Goal: Task Accomplishment & Management: Use online tool/utility

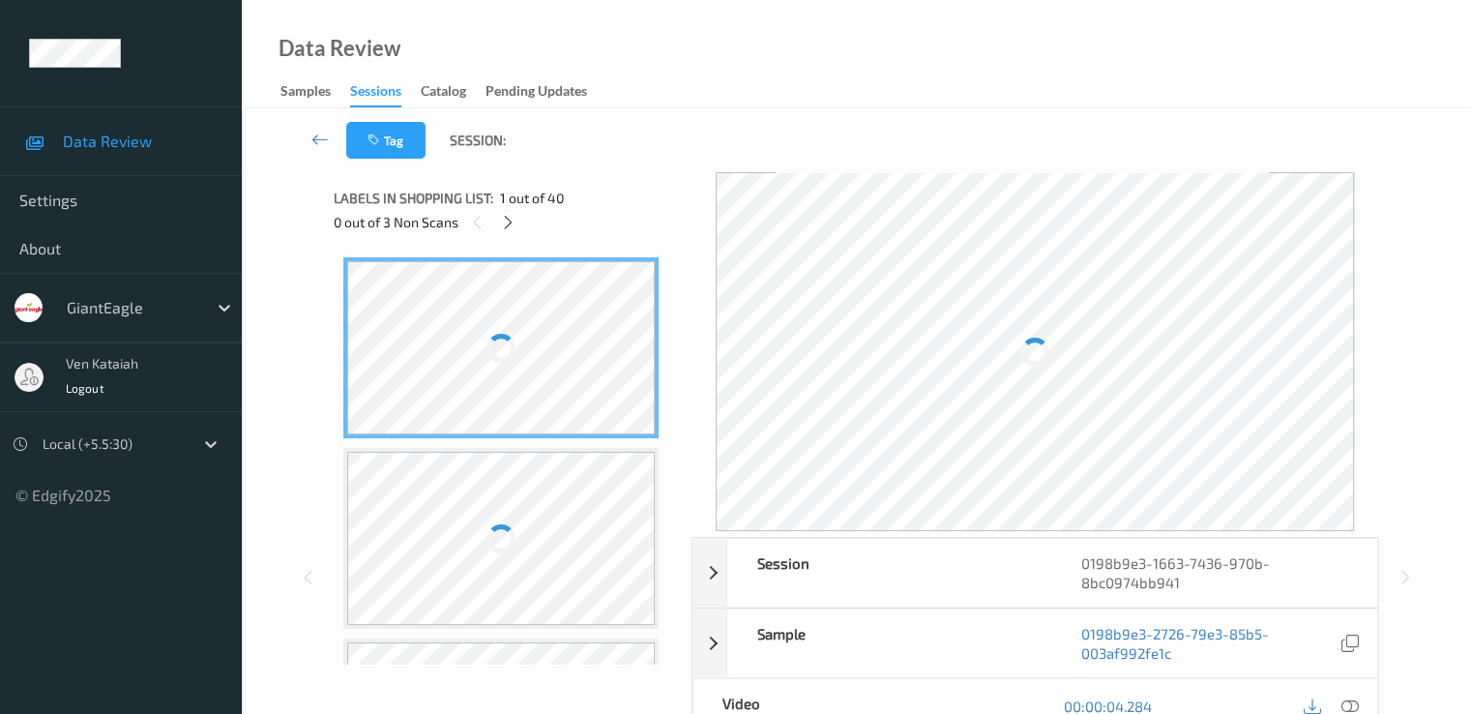
click at [503, 208] on div "Labels in shopping list: 1 out of 40" at bounding box center [506, 198] width 344 height 24
click at [503, 217] on icon at bounding box center [508, 222] width 16 height 17
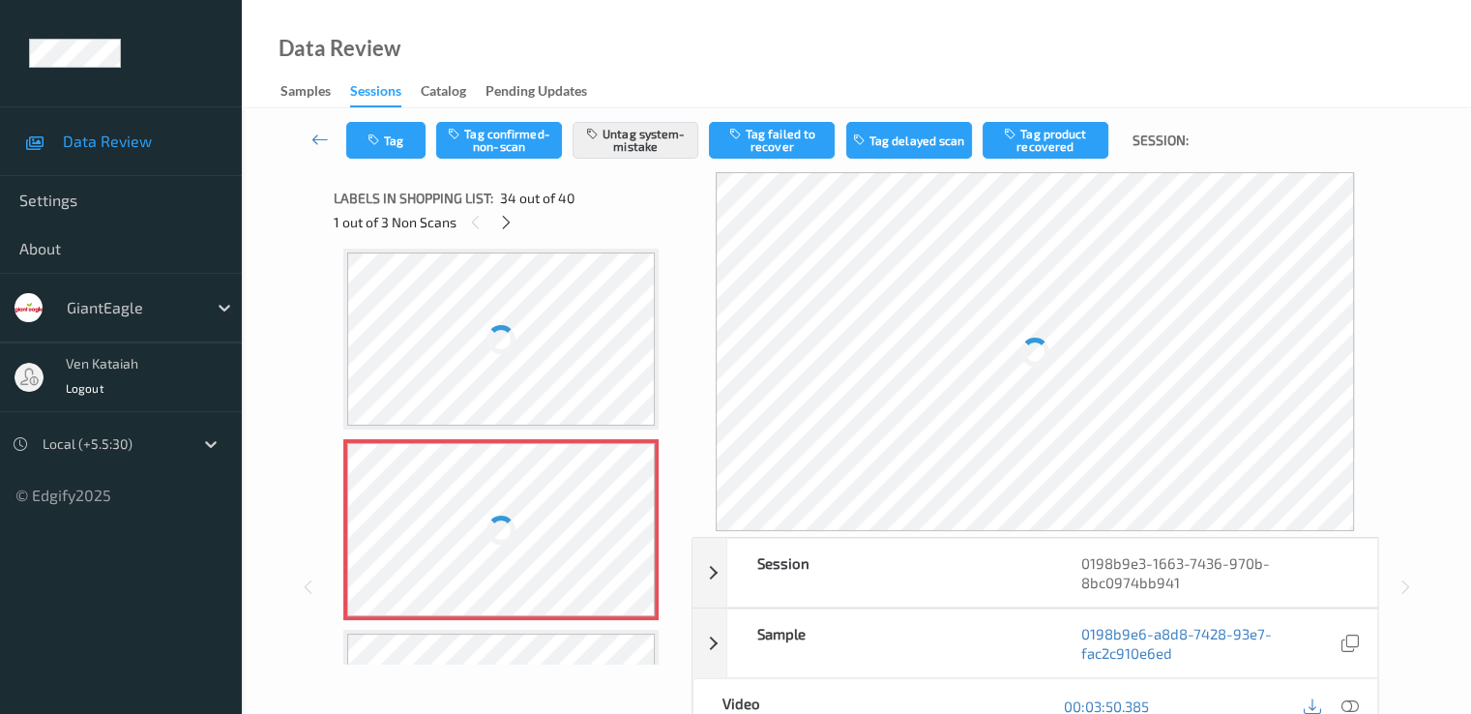
click at [475, 510] on div at bounding box center [501, 529] width 308 height 173
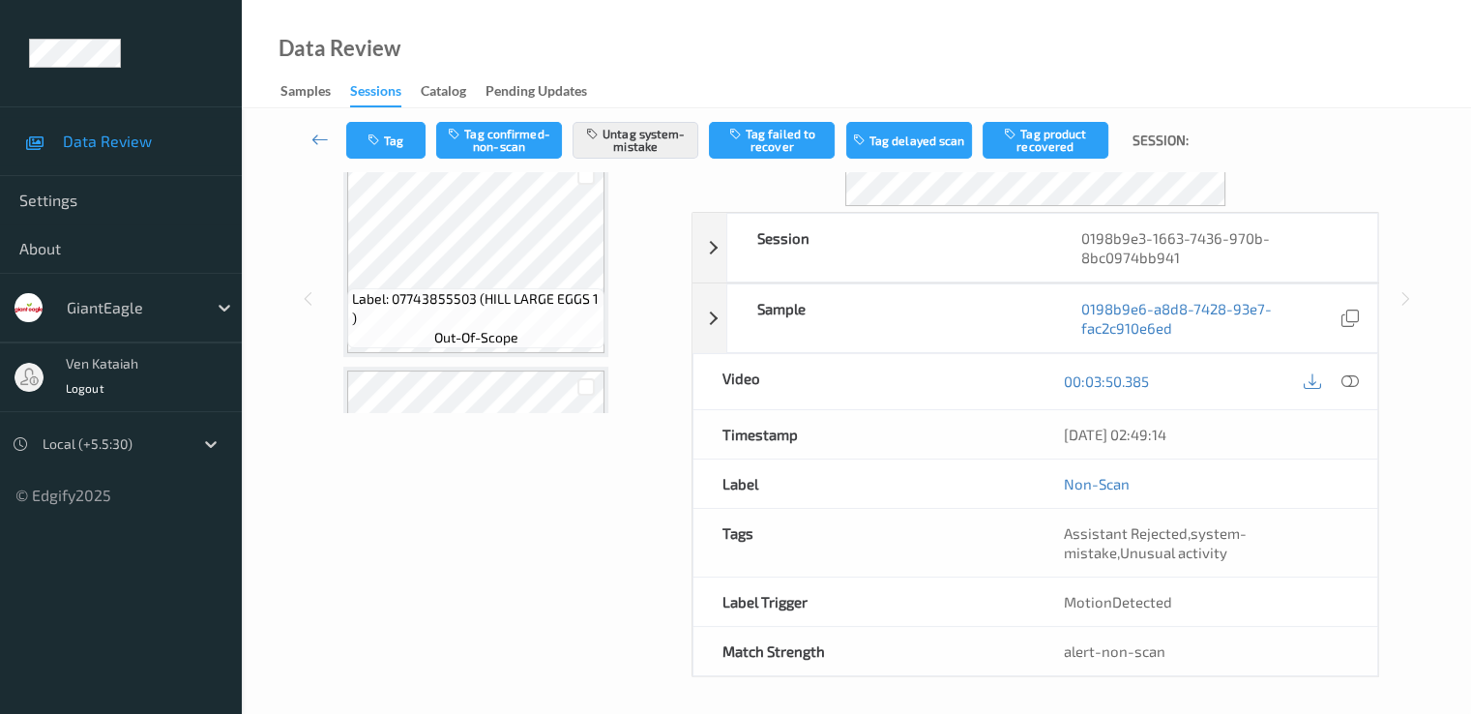
scroll to position [0, 0]
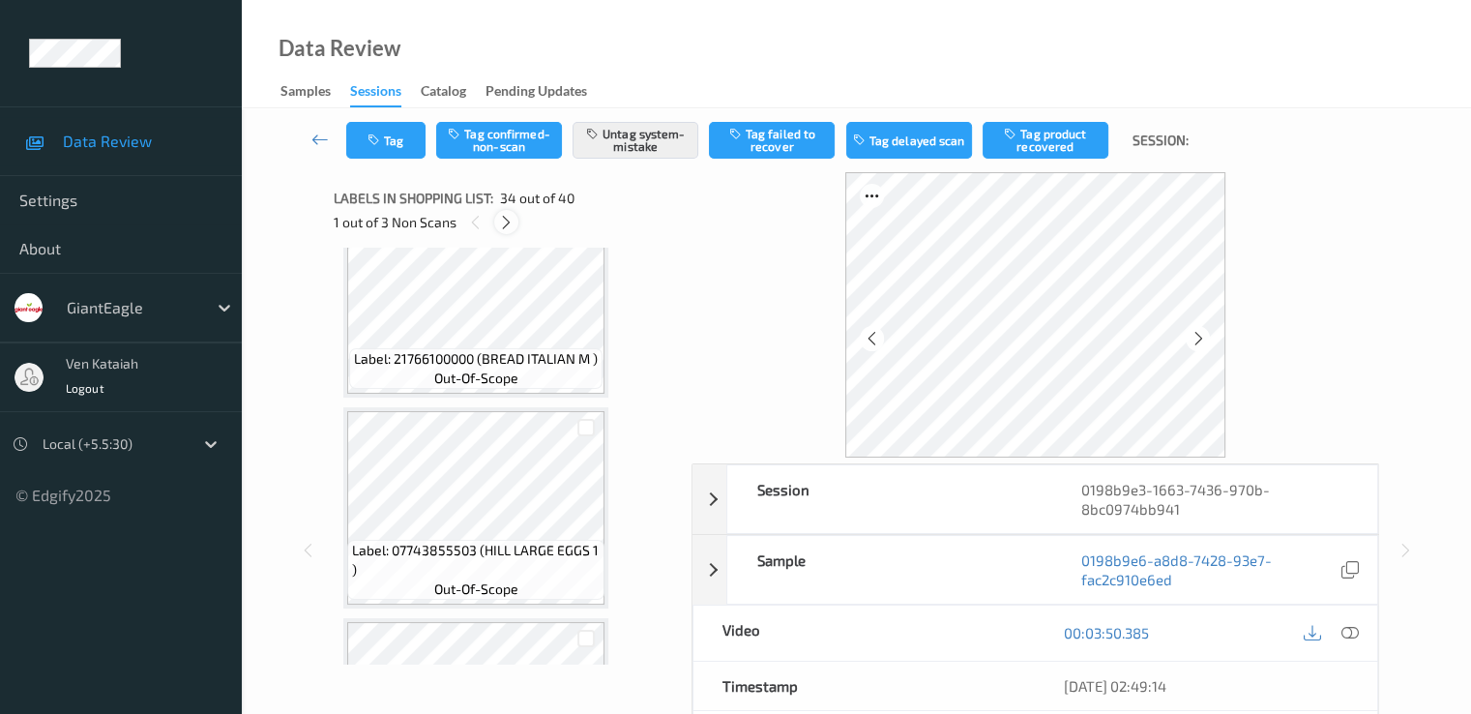
click at [508, 218] on icon at bounding box center [506, 222] width 16 height 17
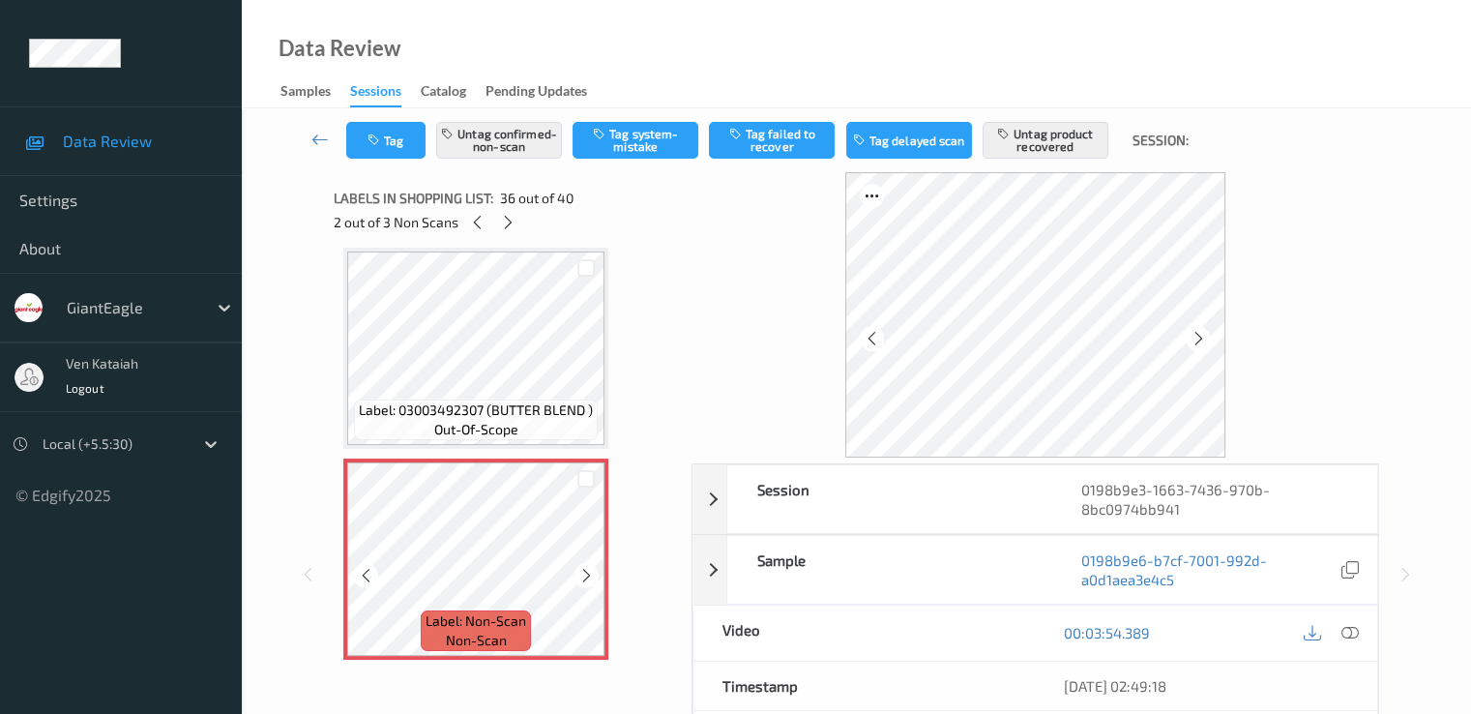
scroll to position [7374, 0]
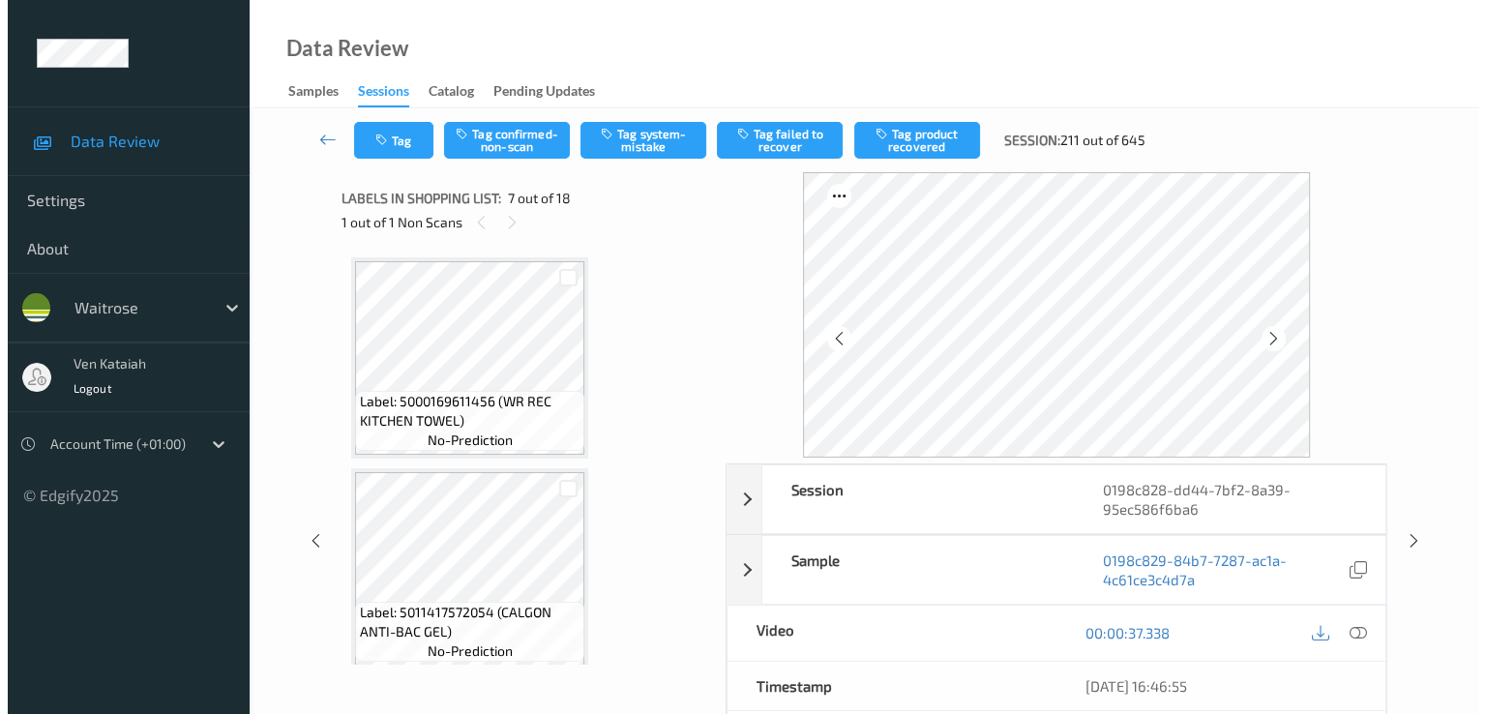
scroll to position [1064, 0]
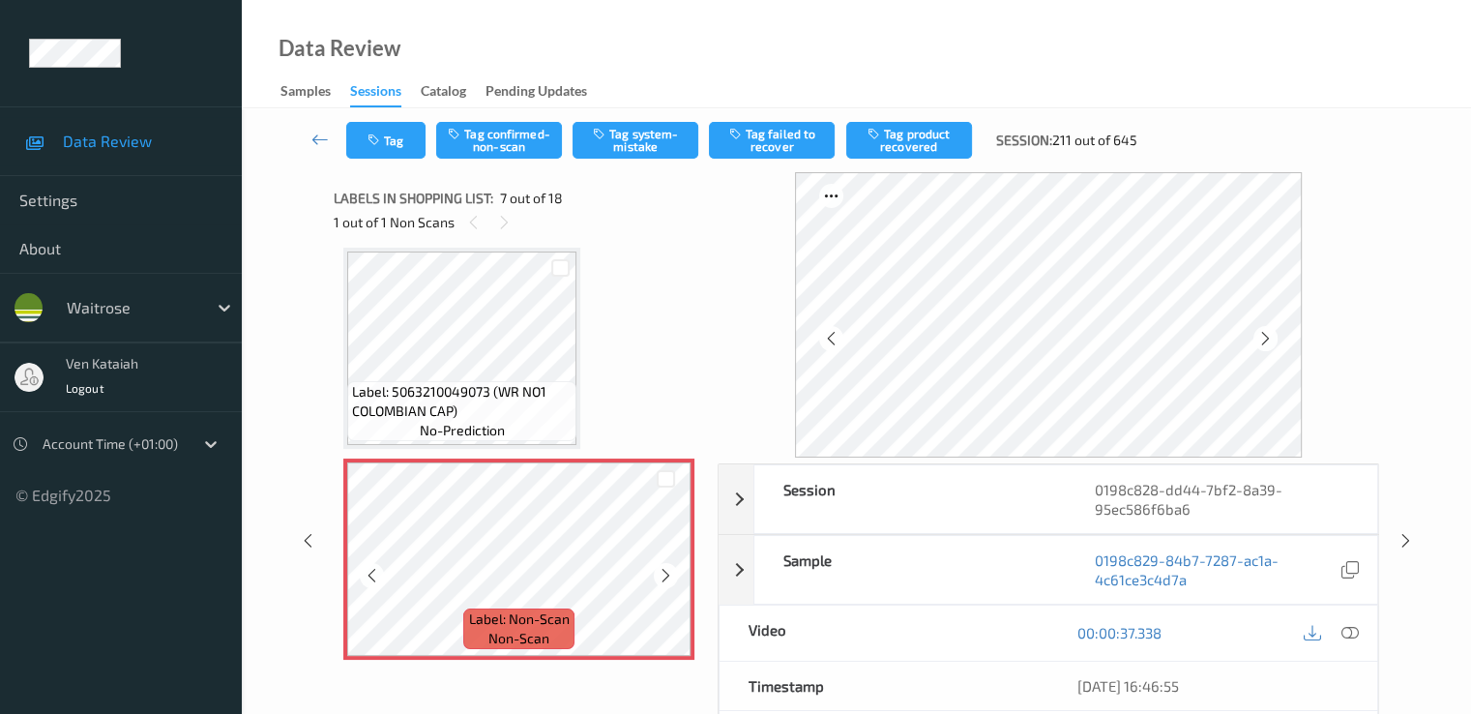
click at [664, 573] on icon at bounding box center [666, 575] width 16 height 17
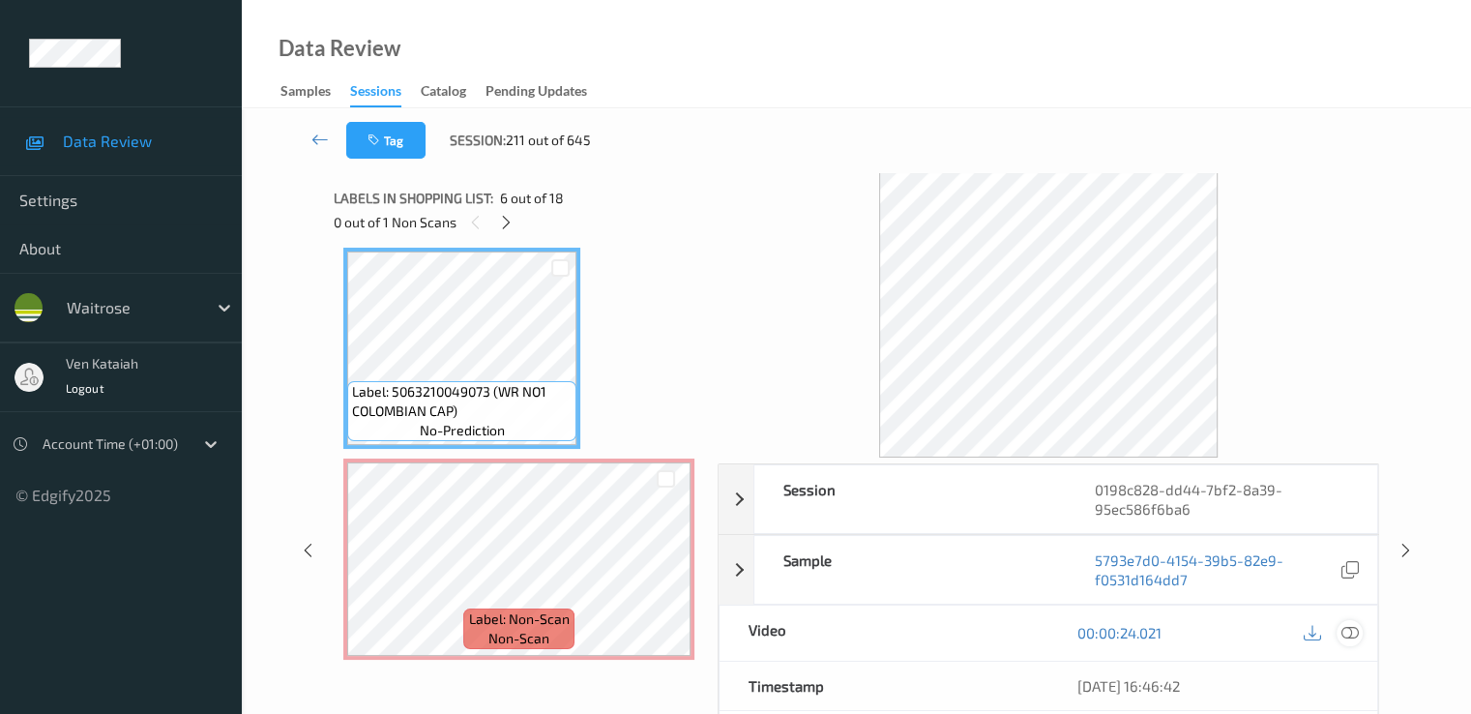
click at [1347, 628] on icon at bounding box center [1349, 632] width 17 height 17
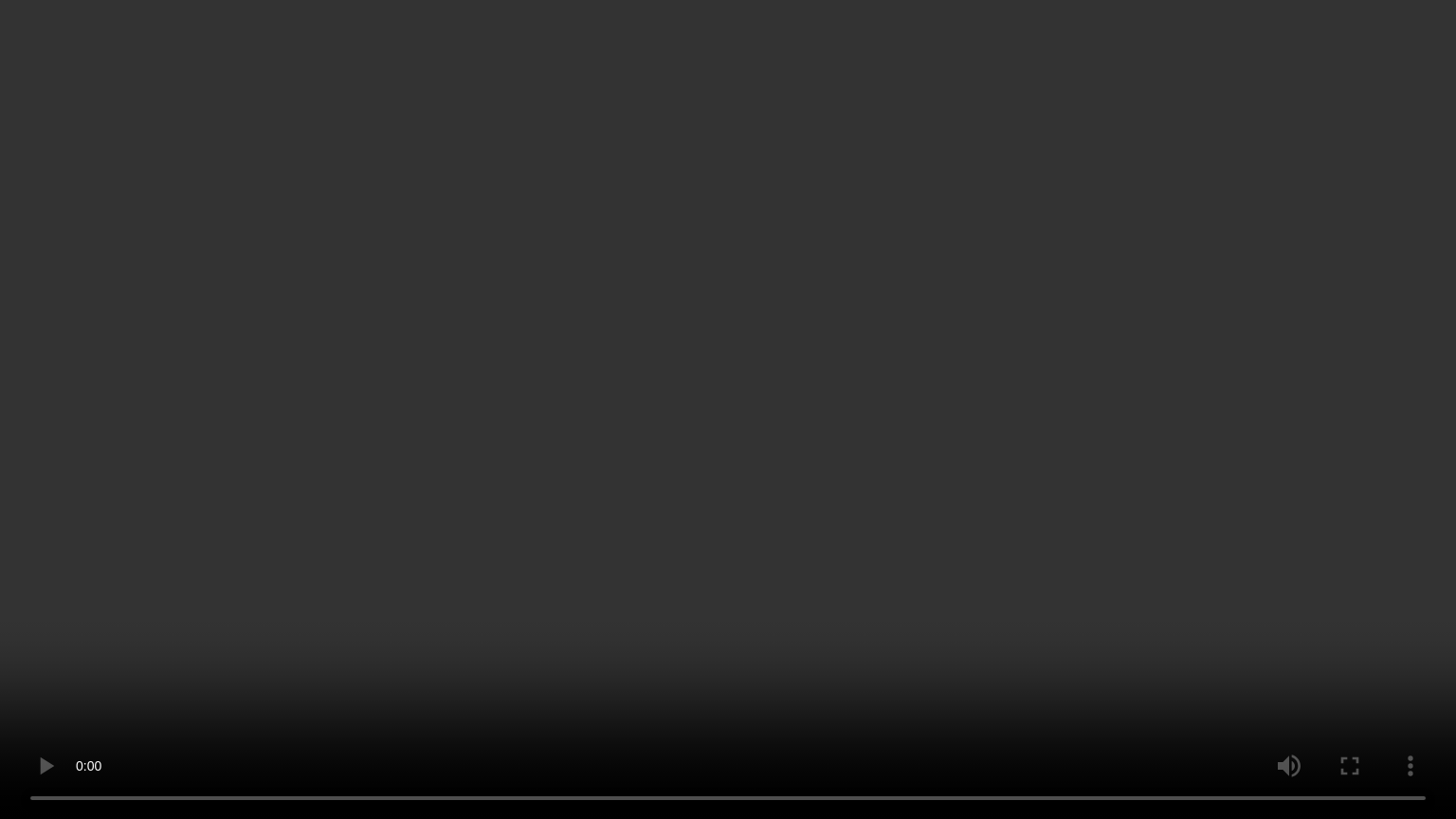
click at [251, 699] on video at bounding box center [728, 410] width 1456 height 819
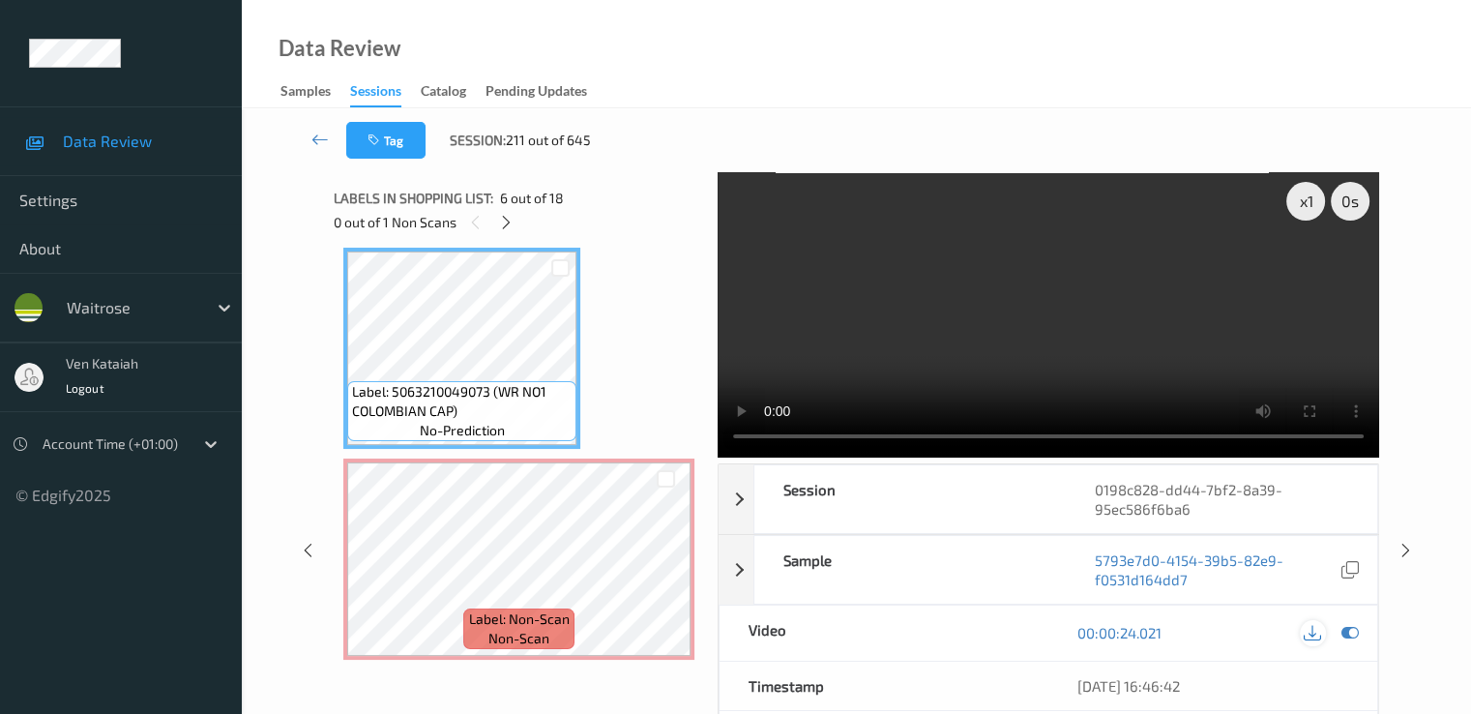
drag, startPoint x: 1350, startPoint y: 628, endPoint x: 1305, endPoint y: 631, distance: 44.6
click at [1351, 630] on icon at bounding box center [1349, 632] width 17 height 17
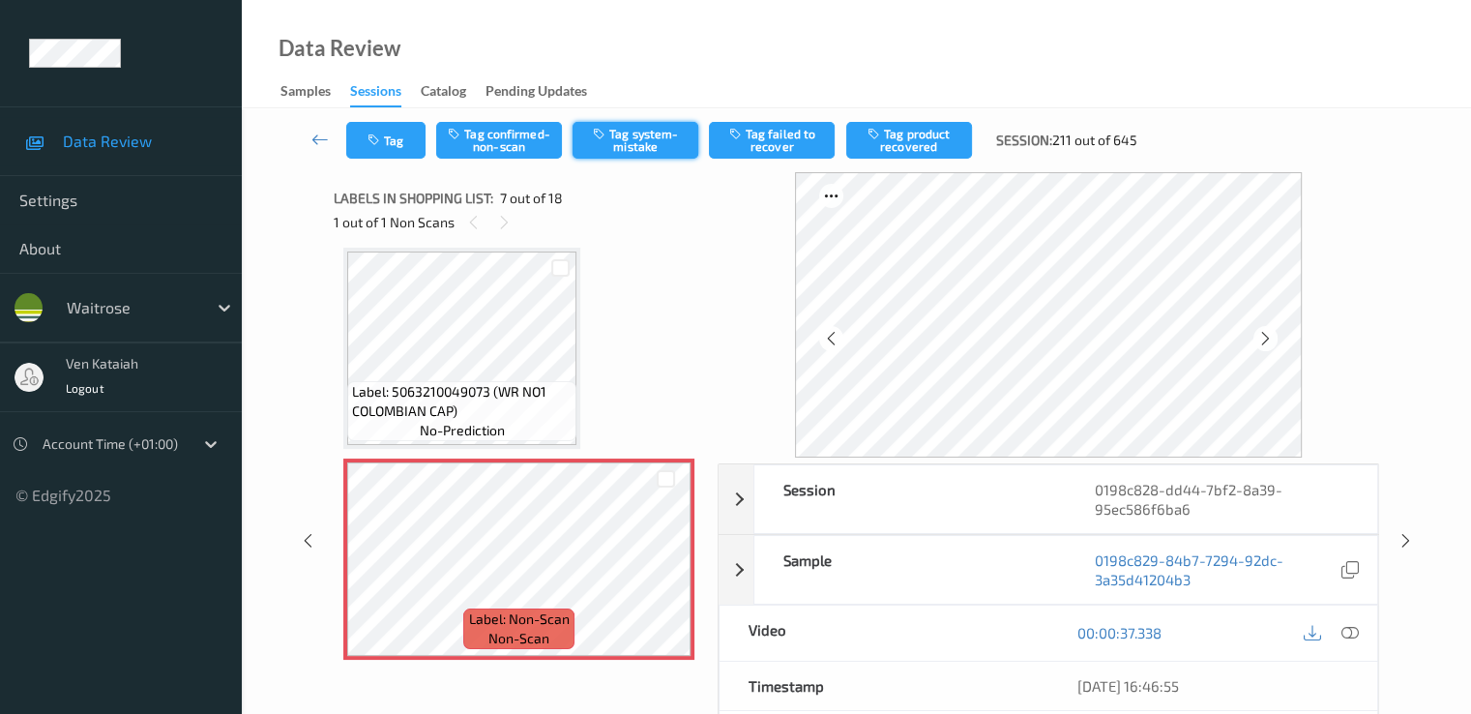
click at [639, 129] on button "Tag system-mistake" at bounding box center [636, 140] width 126 height 37
drag, startPoint x: 641, startPoint y: 150, endPoint x: 650, endPoint y: 44, distance: 106.8
click at [654, 46] on div "Data Review Samples Sessions Catalog Pending Updates Tag Tag confirmed-non-scan…" at bounding box center [857, 420] width 1230 height 841
click at [391, 137] on button "Tag" at bounding box center [385, 140] width 79 height 37
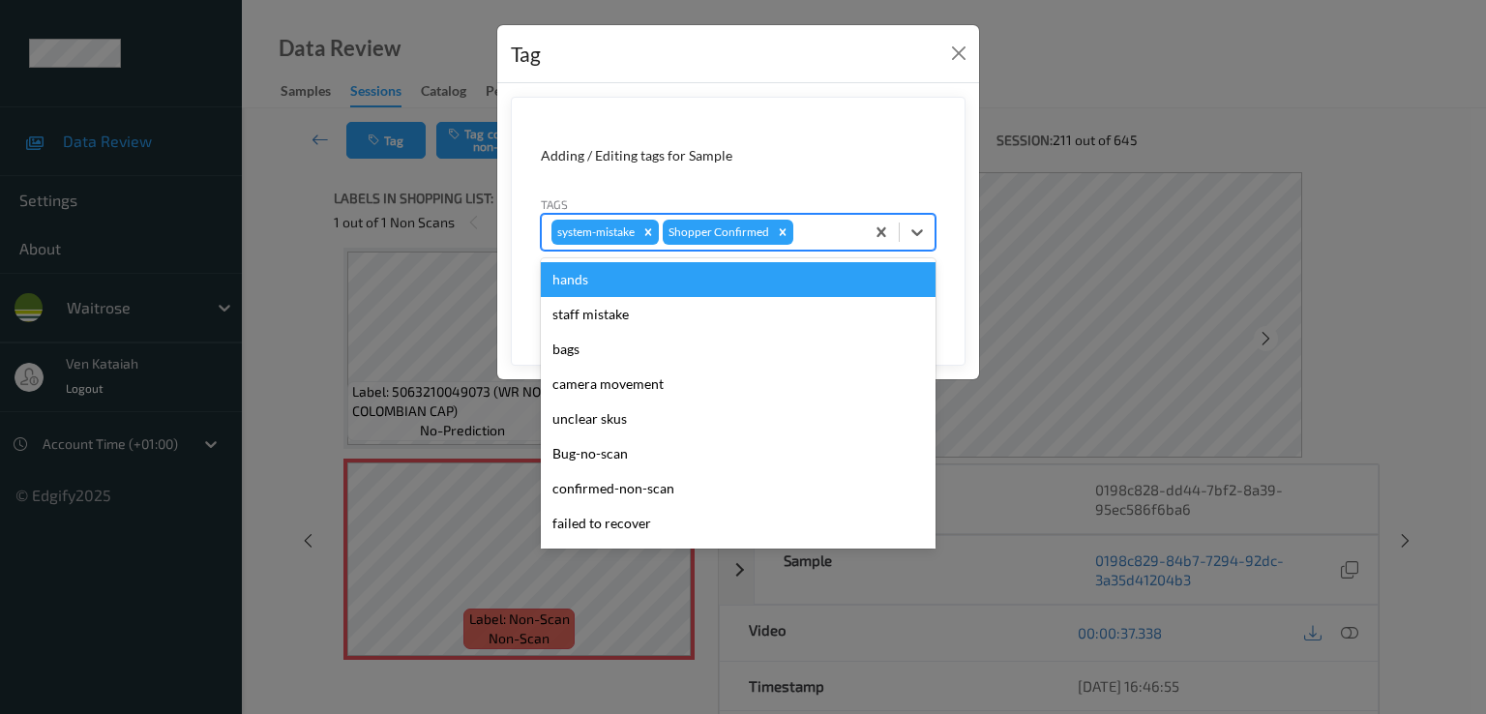
click at [828, 235] on div at bounding box center [825, 232] width 57 height 23
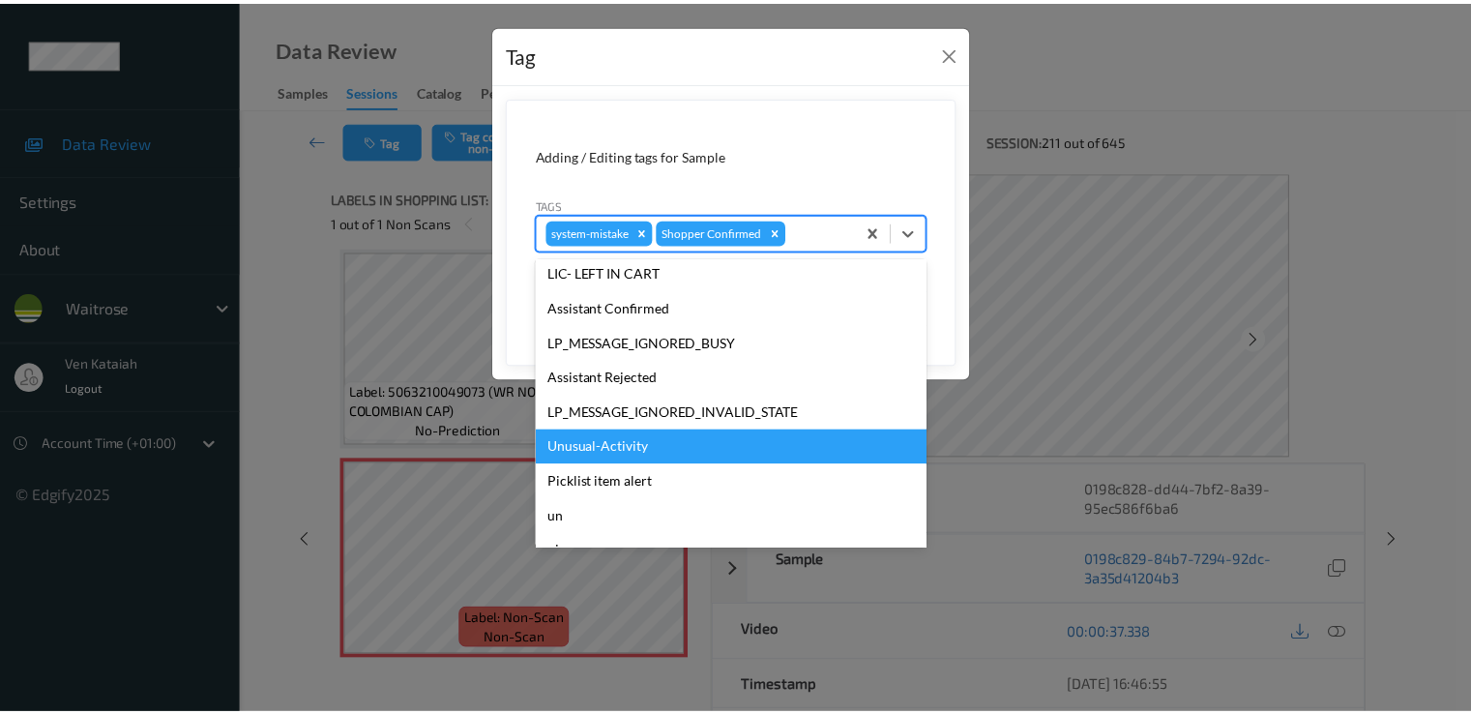
scroll to position [379, 0]
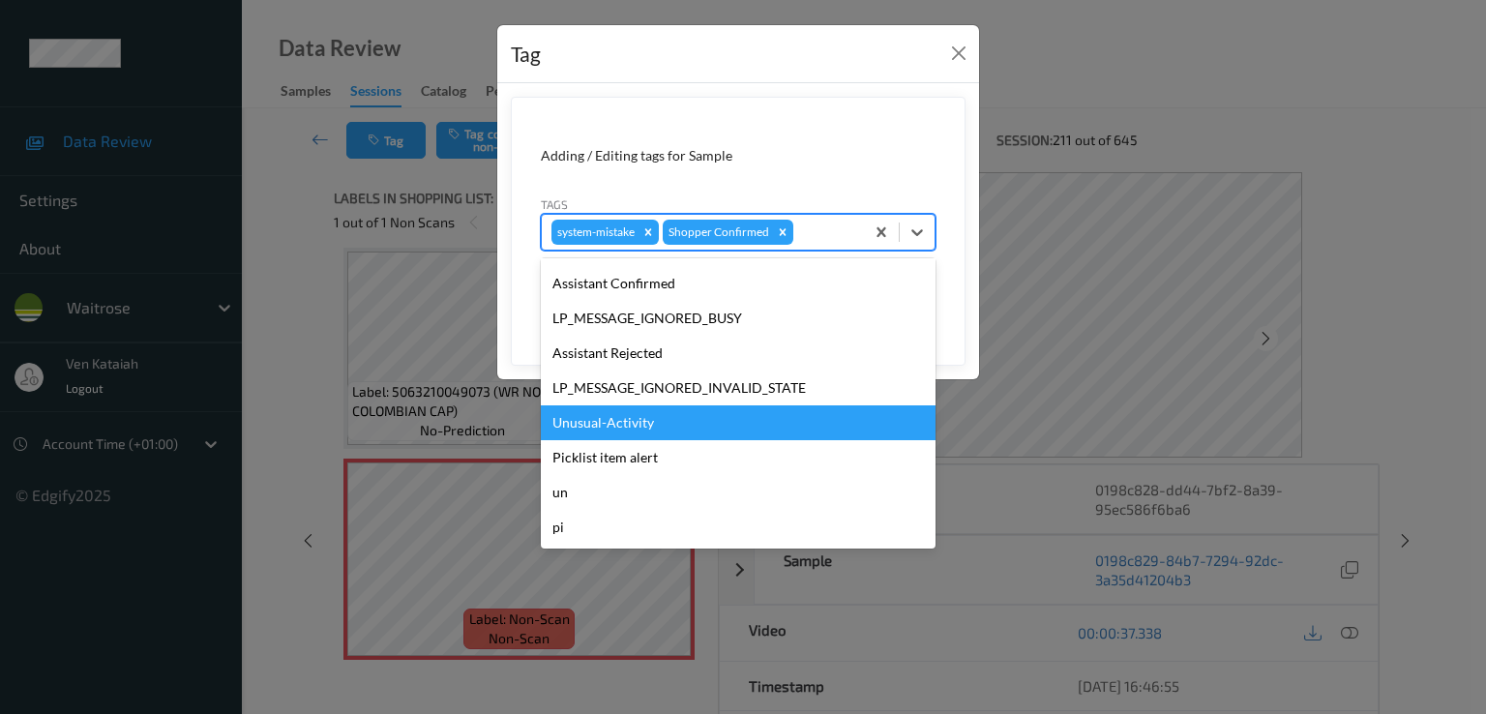
click at [634, 432] on div "Unusual-Activity" at bounding box center [738, 422] width 395 height 35
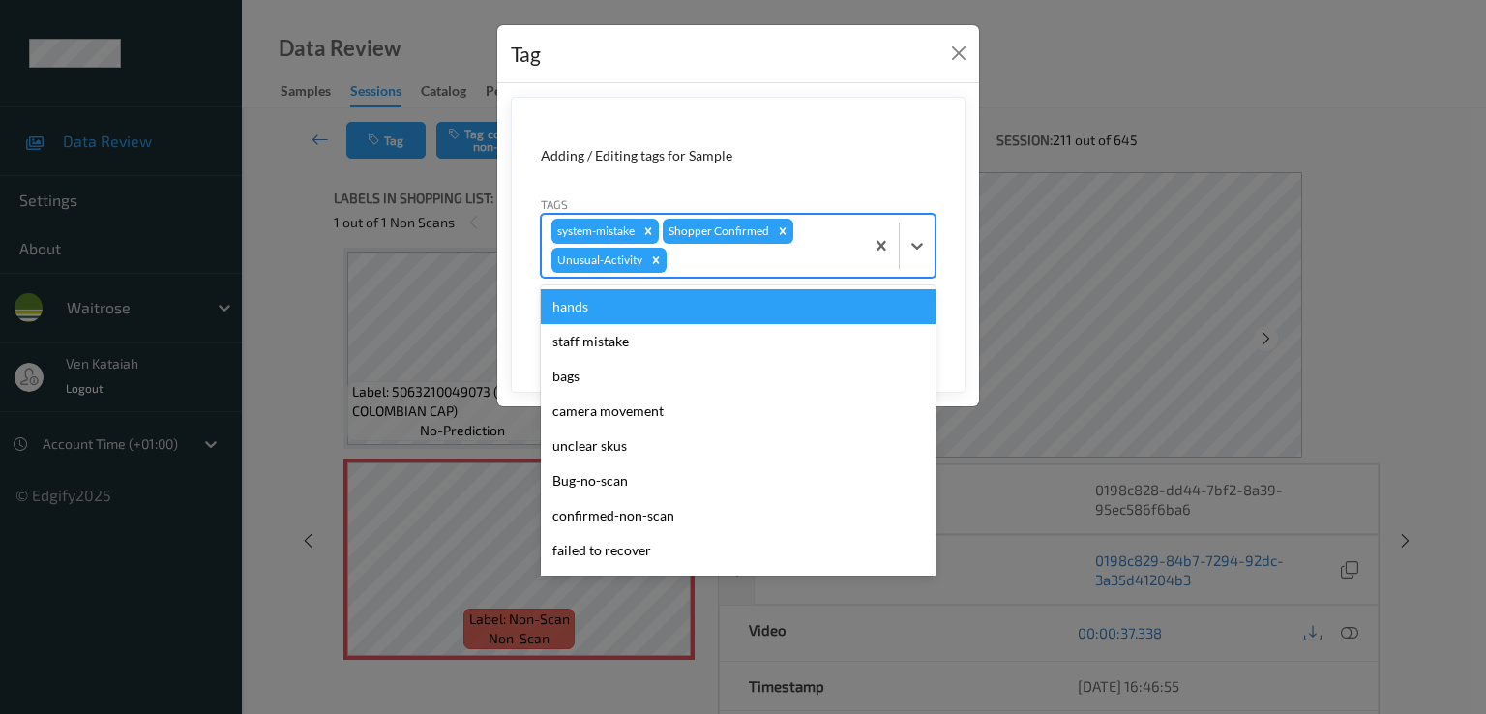
click at [803, 265] on div at bounding box center [762, 260] width 184 height 23
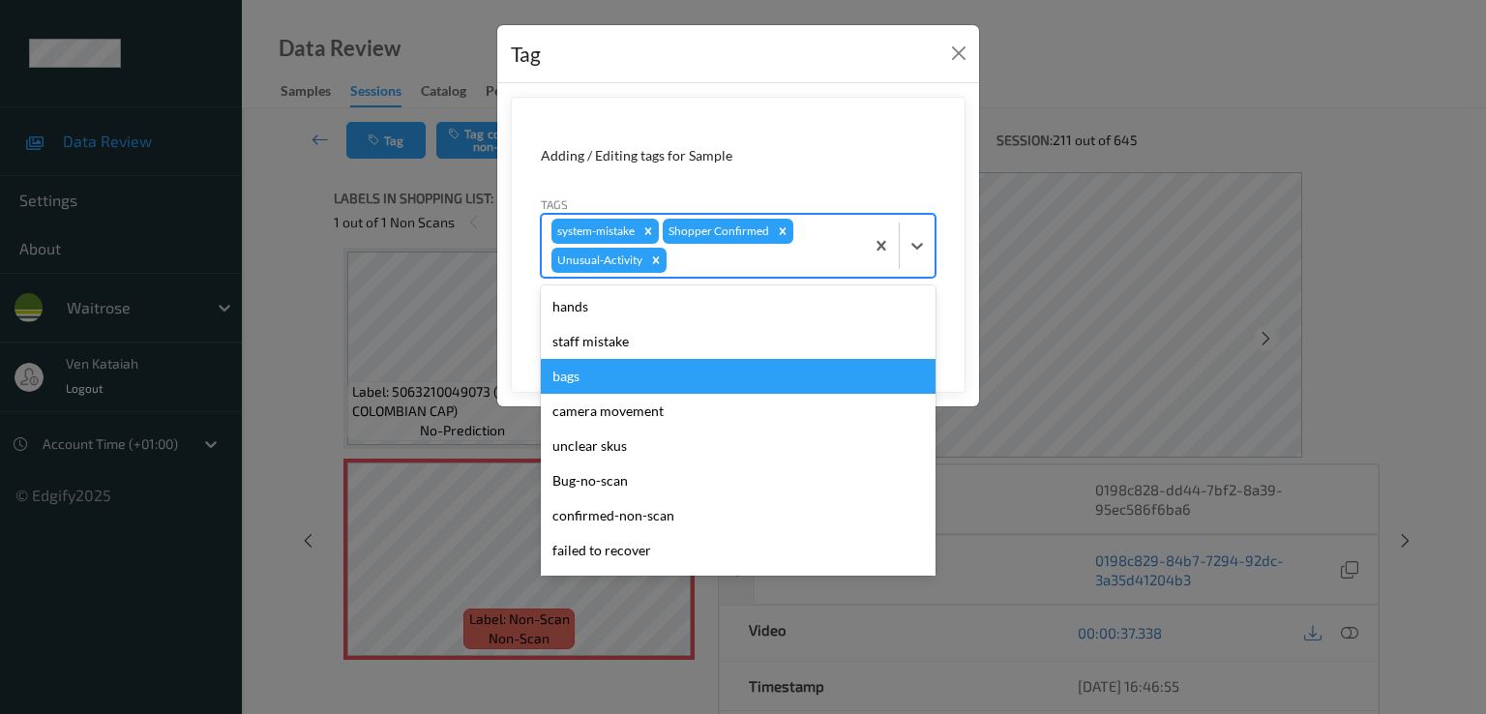
click at [619, 368] on div "bags" at bounding box center [738, 376] width 395 height 35
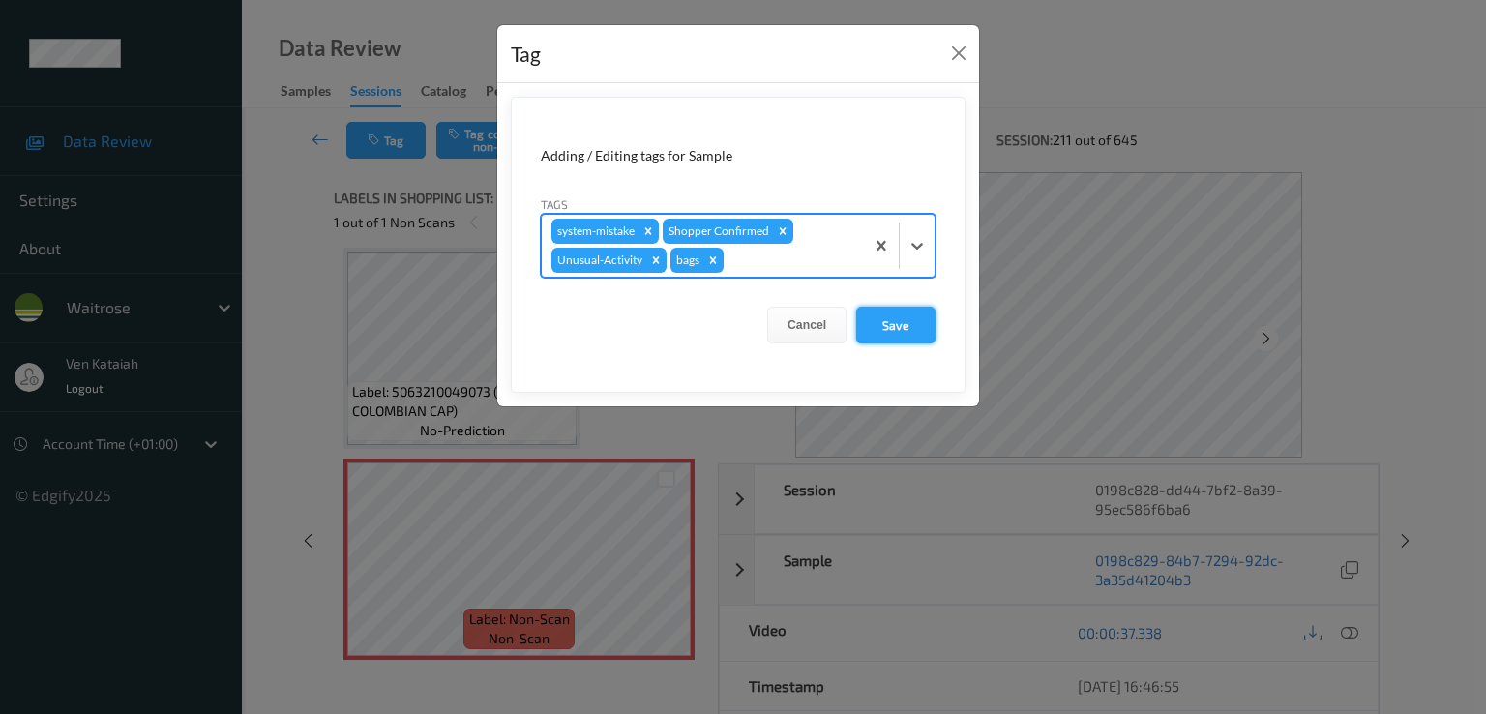
click at [903, 321] on button "Save" at bounding box center [895, 325] width 79 height 37
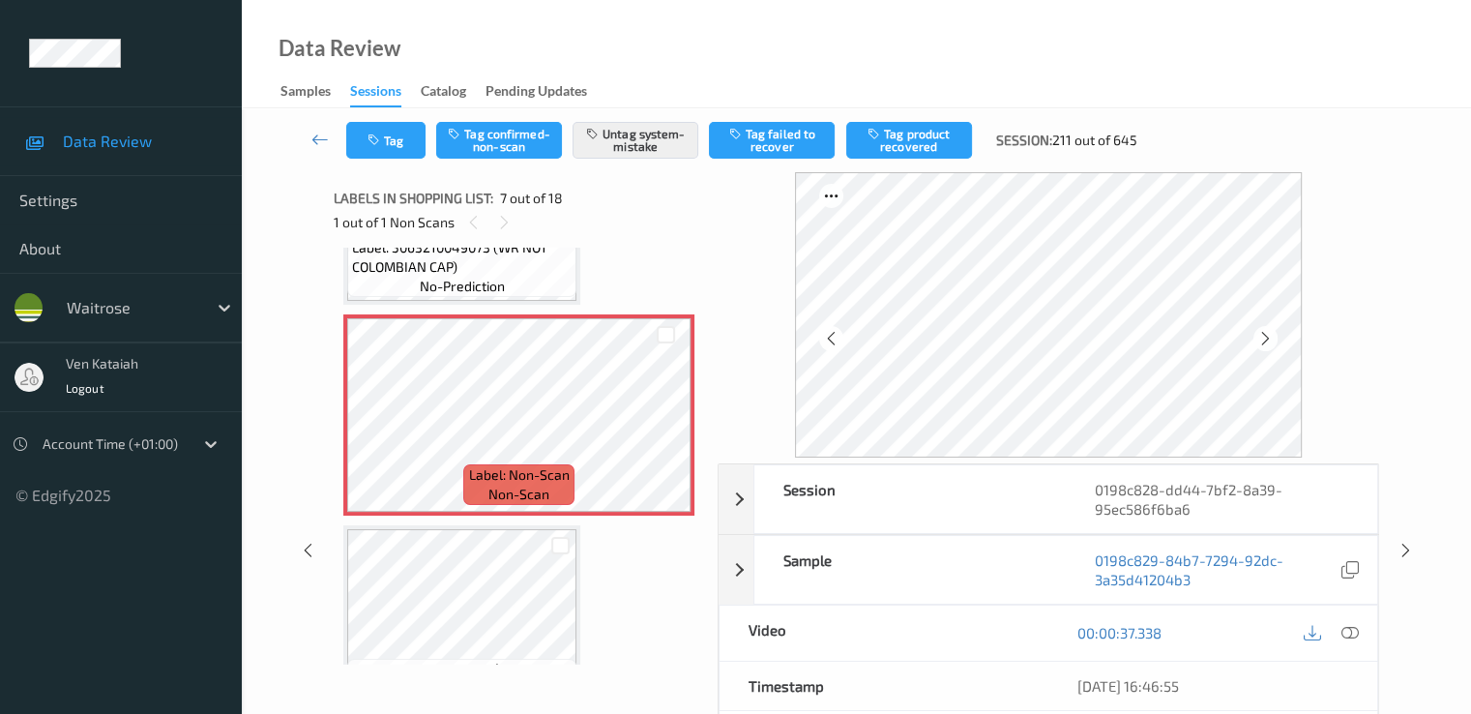
scroll to position [1258, 0]
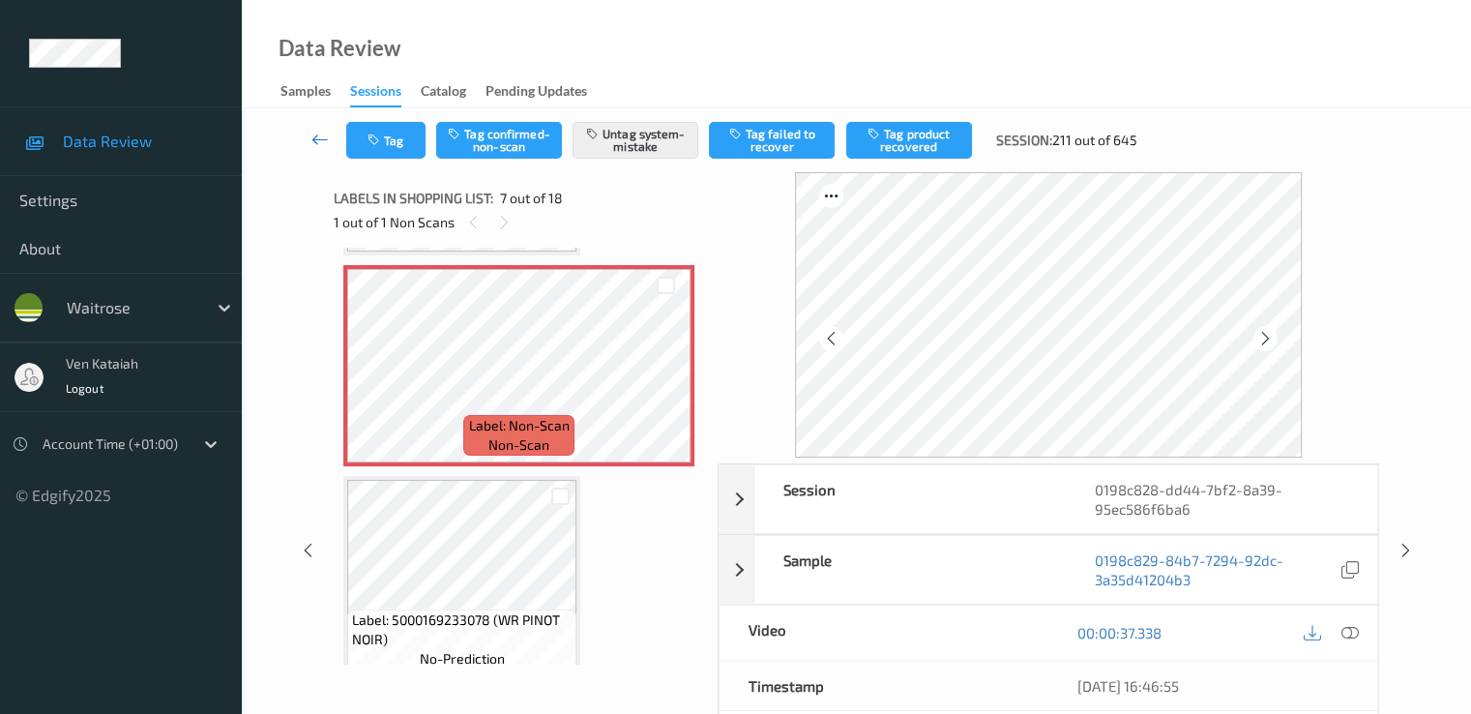
click at [318, 138] on icon at bounding box center [320, 139] width 17 height 19
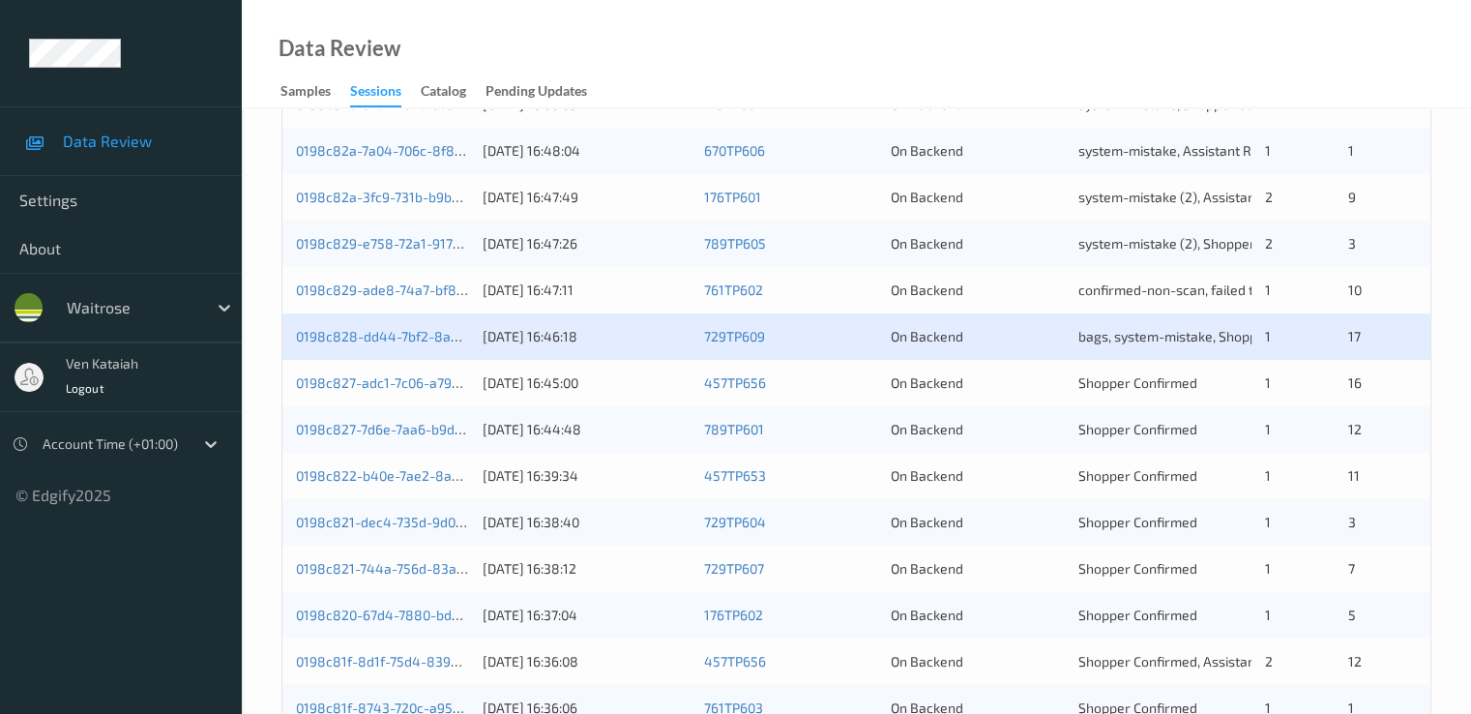
scroll to position [774, 0]
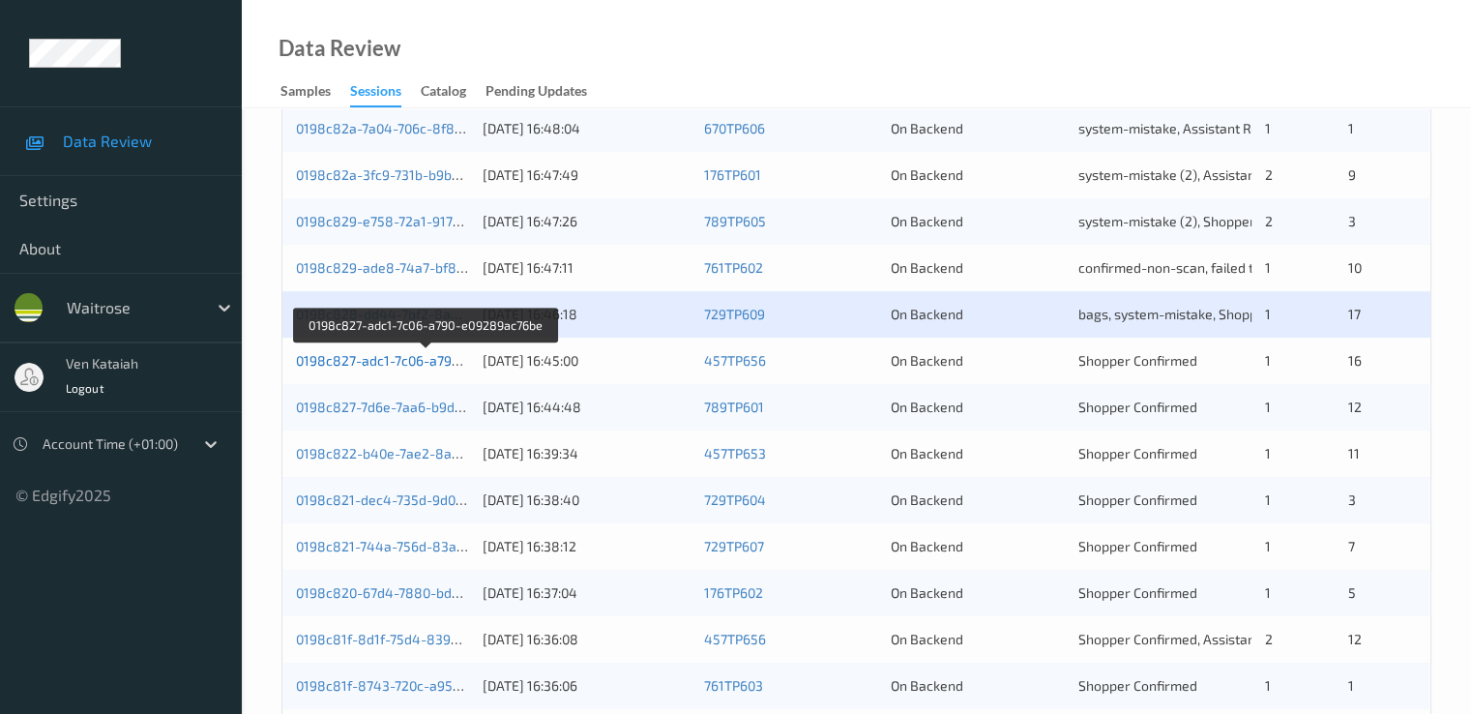
click at [418, 365] on link "0198c827-adc1-7c06-a790-e09289ac76be" at bounding box center [426, 360] width 261 height 16
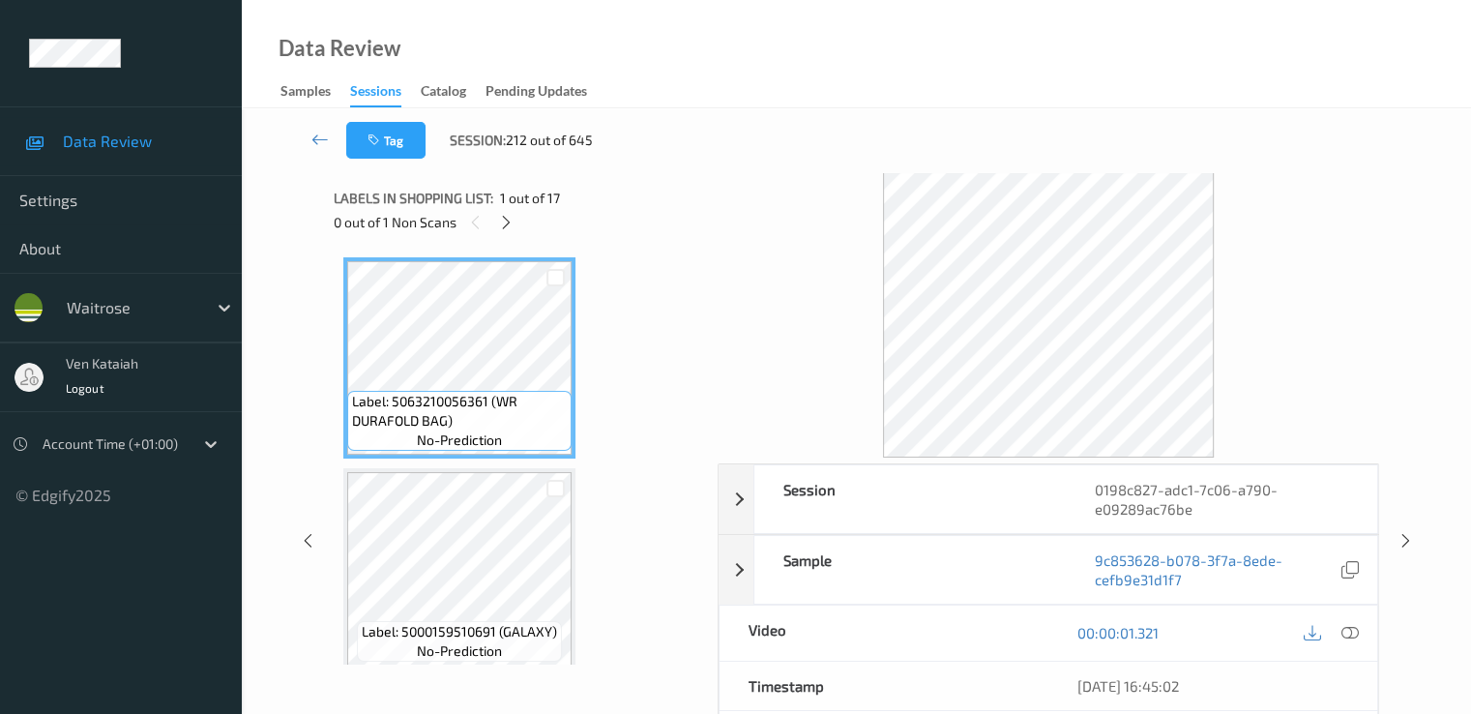
click at [520, 221] on div "0 out of 1 Non Scans" at bounding box center [519, 222] width 371 height 24
click at [514, 225] on icon at bounding box center [506, 222] width 16 height 17
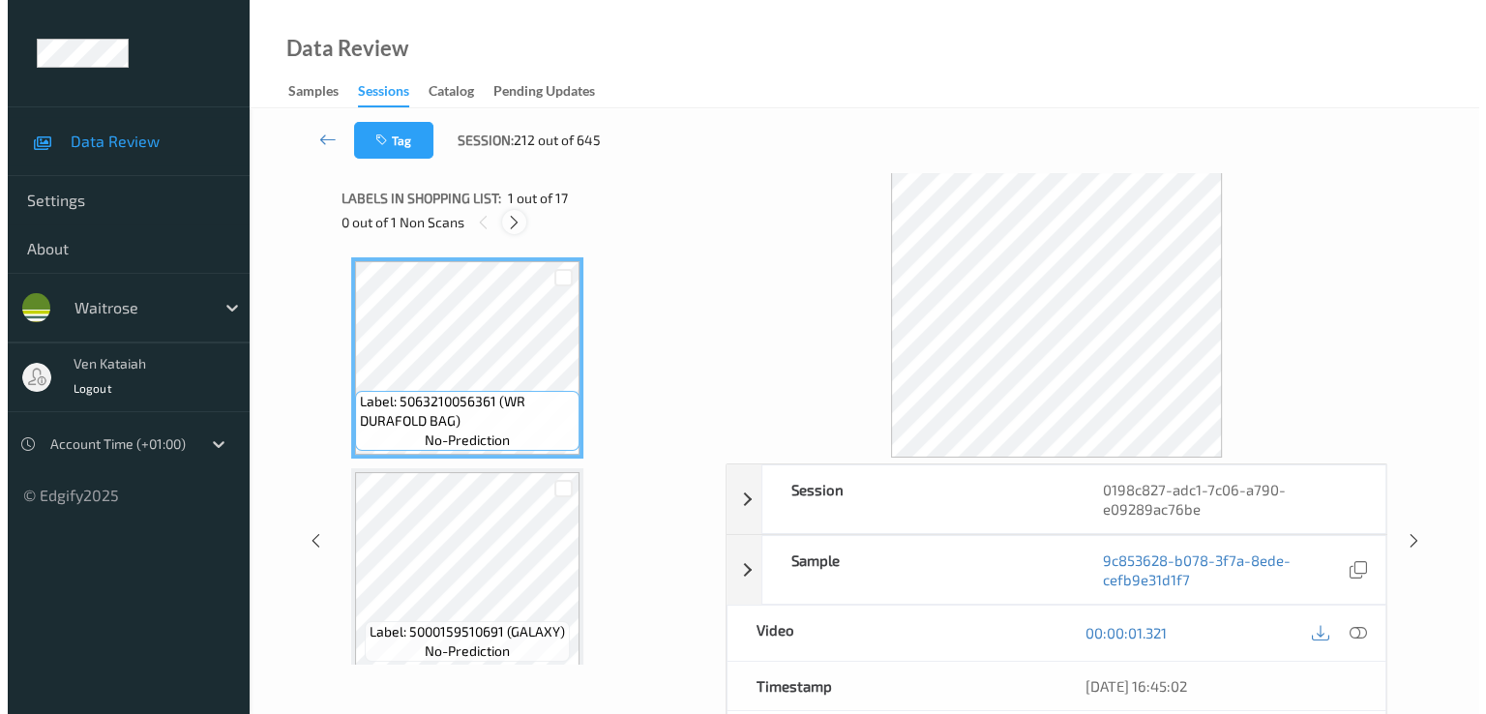
scroll to position [1486, 0]
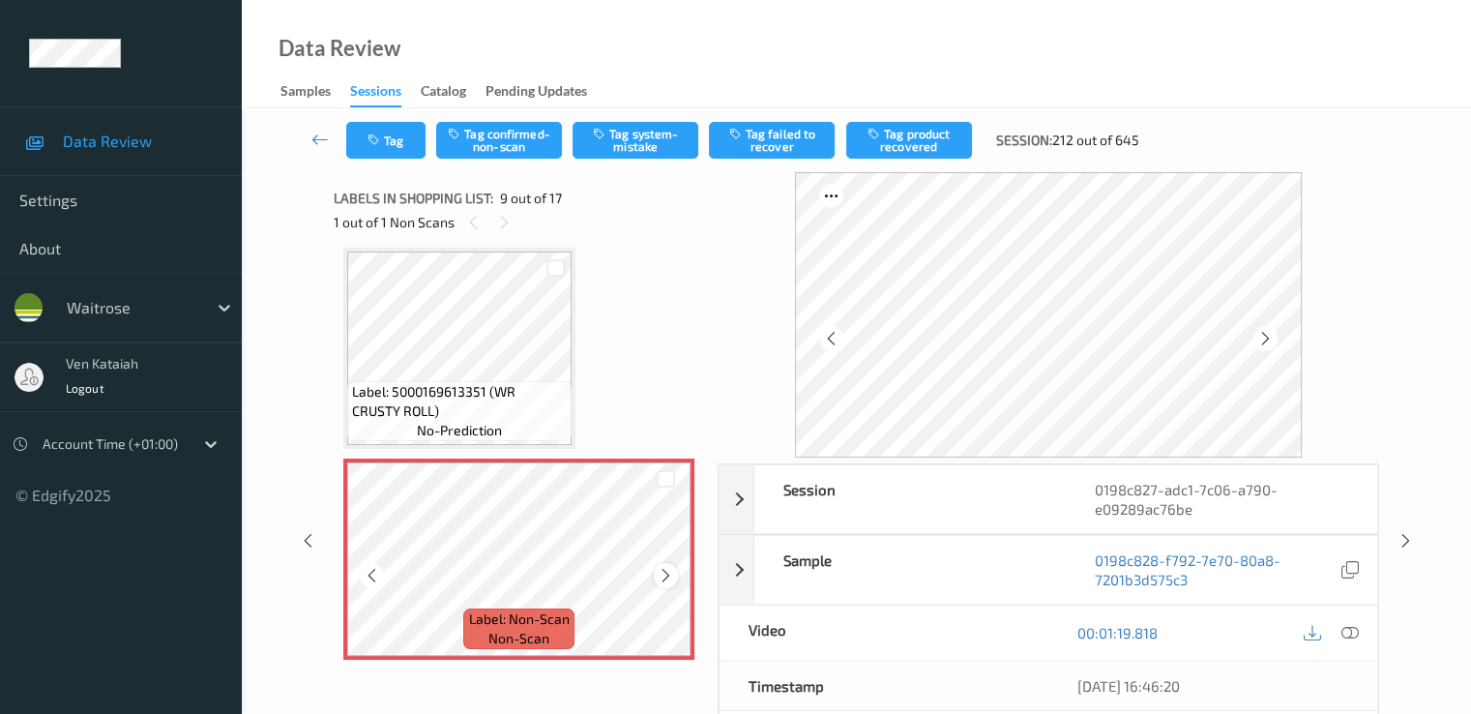
click at [657, 581] on div at bounding box center [666, 575] width 24 height 24
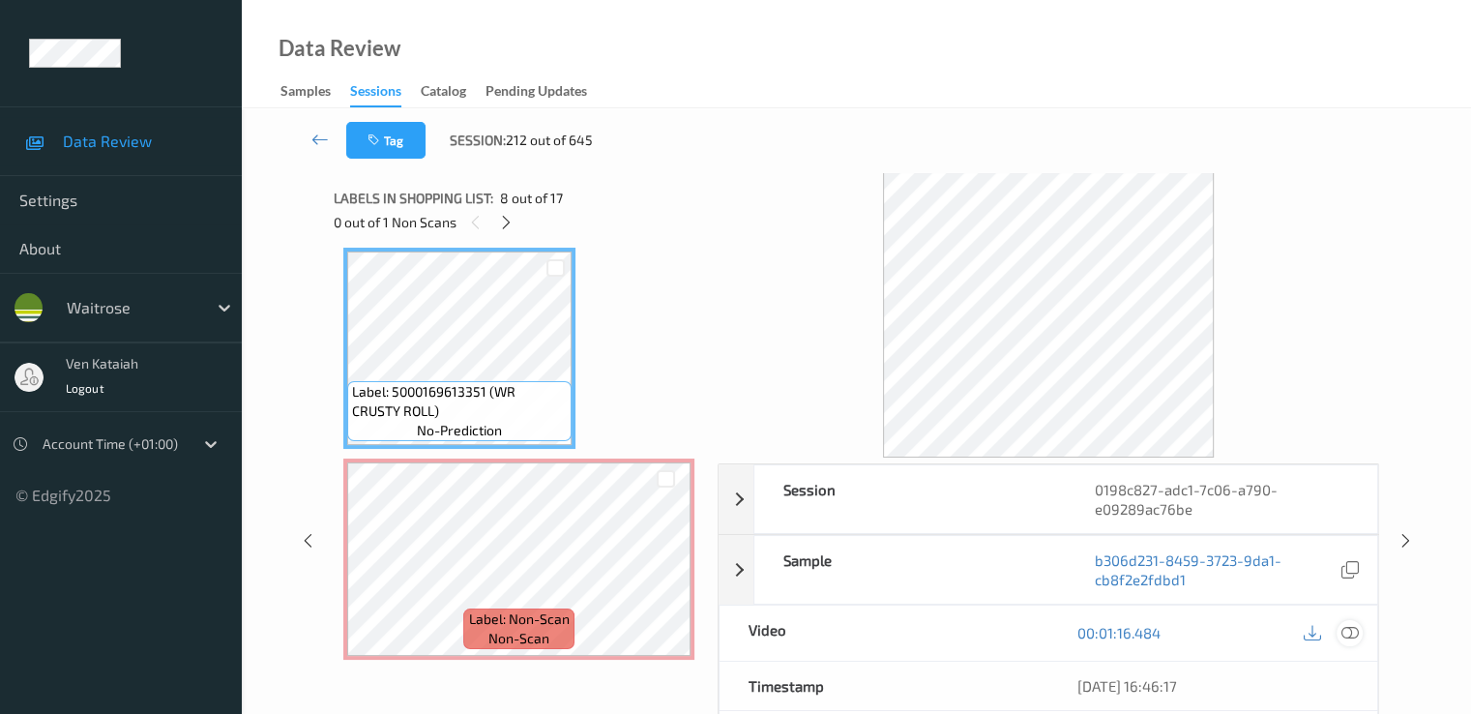
click at [1355, 636] on icon at bounding box center [1349, 632] width 17 height 17
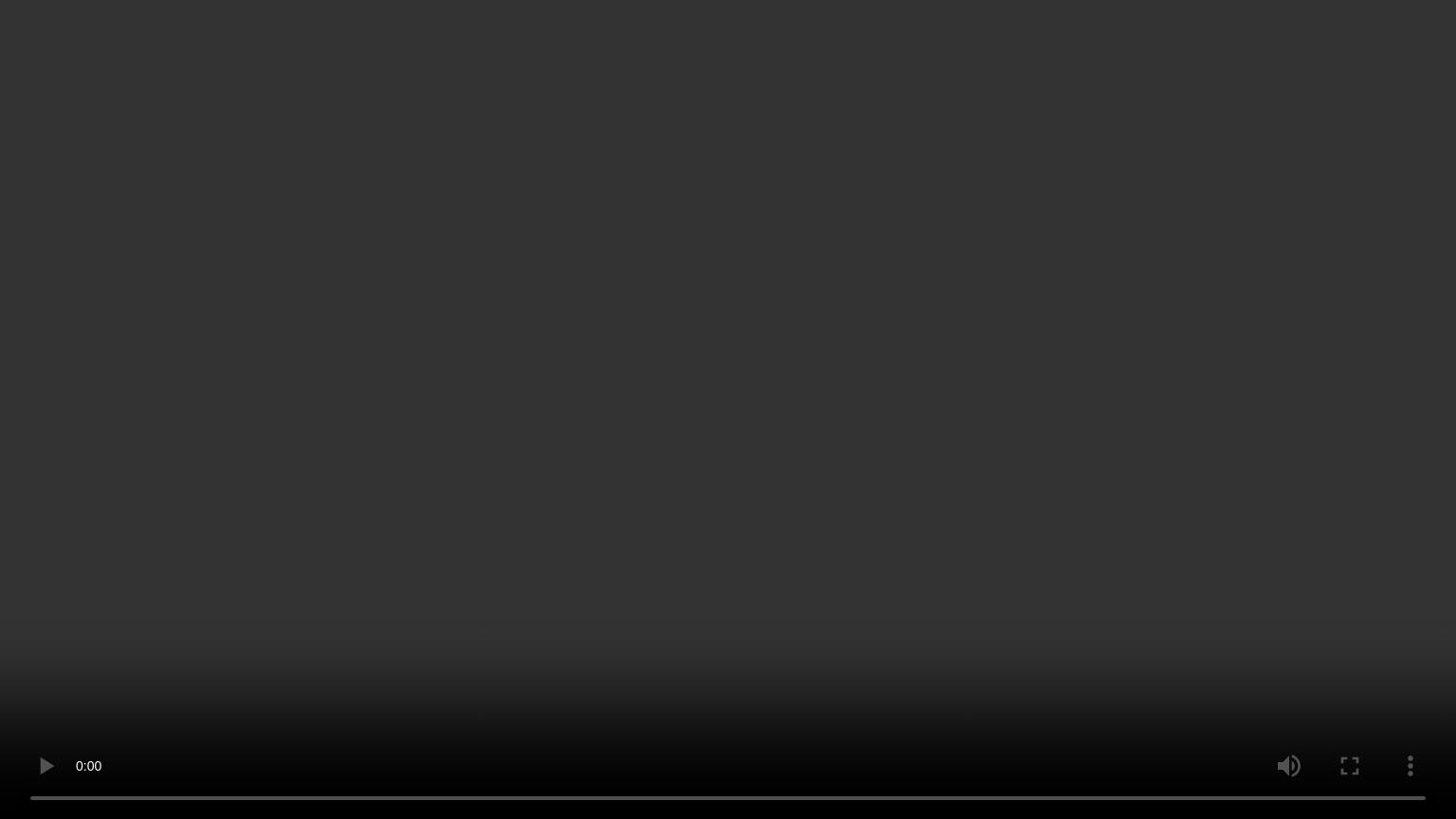
click at [1177, 428] on video at bounding box center [728, 410] width 1456 height 819
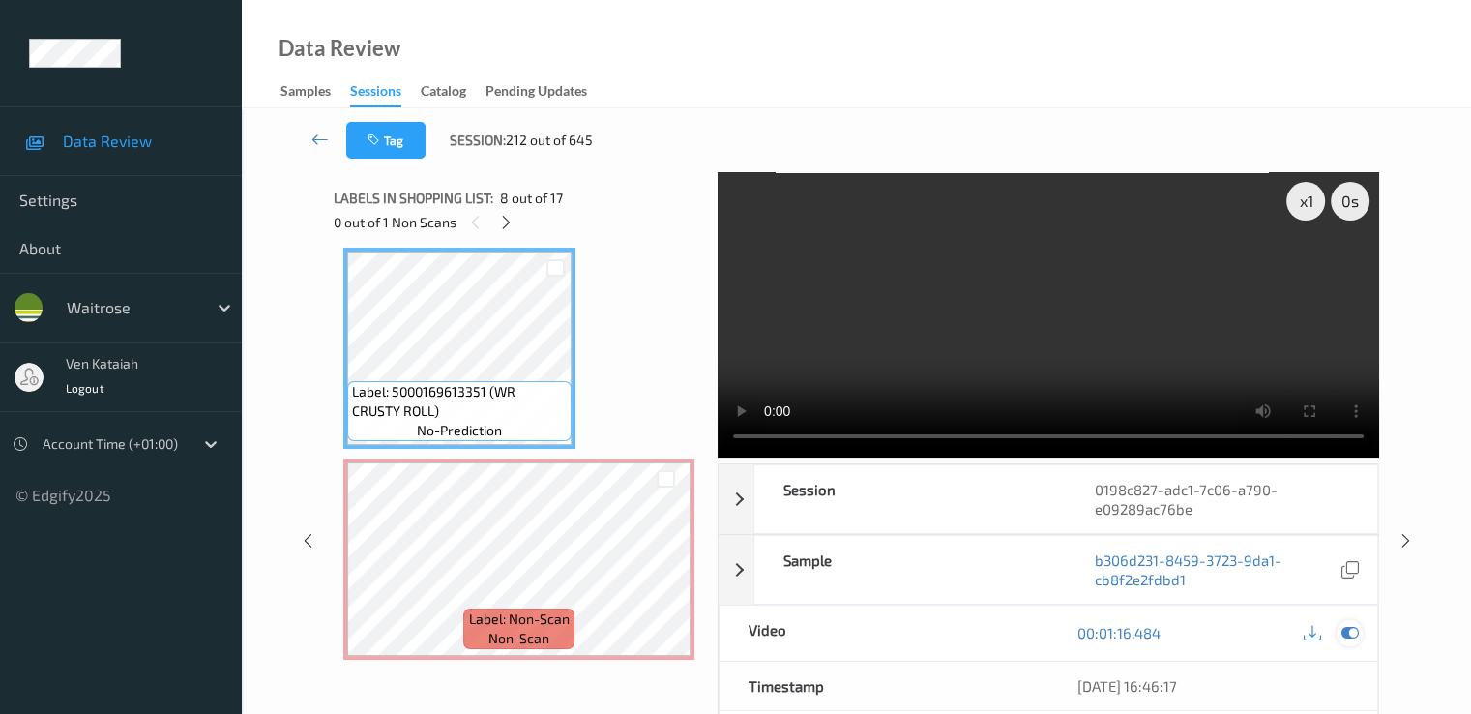
click at [1348, 636] on icon at bounding box center [1349, 632] width 17 height 17
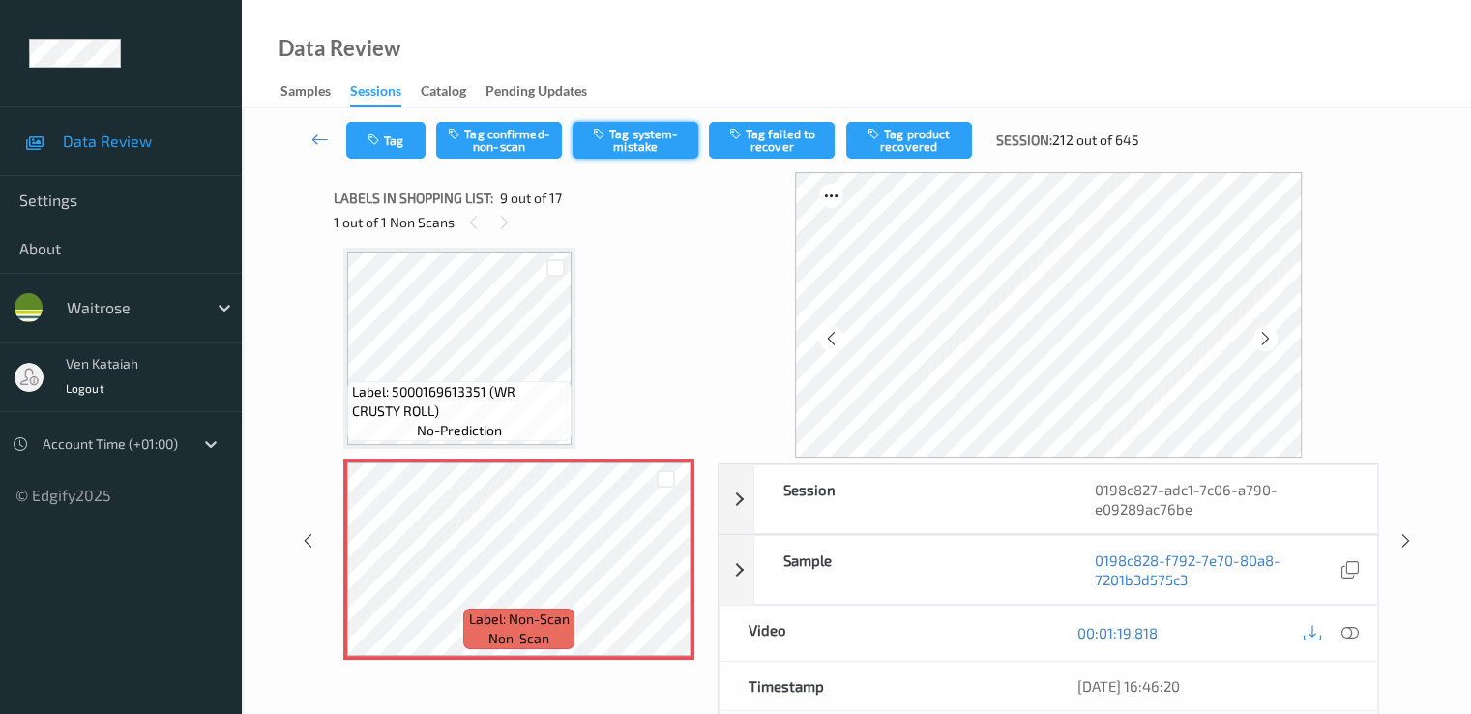
click at [604, 140] on button "Tag system-mistake" at bounding box center [636, 140] width 126 height 37
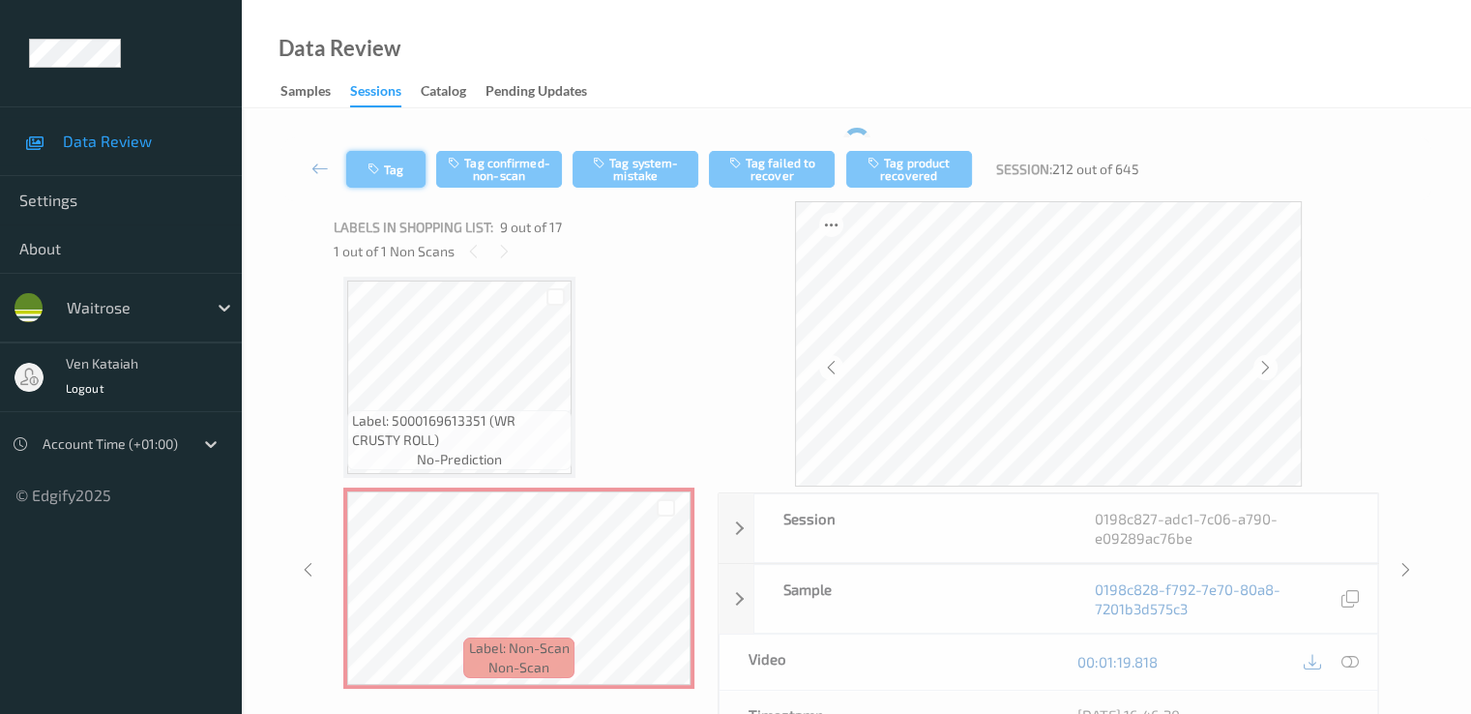
click at [379, 156] on button "Tag" at bounding box center [385, 169] width 79 height 37
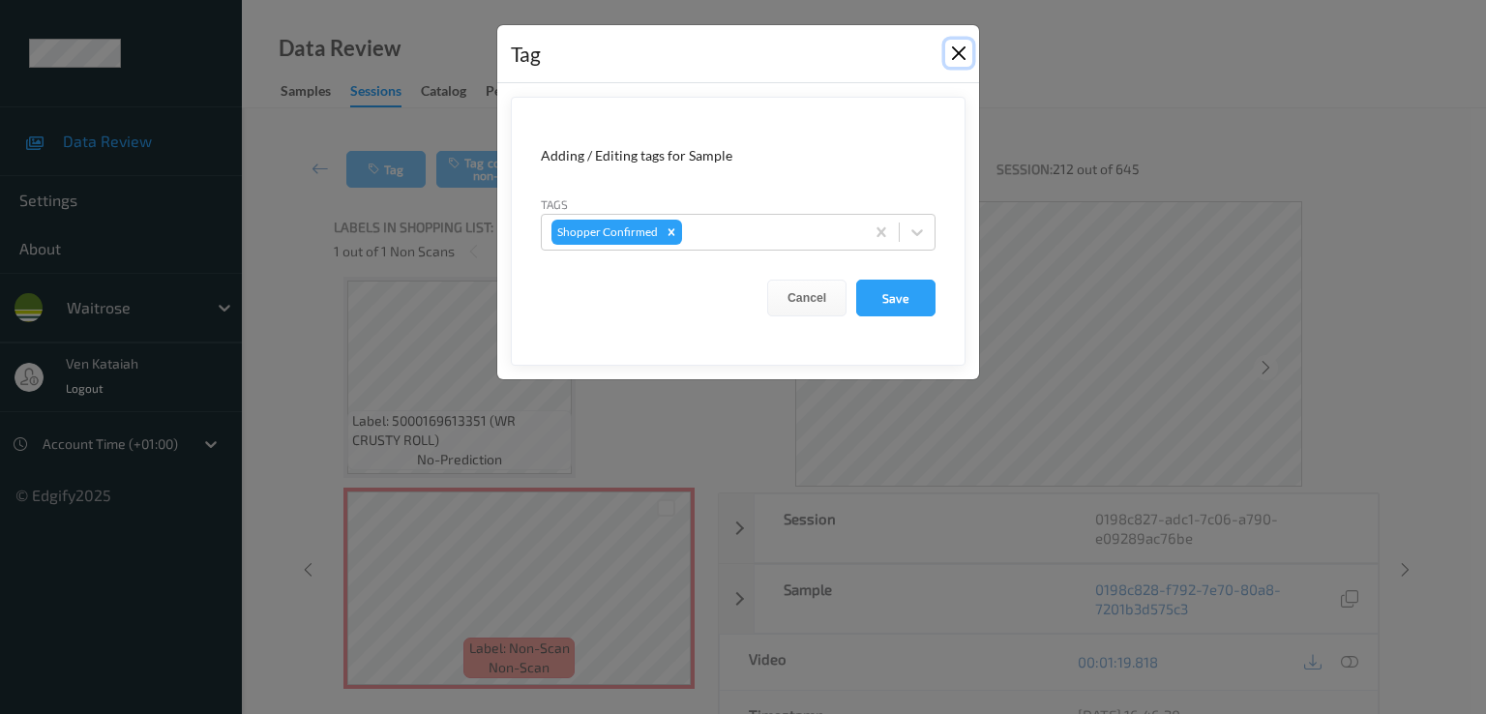
click at [954, 59] on button "Close" at bounding box center [958, 53] width 27 height 27
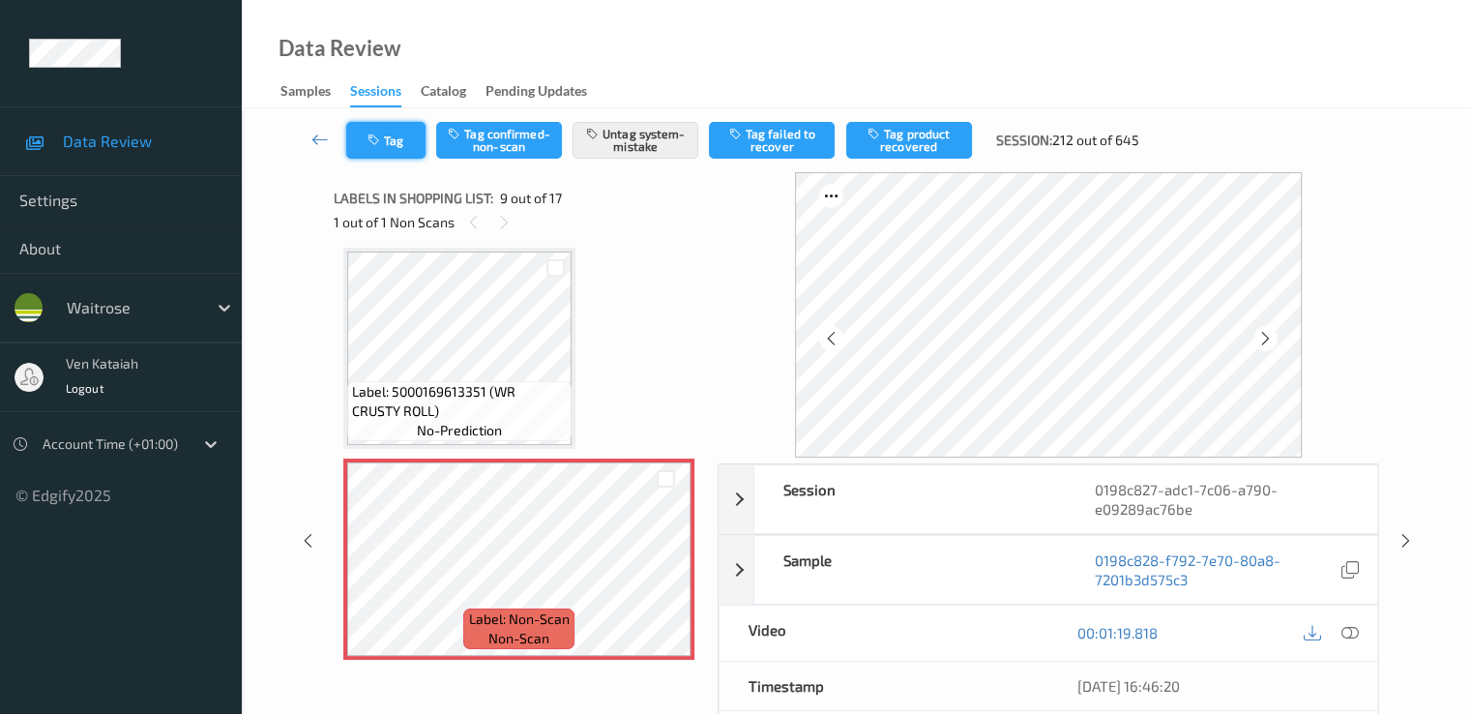
click at [394, 140] on button "Tag" at bounding box center [385, 140] width 79 height 37
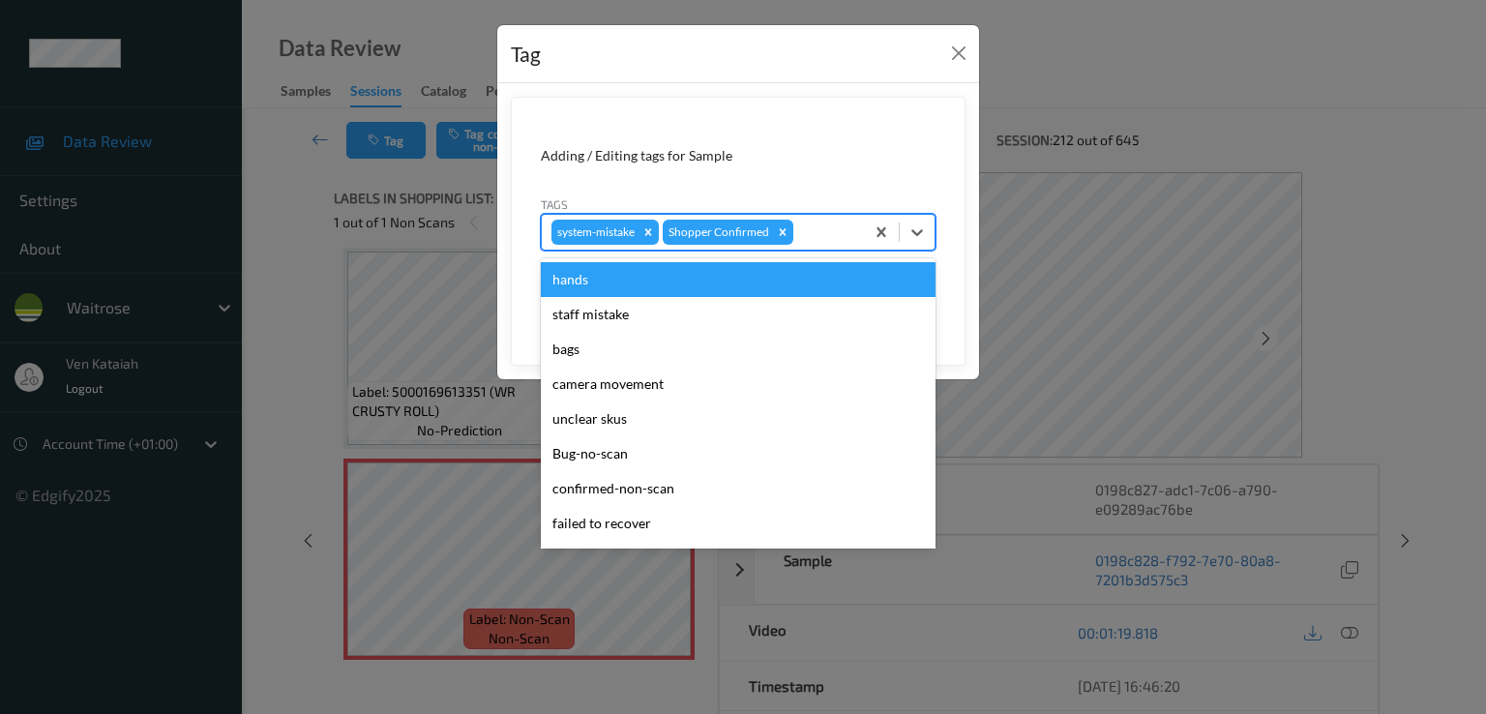
click at [806, 239] on div at bounding box center [825, 232] width 57 height 23
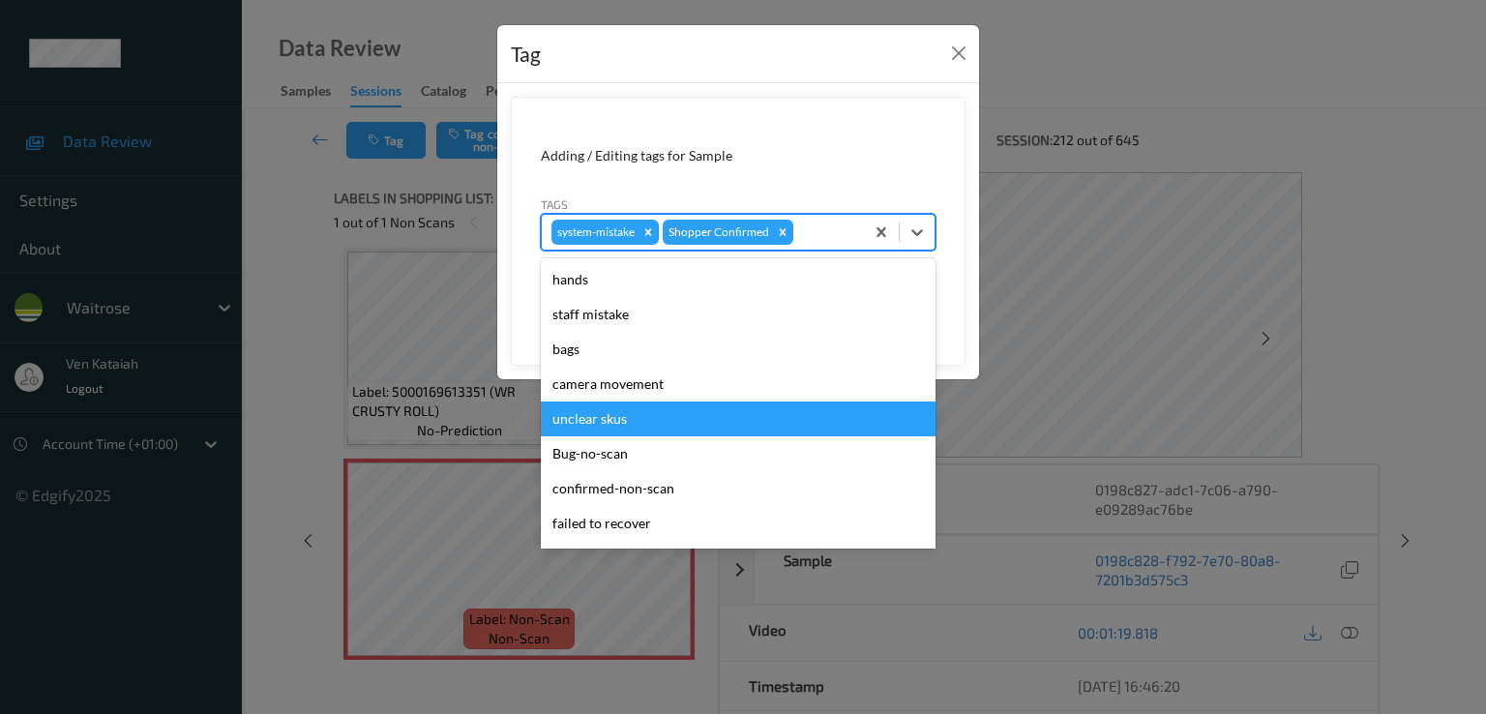
scroll to position [379, 0]
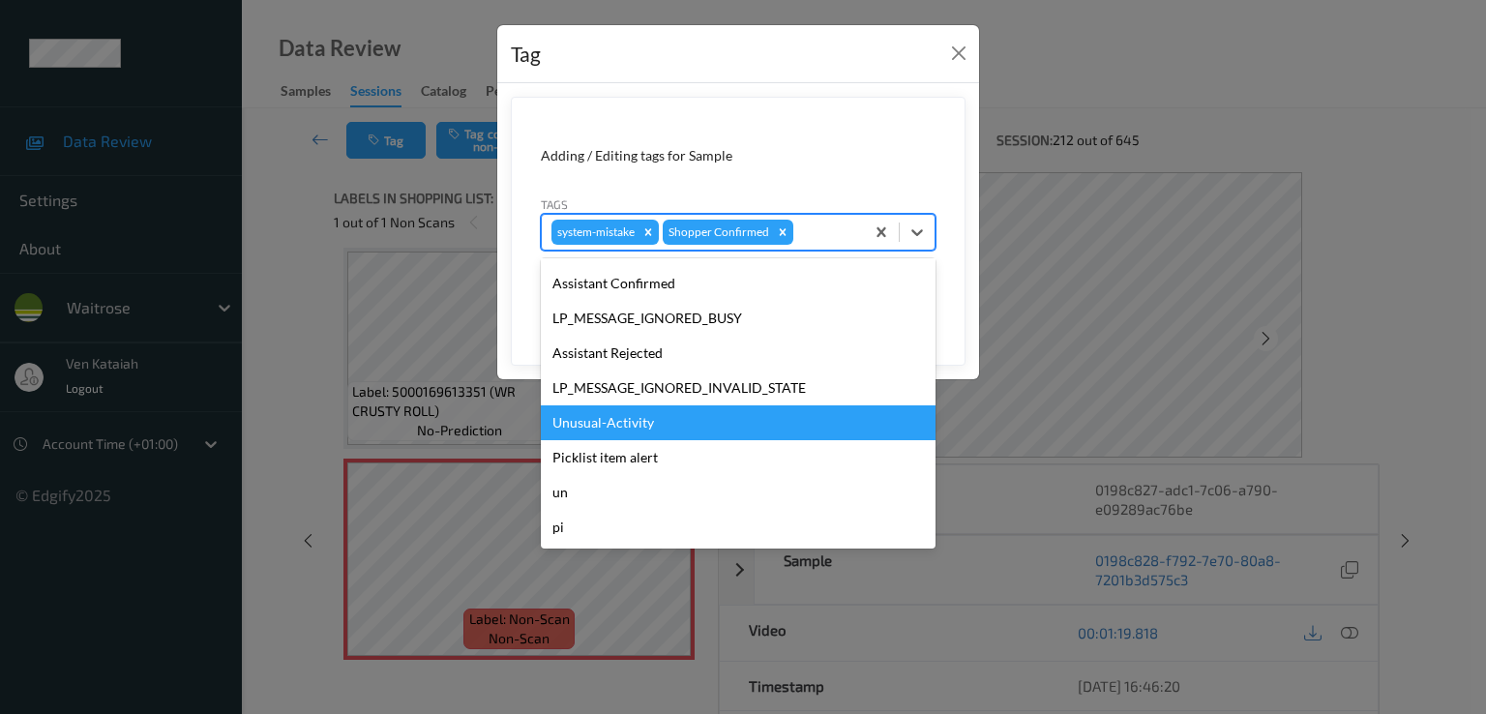
click at [661, 434] on div "Unusual-Activity" at bounding box center [738, 422] width 395 height 35
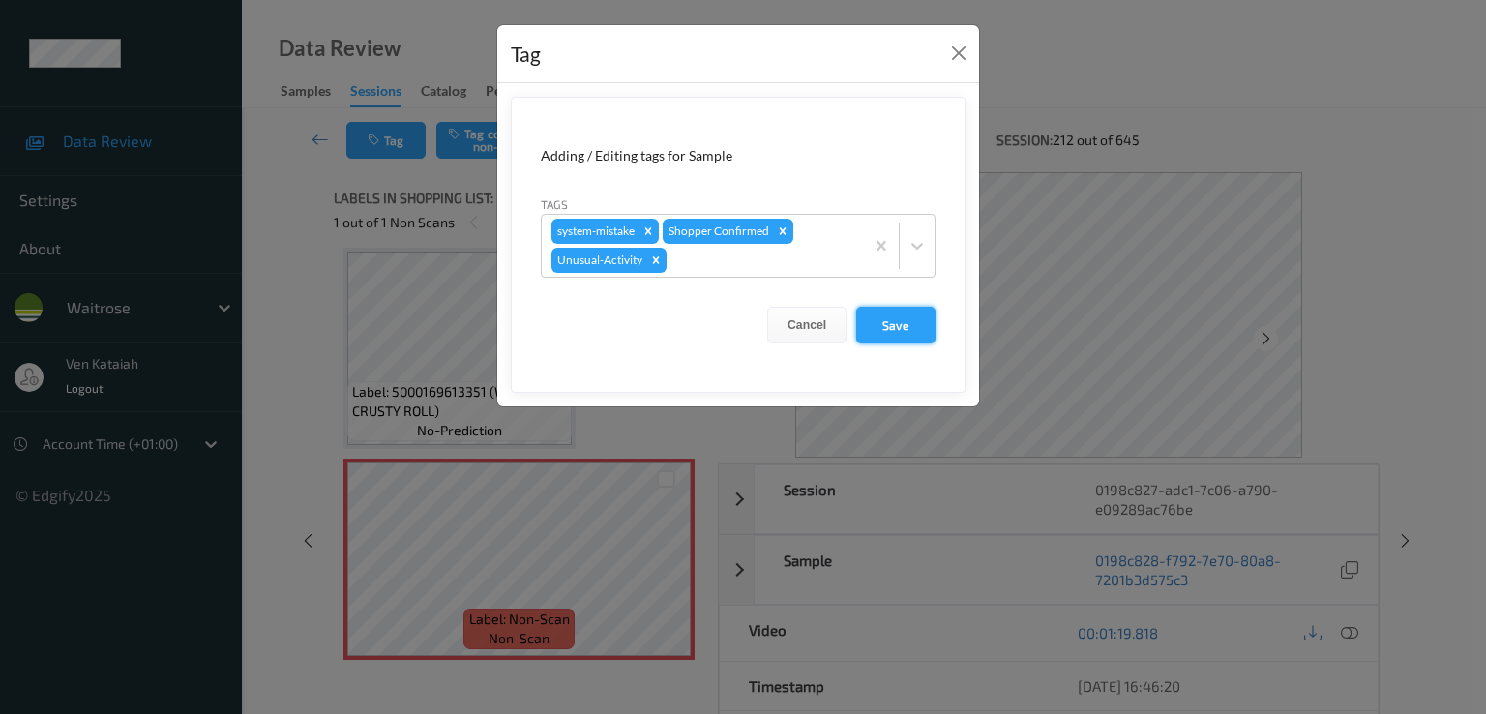
click at [907, 312] on button "Save" at bounding box center [895, 325] width 79 height 37
click at [720, 266] on div at bounding box center [762, 260] width 184 height 23
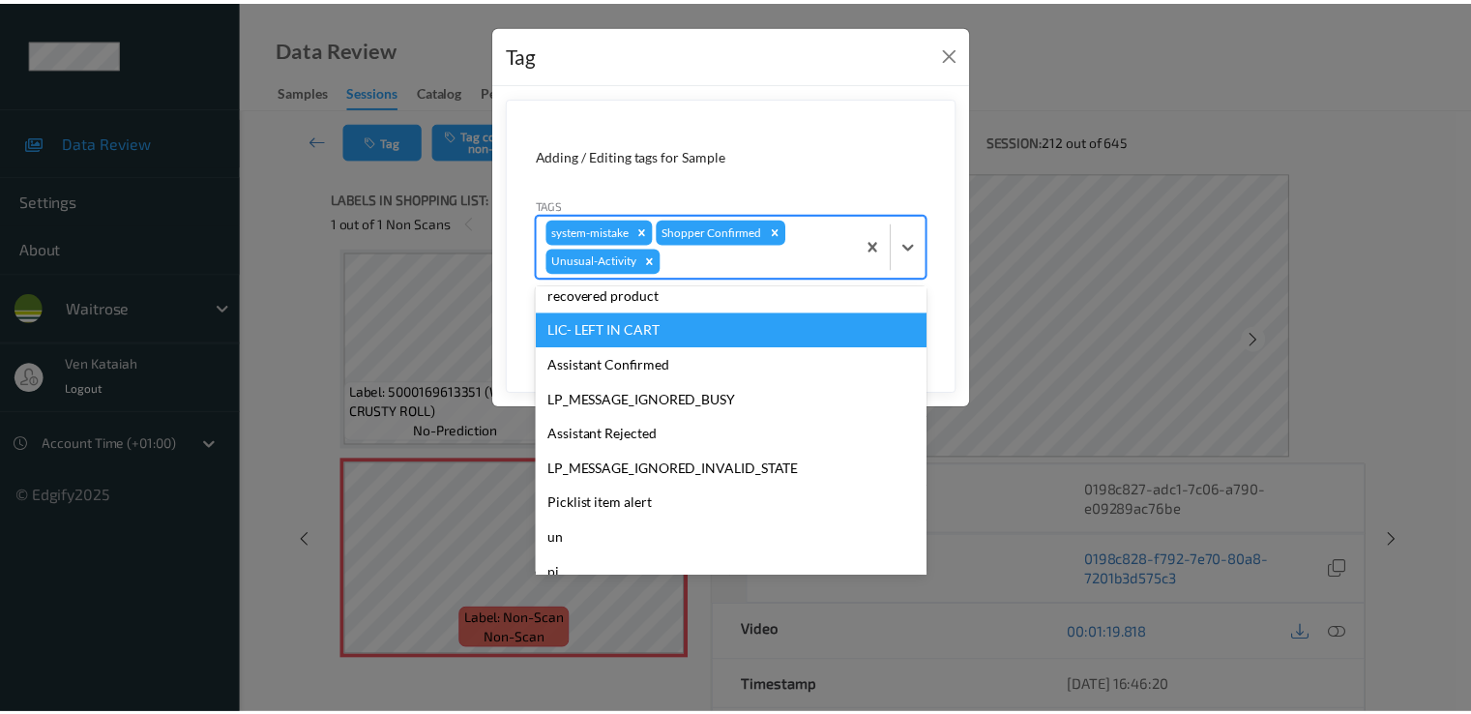
scroll to position [344, 0]
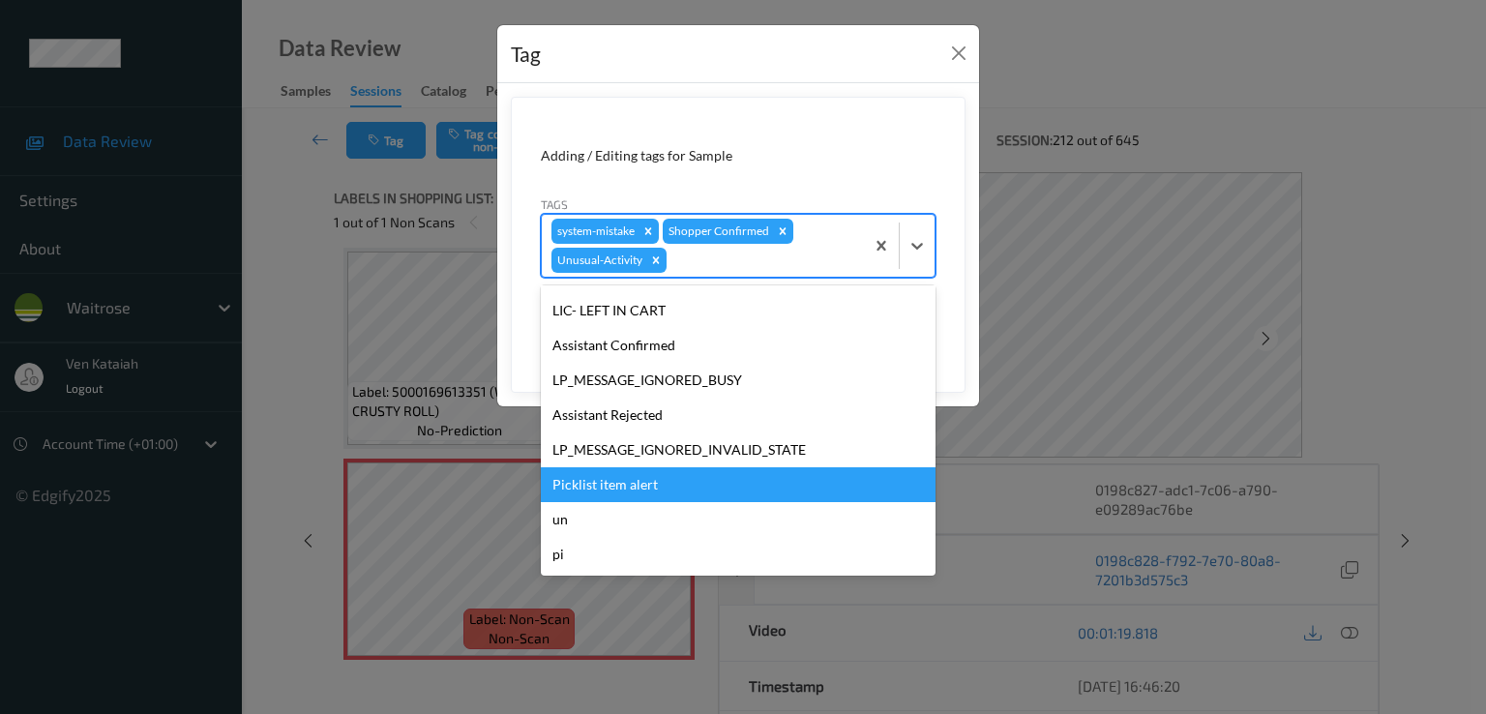
click at [608, 474] on div "Picklist item alert" at bounding box center [738, 484] width 395 height 35
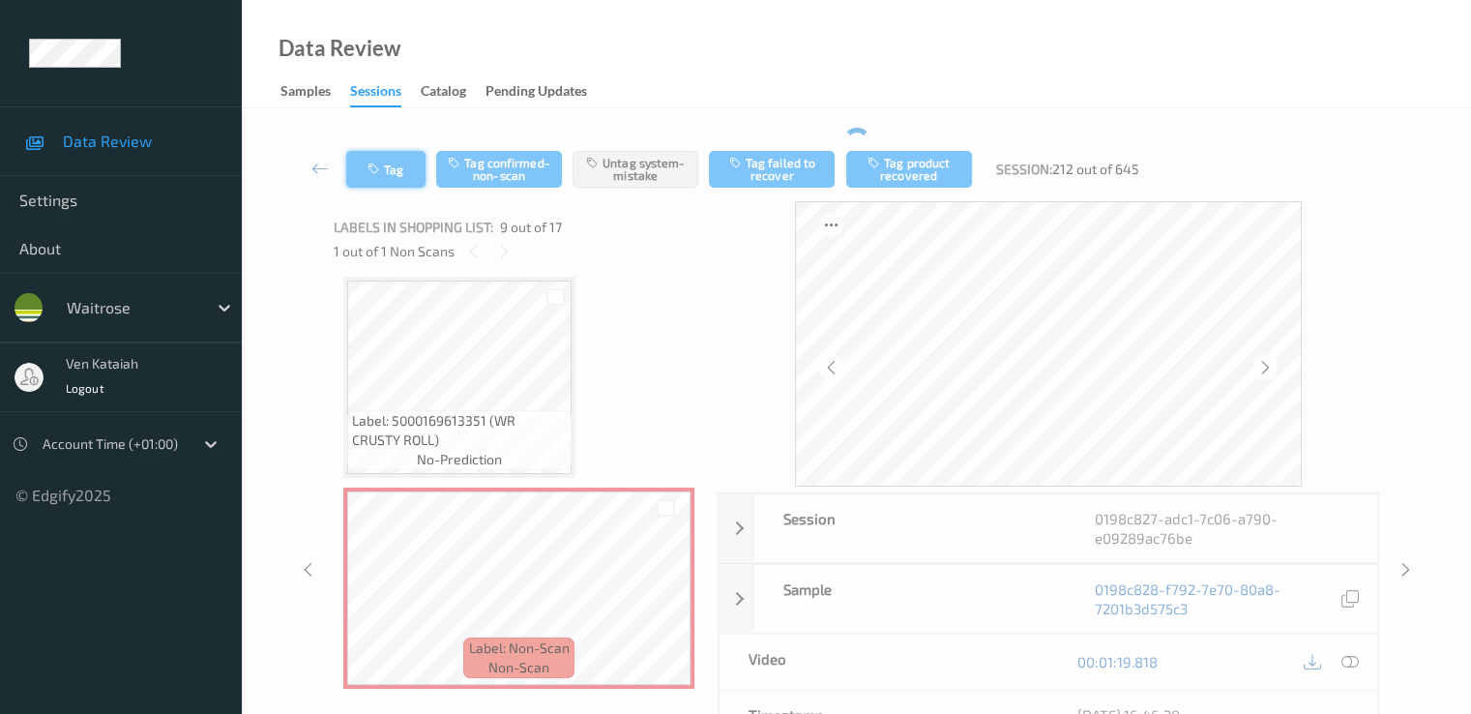
click at [371, 165] on icon "button" at bounding box center [376, 170] width 16 height 14
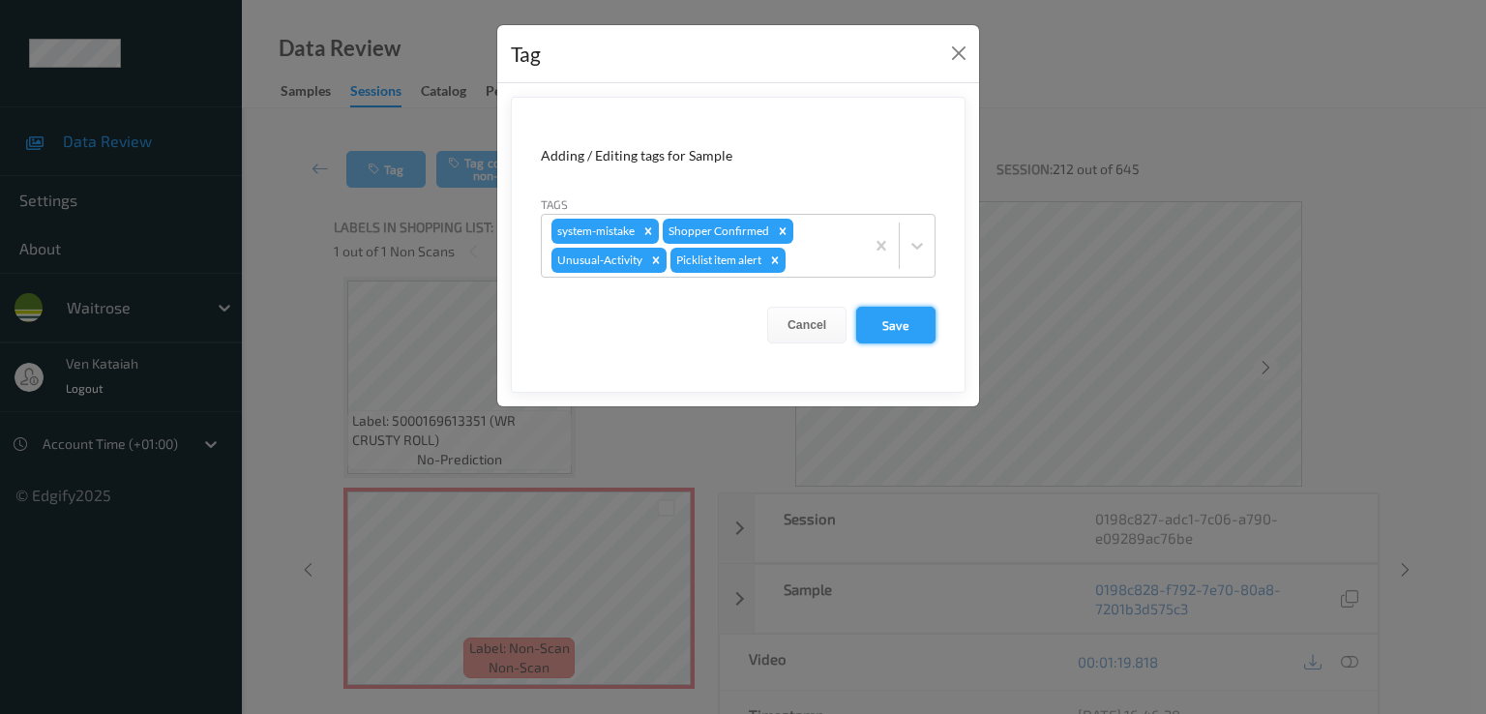
click at [889, 321] on button "Save" at bounding box center [895, 325] width 79 height 37
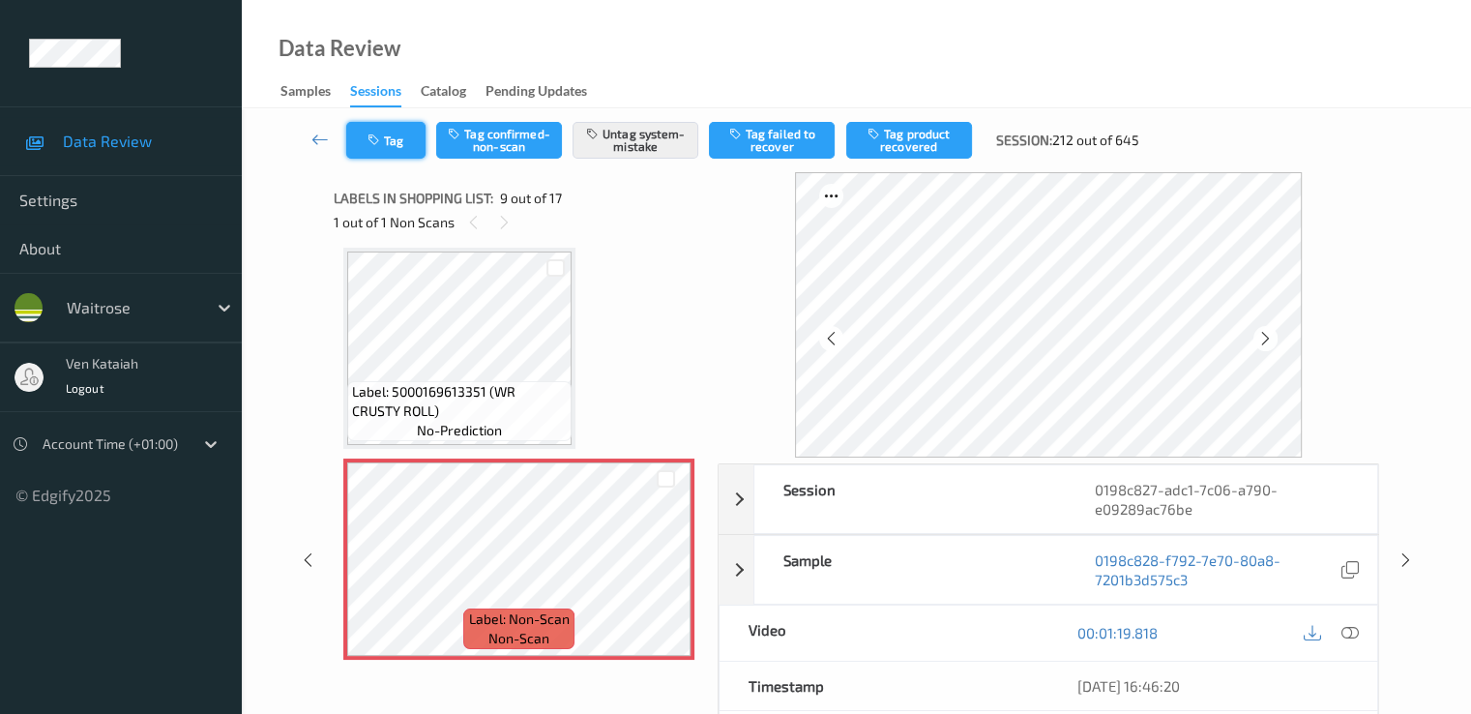
click at [361, 133] on button "Tag" at bounding box center [385, 140] width 79 height 37
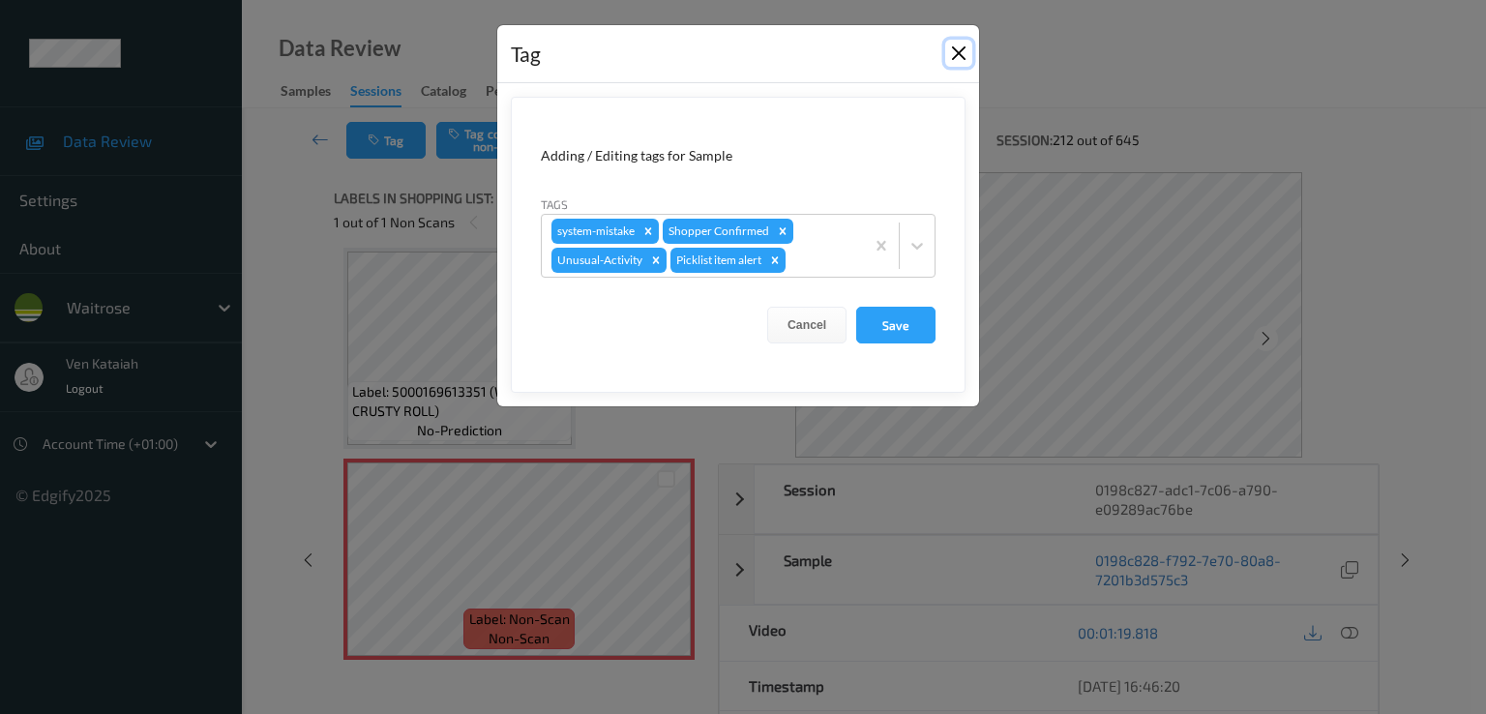
click at [951, 51] on button "Close" at bounding box center [958, 53] width 27 height 27
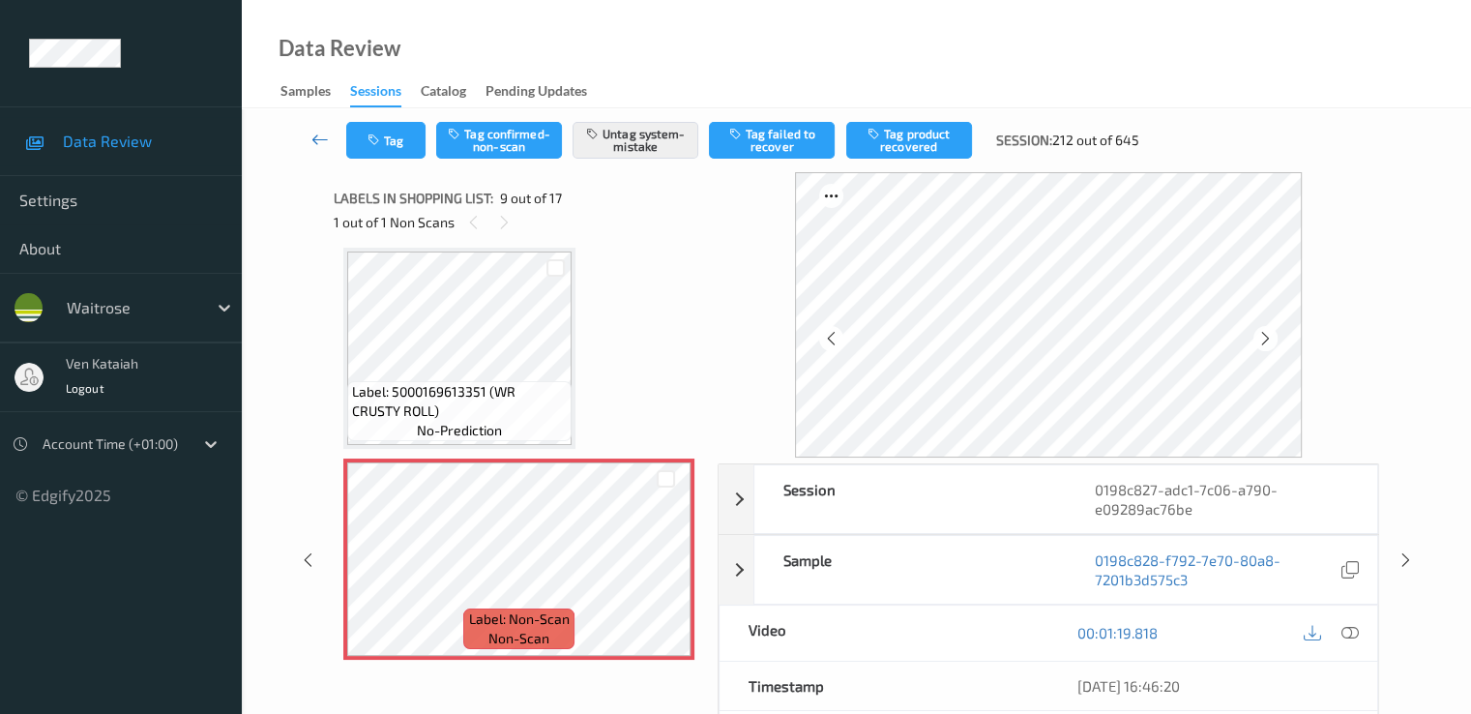
click at [328, 134] on icon at bounding box center [320, 139] width 17 height 19
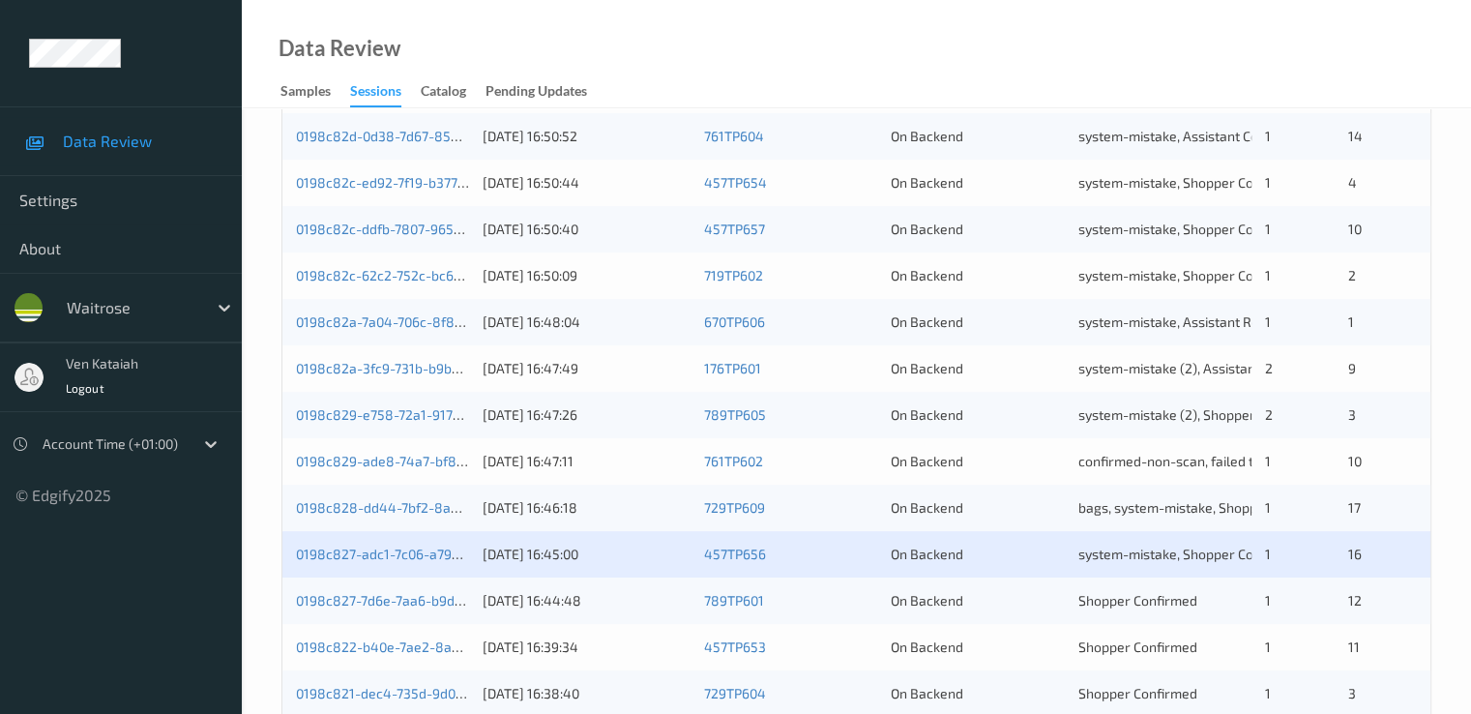
scroll to position [774, 0]
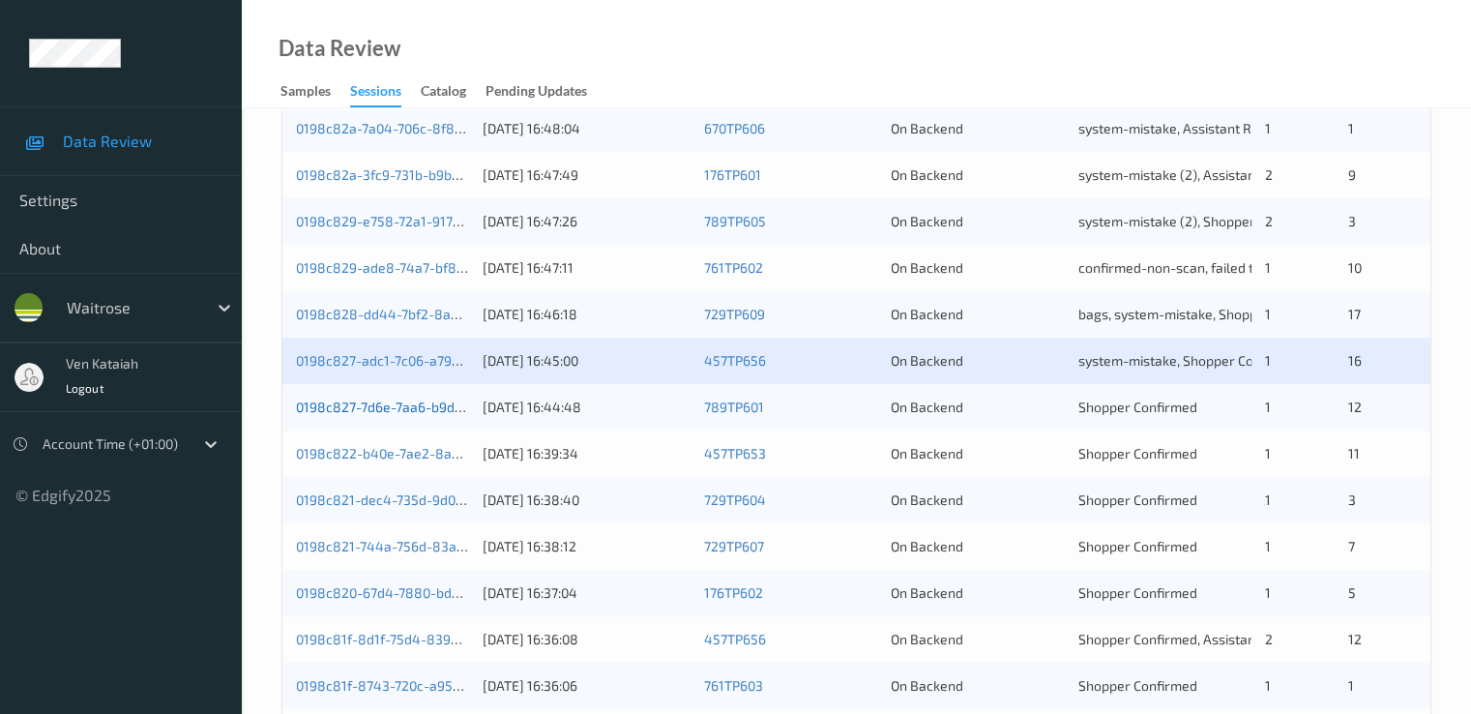
click at [441, 406] on link "0198c827-7d6e-7aa6-b9dd-d205afc1df87" at bounding box center [424, 407] width 256 height 16
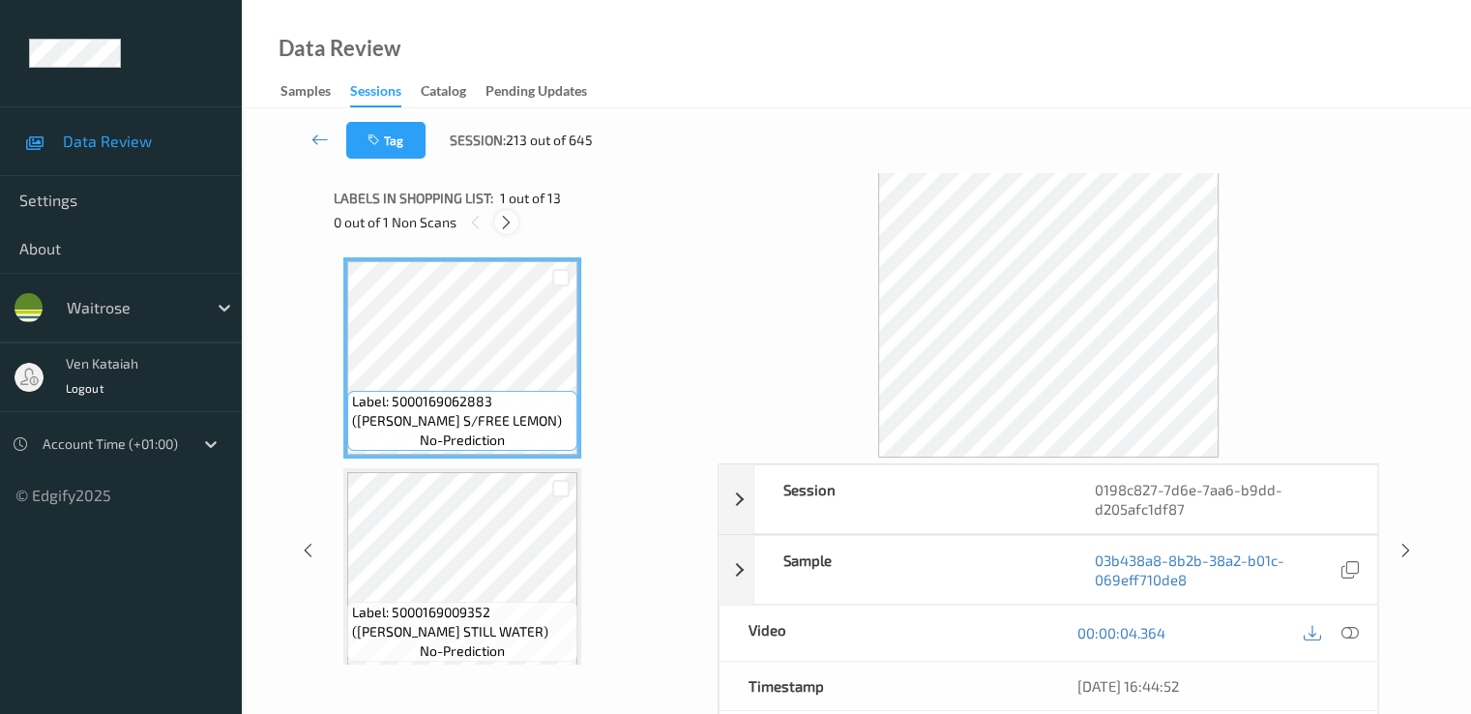
click at [508, 223] on icon at bounding box center [506, 222] width 16 height 17
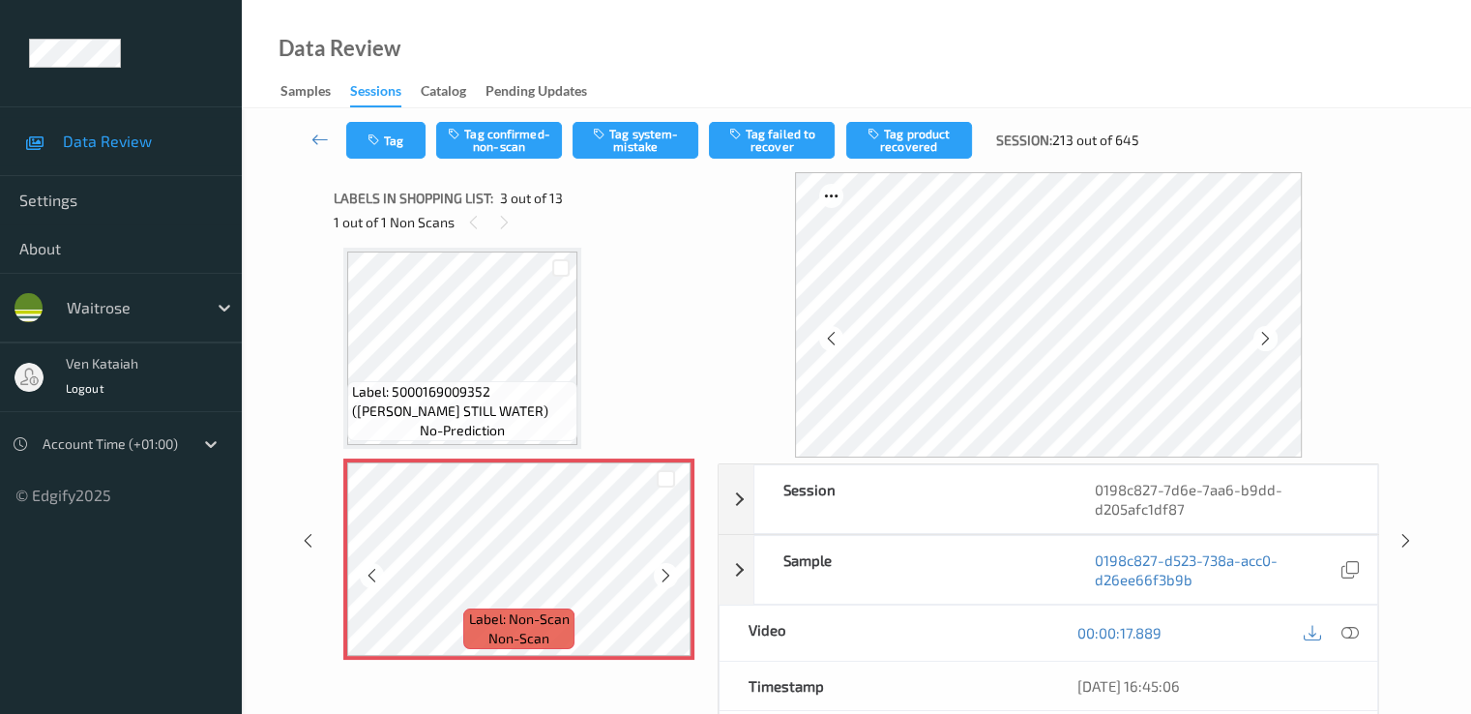
scroll to position [414, 0]
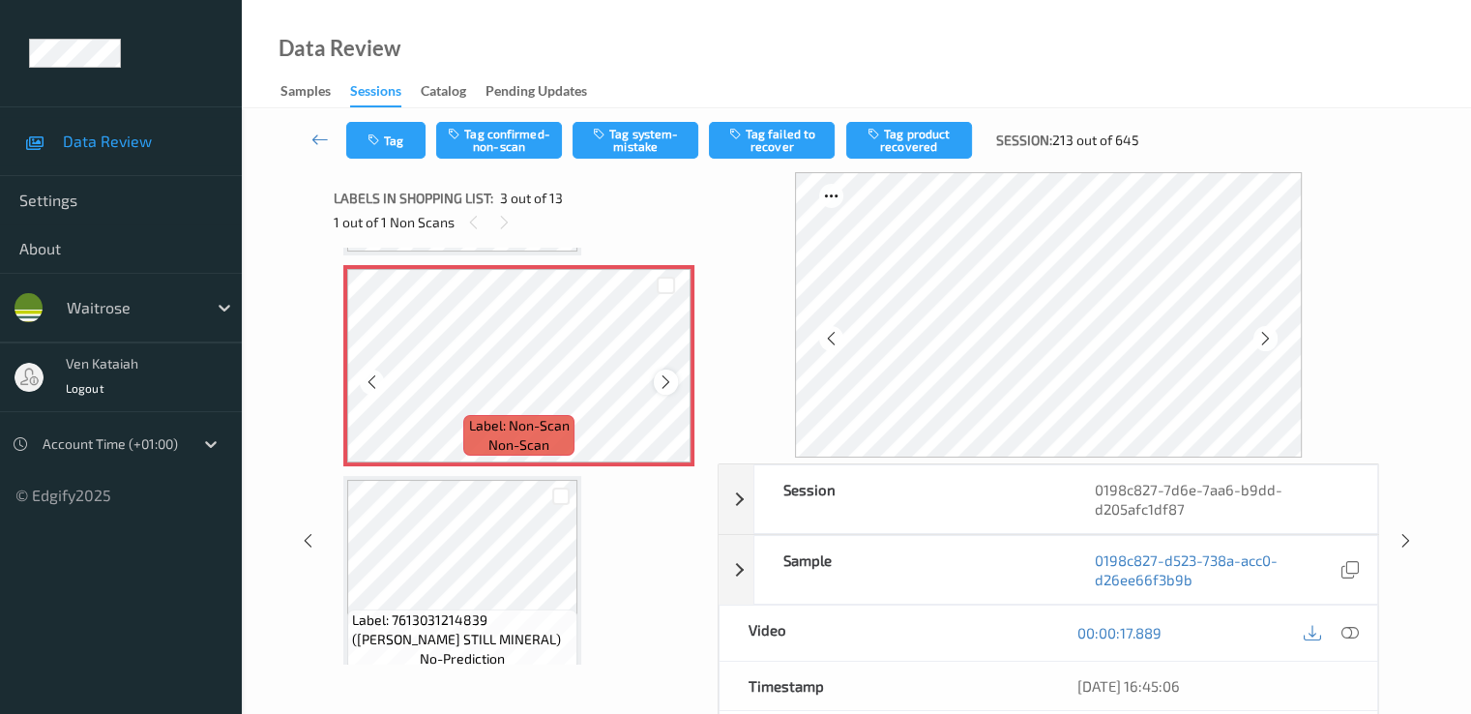
click at [663, 384] on icon at bounding box center [666, 381] width 16 height 17
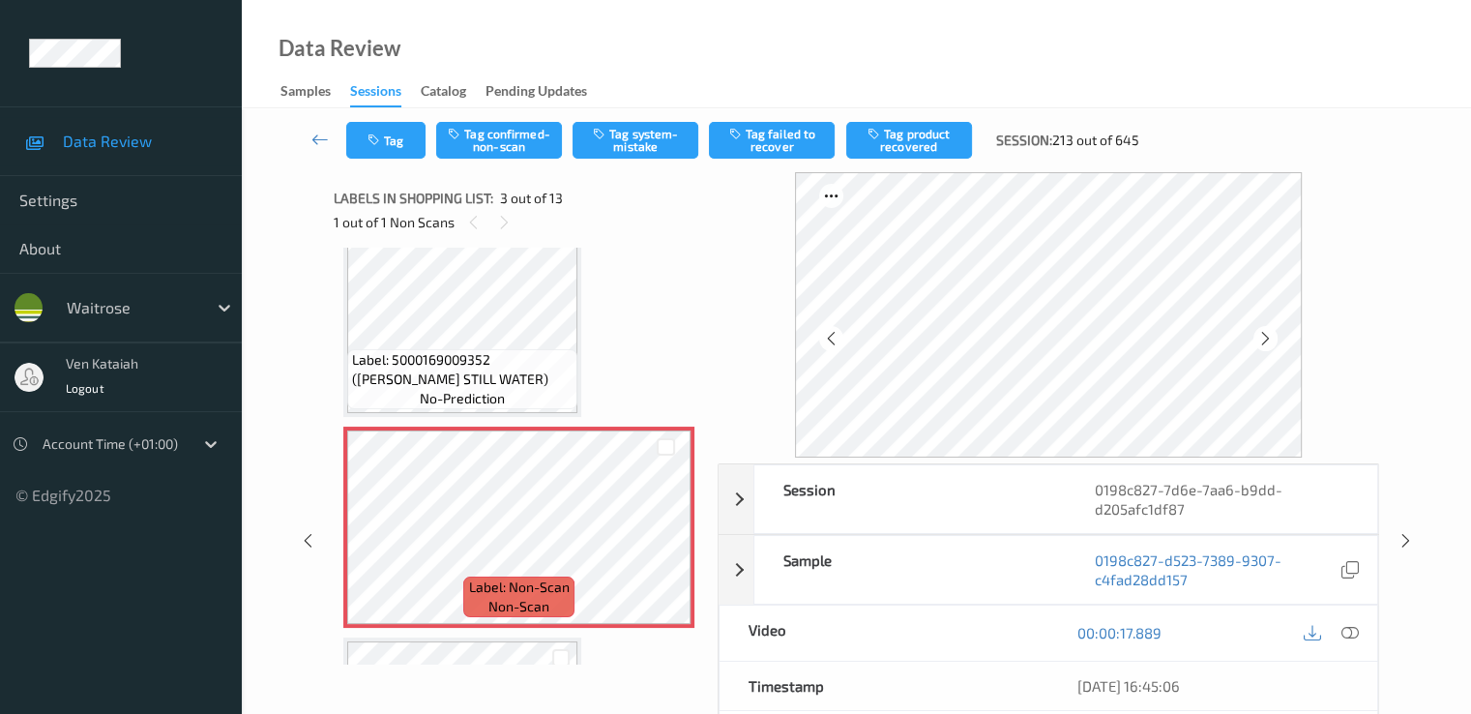
scroll to position [221, 0]
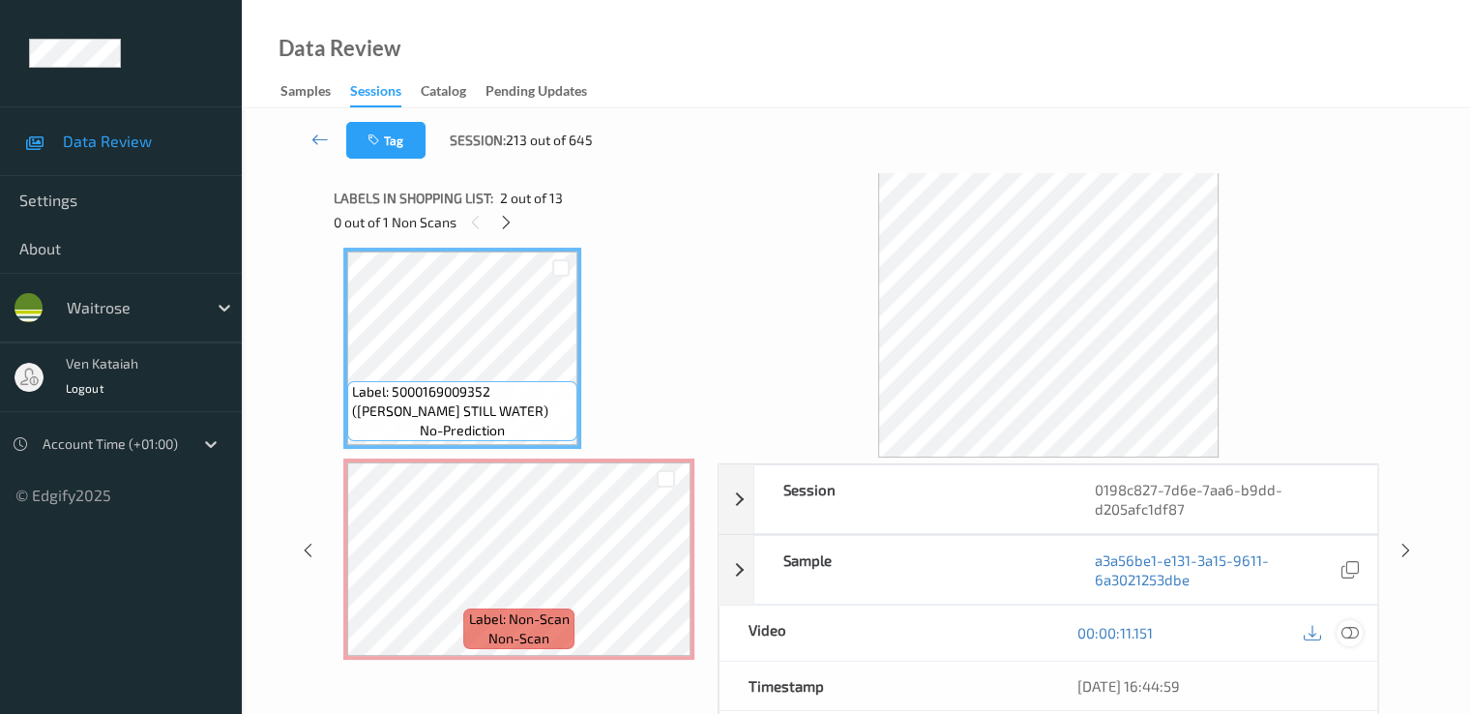
click at [1357, 628] on icon at bounding box center [1349, 632] width 17 height 17
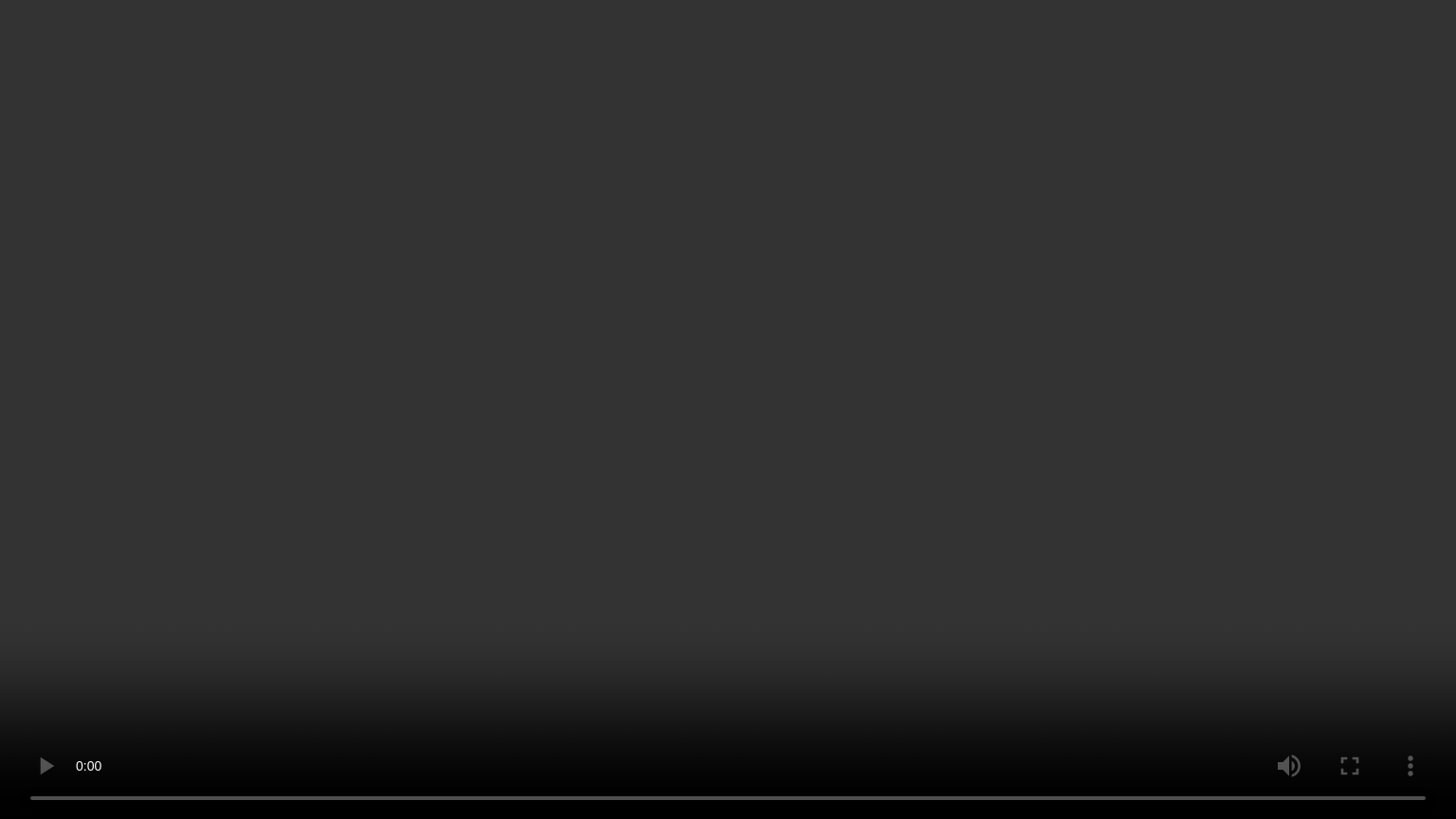
click at [467, 637] on video at bounding box center [728, 410] width 1456 height 819
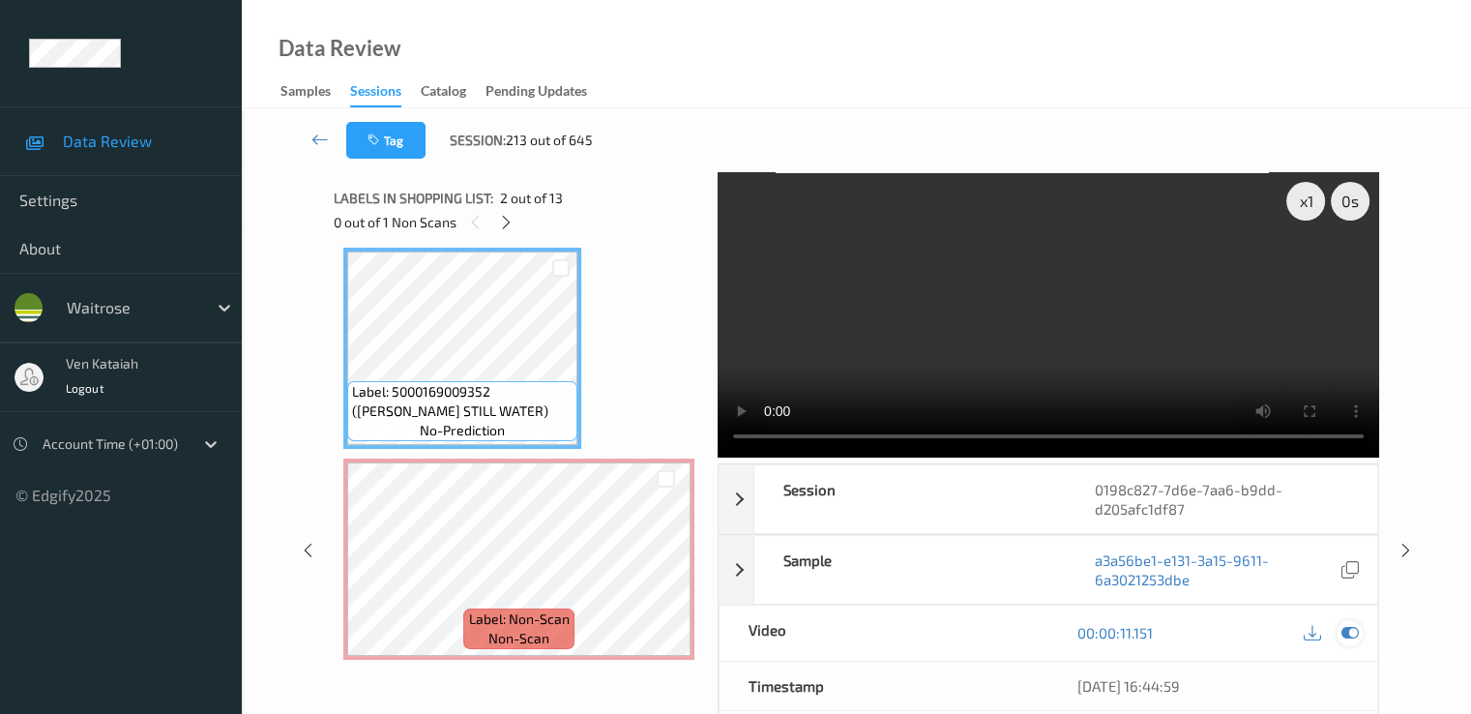
click at [1353, 639] on icon at bounding box center [1349, 632] width 17 height 17
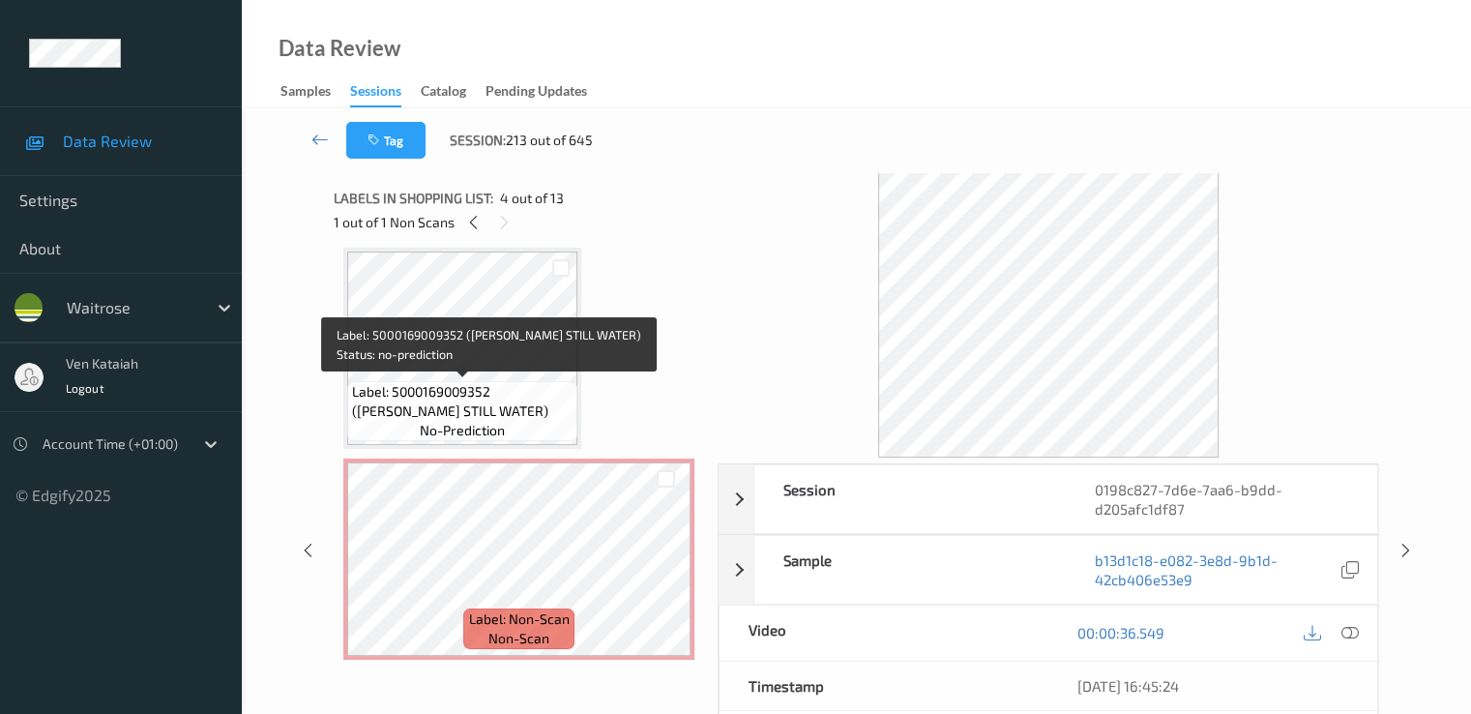
click at [479, 384] on span "Label: 5000169009352 ([PERSON_NAME] STILL WATER)" at bounding box center [462, 401] width 221 height 39
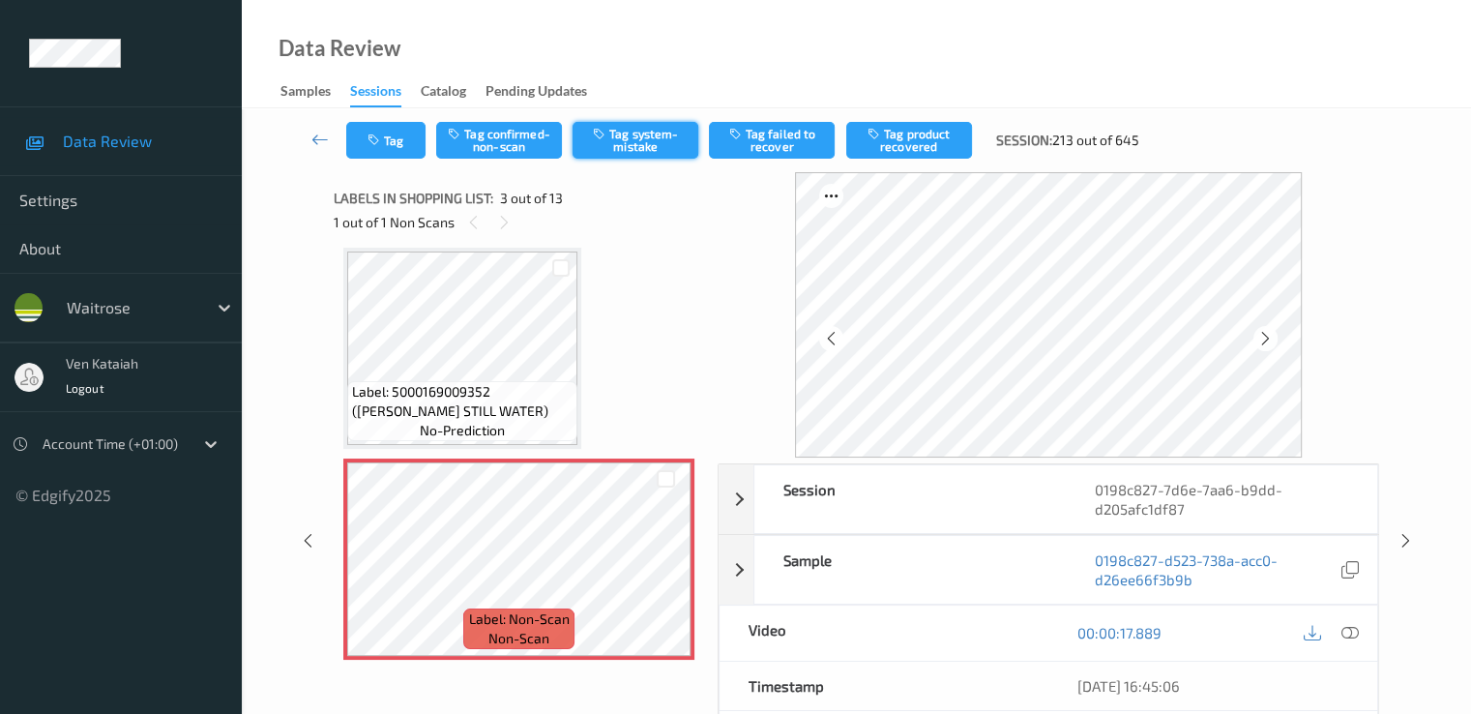
click at [649, 157] on button "Tag system-mistake" at bounding box center [636, 140] width 126 height 37
click at [397, 156] on button "Tag" at bounding box center [385, 140] width 79 height 37
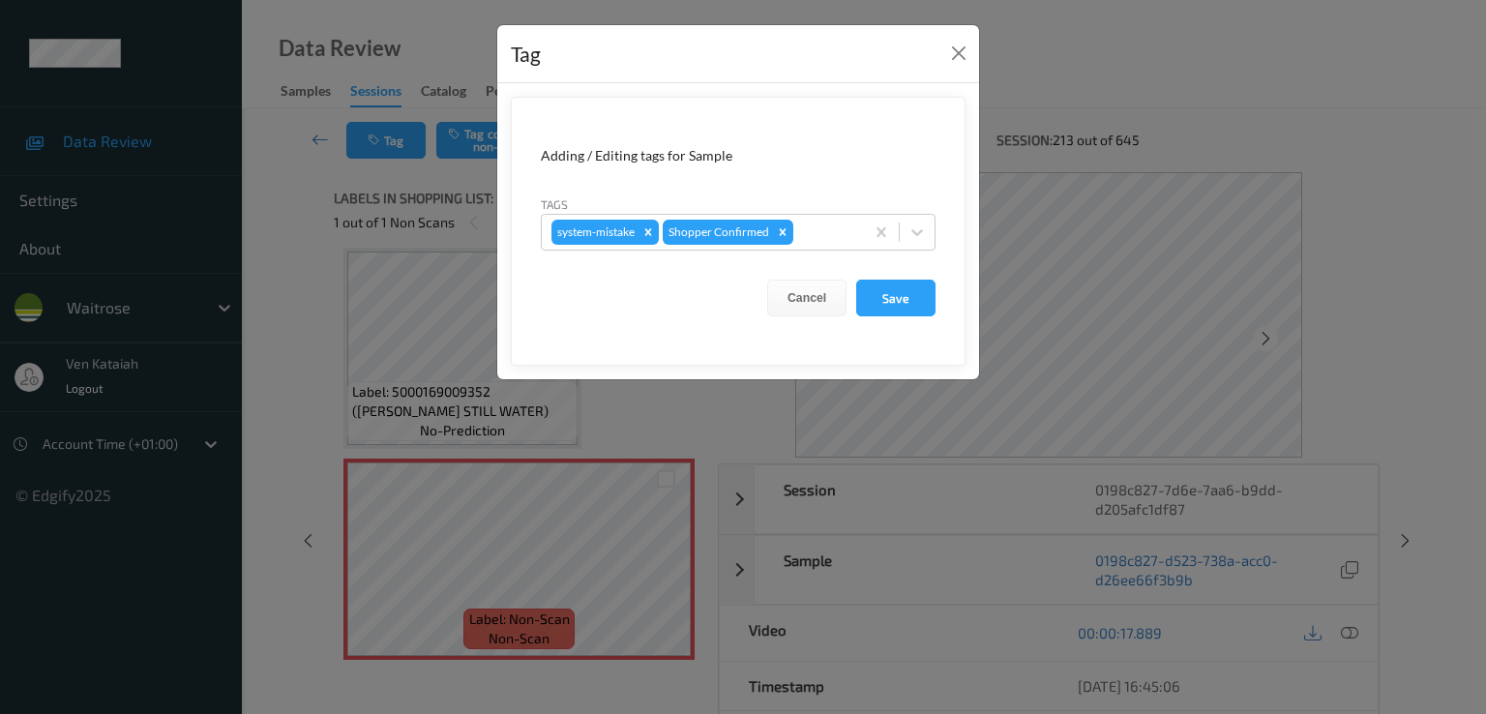
click at [832, 250] on form "Adding / Editing tags for Sample Tags system-mistake Shopper Confirmed Cancel S…" at bounding box center [738, 231] width 455 height 269
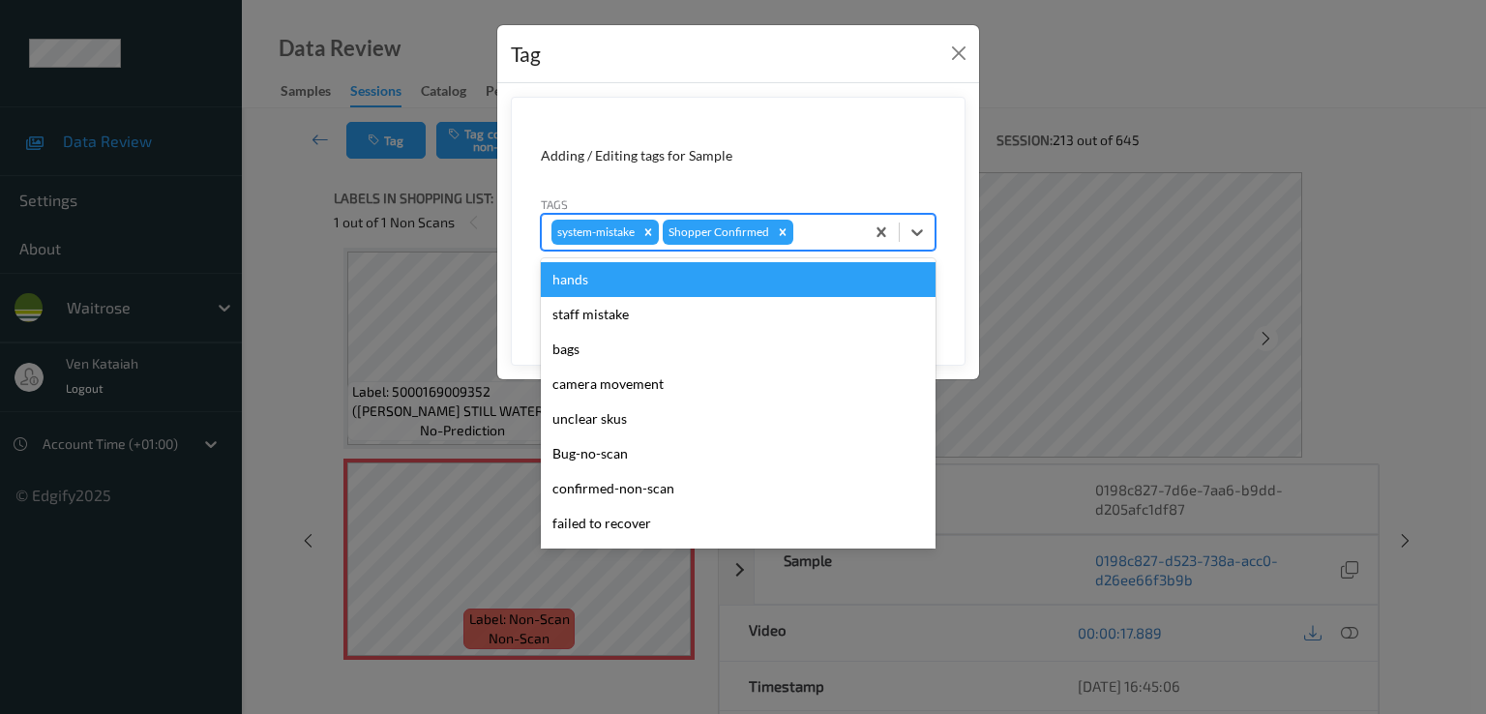
click at [817, 242] on div at bounding box center [825, 232] width 57 height 23
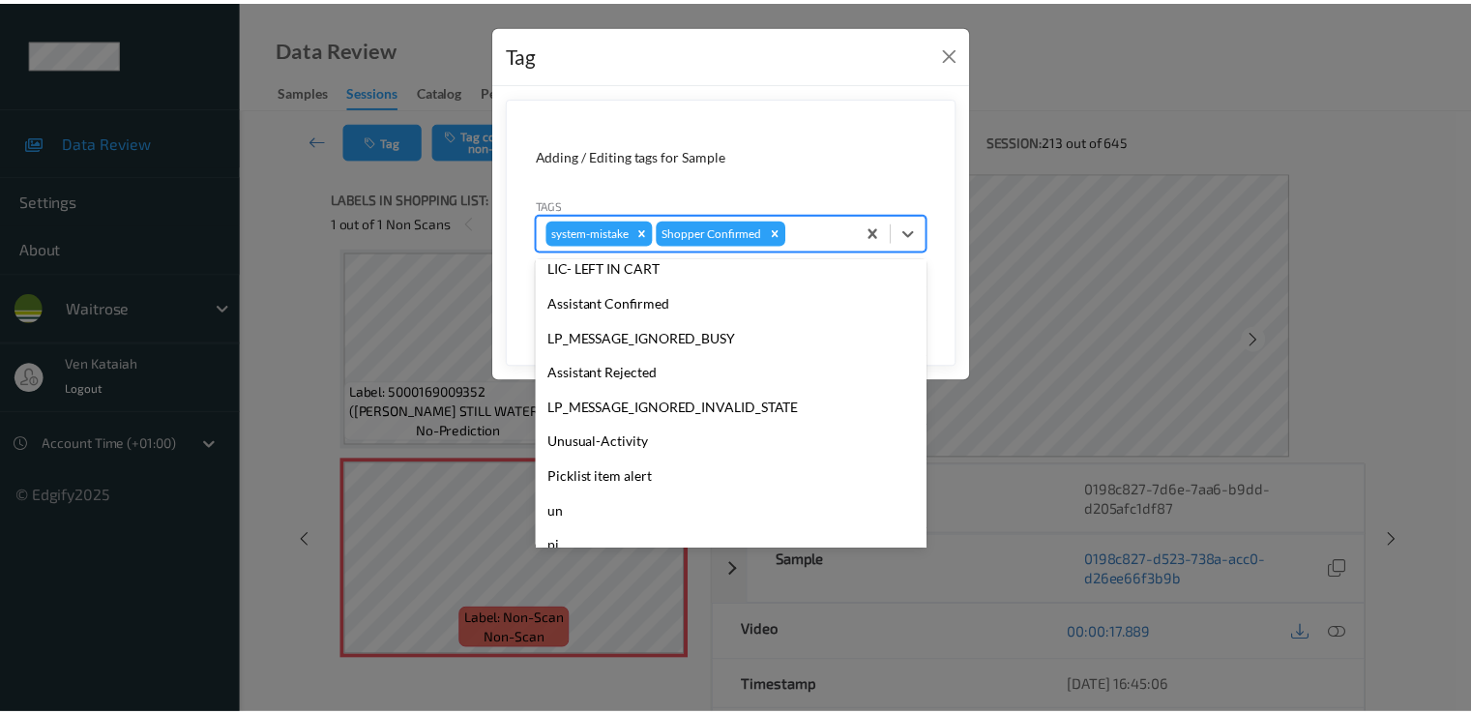
scroll to position [379, 0]
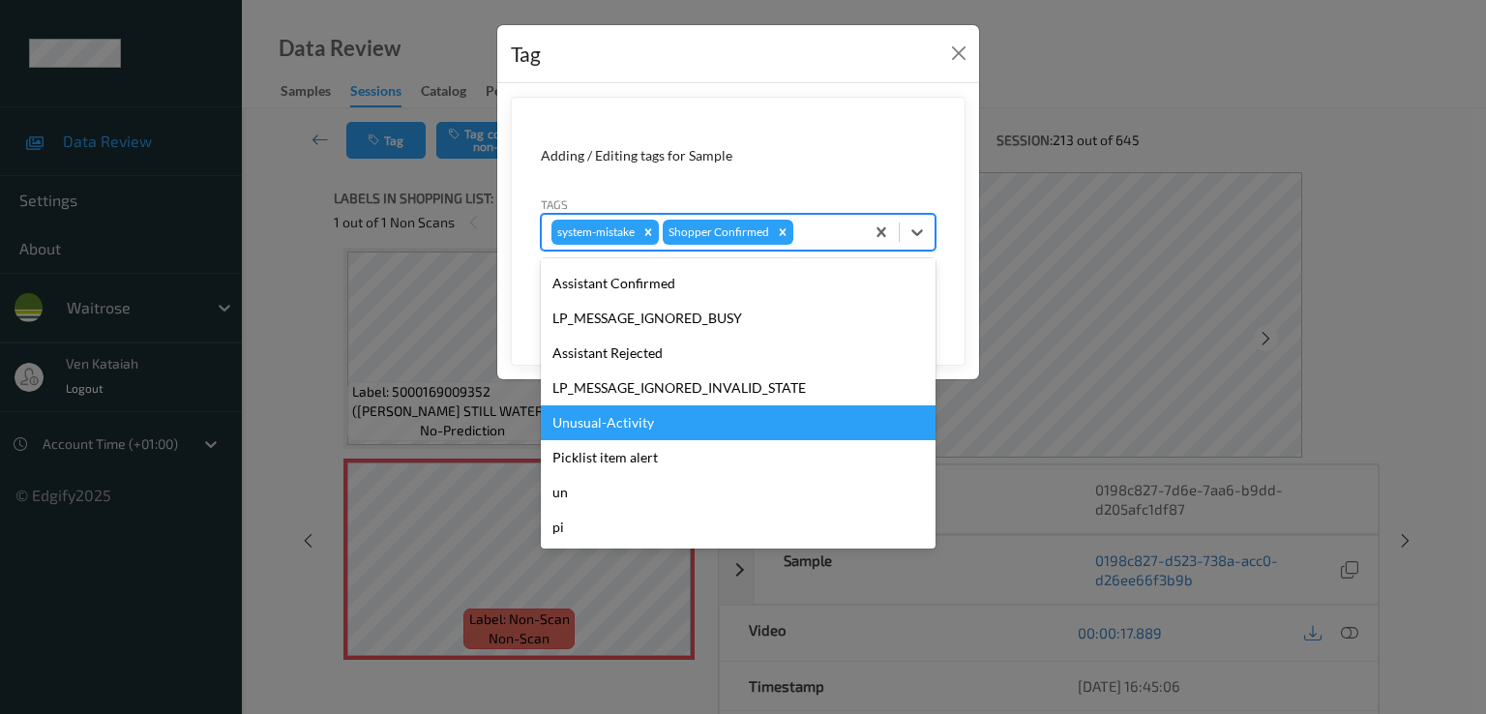
click at [672, 431] on div "Unusual-Activity" at bounding box center [738, 422] width 395 height 35
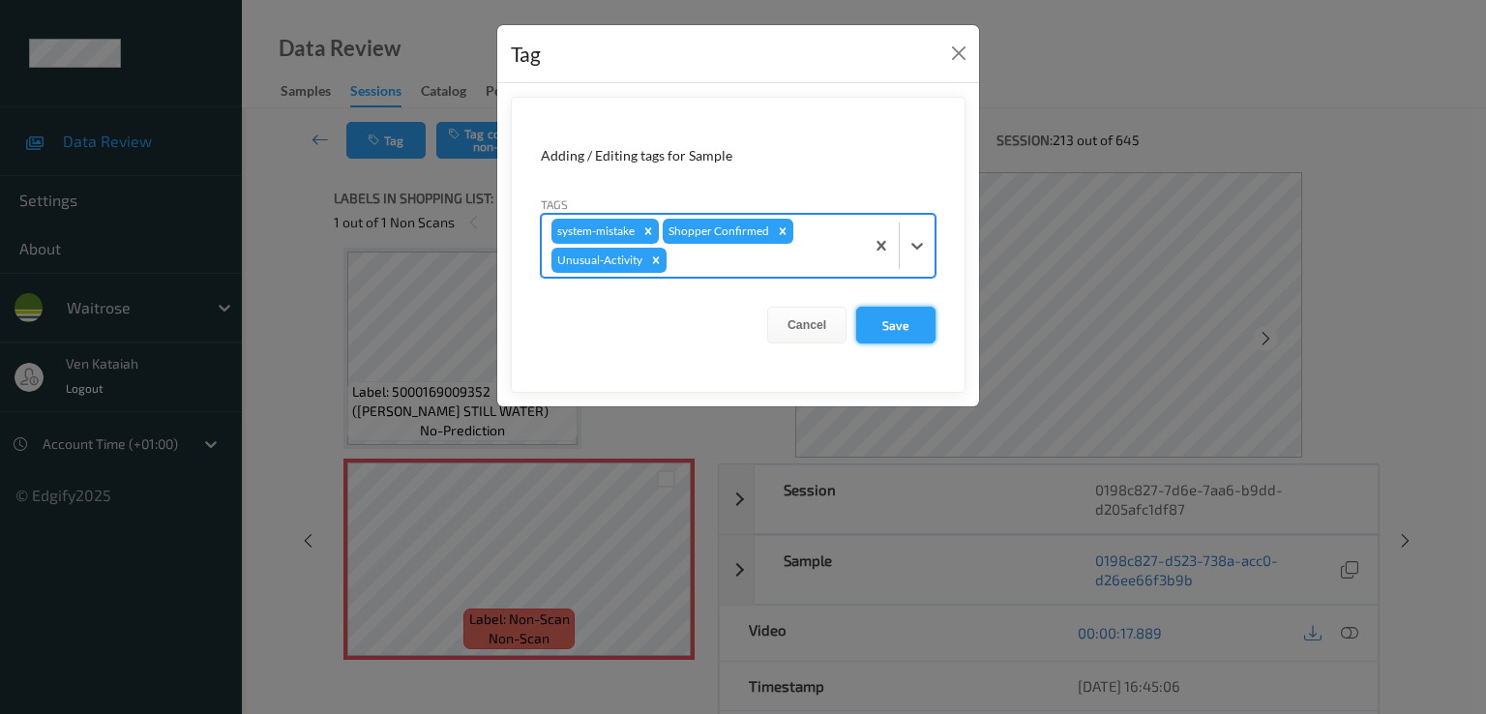
click at [878, 322] on button "Save" at bounding box center [895, 325] width 79 height 37
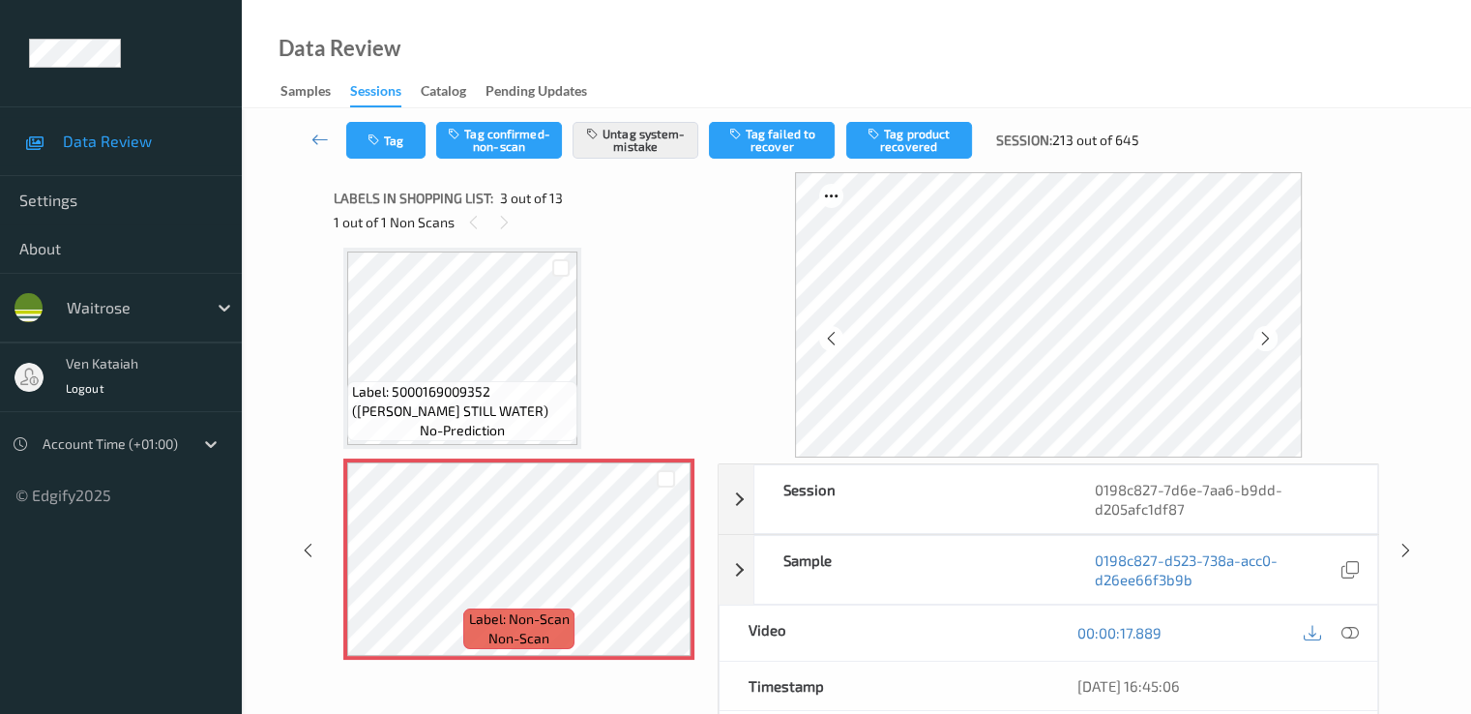
scroll to position [414, 0]
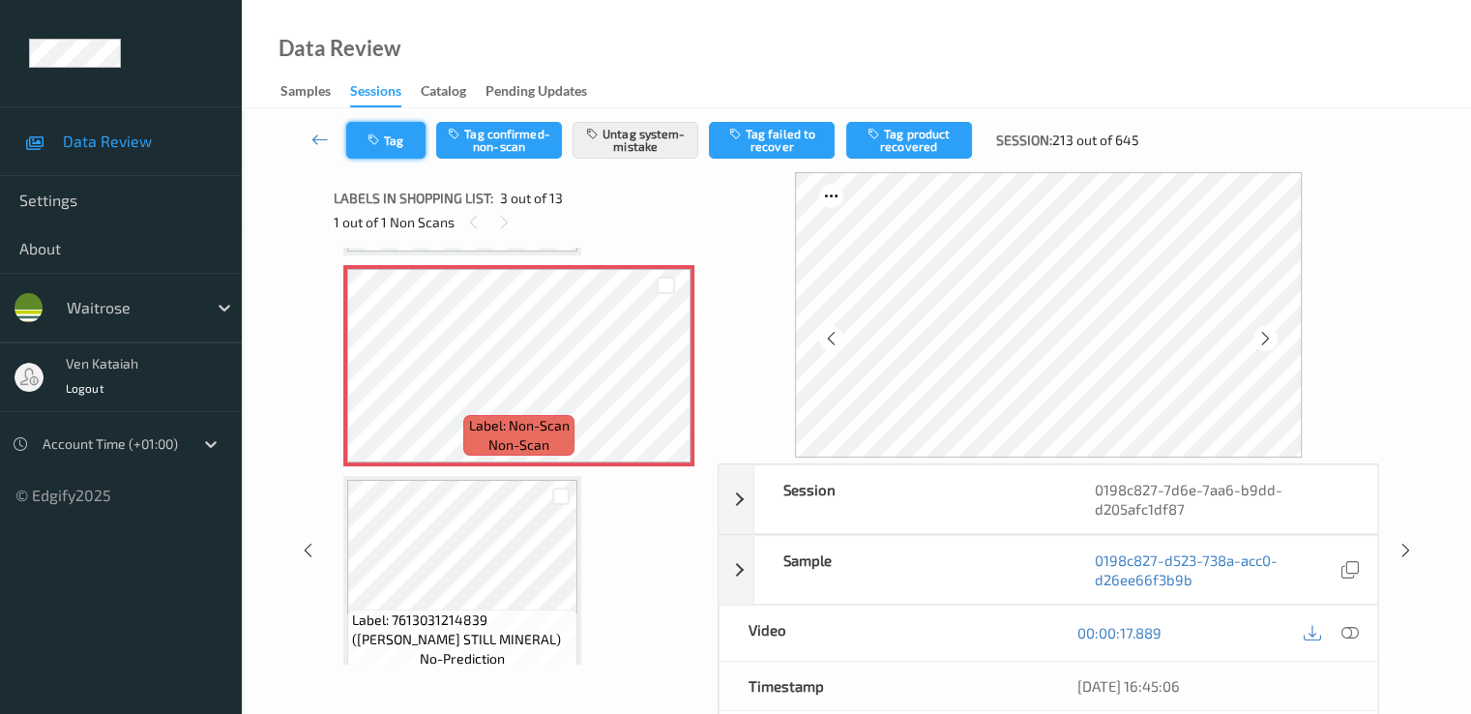
click at [377, 139] on icon "button" at bounding box center [376, 141] width 16 height 14
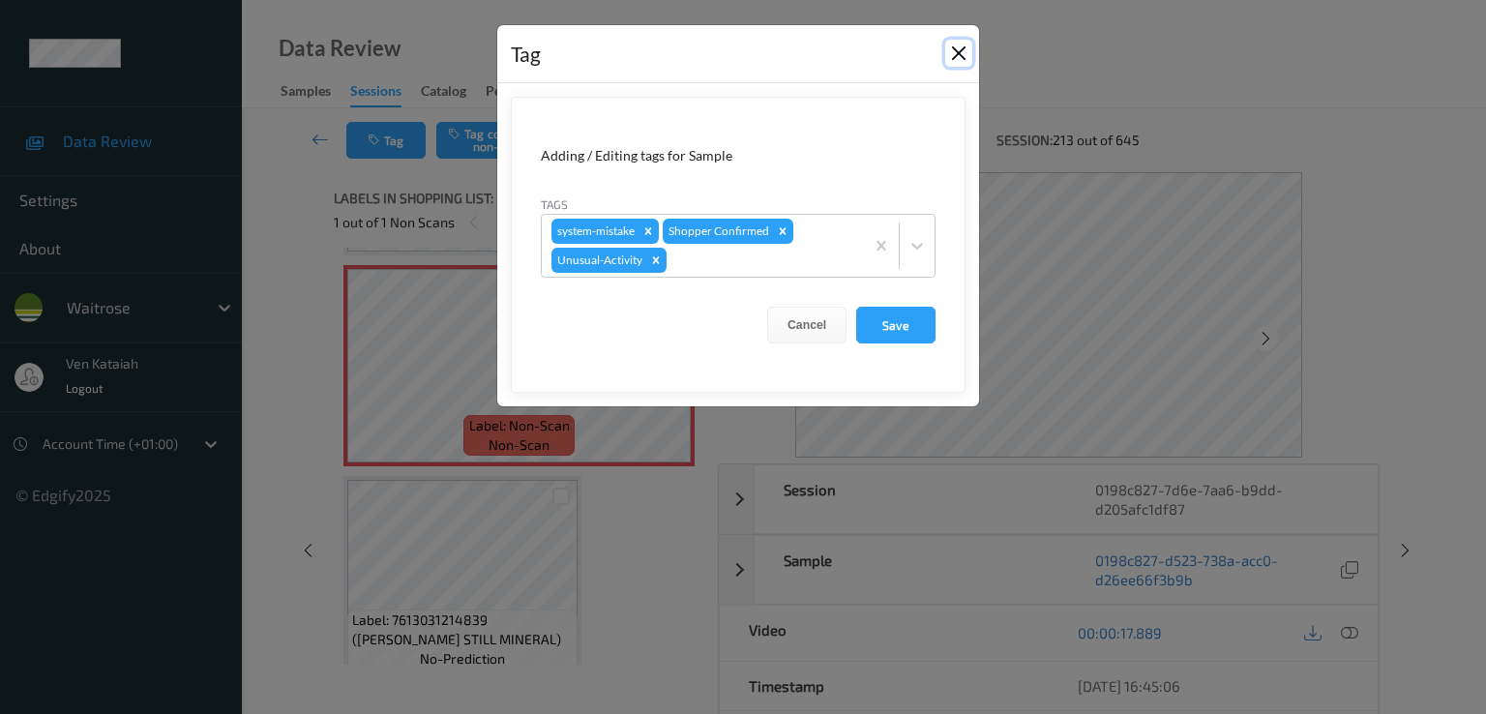
click at [949, 51] on button "Close" at bounding box center [958, 53] width 27 height 27
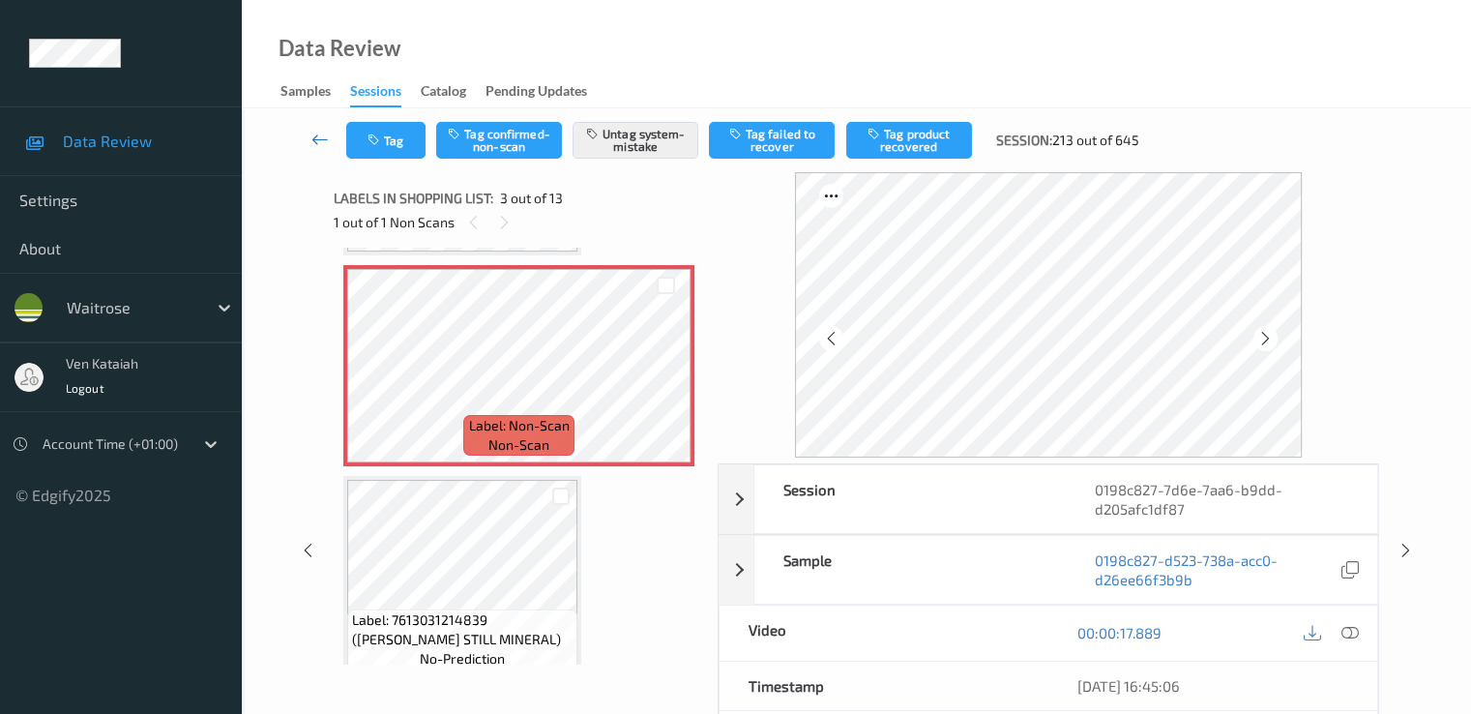
click at [312, 135] on icon at bounding box center [320, 139] width 17 height 19
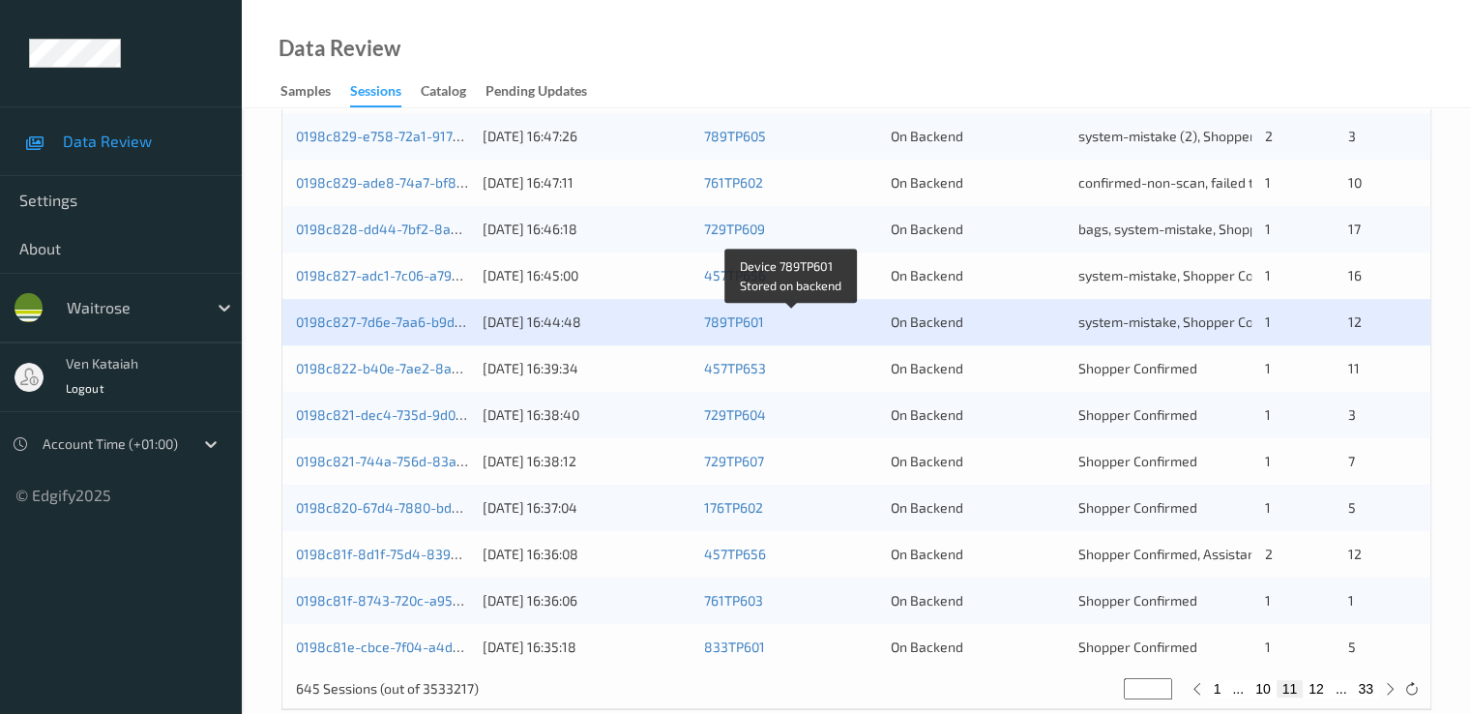
scroll to position [894, 0]
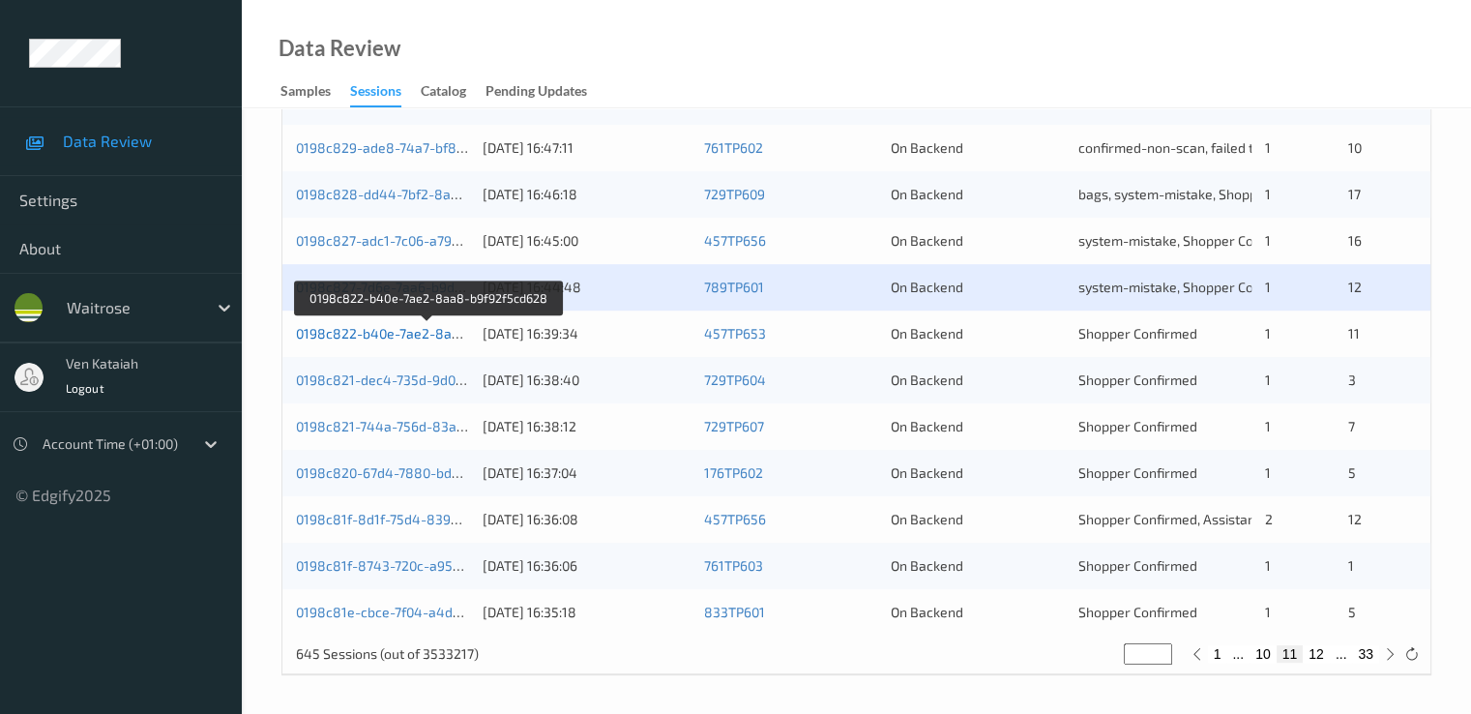
click at [411, 330] on link "0198c822-b40e-7ae2-8aa8-b9f92f5cd628" at bounding box center [428, 333] width 265 height 16
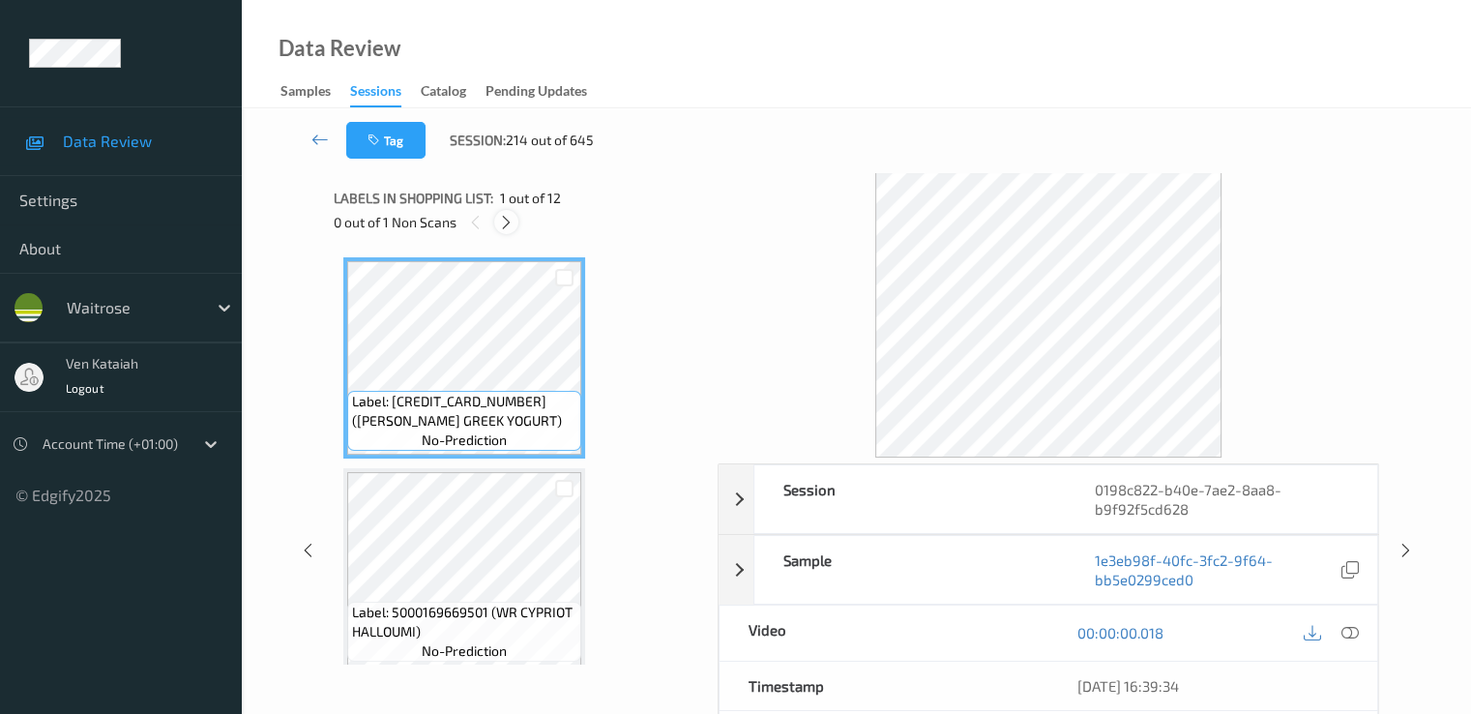
click at [508, 218] on icon at bounding box center [506, 222] width 16 height 17
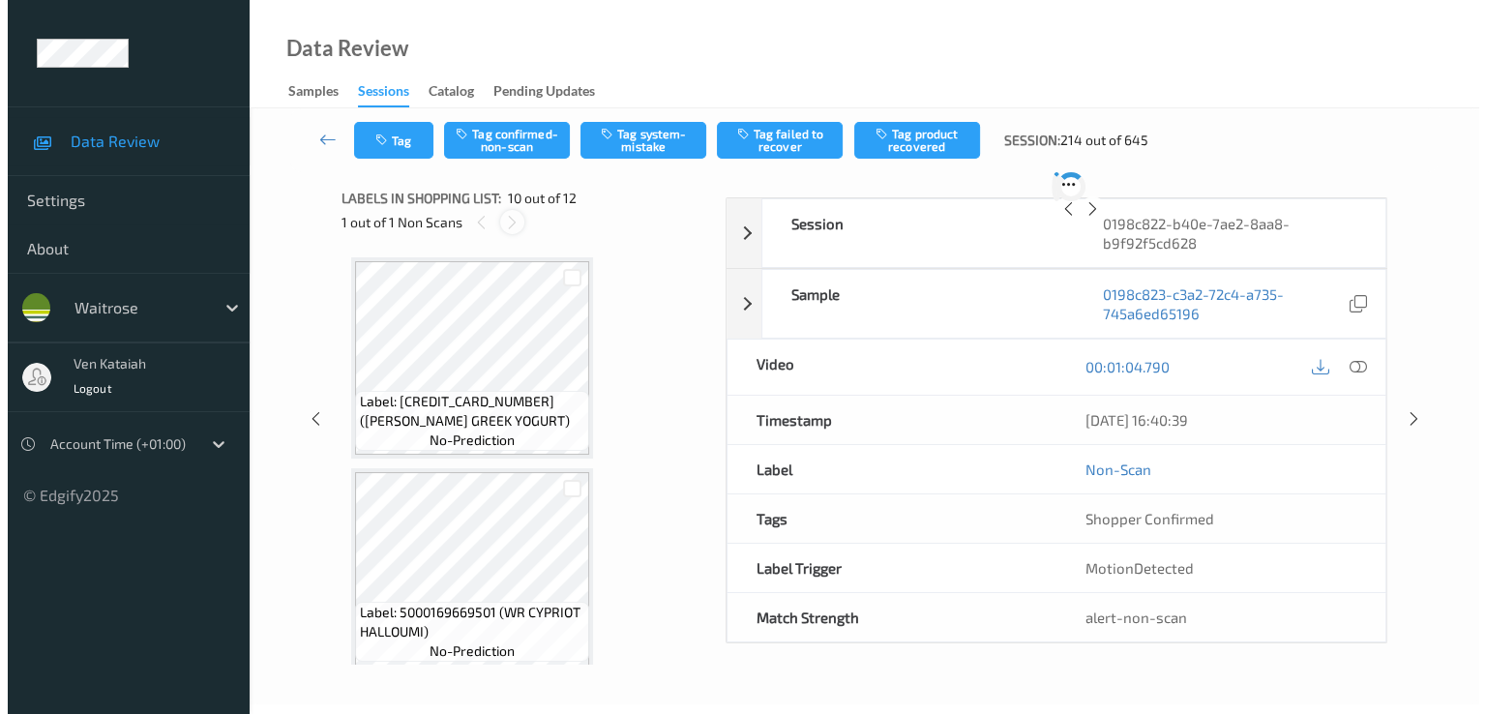
scroll to position [1697, 0]
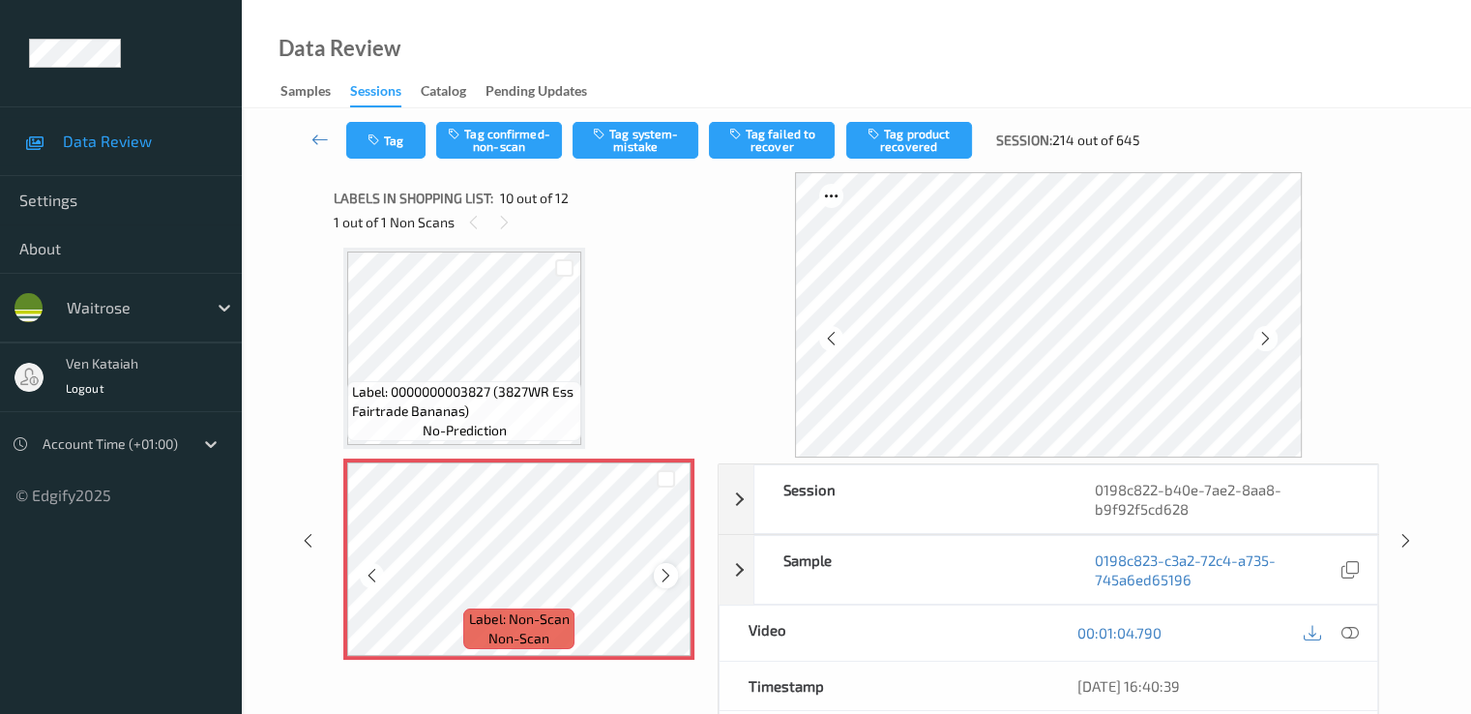
click at [663, 582] on icon at bounding box center [666, 575] width 16 height 17
click at [662, 570] on icon at bounding box center [666, 575] width 16 height 17
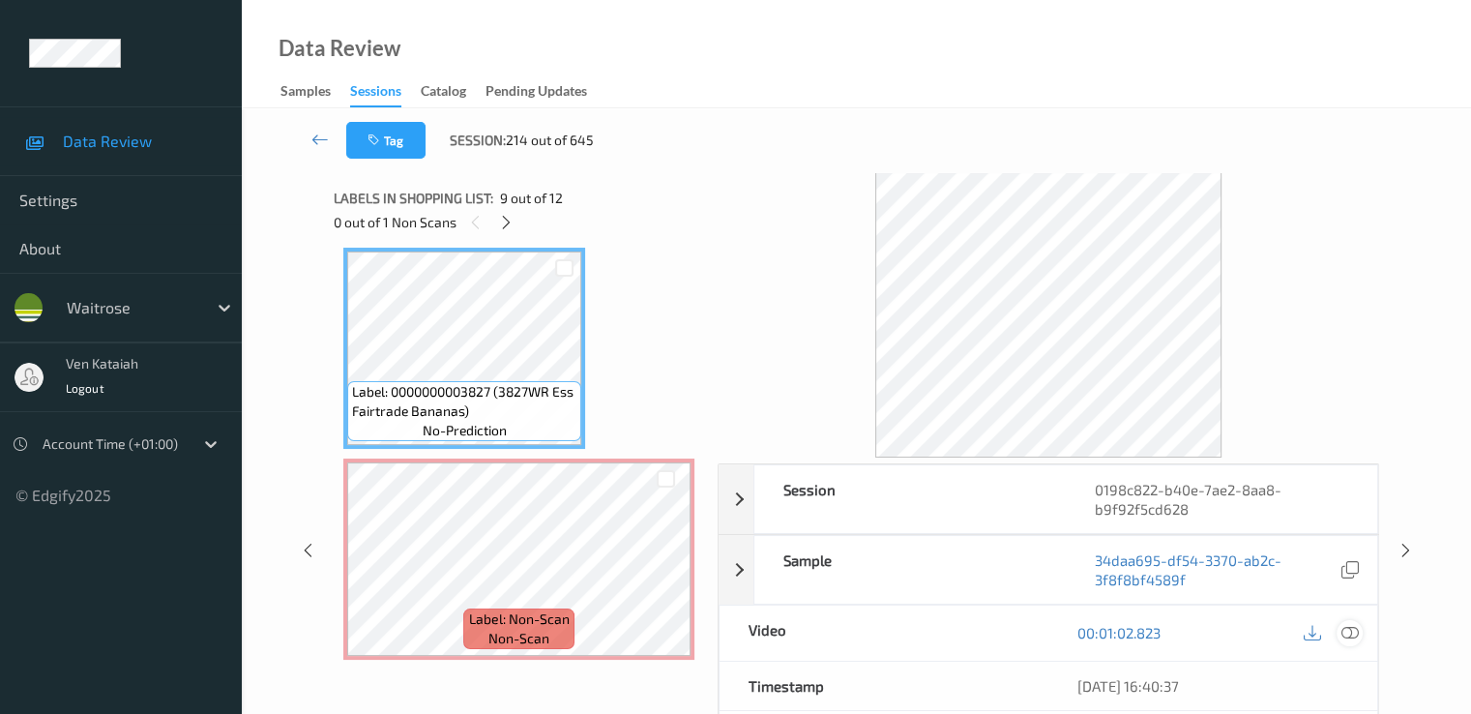
drag, startPoint x: 1359, startPoint y: 645, endPoint x: 1356, endPoint y: 636, distance: 10.1
click at [1358, 642] on div "00:01:02.823" at bounding box center [1213, 633] width 329 height 55
click at [1355, 629] on icon at bounding box center [1349, 632] width 17 height 17
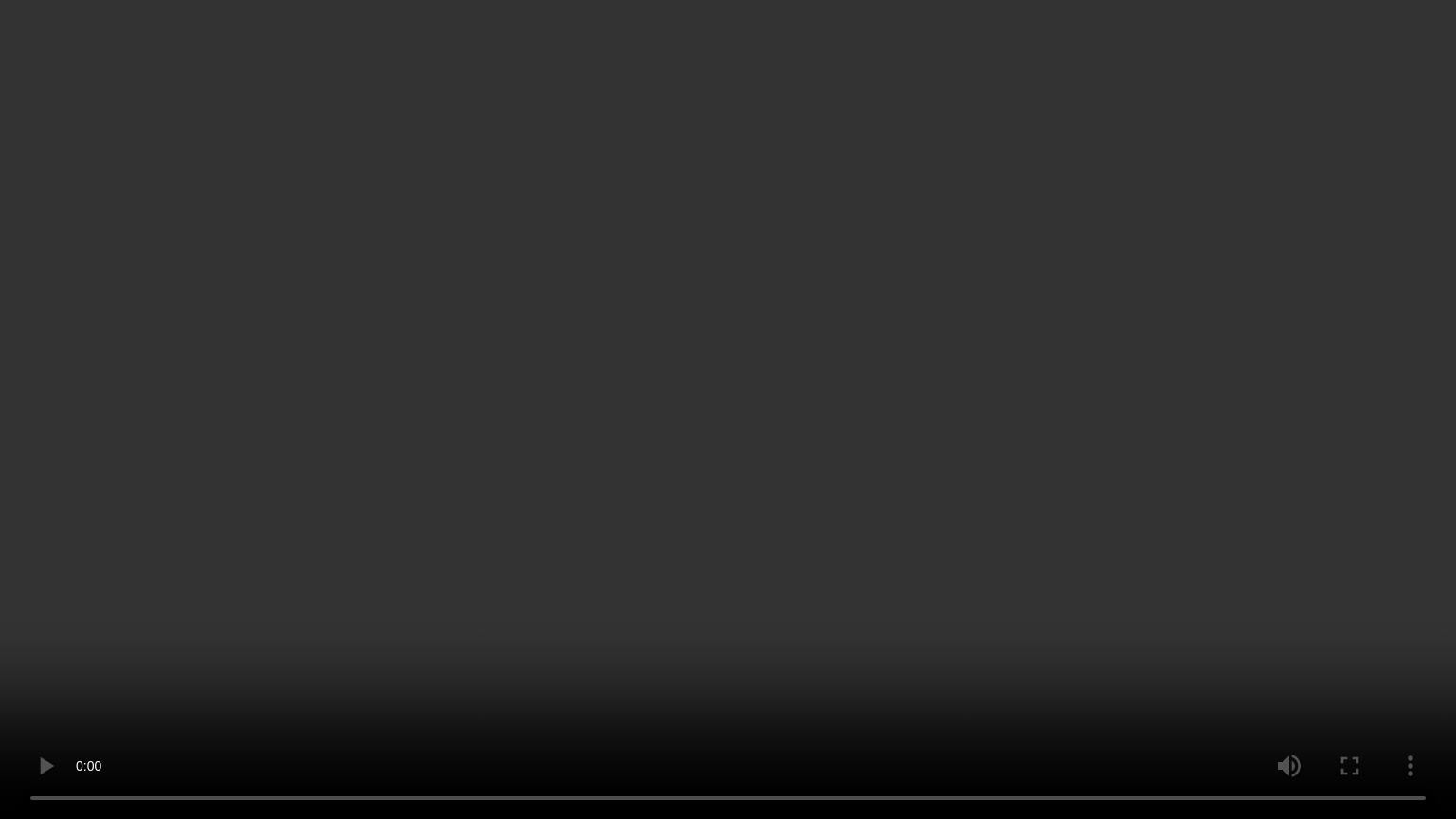
click at [661, 673] on video at bounding box center [728, 410] width 1456 height 819
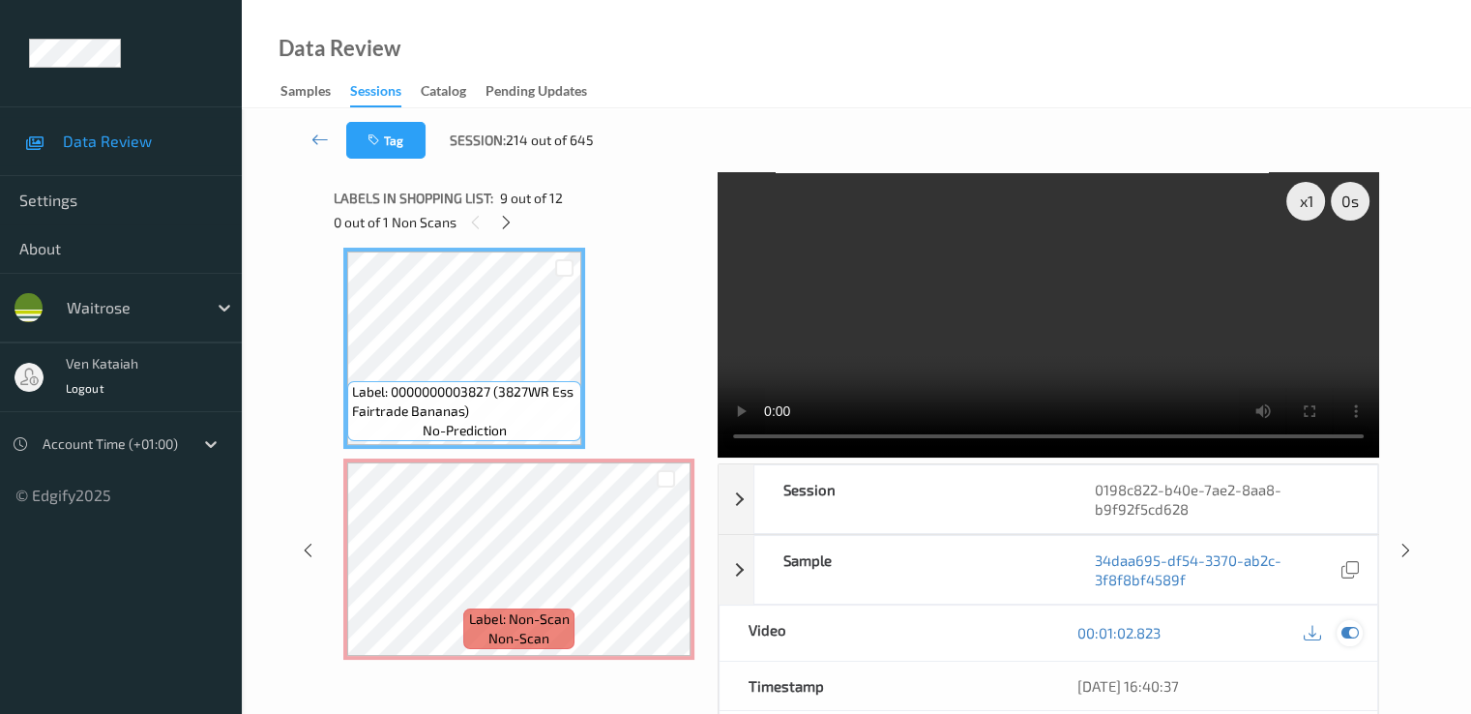
click at [1354, 639] on icon at bounding box center [1349, 632] width 17 height 17
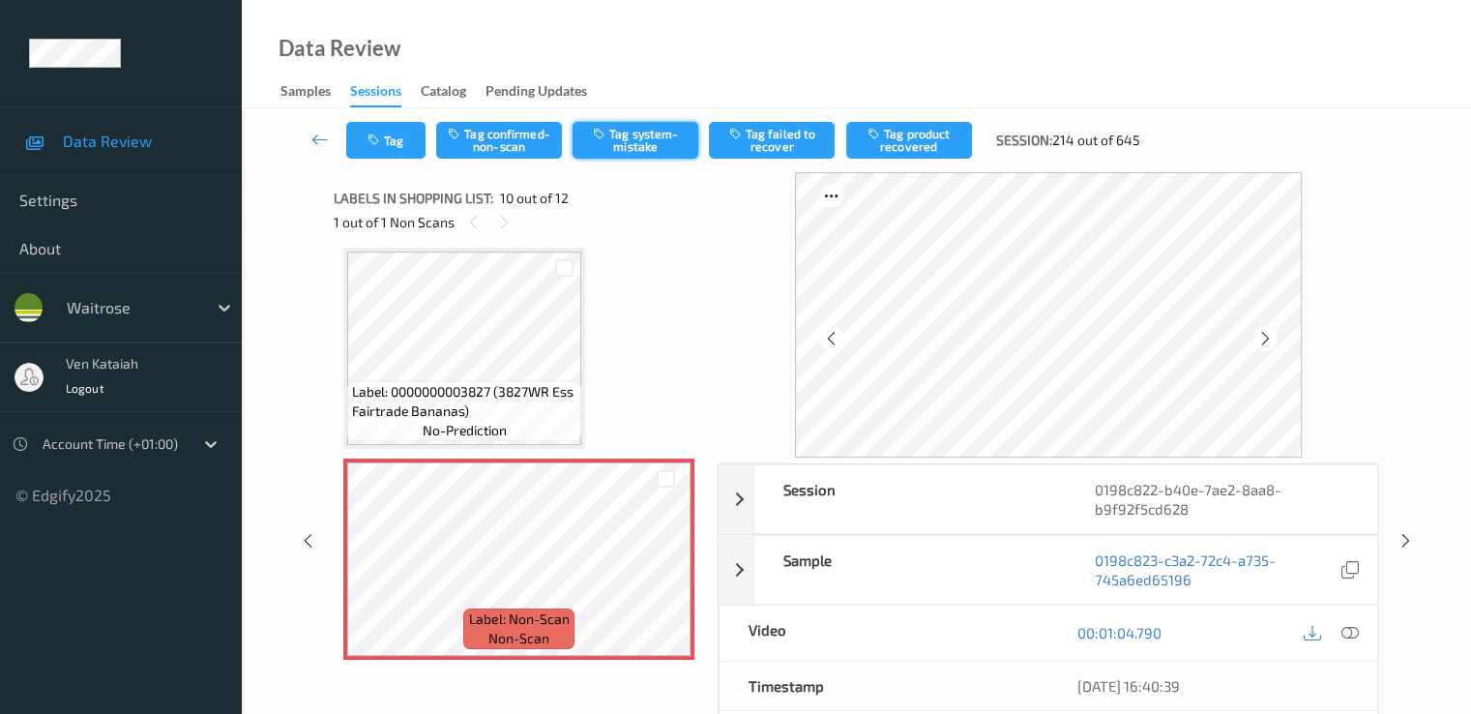
click at [611, 134] on button "Tag system-mistake" at bounding box center [636, 140] width 126 height 37
click at [390, 159] on div "Tag Tag confirmed-non-scan Untag system-mistake Tag failed to recover Tag produ…" at bounding box center [857, 140] width 1150 height 64
click at [395, 148] on button "Tag" at bounding box center [385, 140] width 79 height 37
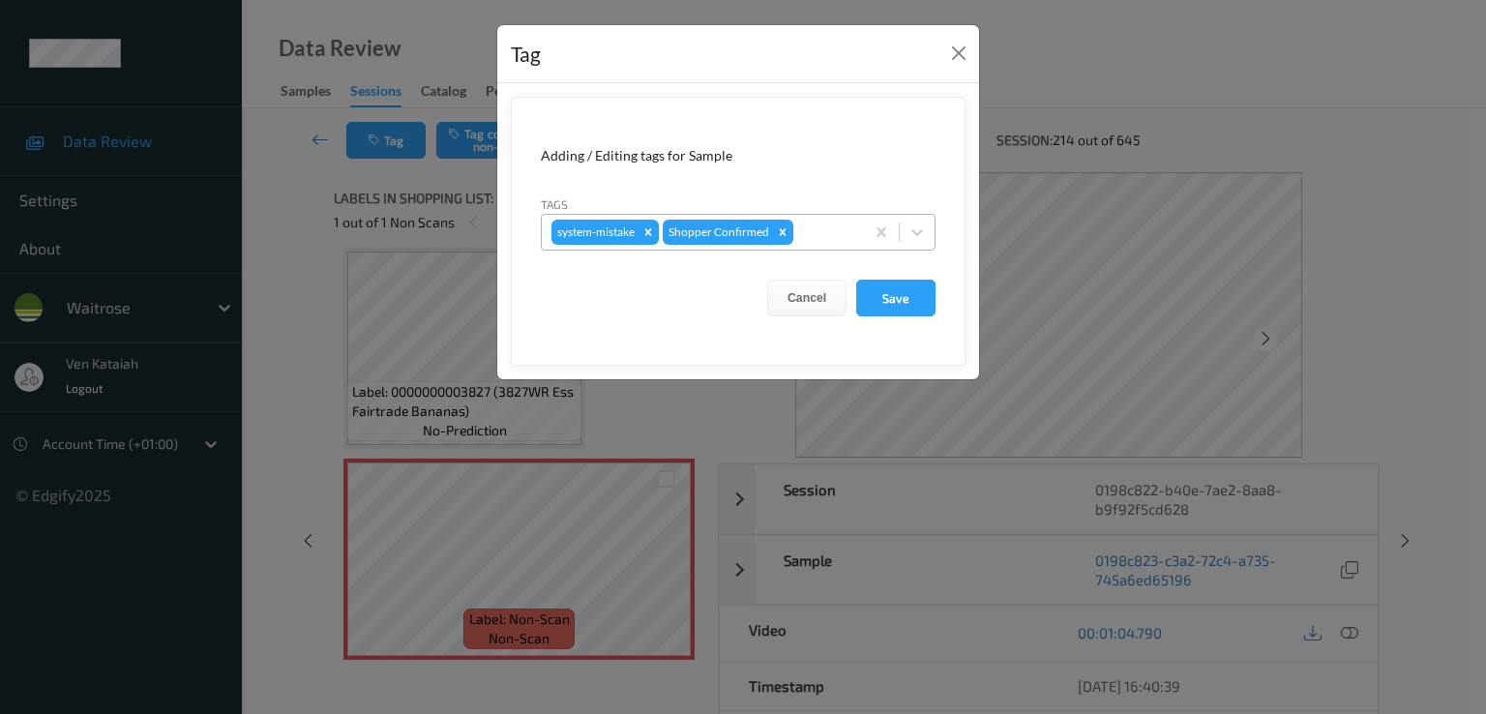
click at [828, 231] on div at bounding box center [825, 232] width 57 height 23
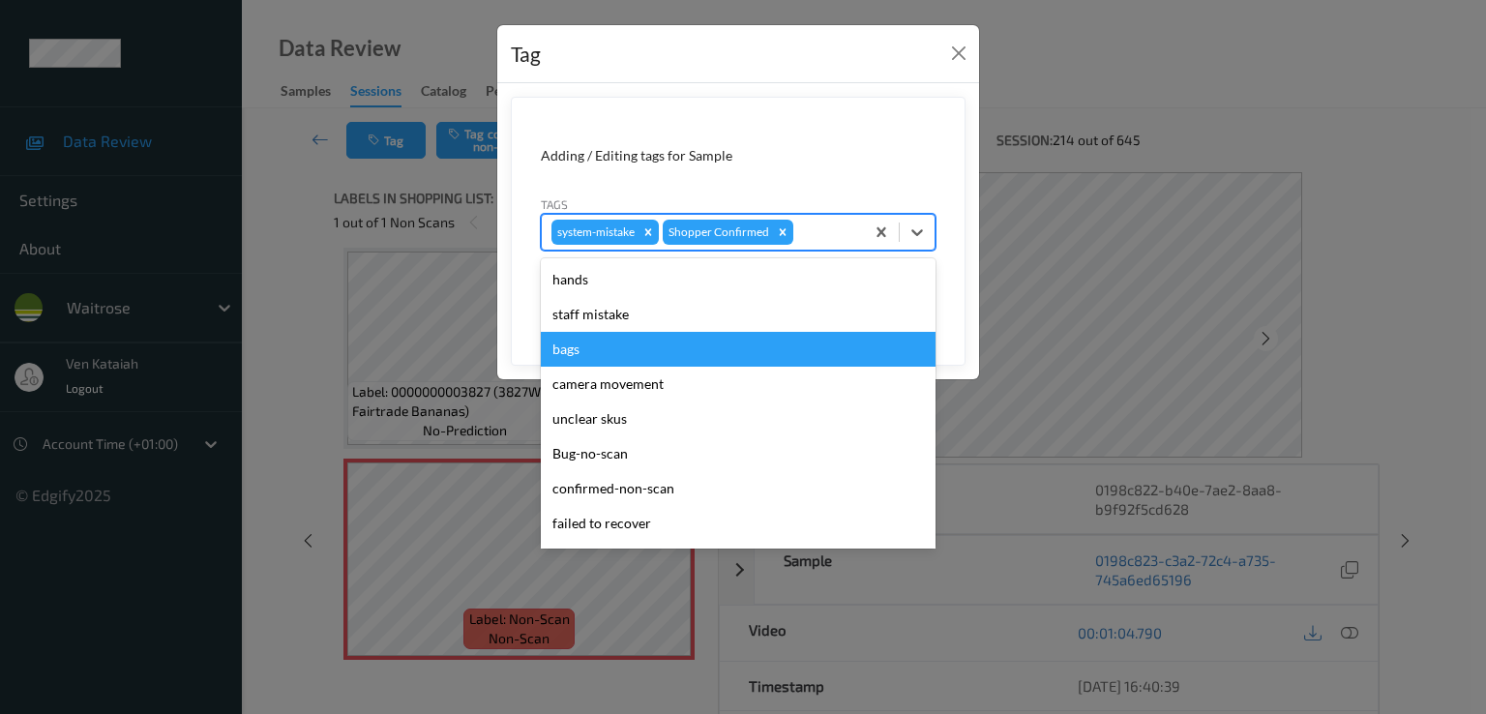
scroll to position [379, 0]
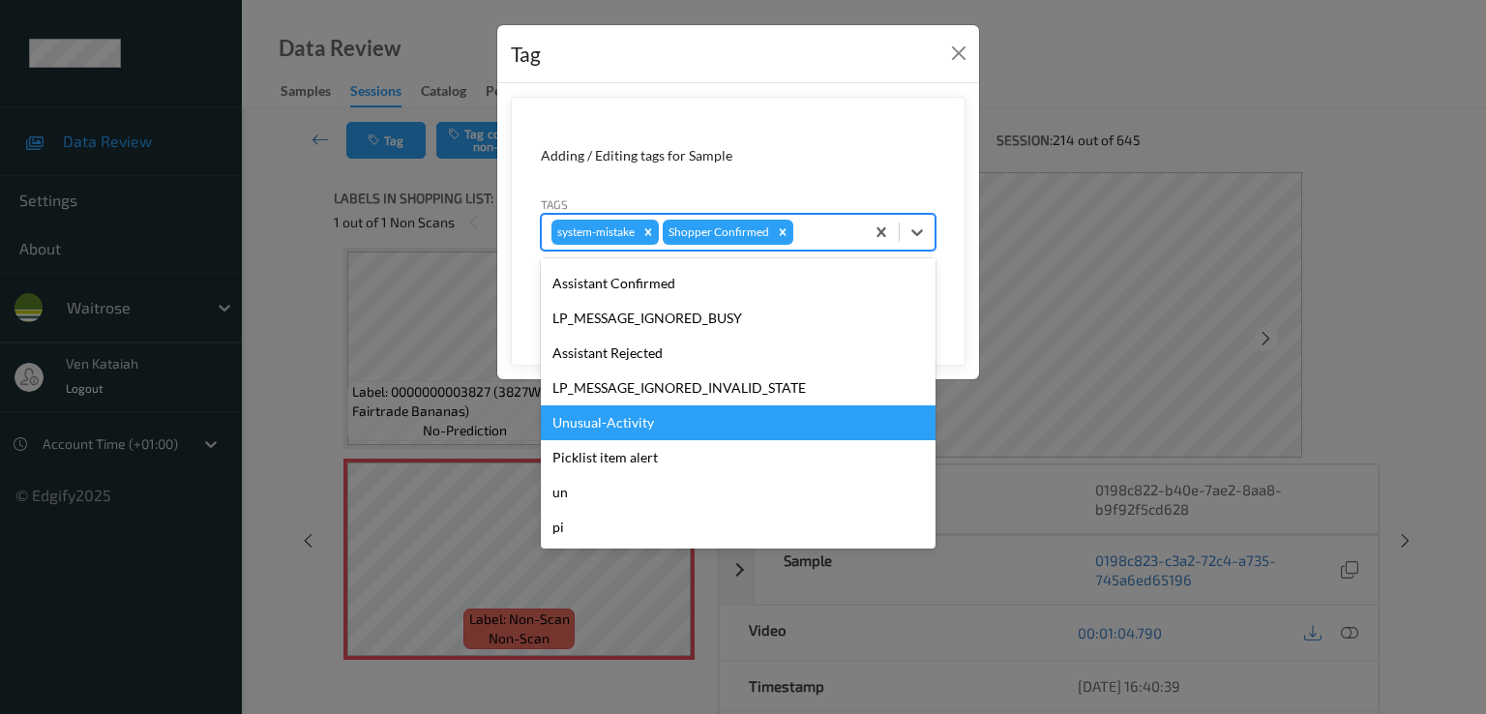
click at [631, 423] on div "Unusual-Activity" at bounding box center [738, 422] width 395 height 35
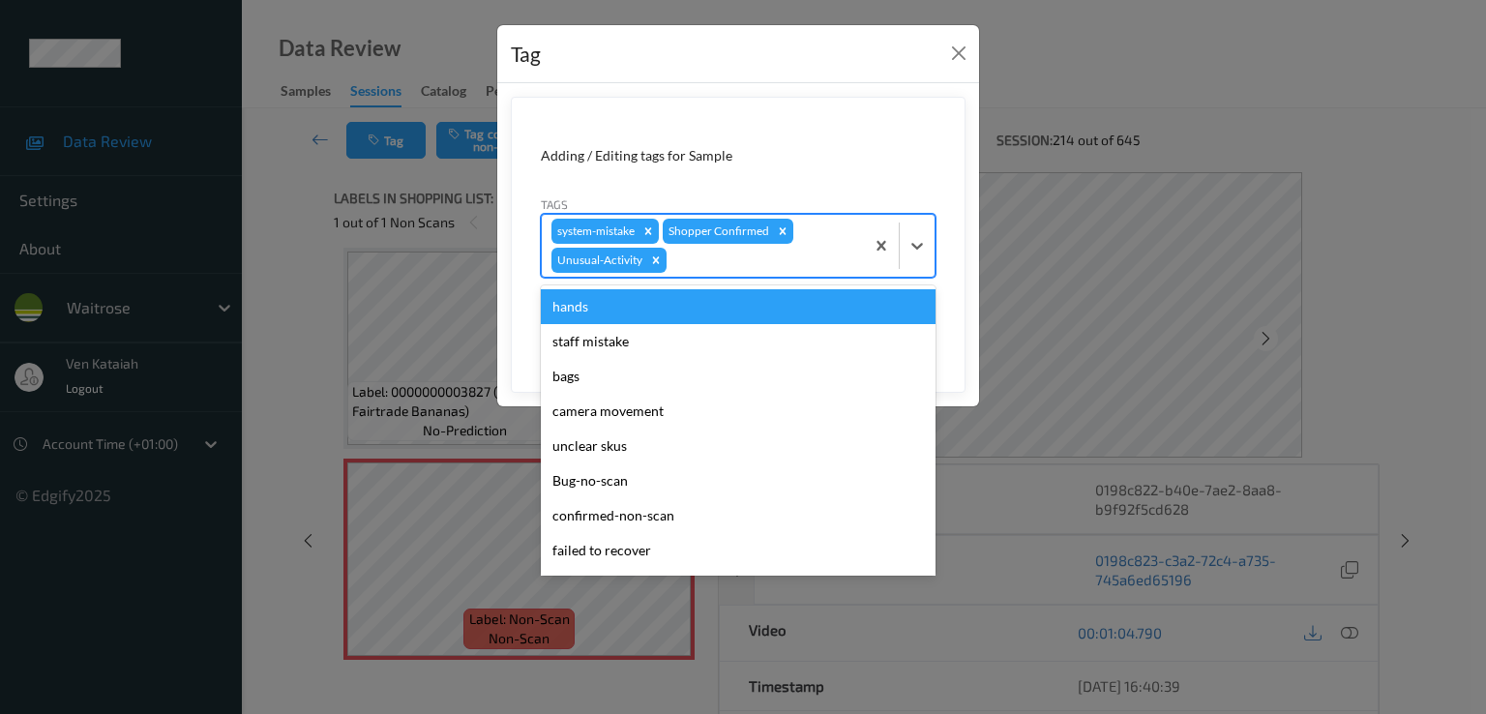
click at [823, 251] on div at bounding box center [762, 260] width 184 height 23
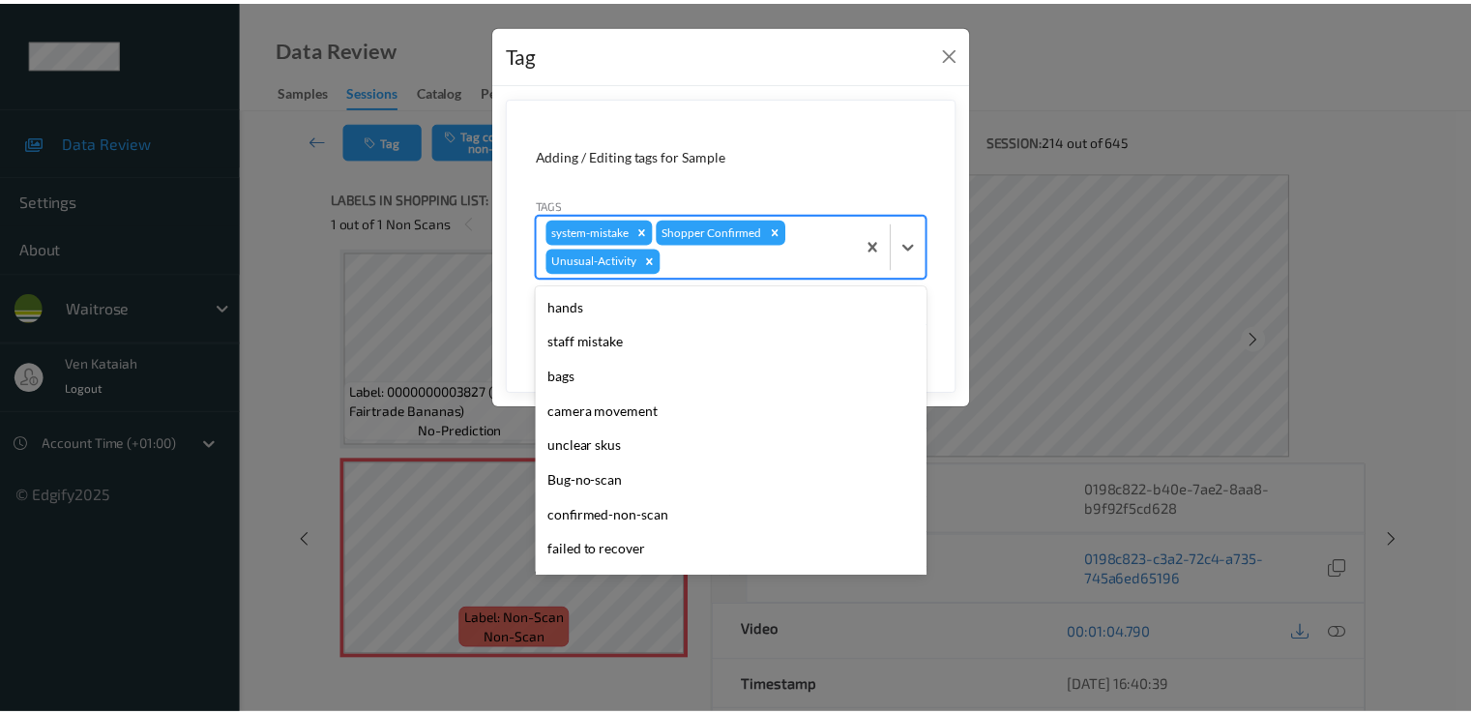
scroll to position [344, 0]
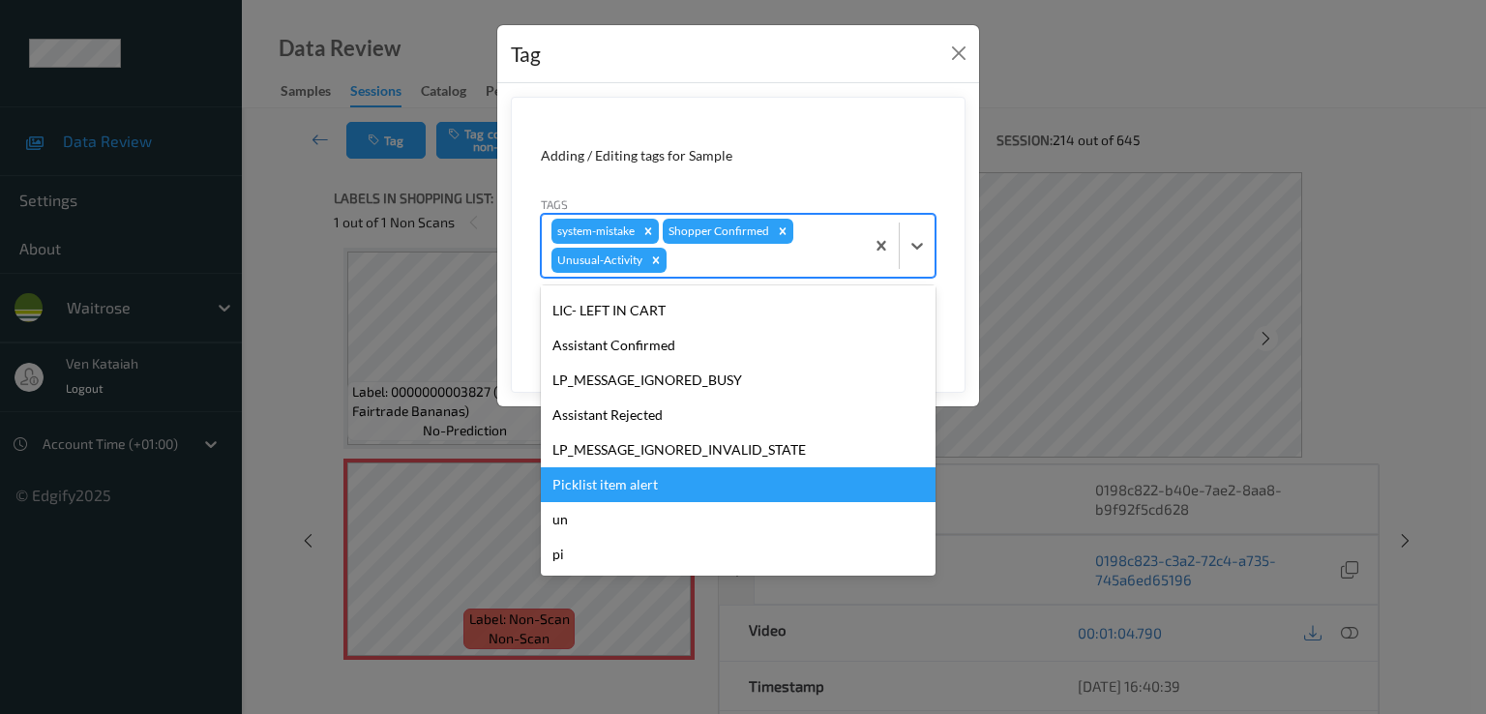
click at [604, 470] on div "Picklist item alert" at bounding box center [738, 484] width 395 height 35
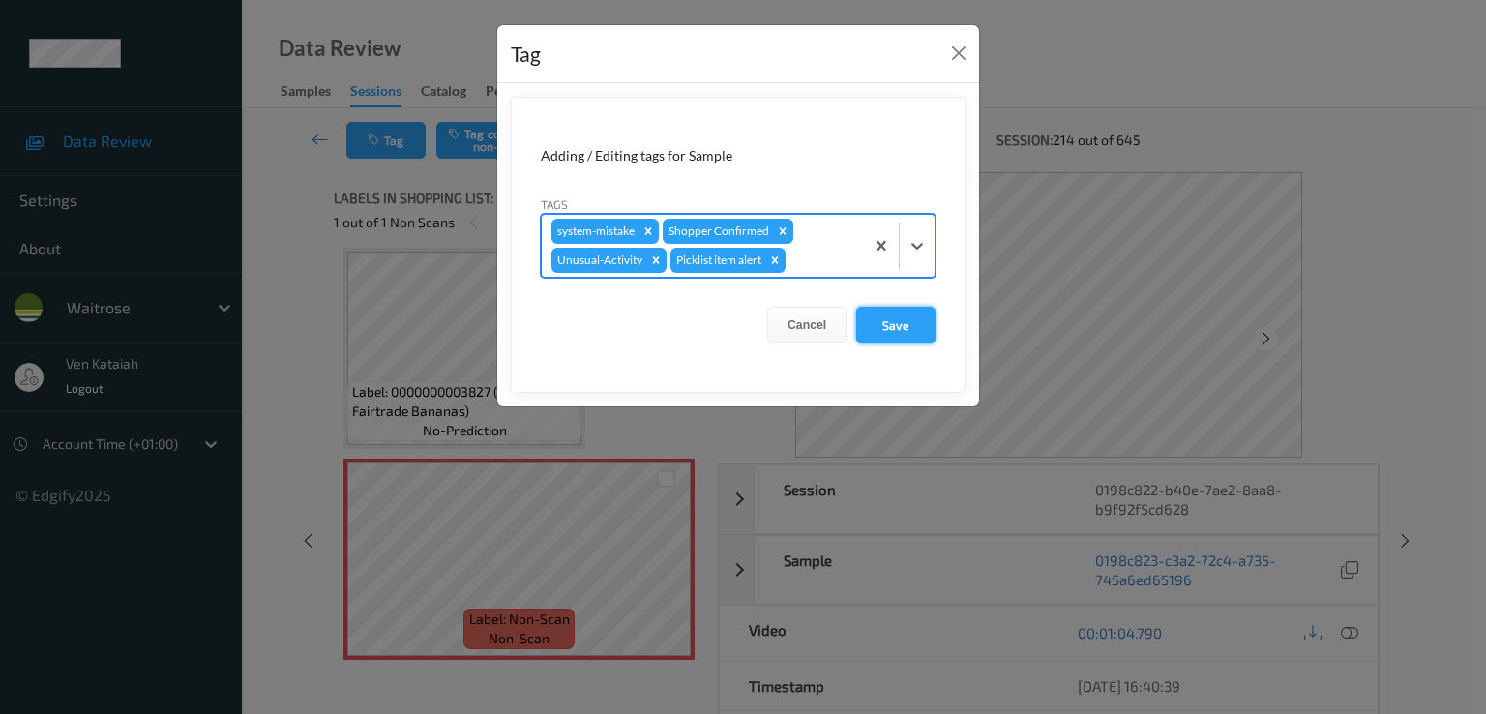
click at [920, 308] on button "Save" at bounding box center [895, 325] width 79 height 37
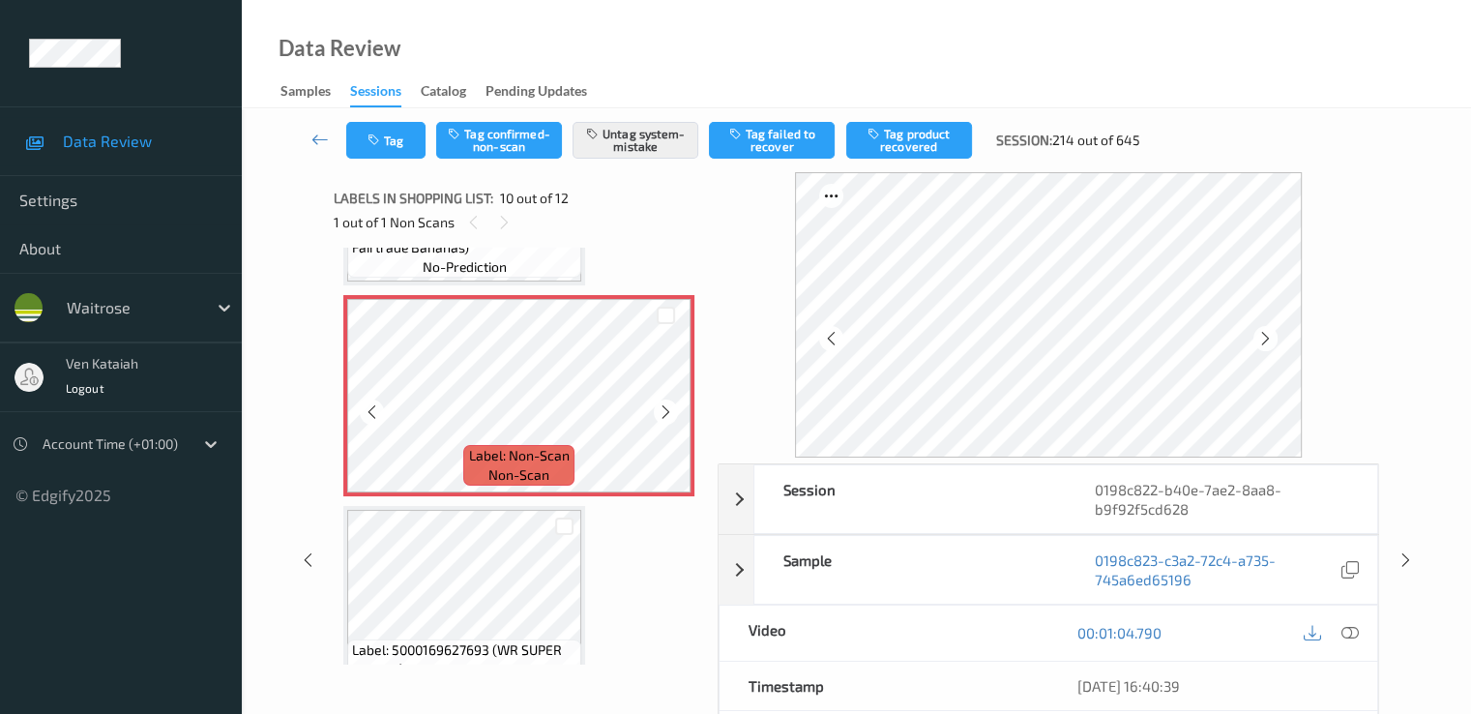
scroll to position [1890, 0]
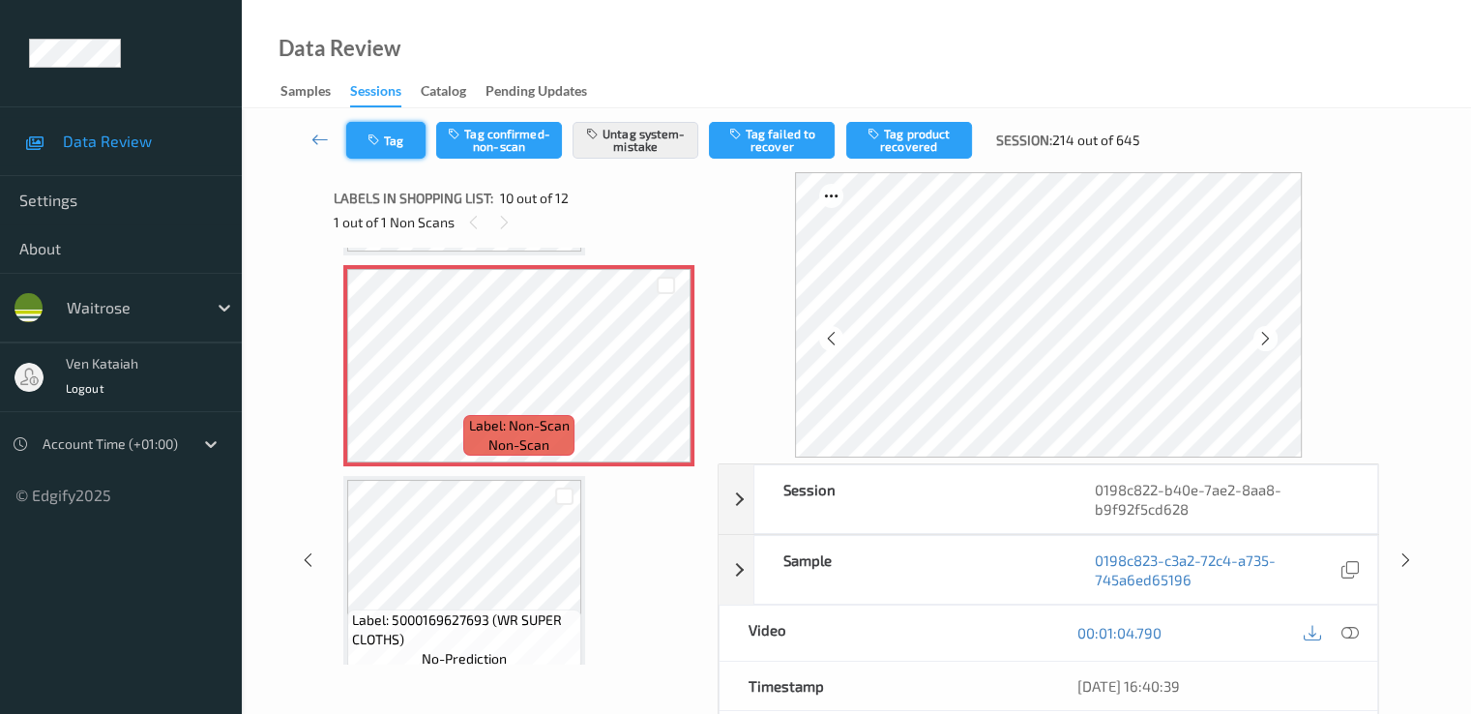
click at [391, 140] on button "Tag" at bounding box center [385, 140] width 79 height 37
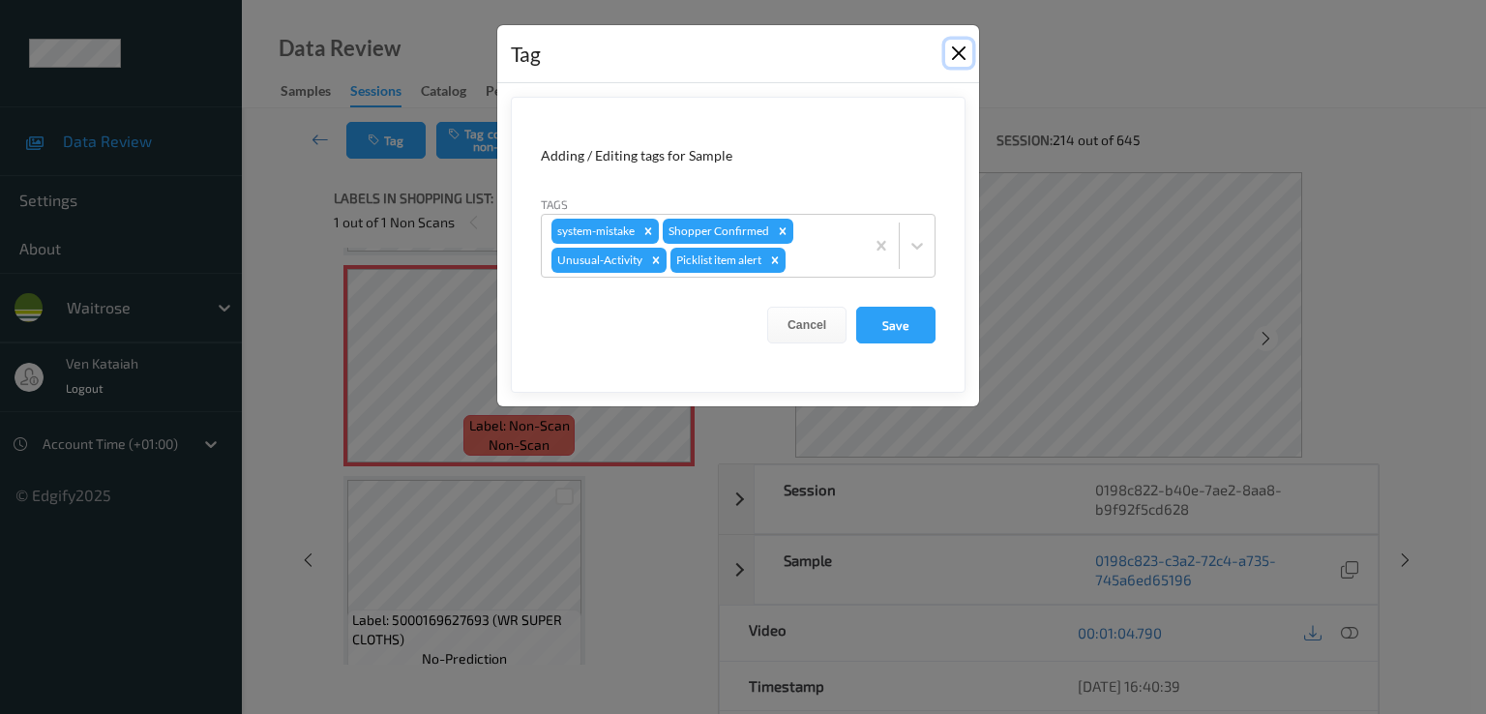
click at [957, 54] on button "Close" at bounding box center [958, 53] width 27 height 27
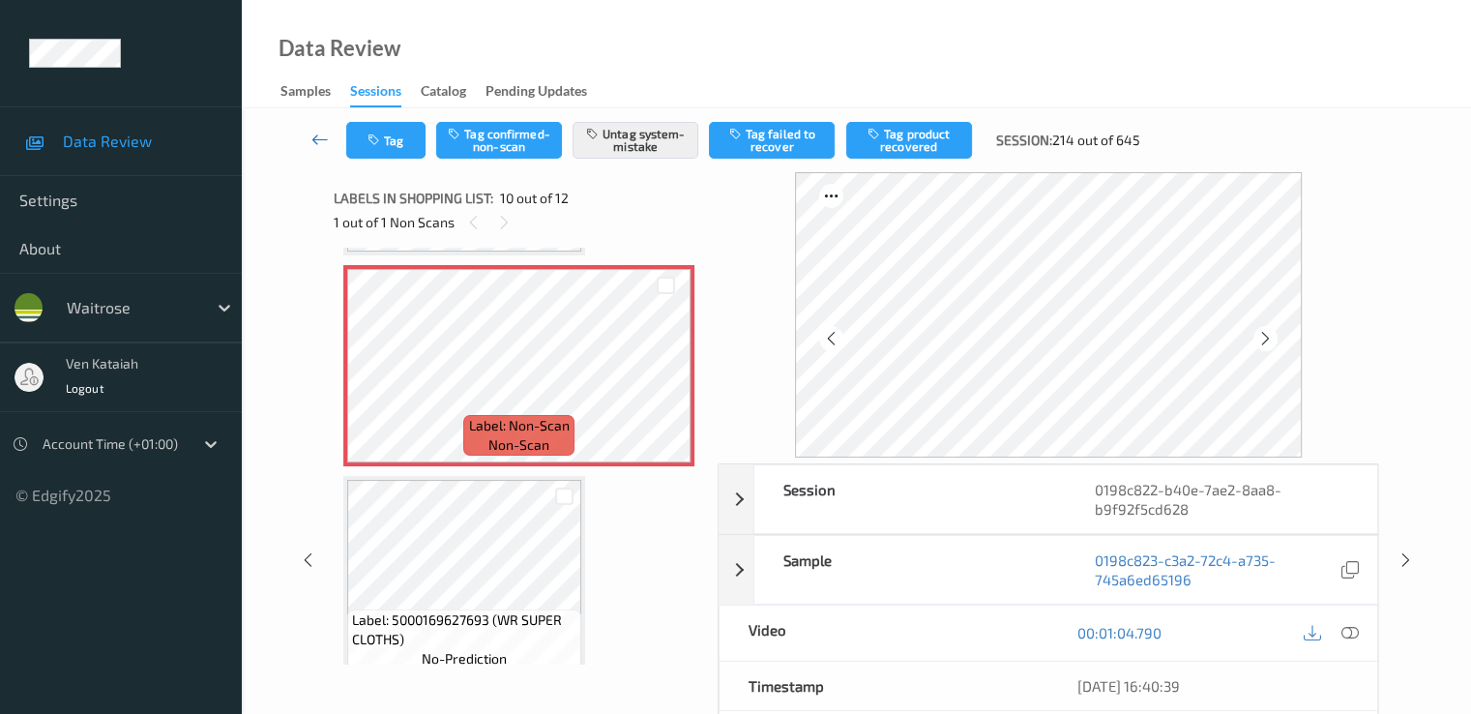
click at [306, 134] on link at bounding box center [320, 140] width 51 height 37
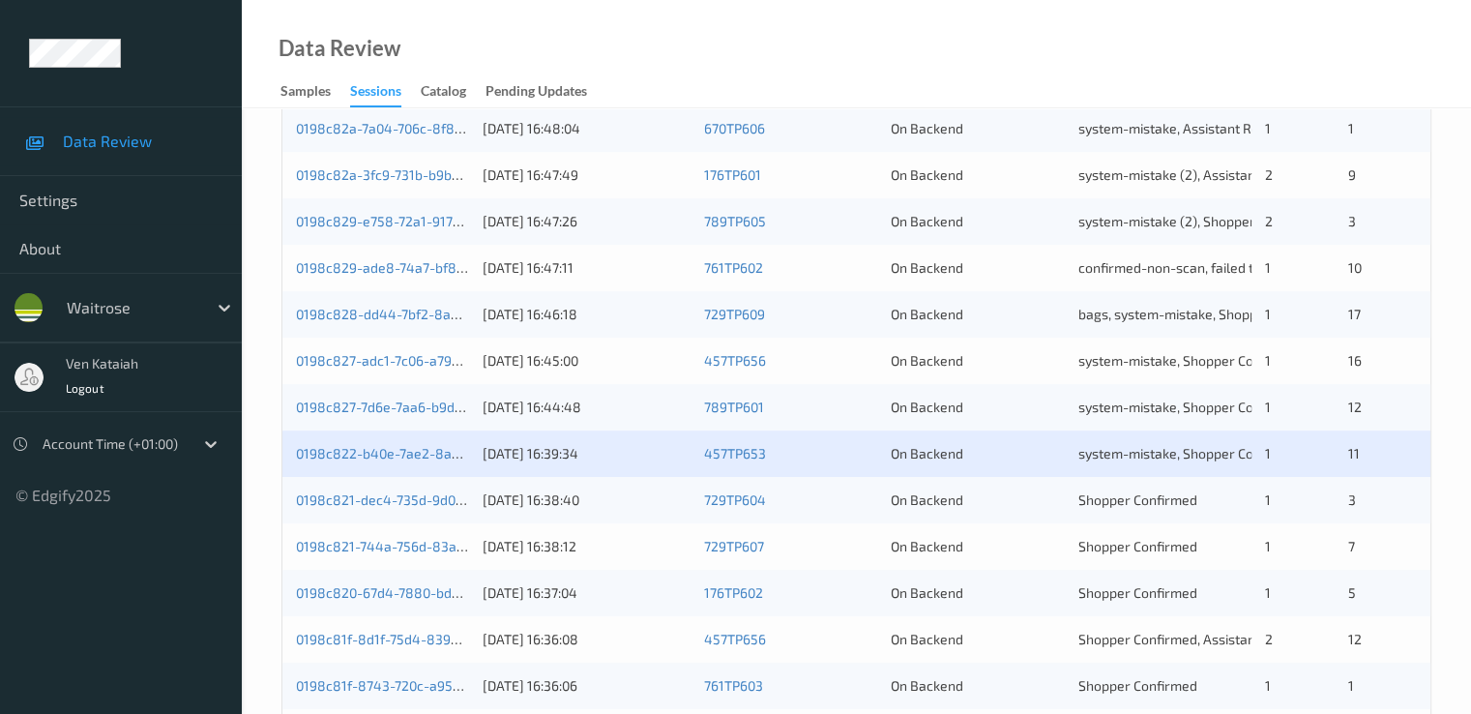
scroll to position [894, 0]
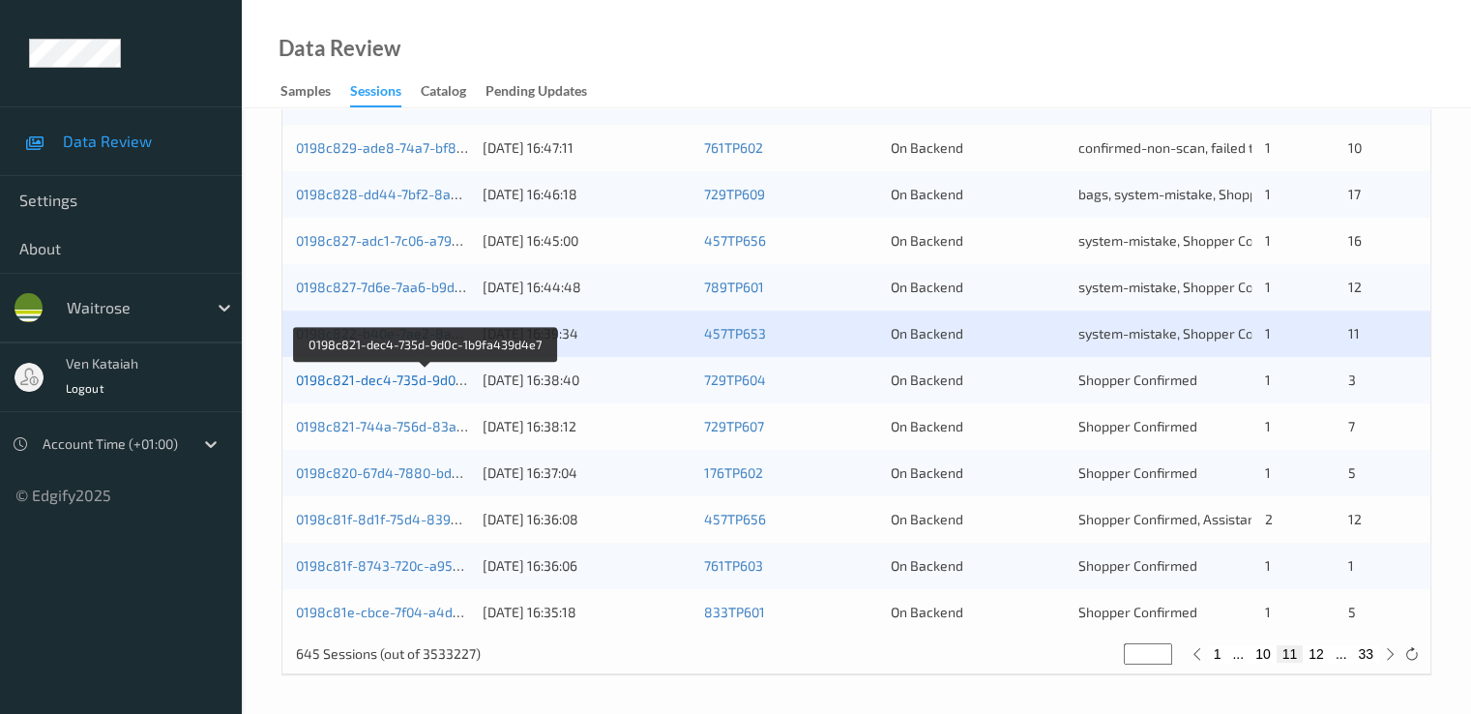
click at [397, 375] on link "0198c821-dec4-735d-9d0c-1b9fa439d4e7" at bounding box center [426, 379] width 261 height 16
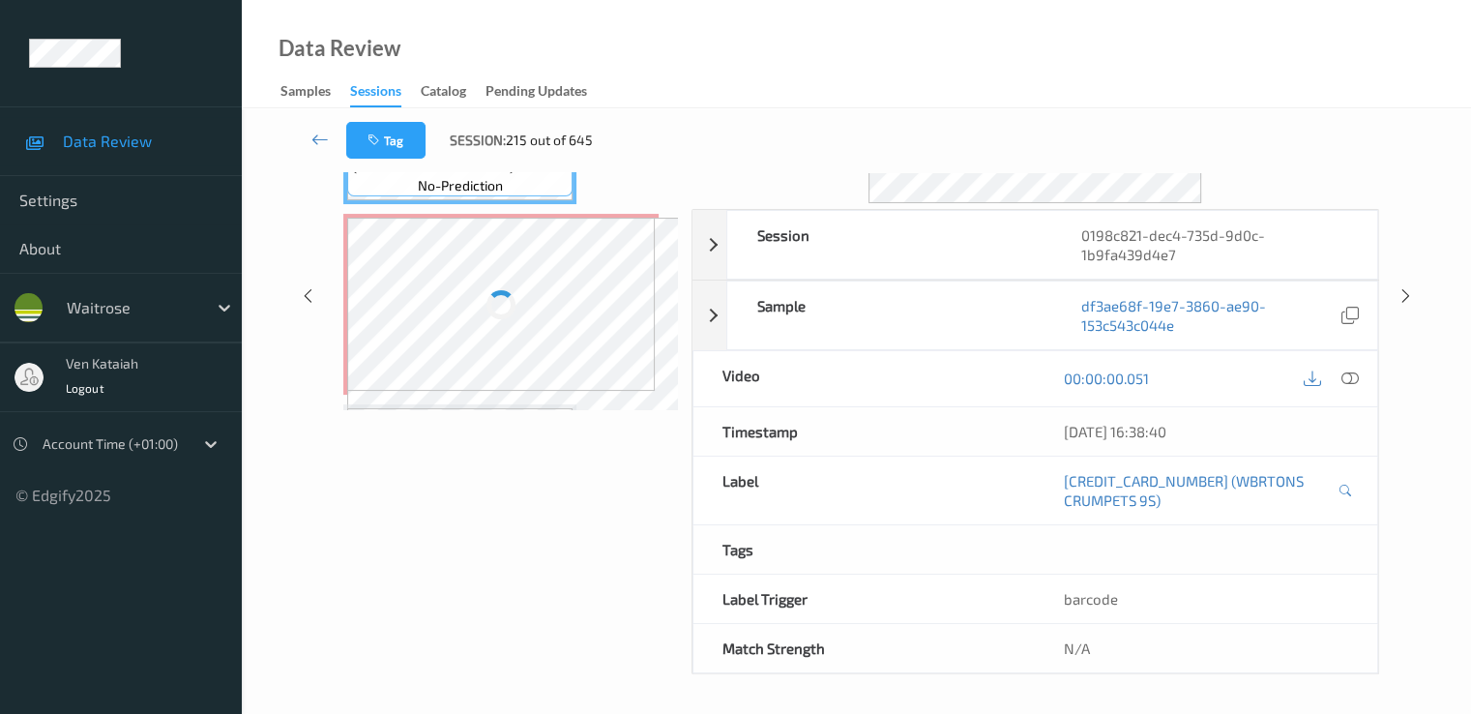
scroll to position [252, 0]
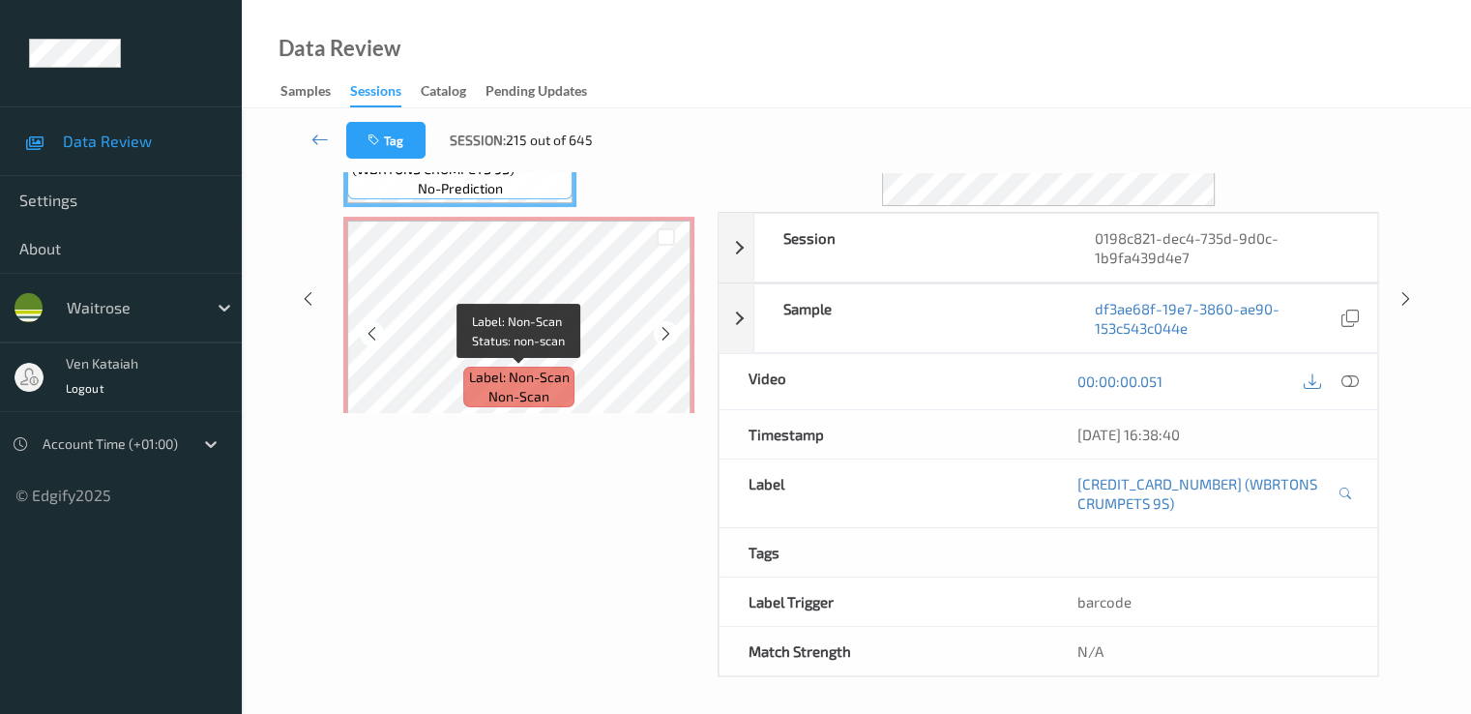
click at [527, 368] on span "Label: Non-Scan" at bounding box center [519, 377] width 101 height 19
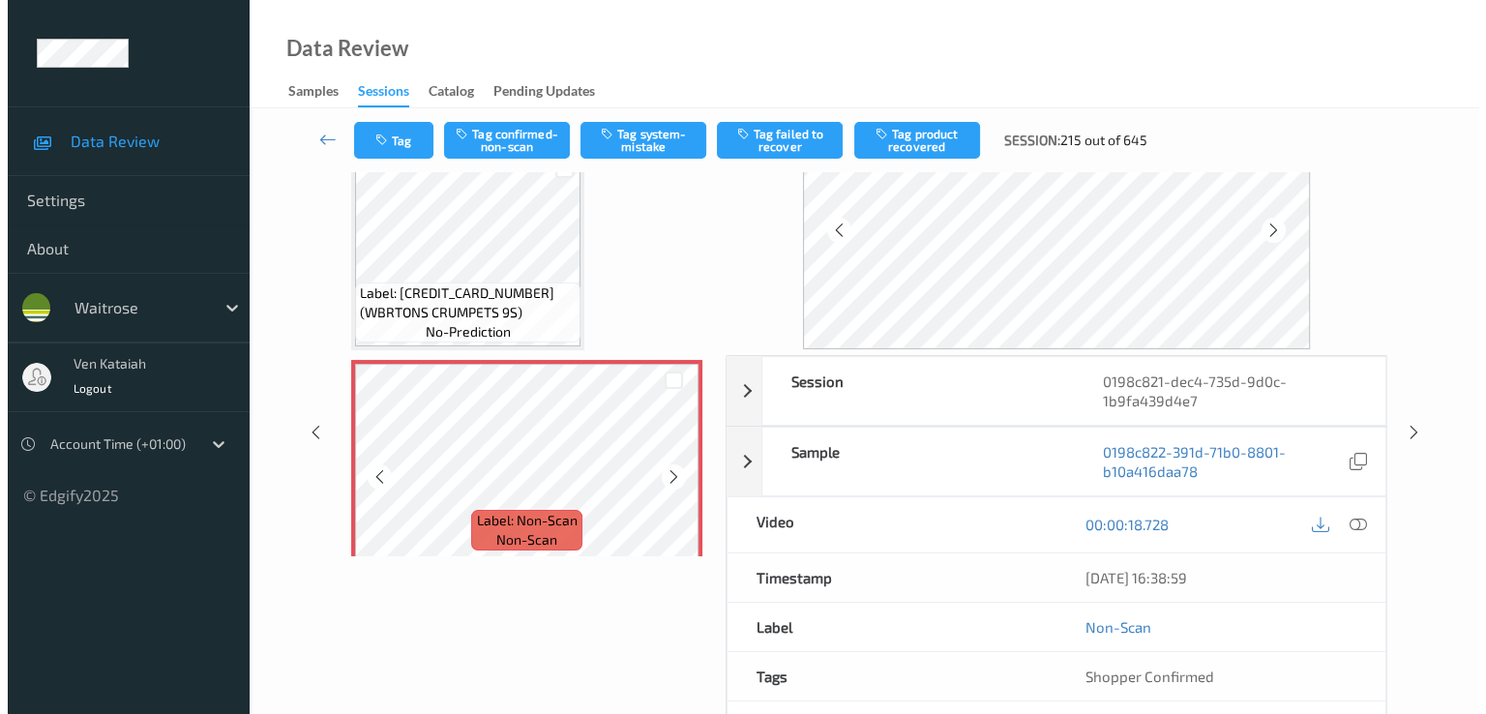
scroll to position [0, 0]
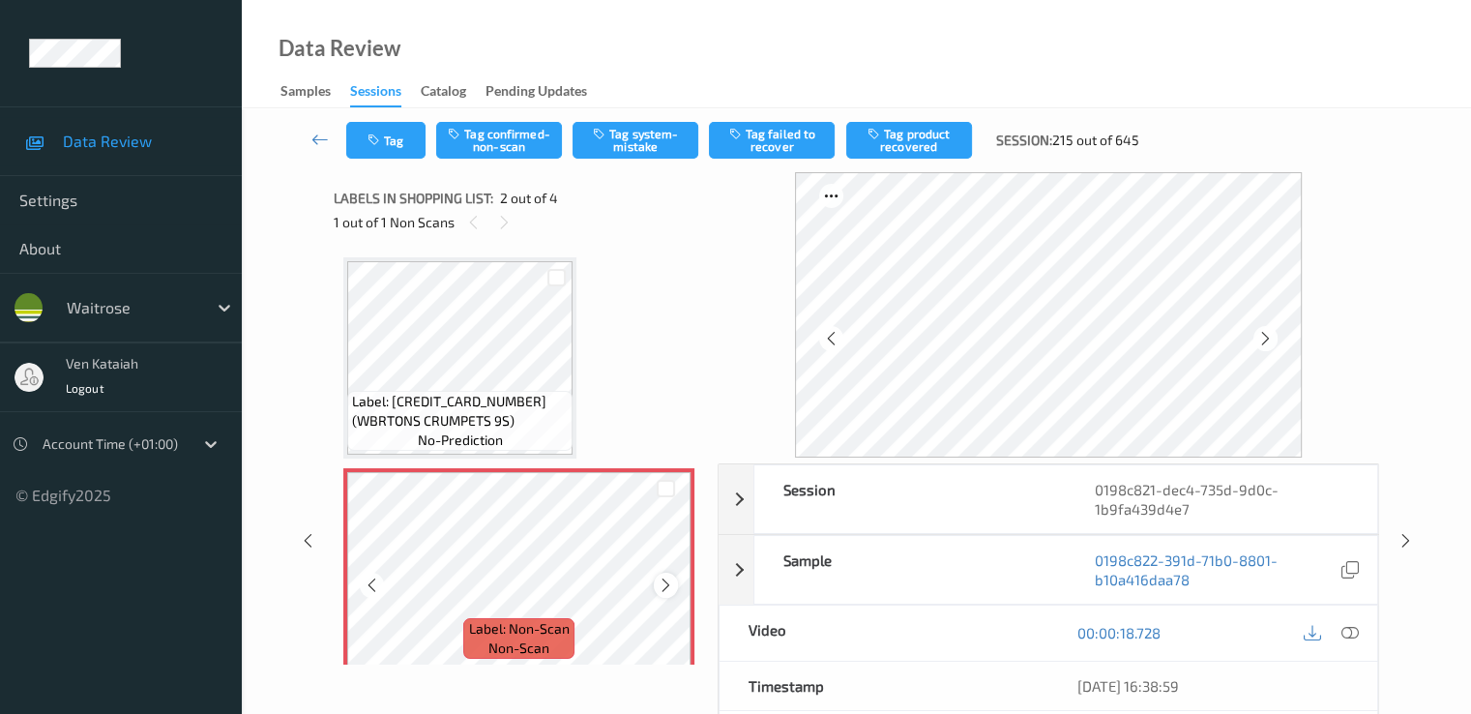
click at [659, 585] on icon at bounding box center [666, 585] width 16 height 17
click at [619, 139] on button "Tag system-mistake" at bounding box center [636, 140] width 126 height 37
click at [392, 164] on div "Tag Tag confirmed-non-scan Untag system-mistake Tag failed to recover Tag produ…" at bounding box center [857, 140] width 1150 height 64
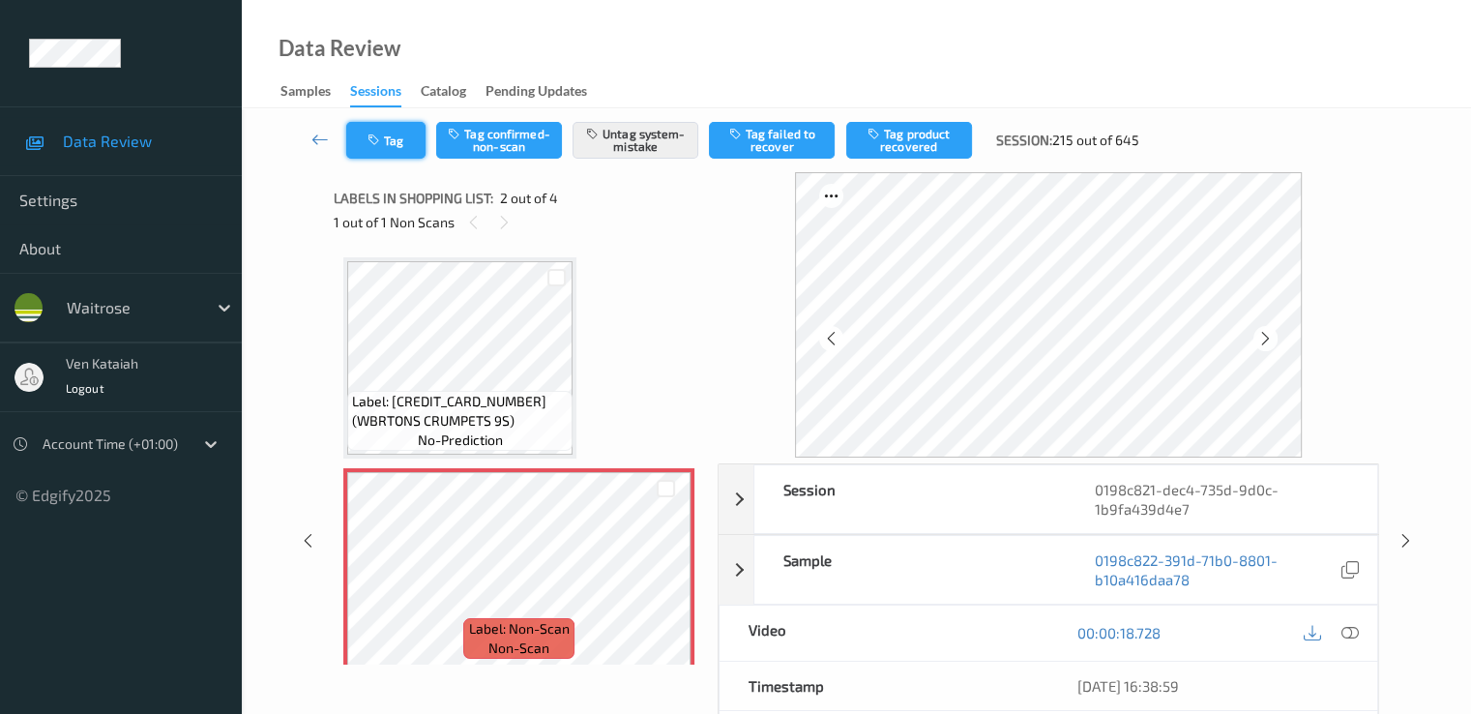
click at [392, 153] on button "Tag" at bounding box center [385, 140] width 79 height 37
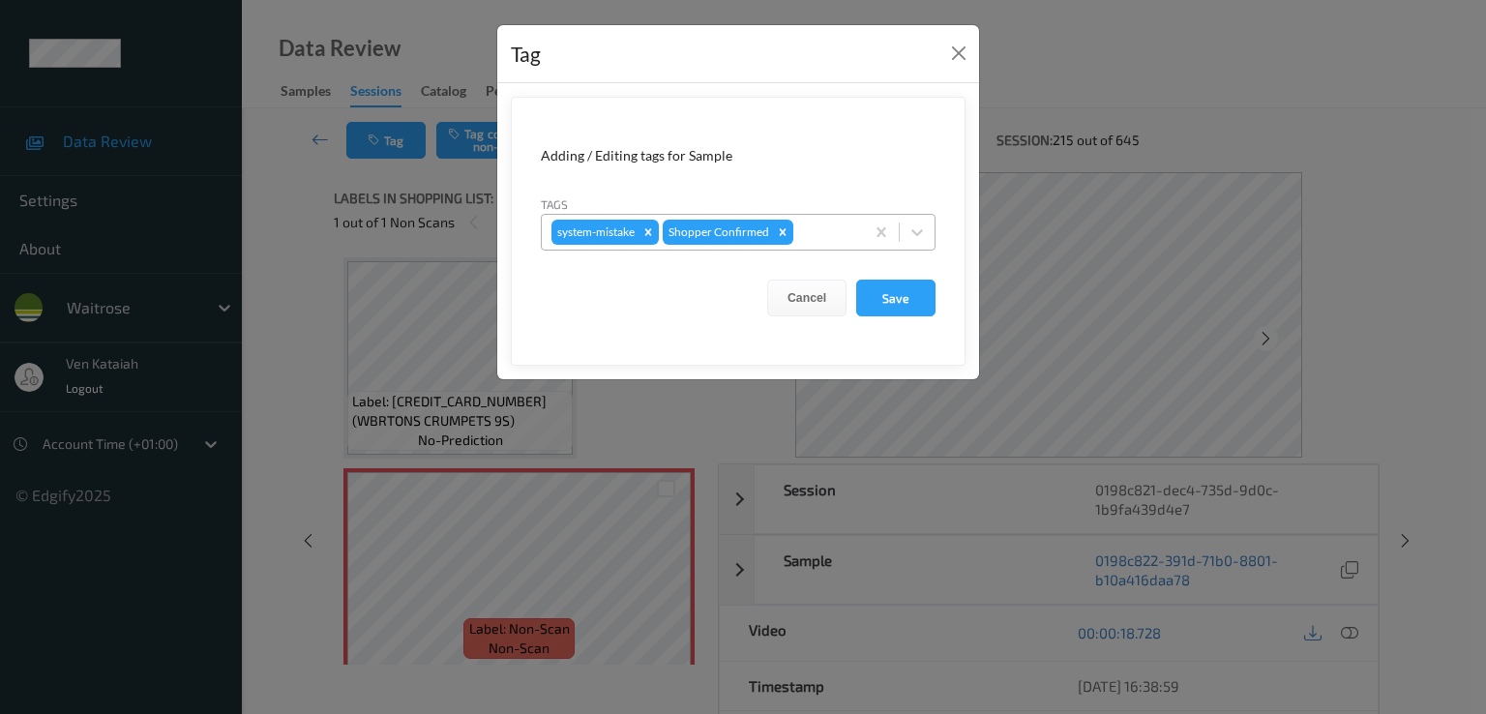
click at [847, 239] on div at bounding box center [825, 232] width 57 height 23
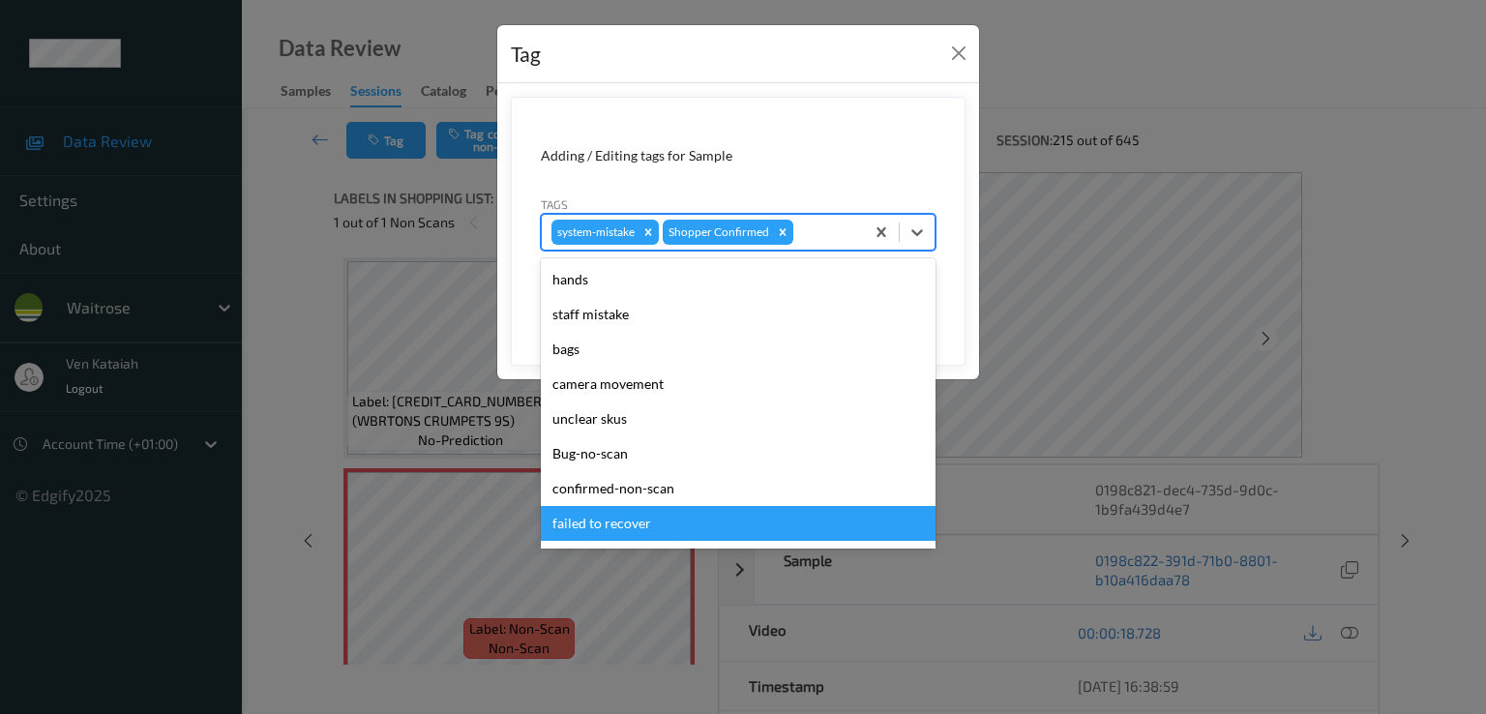
scroll to position [379, 0]
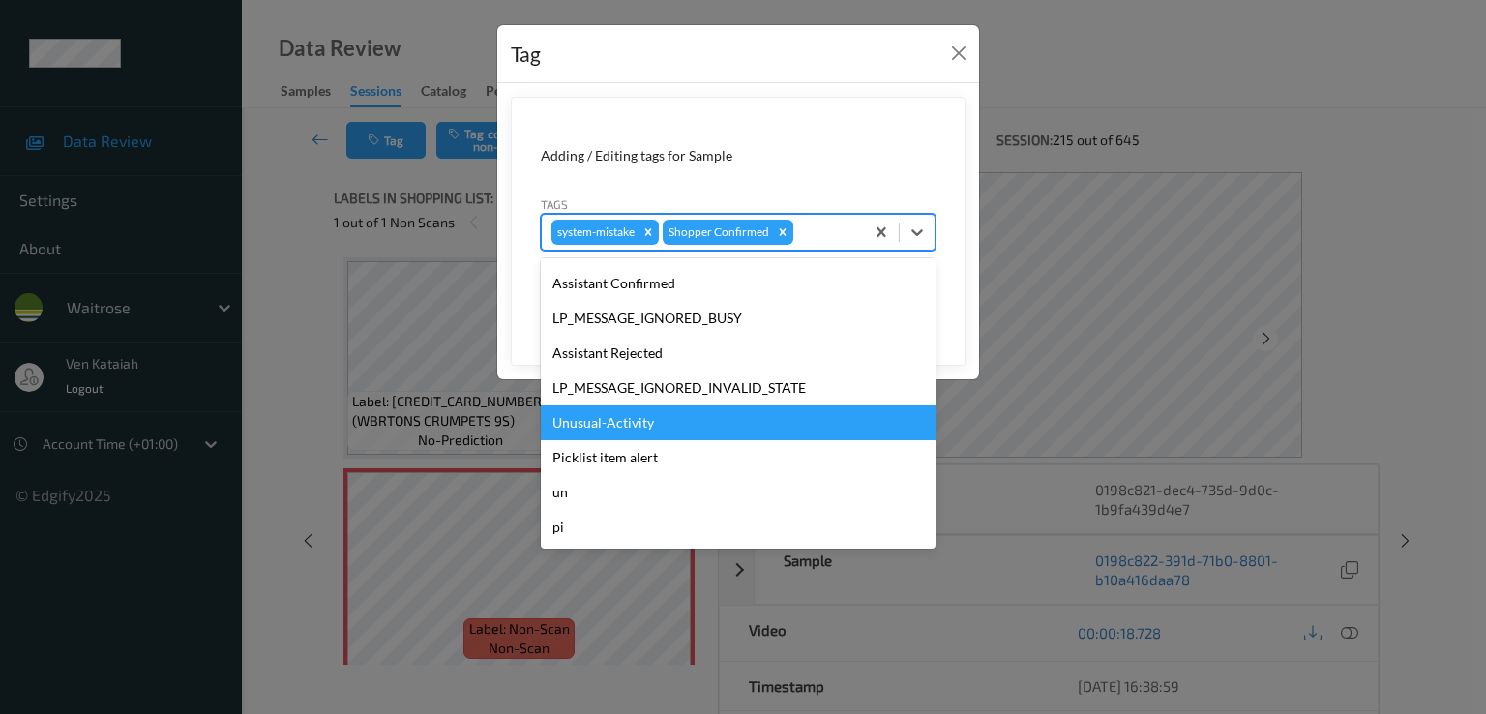
click at [665, 419] on div "Unusual-Activity" at bounding box center [738, 422] width 395 height 35
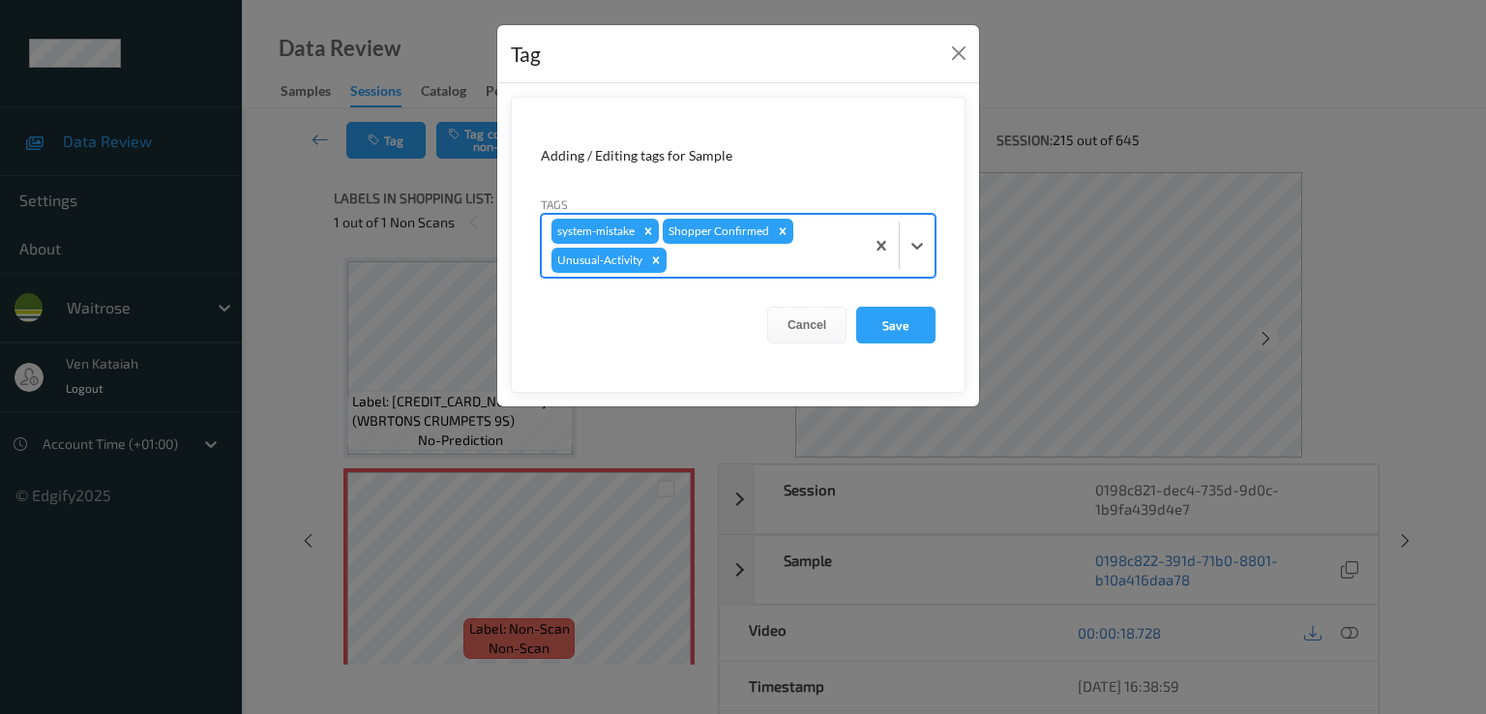
drag, startPoint x: 787, startPoint y: 275, endPoint x: 786, endPoint y: 262, distance: 12.7
click at [786, 264] on div "system-mistake Shopper Confirmed Unusual-Activity" at bounding box center [703, 246] width 322 height 62
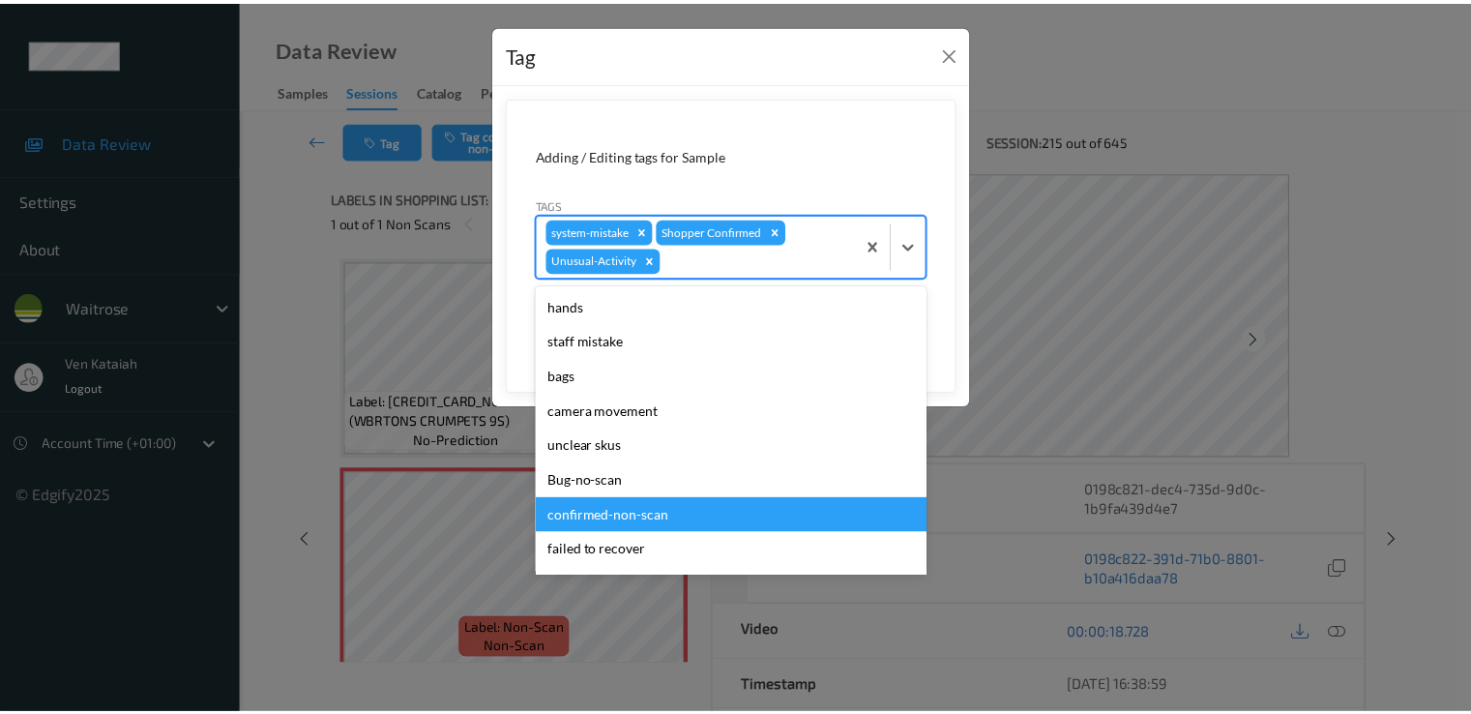
scroll to position [344, 0]
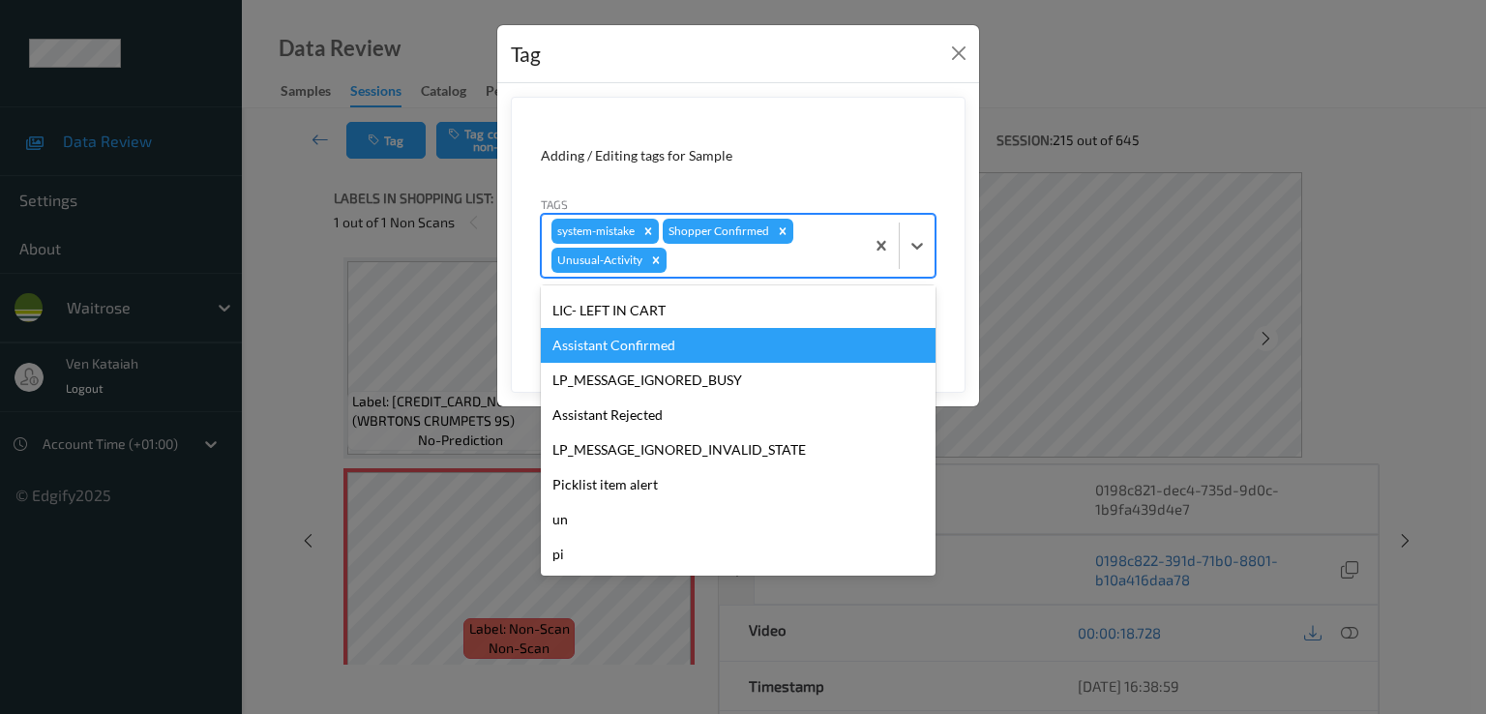
click at [923, 335] on div "Assistant Confirmed" at bounding box center [738, 345] width 395 height 35
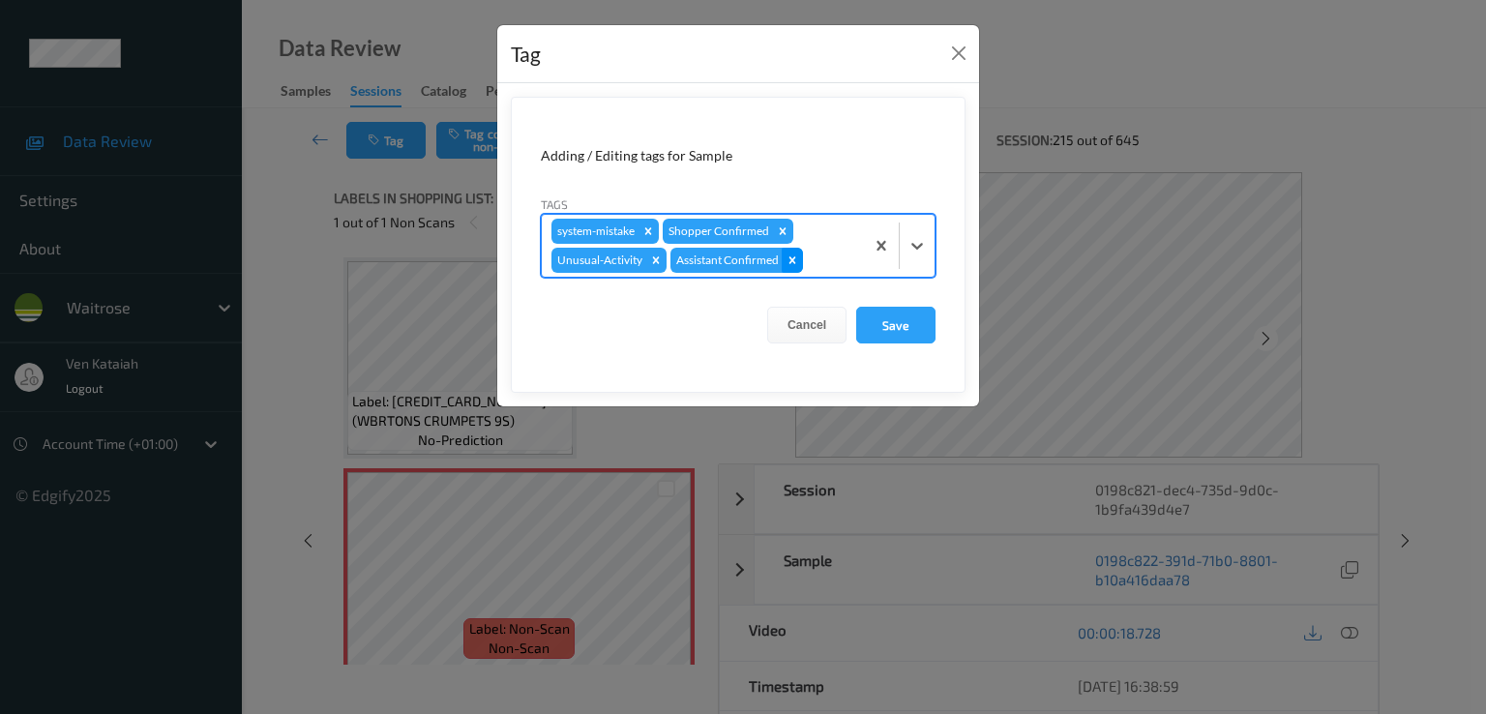
click at [793, 265] on icon "Remove Assistant Confirmed" at bounding box center [793, 260] width 14 height 14
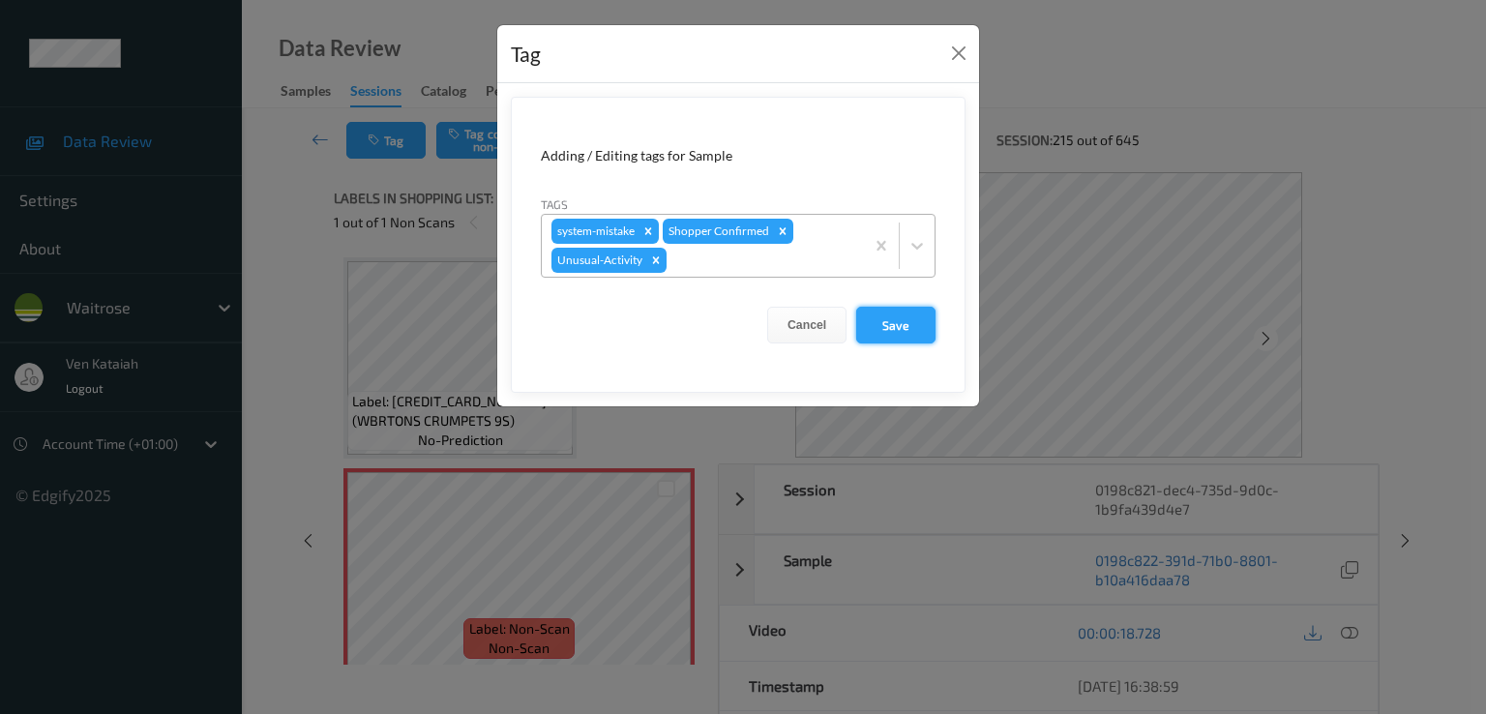
click at [876, 318] on button "Save" at bounding box center [895, 325] width 79 height 37
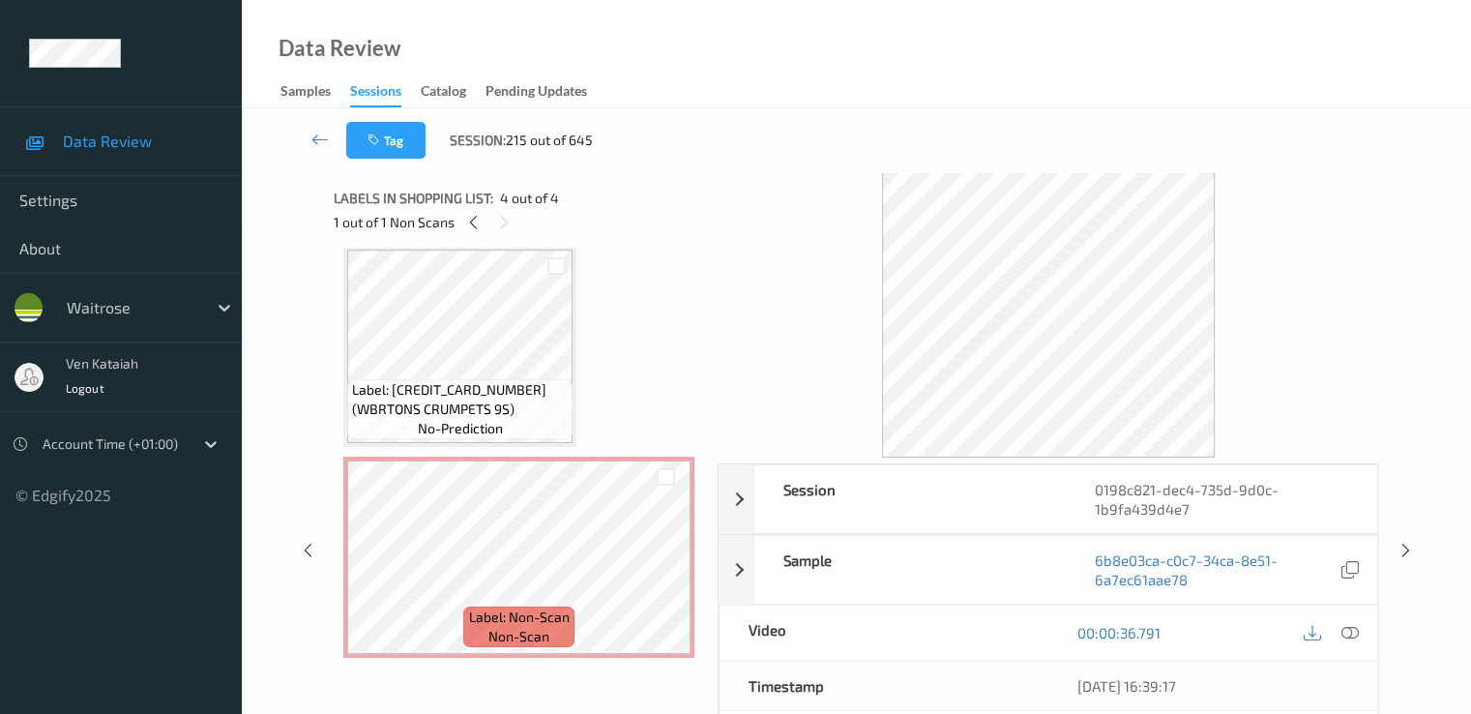
scroll to position [0, 0]
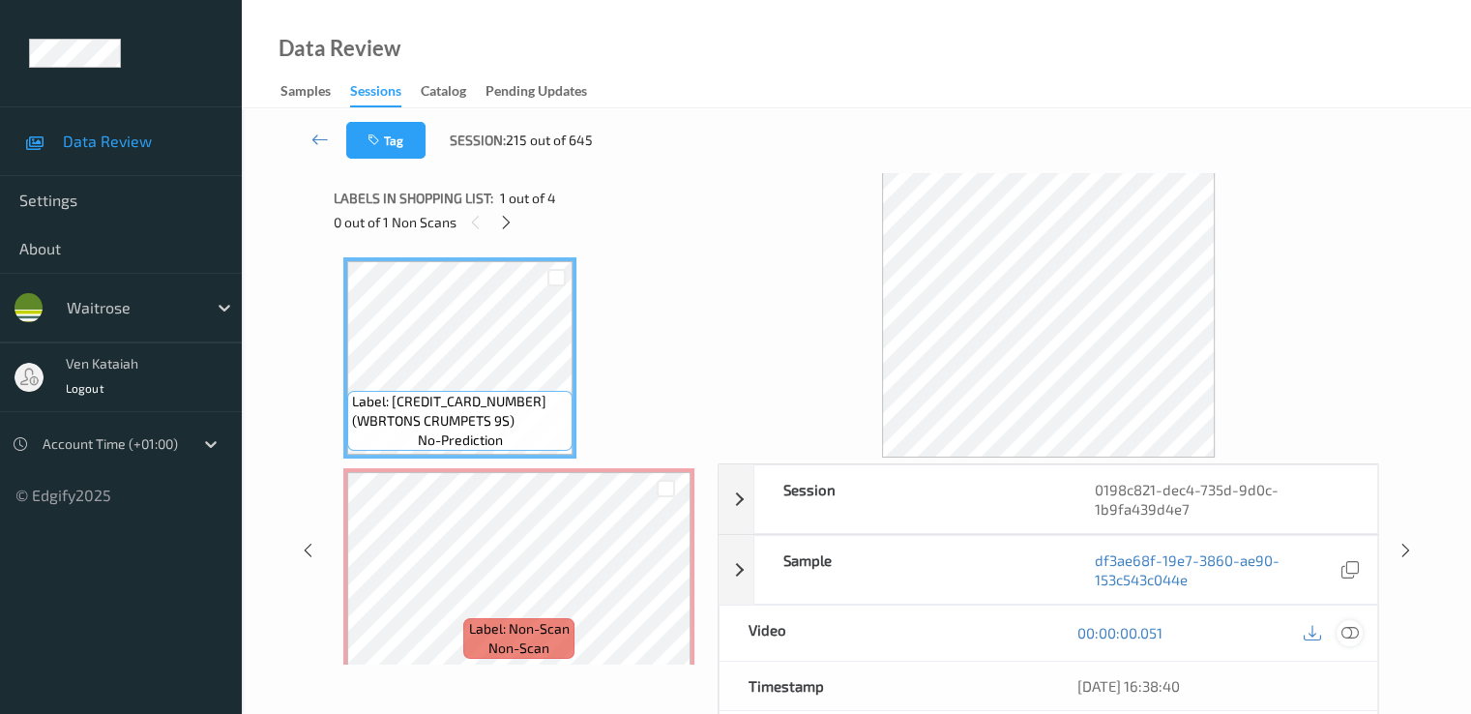
click at [1347, 628] on icon at bounding box center [1349, 632] width 17 height 17
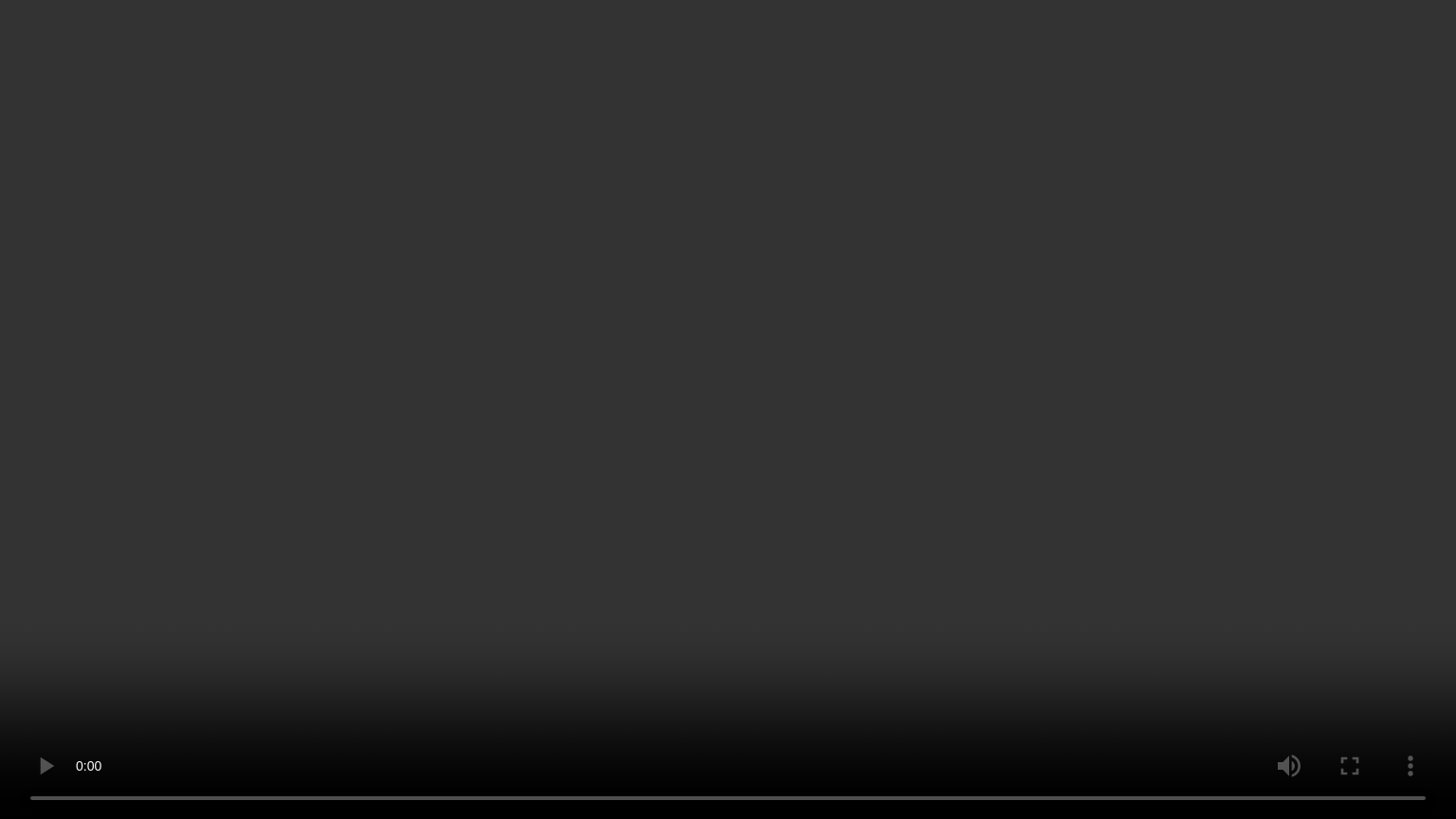
drag, startPoint x: 516, startPoint y: 486, endPoint x: 515, endPoint y: 496, distance: 10.0
click at [515, 496] on video at bounding box center [728, 410] width 1456 height 819
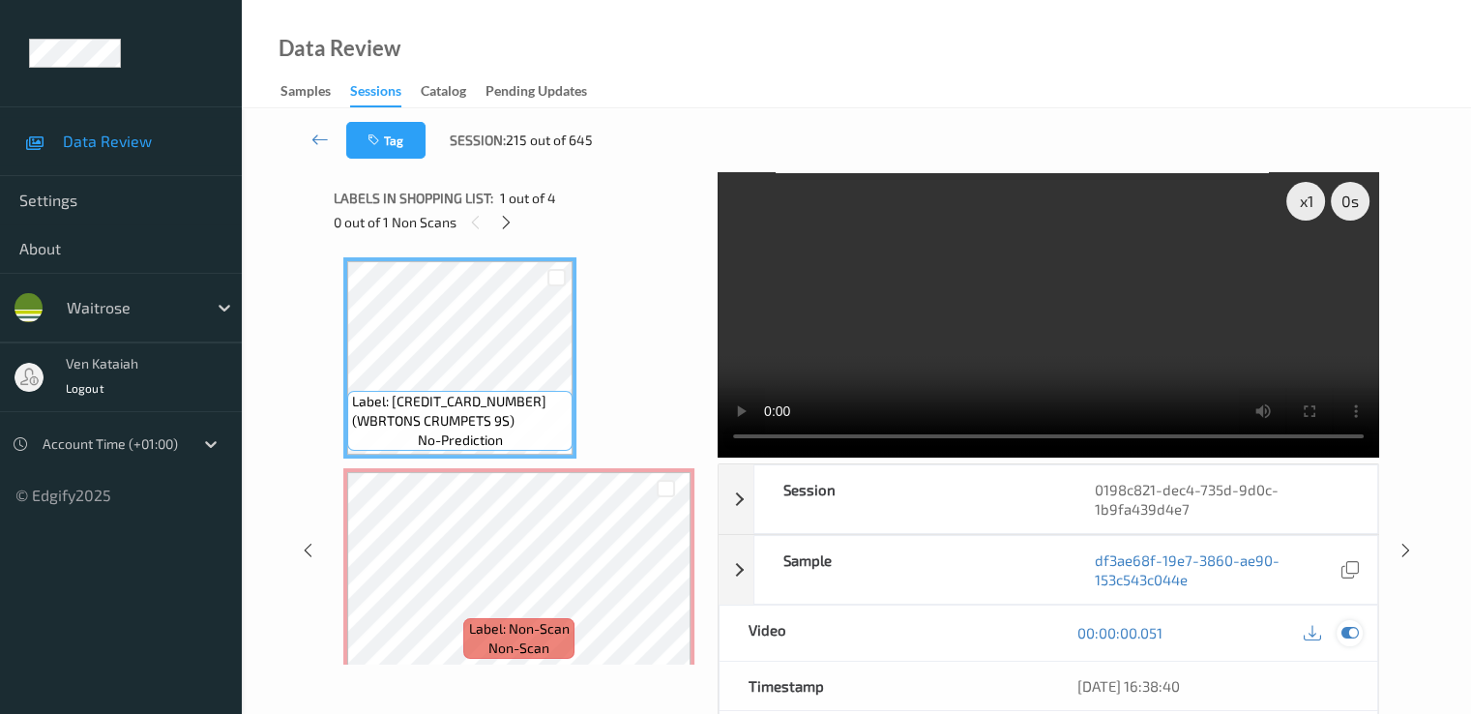
click at [1359, 622] on div at bounding box center [1350, 633] width 26 height 26
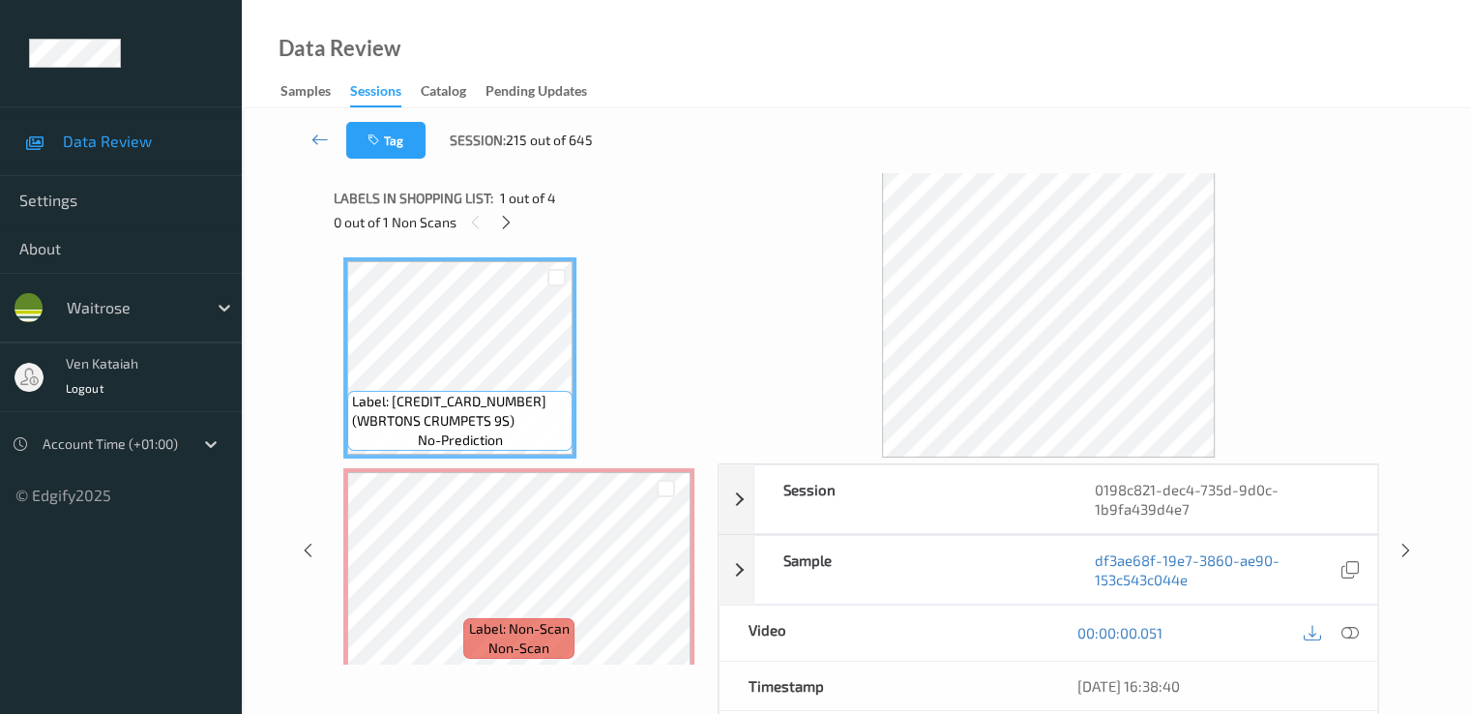
click at [325, 578] on div "Session 0198c821-dec4-735d-9d0c-1b9fa439d4e7 Session ID 0198c821-dec4-735d-9d0c…" at bounding box center [857, 550] width 1150 height 757
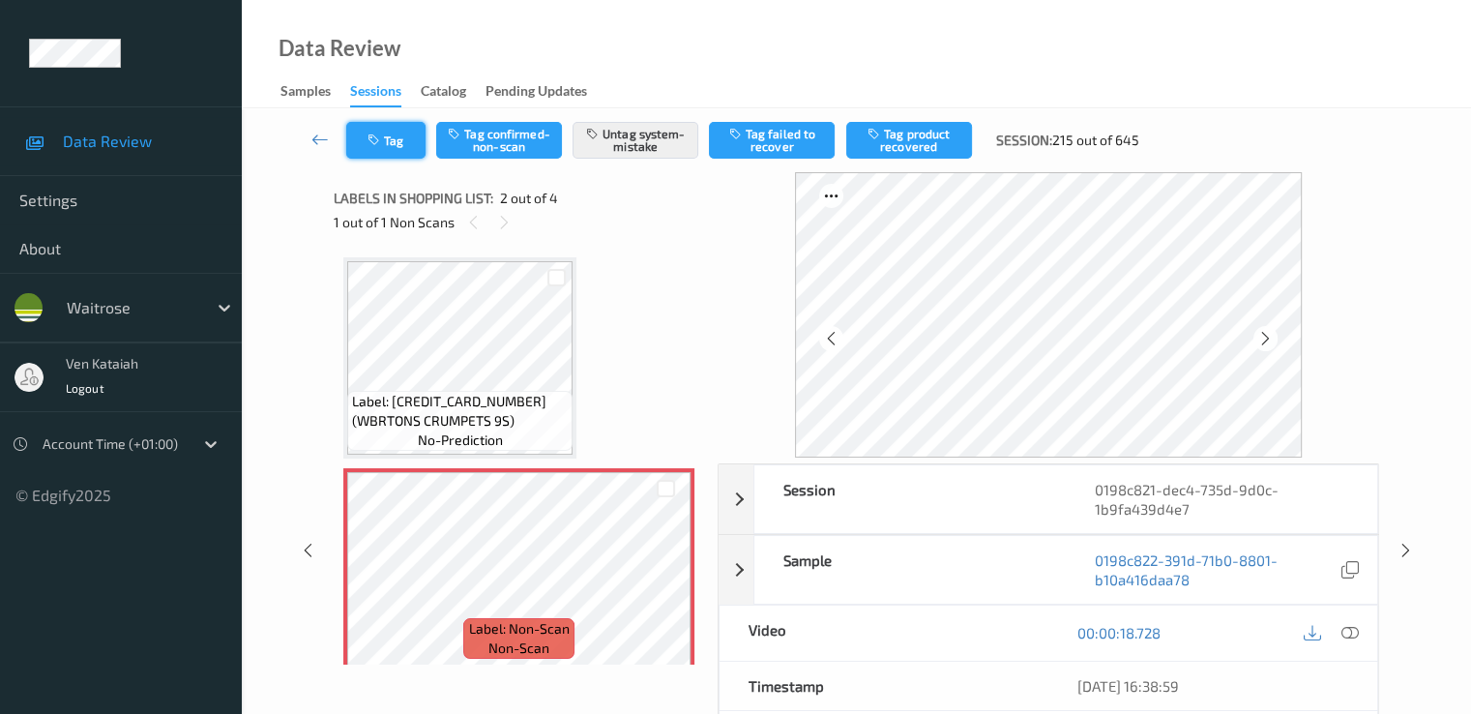
click at [352, 151] on button "Tag" at bounding box center [385, 140] width 79 height 37
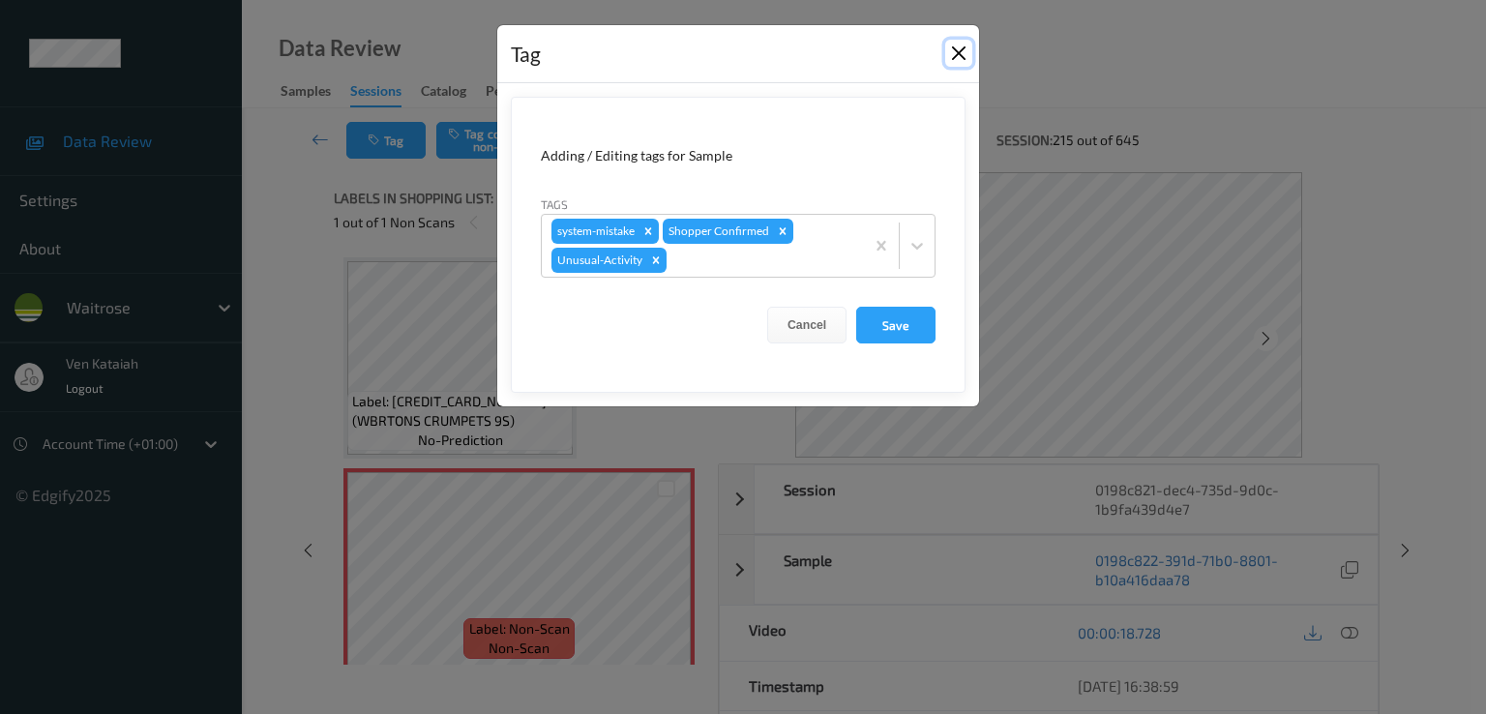
click at [959, 55] on button "Close" at bounding box center [958, 53] width 27 height 27
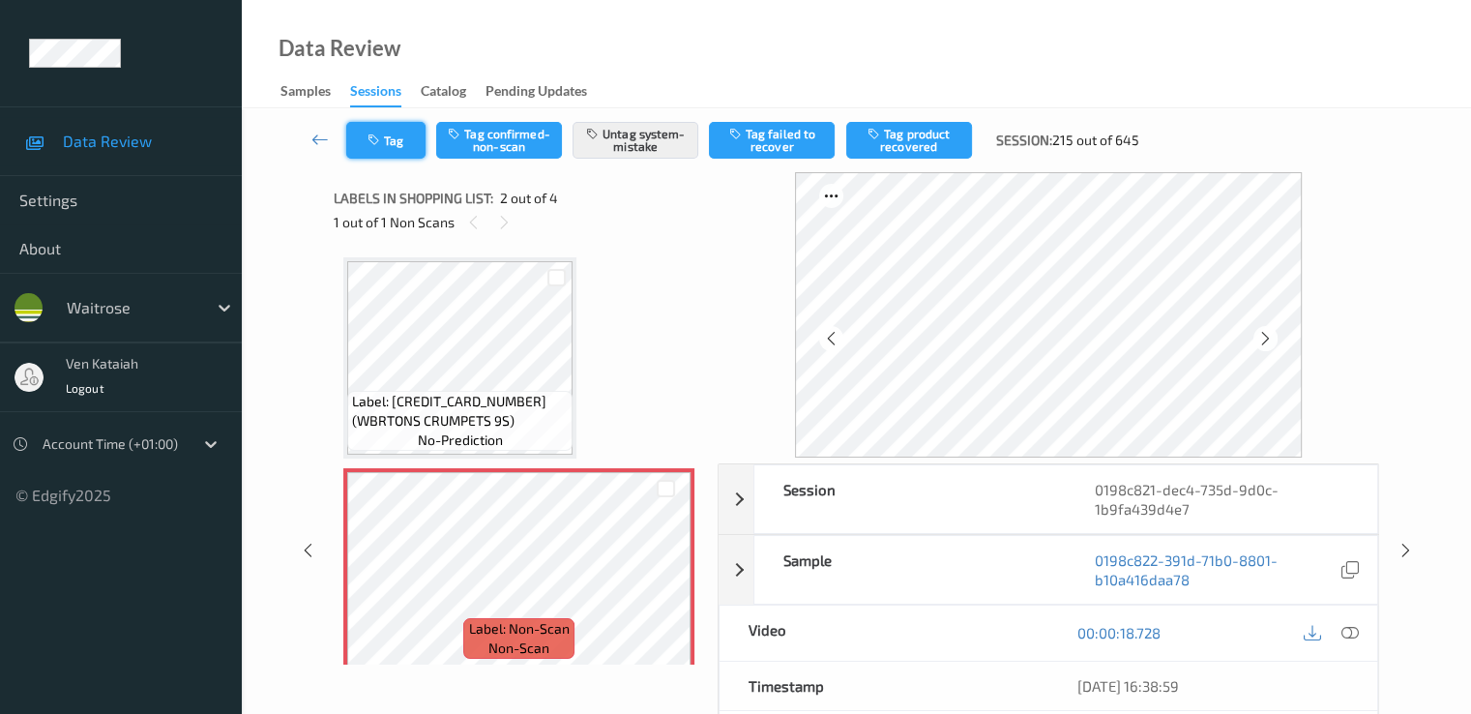
click at [410, 150] on button "Tag" at bounding box center [385, 140] width 79 height 37
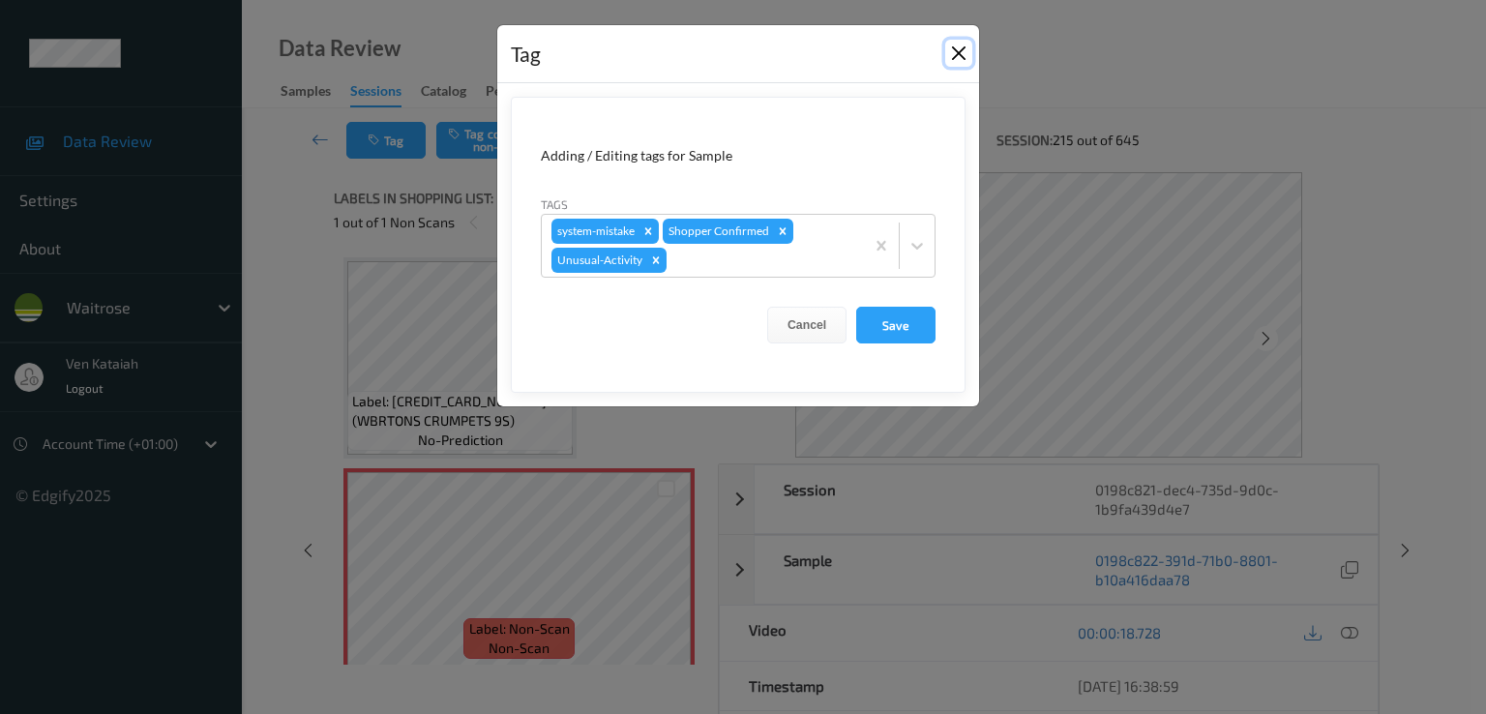
click at [947, 65] on button "Close" at bounding box center [958, 53] width 27 height 27
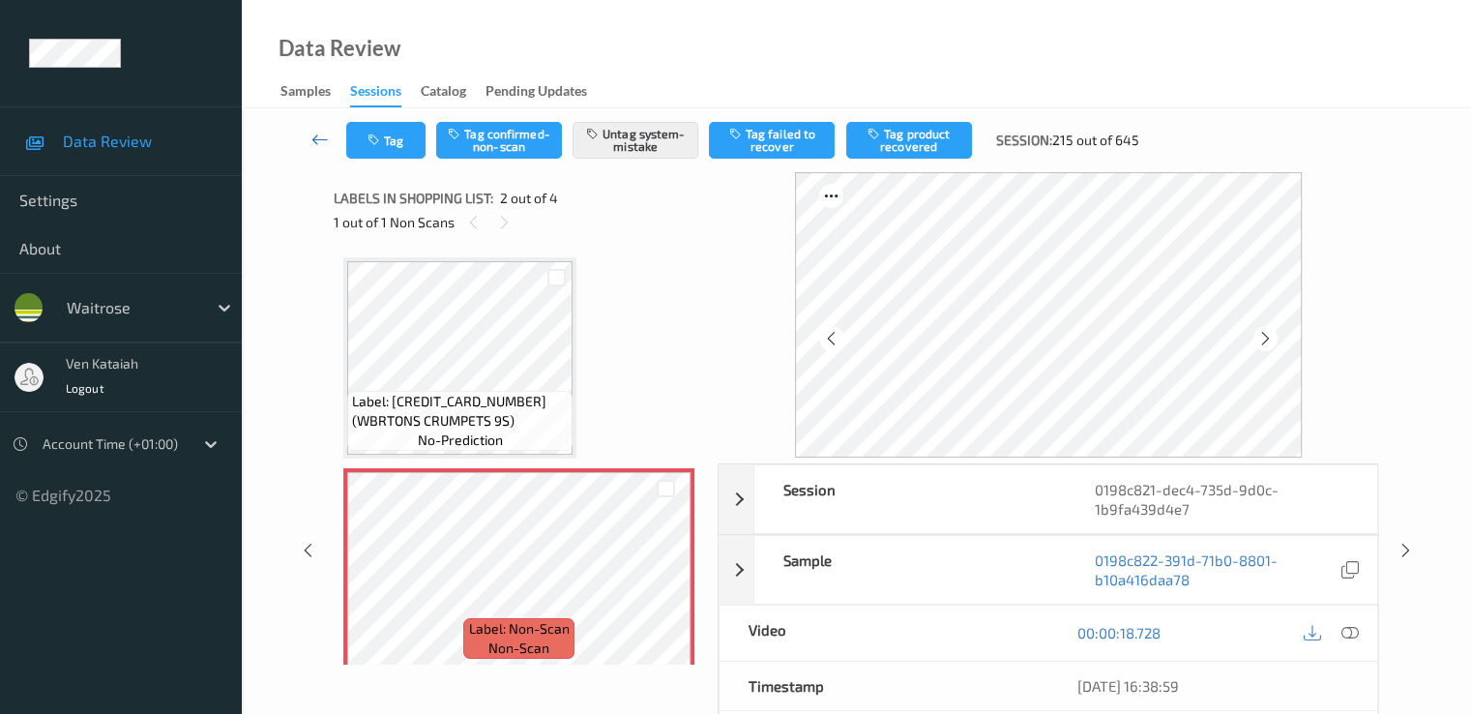
click at [323, 137] on icon at bounding box center [320, 139] width 17 height 19
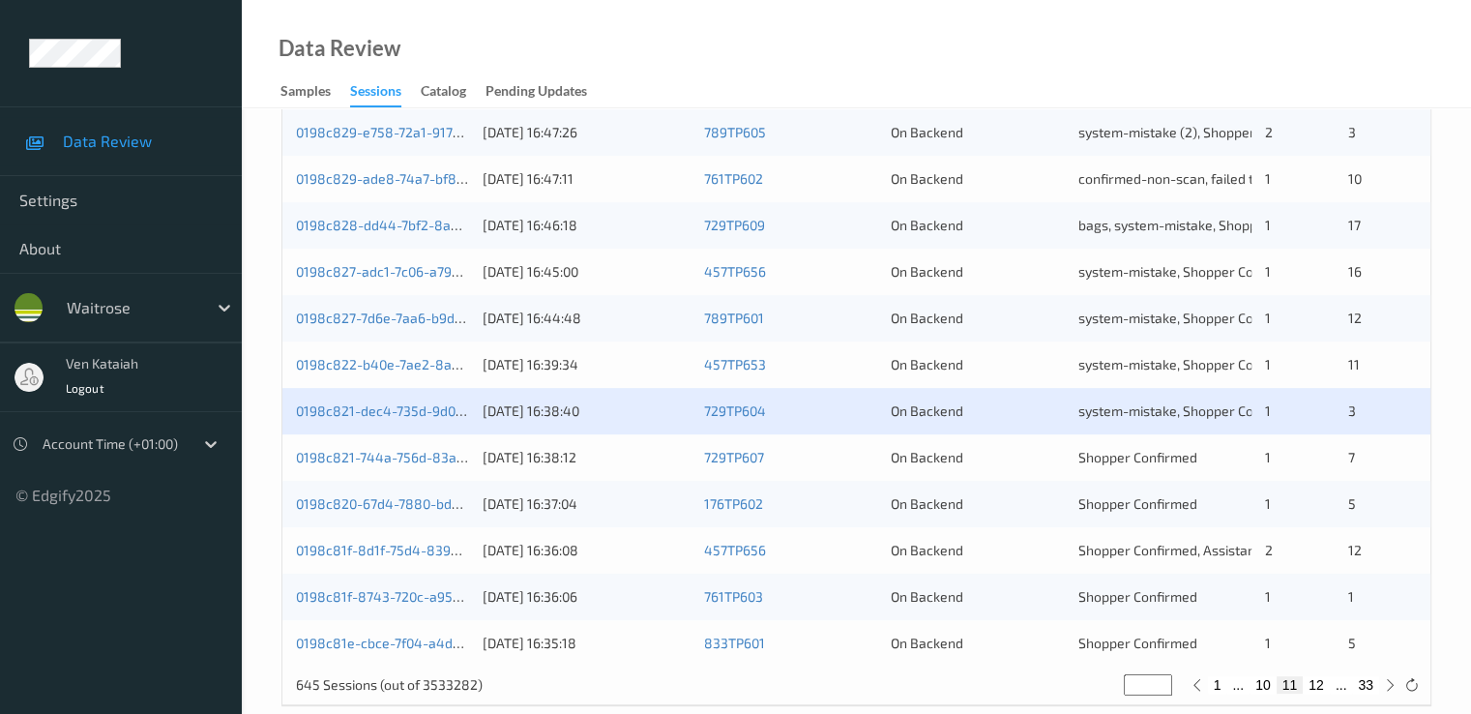
scroll to position [894, 0]
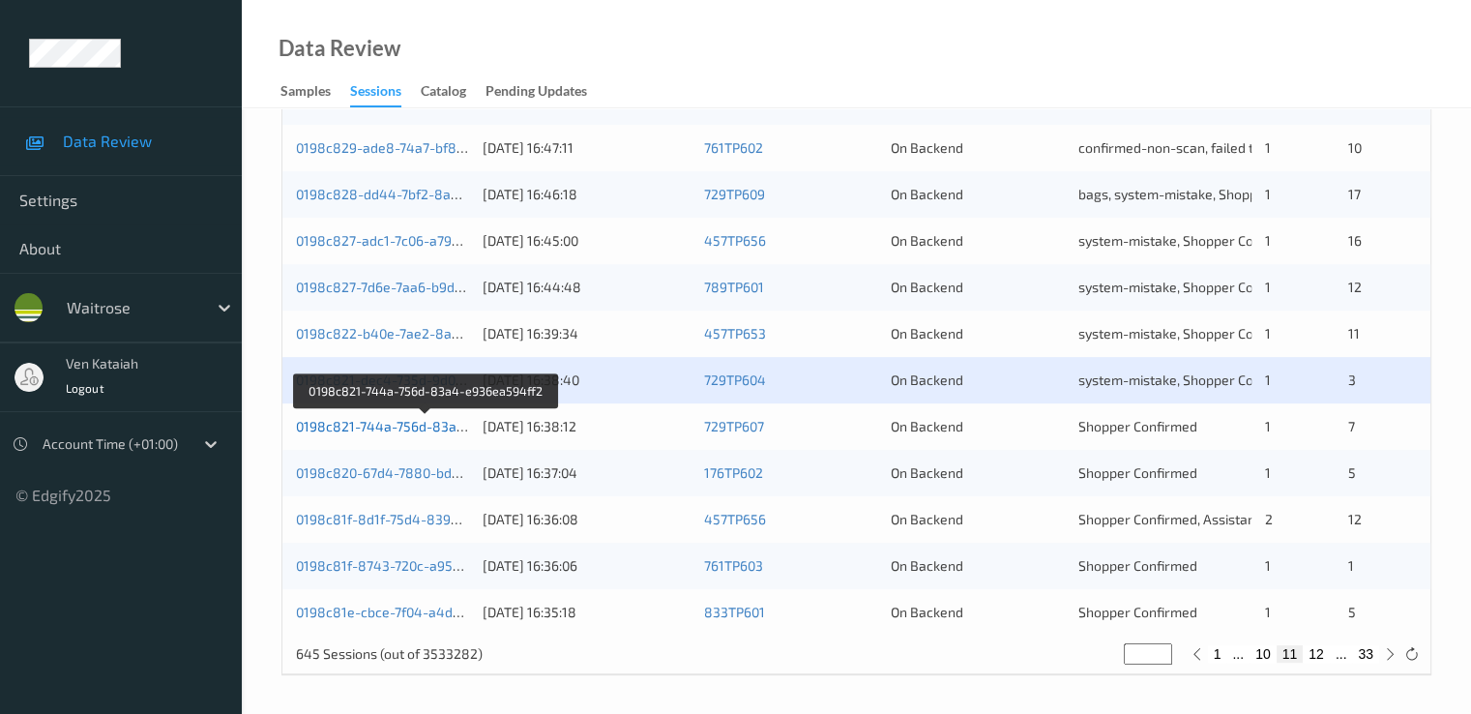
click at [401, 429] on link "0198c821-744a-756d-83a4-e936ea594ff2" at bounding box center [427, 426] width 263 height 16
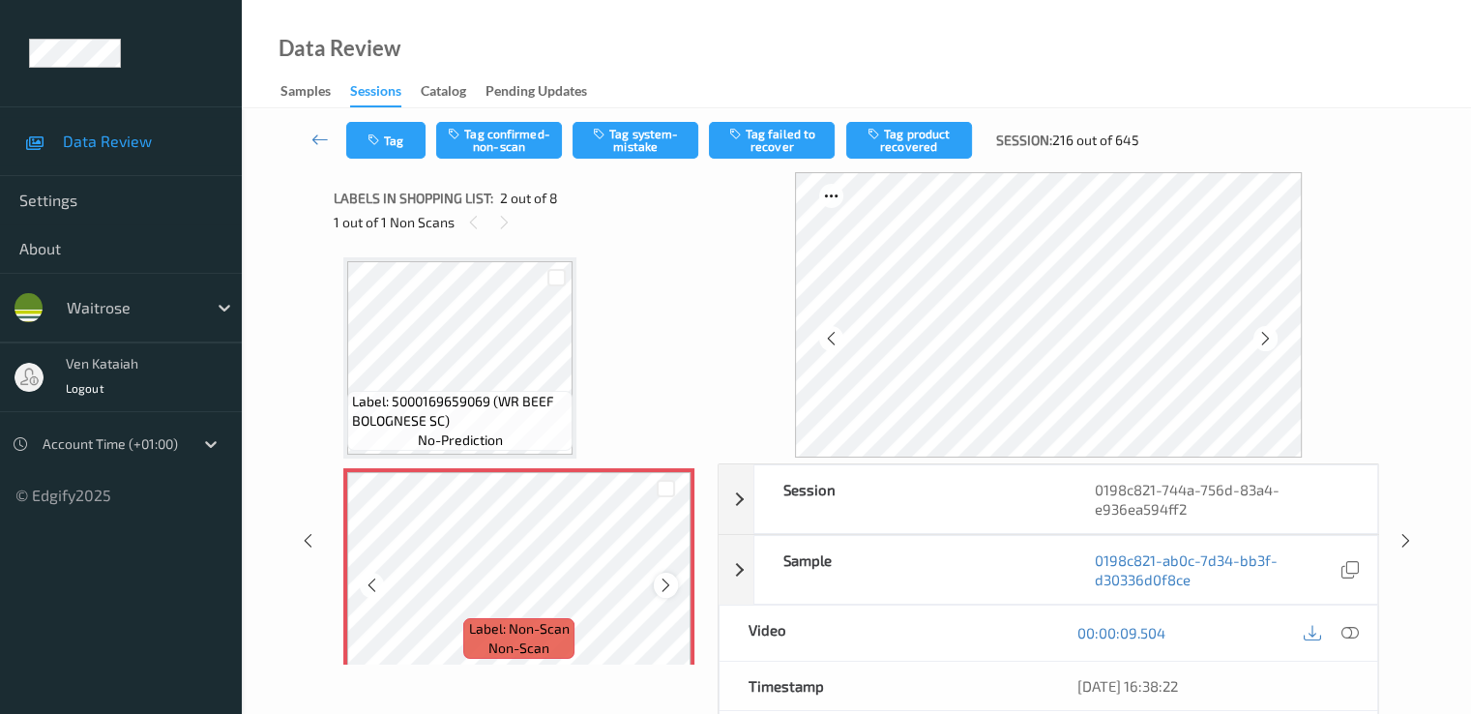
click at [672, 589] on icon at bounding box center [666, 585] width 16 height 17
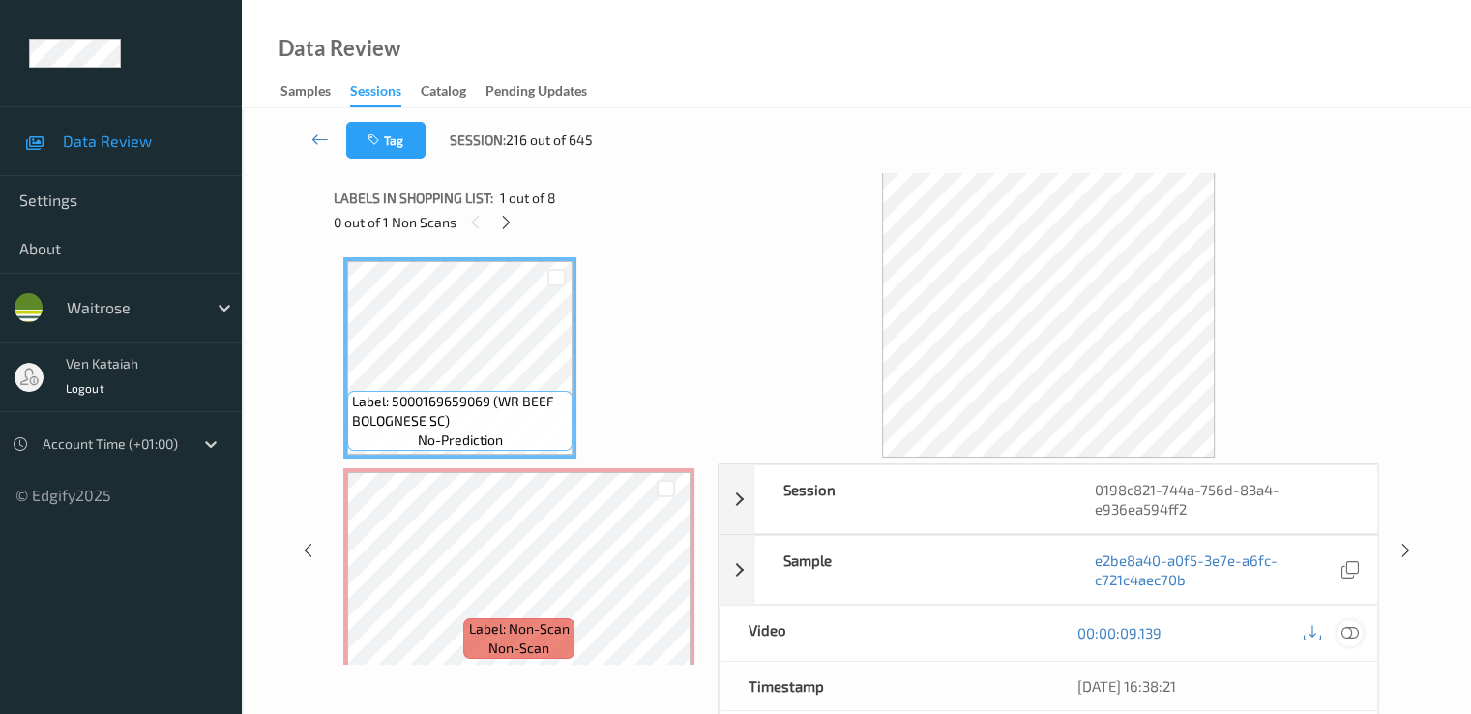
click at [1347, 629] on icon at bounding box center [1349, 632] width 17 height 17
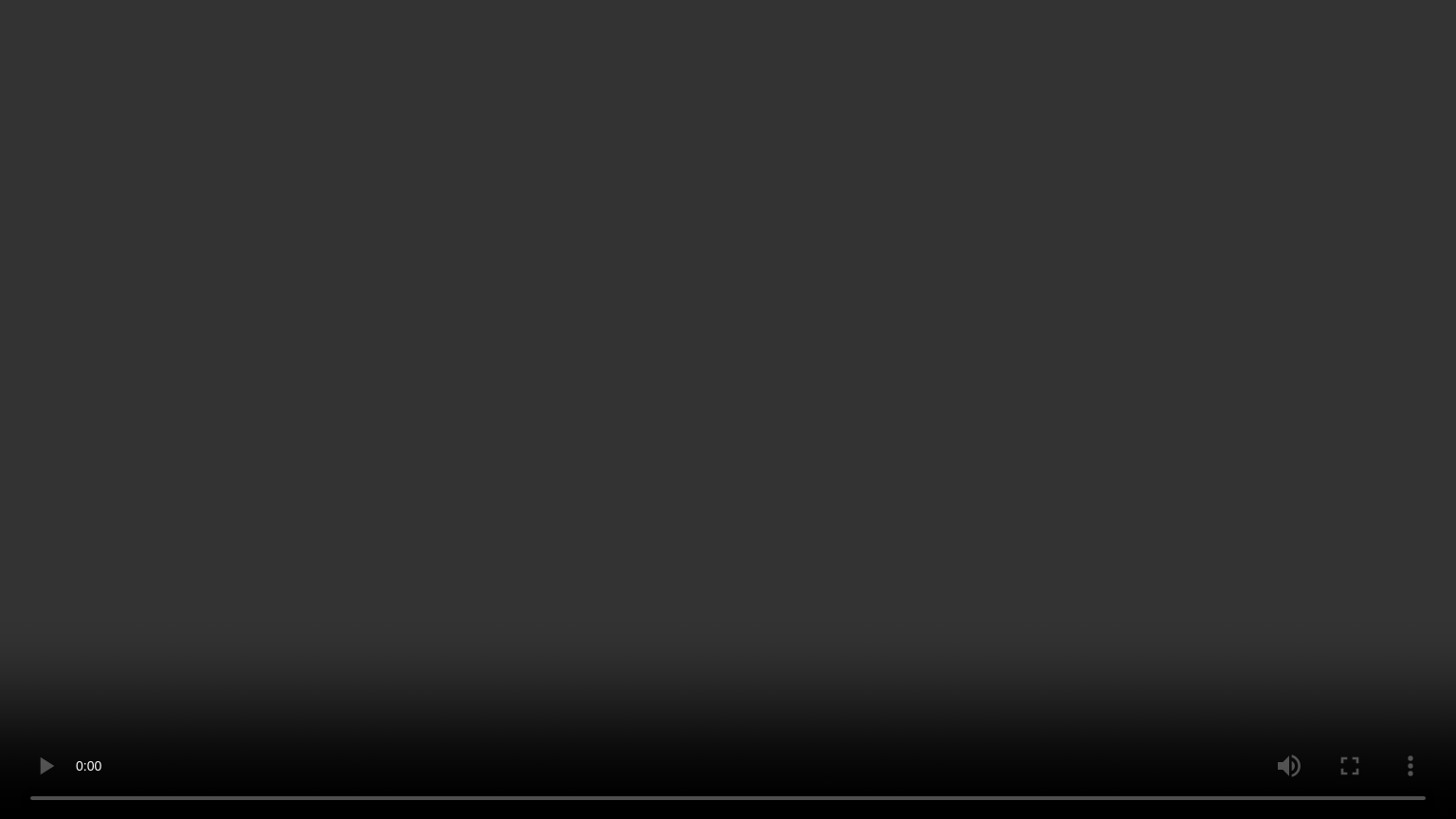
click at [452, 592] on video at bounding box center [728, 410] width 1456 height 819
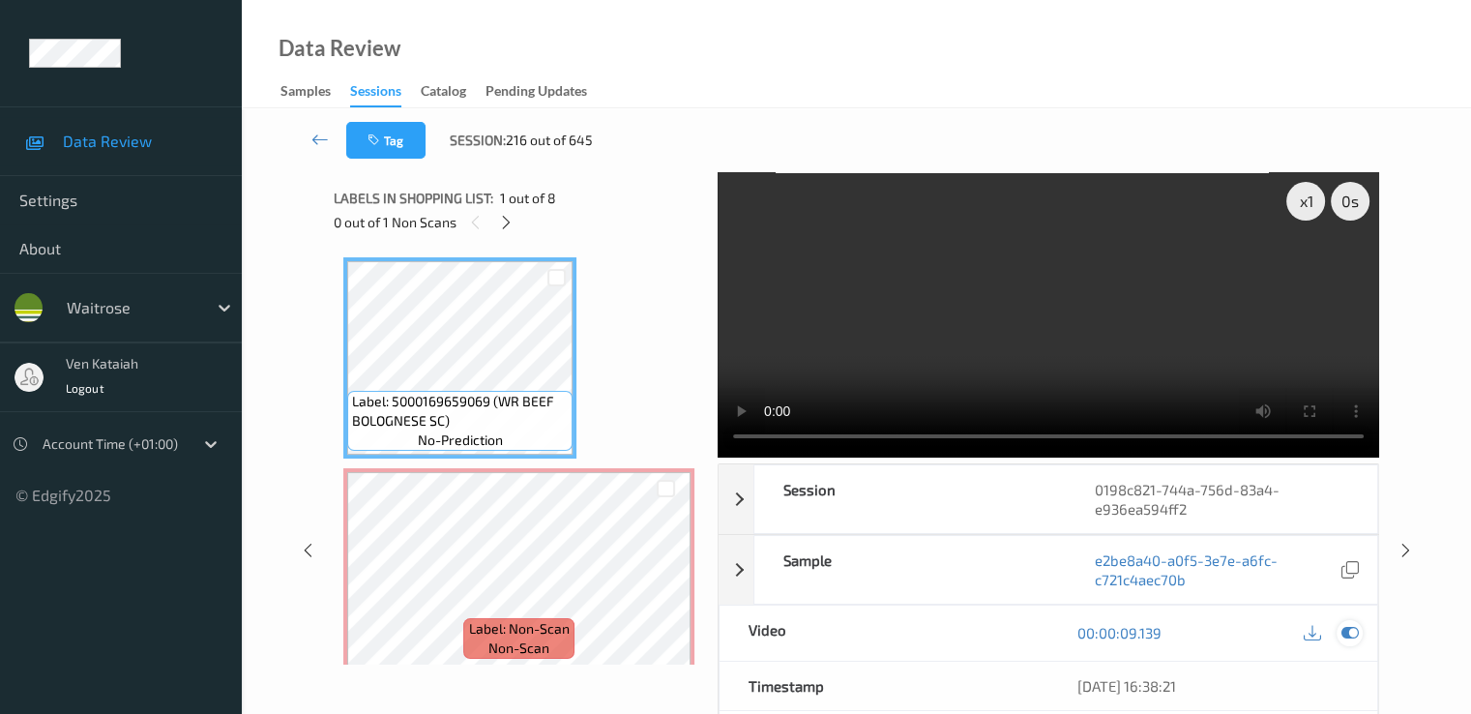
click at [1343, 634] on icon at bounding box center [1349, 632] width 17 height 17
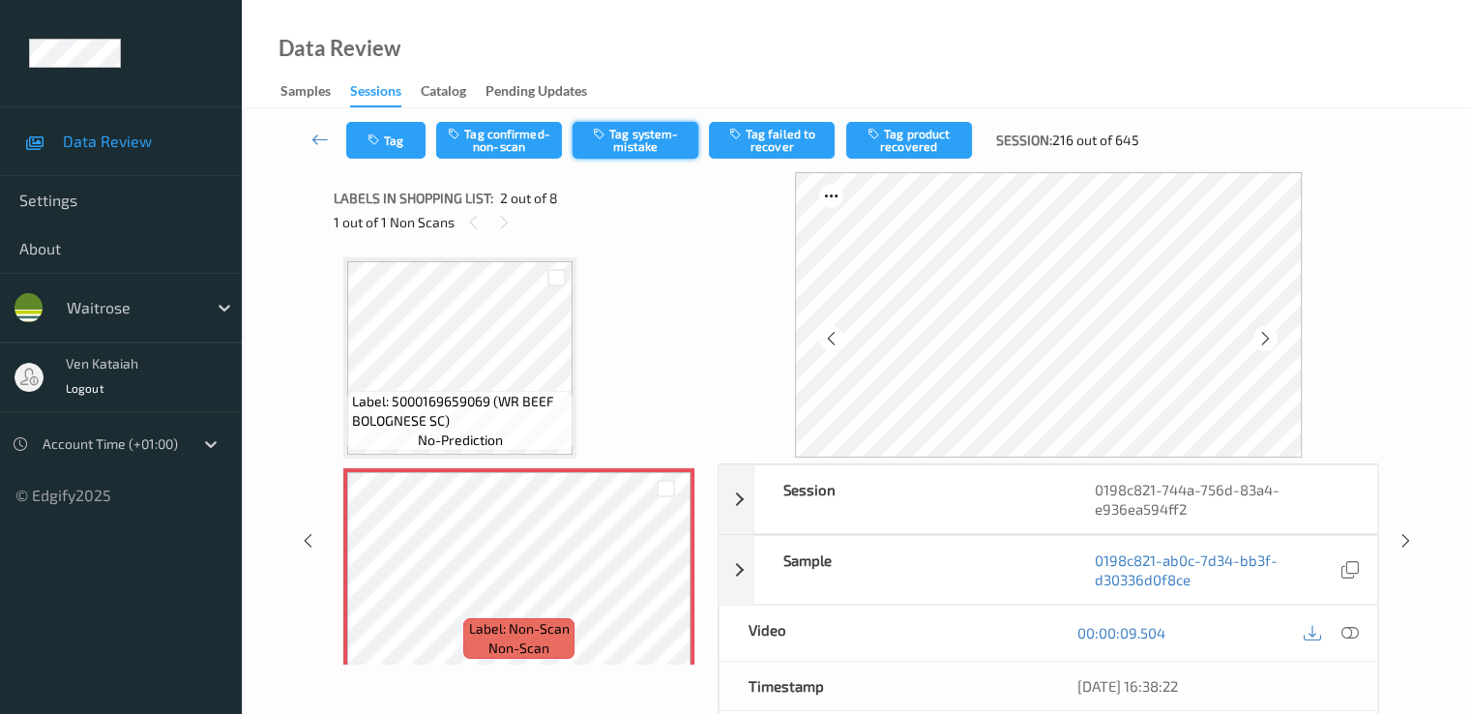
click at [634, 152] on button "Tag system-mistake" at bounding box center [636, 140] width 126 height 37
click at [376, 138] on icon "button" at bounding box center [376, 141] width 16 height 14
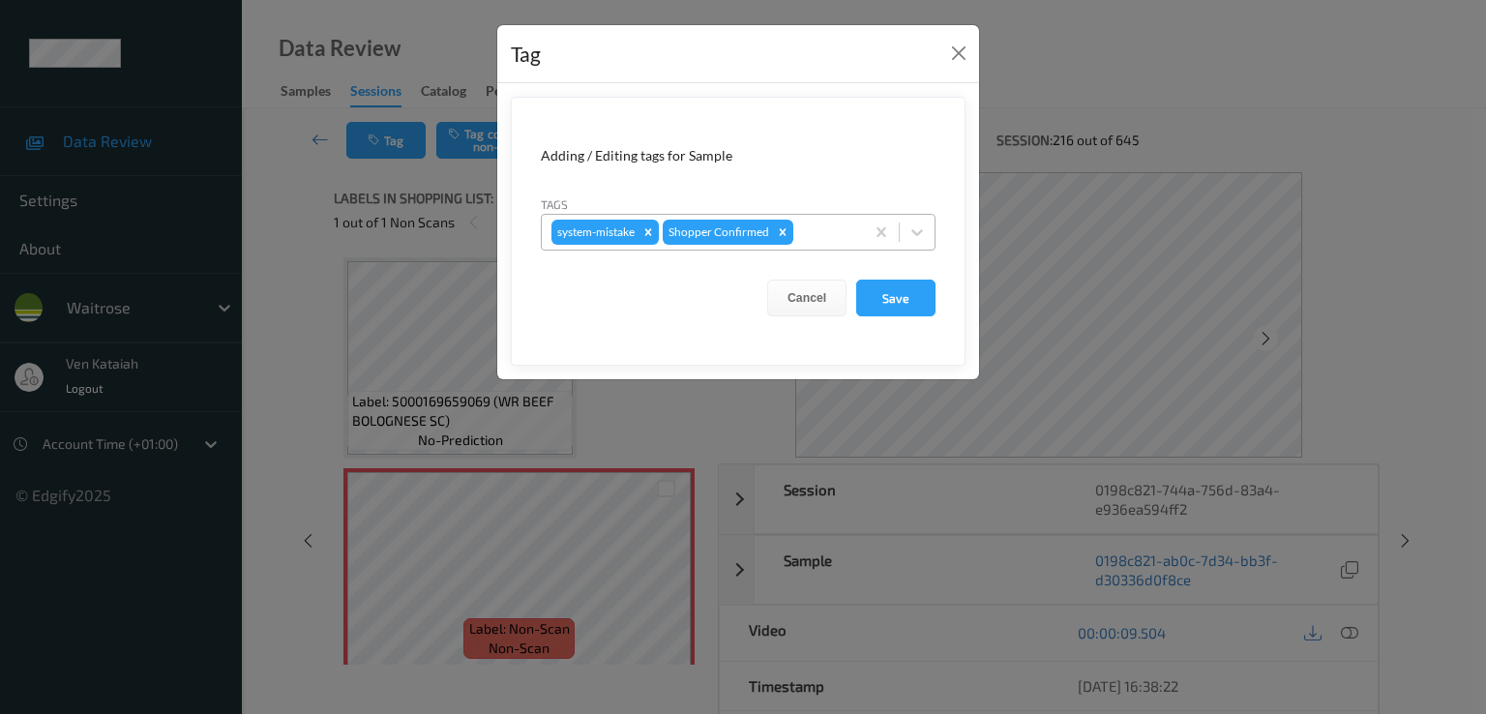
click at [839, 237] on div at bounding box center [825, 232] width 57 height 23
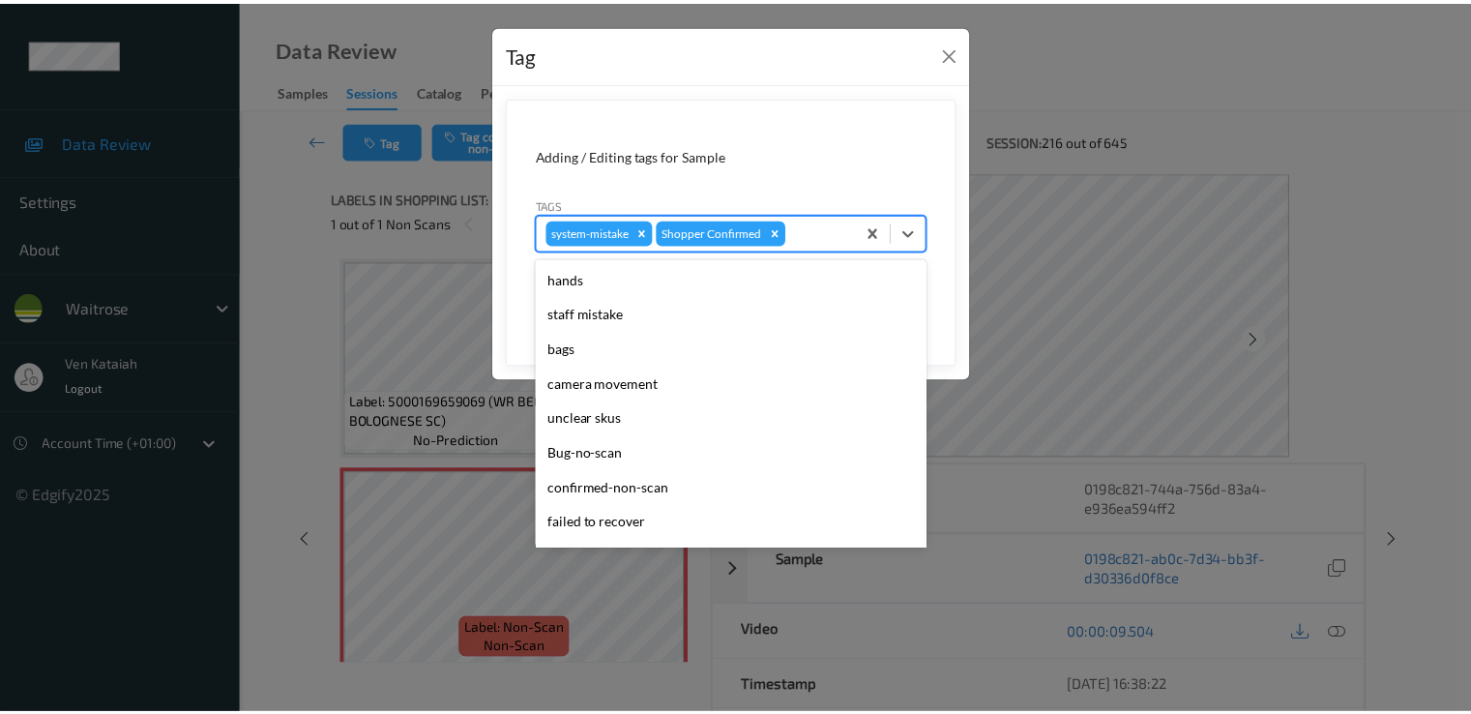
scroll to position [379, 0]
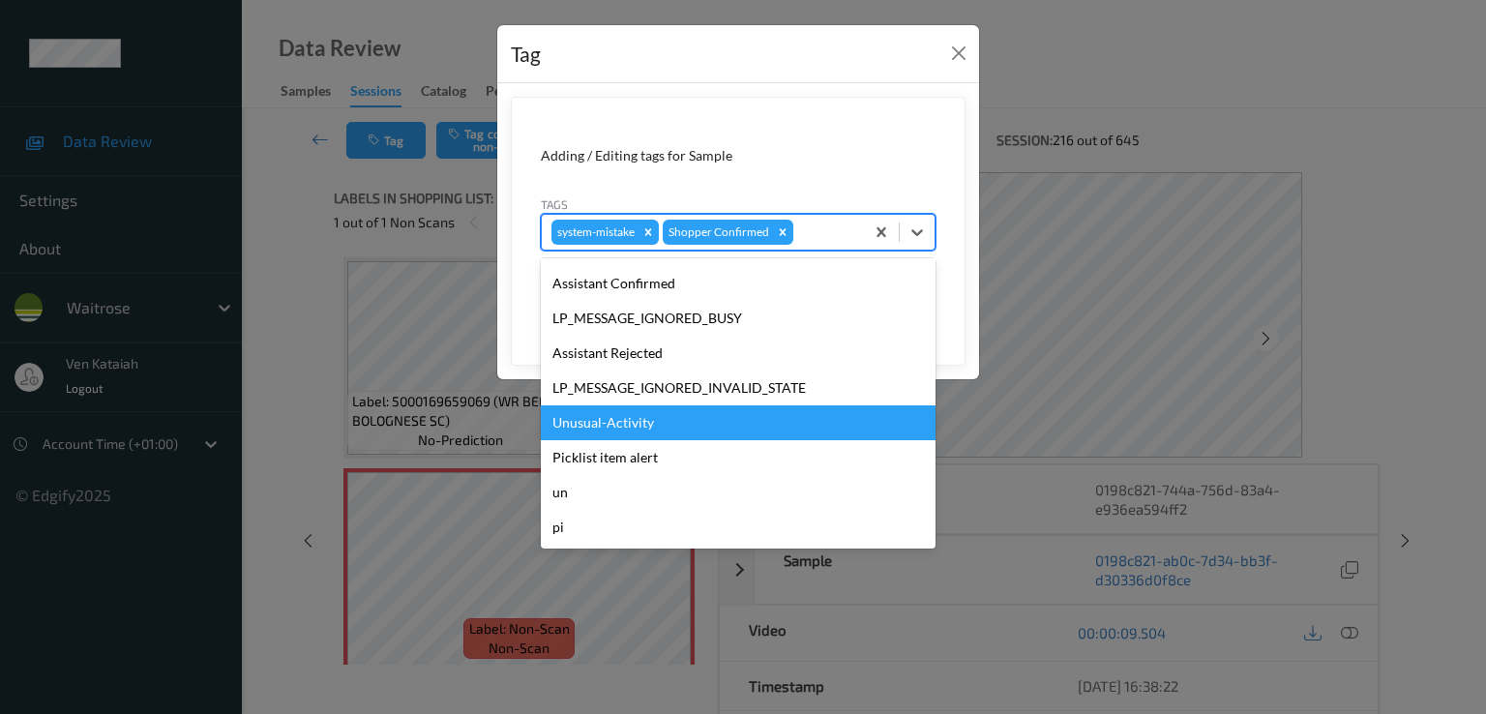
drag, startPoint x: 623, startPoint y: 423, endPoint x: 847, endPoint y: 409, distance: 224.9
click at [623, 422] on div "Unusual-Activity" at bounding box center [738, 422] width 395 height 35
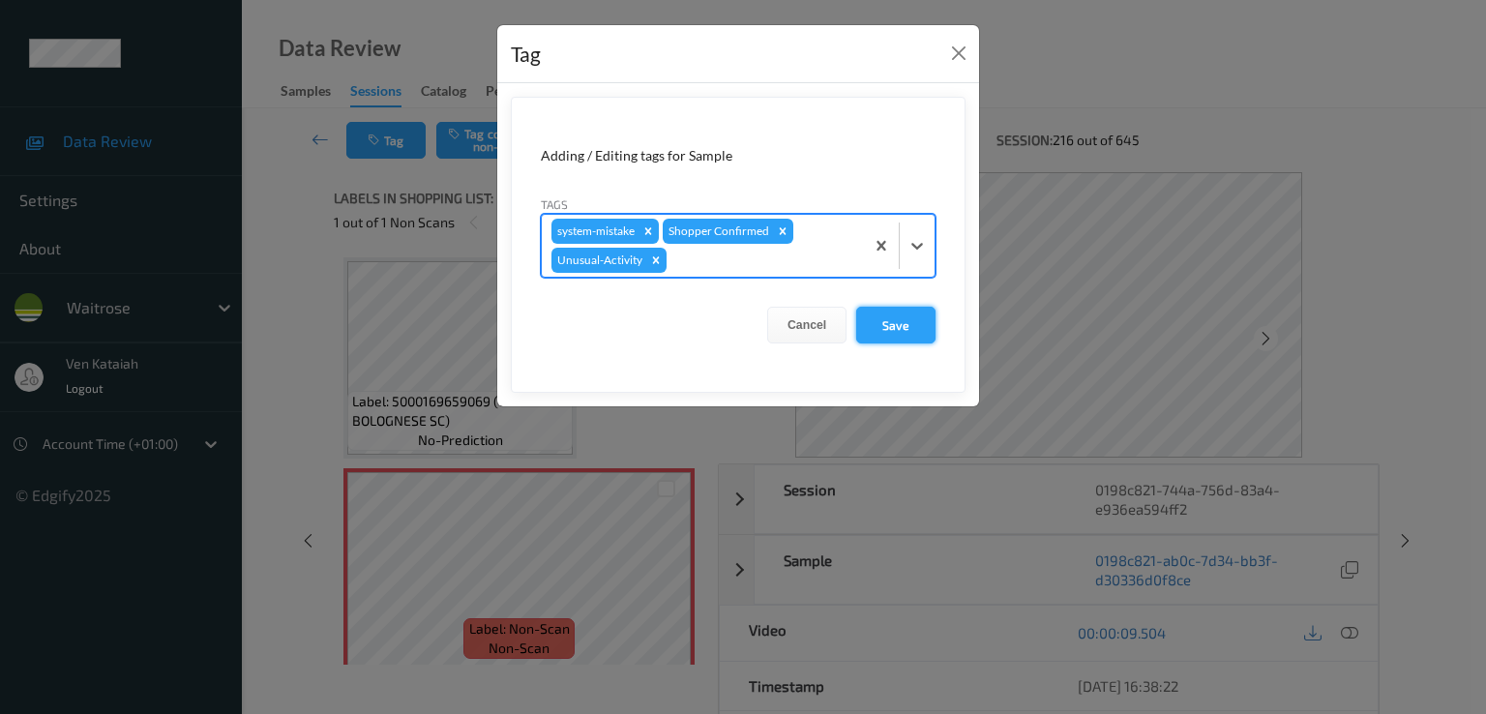
click at [895, 320] on button "Save" at bounding box center [895, 325] width 79 height 37
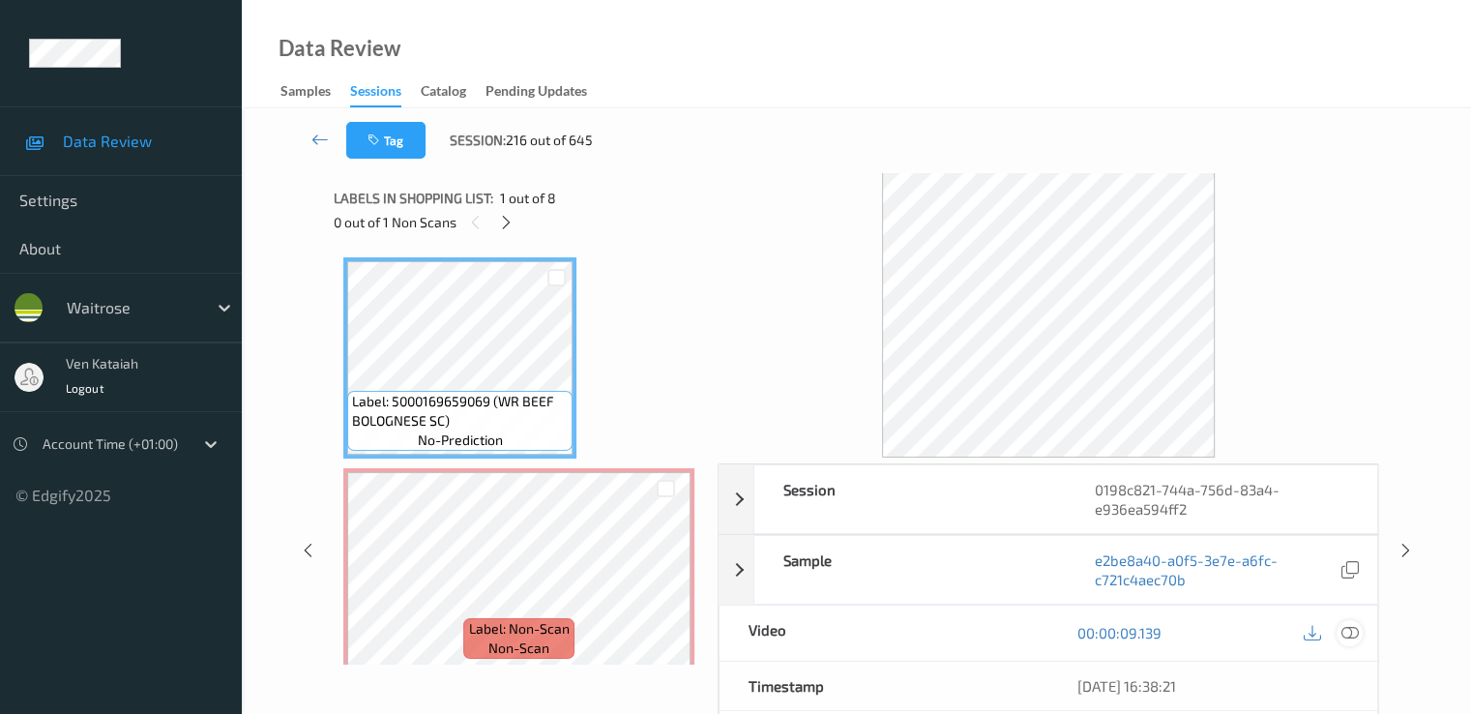
click at [1343, 632] on icon at bounding box center [1349, 632] width 17 height 17
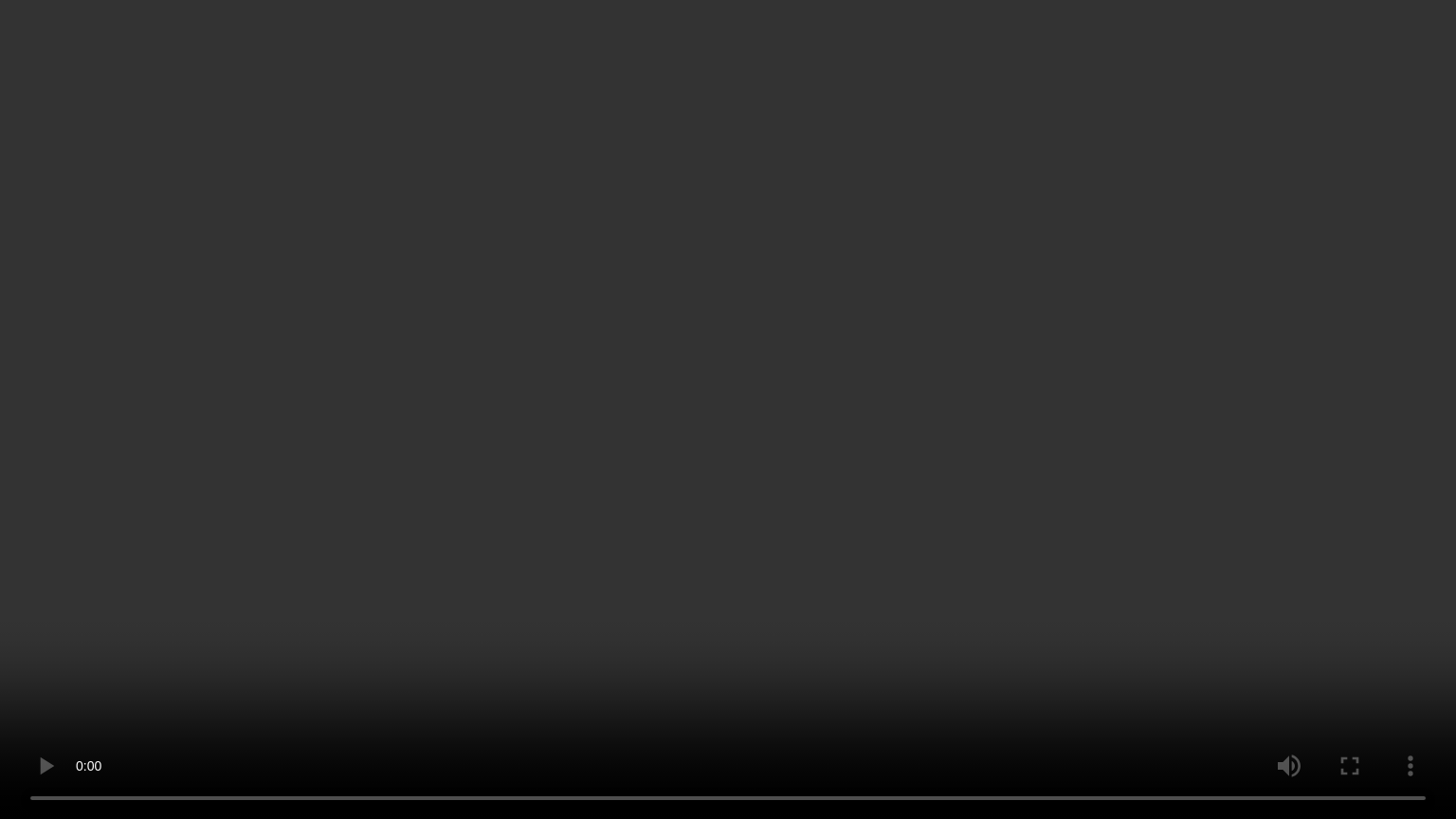
click at [206, 607] on video at bounding box center [728, 410] width 1456 height 819
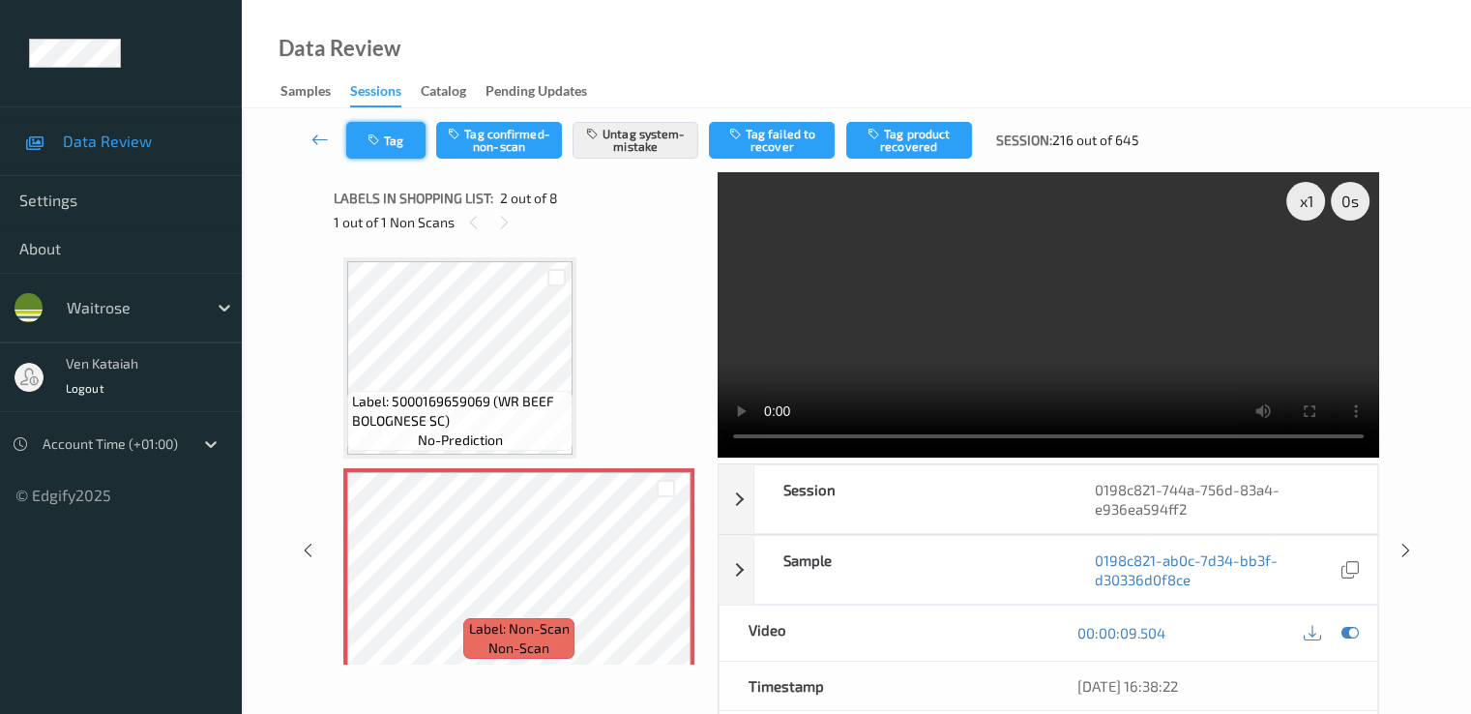
click at [379, 146] on icon "button" at bounding box center [376, 141] width 16 height 14
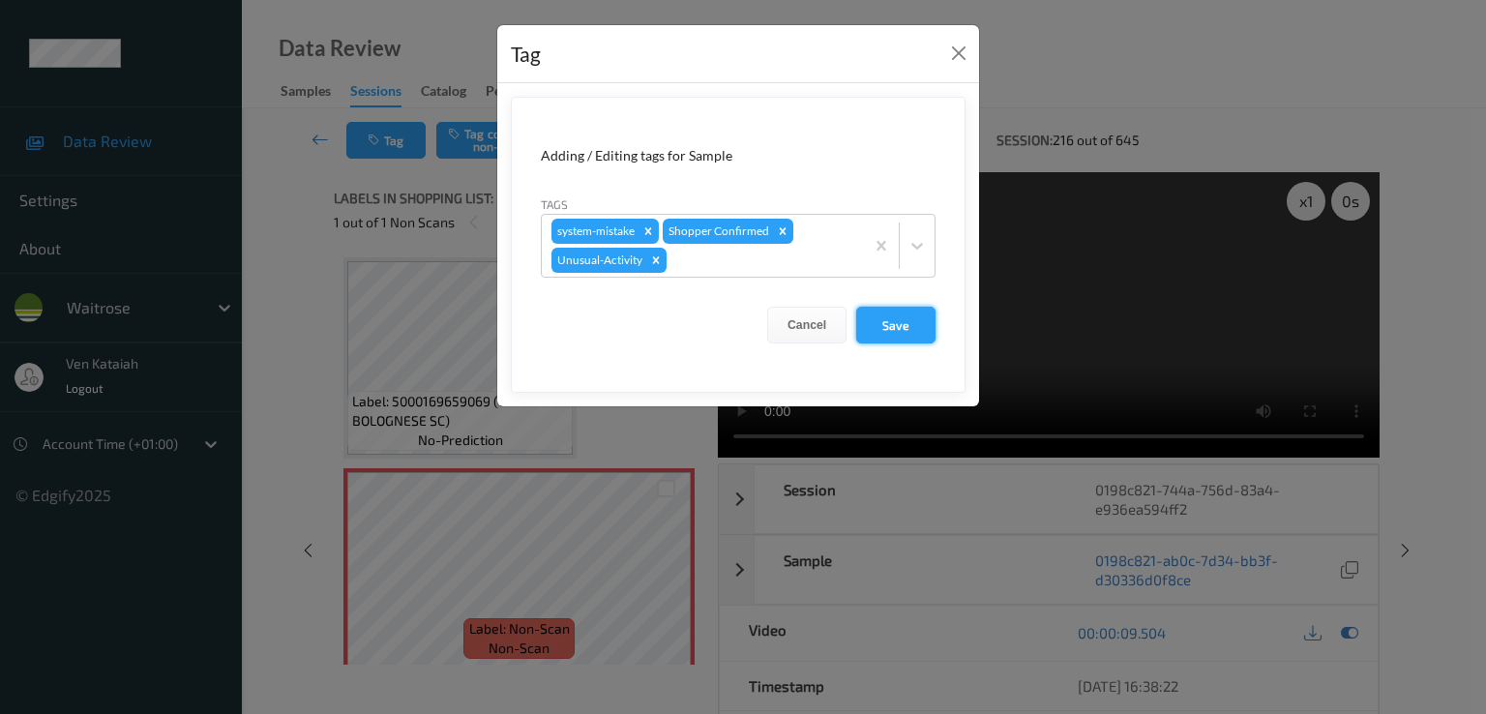
click at [897, 323] on button "Save" at bounding box center [895, 325] width 79 height 37
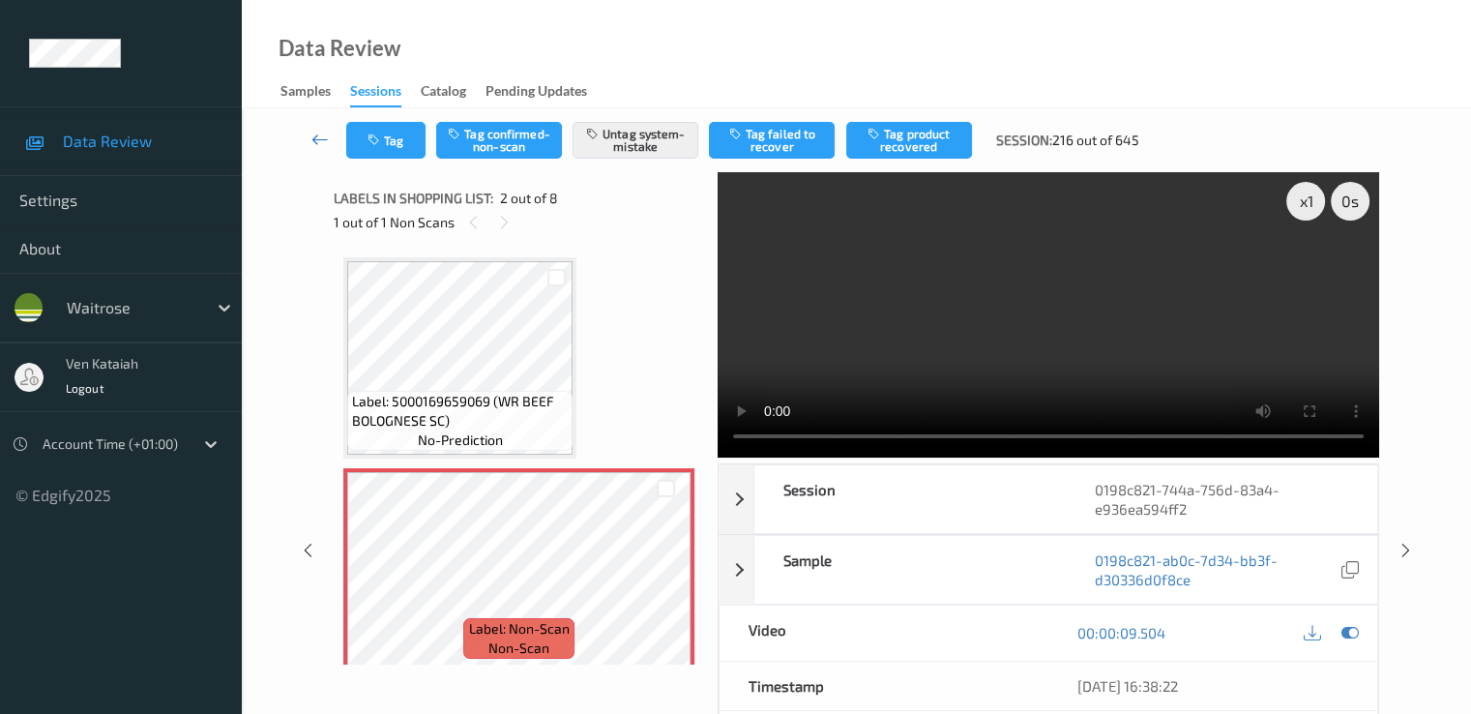
click at [322, 136] on icon at bounding box center [320, 139] width 17 height 19
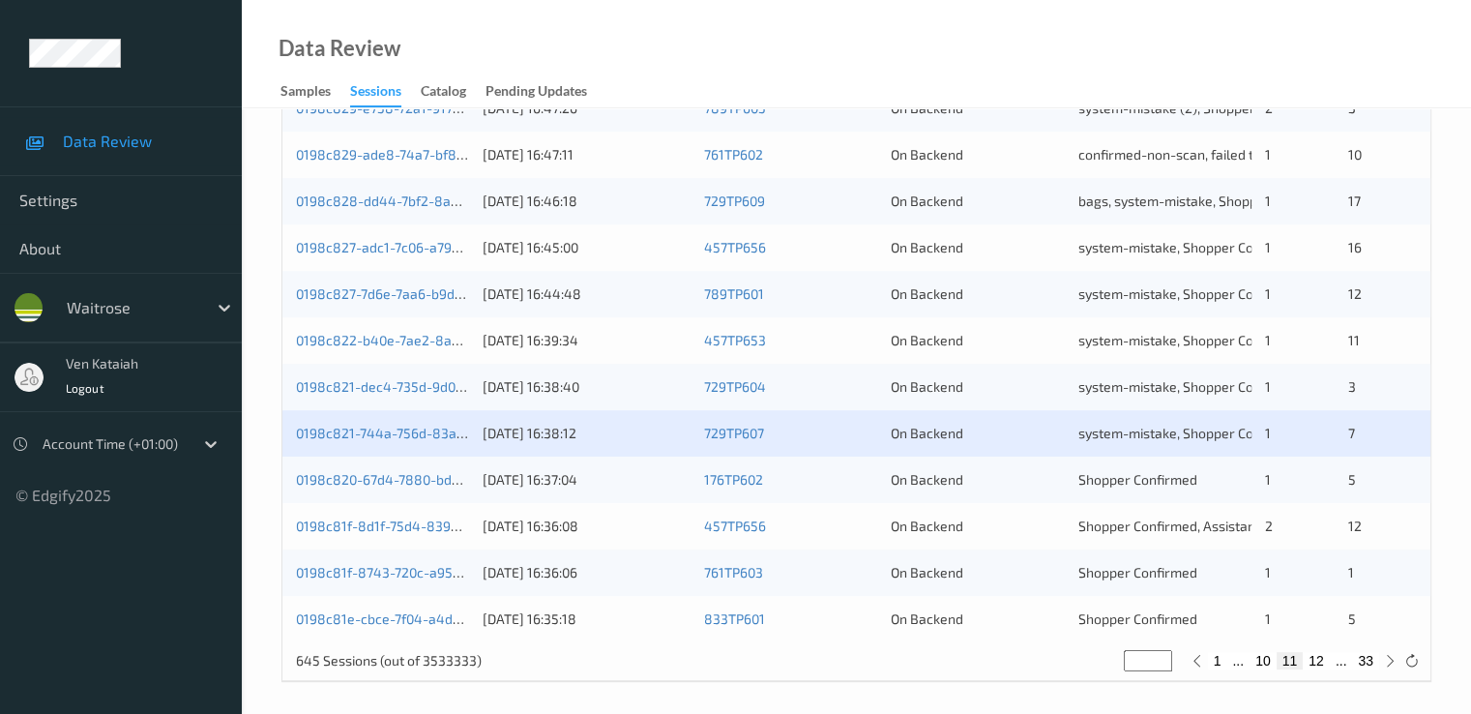
scroll to position [894, 0]
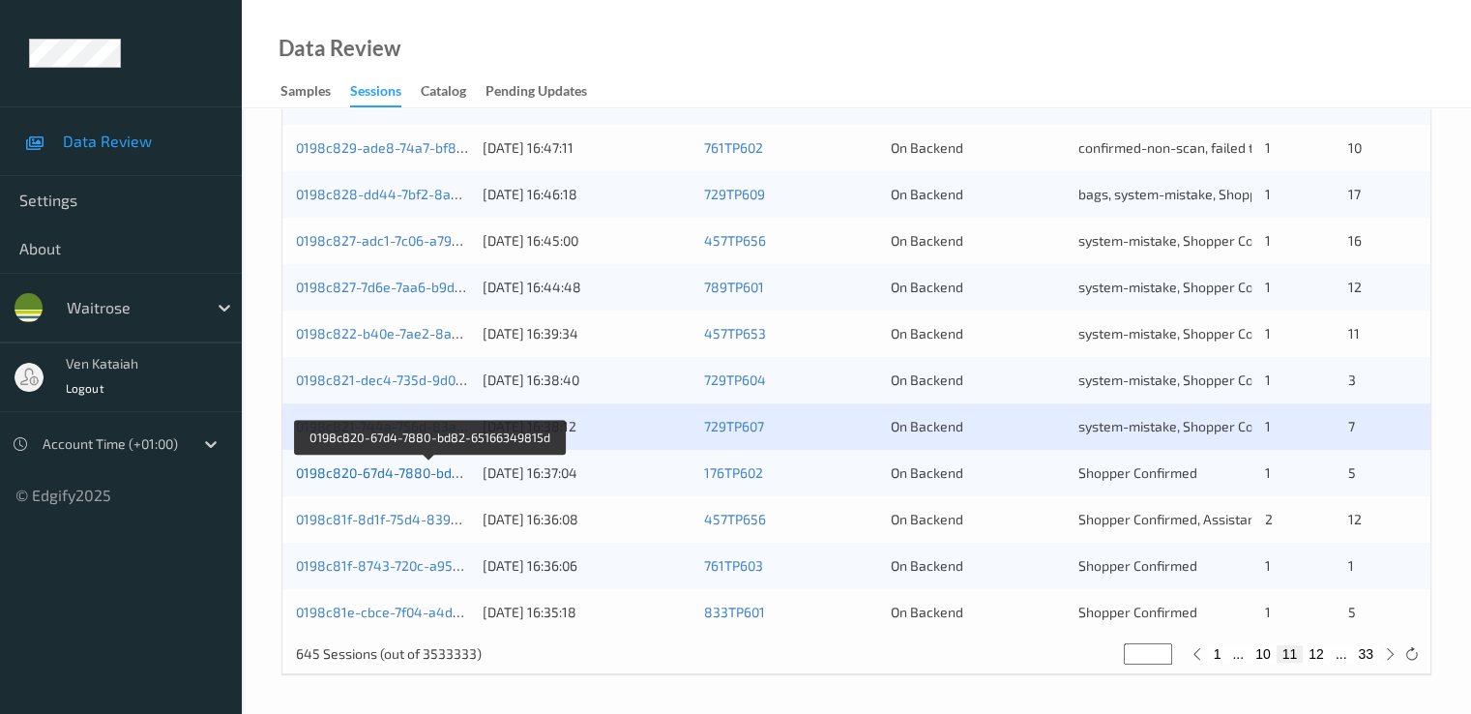
click at [418, 477] on link "0198c820-67d4-7880-bd82-65166349815d" at bounding box center [430, 472] width 269 height 16
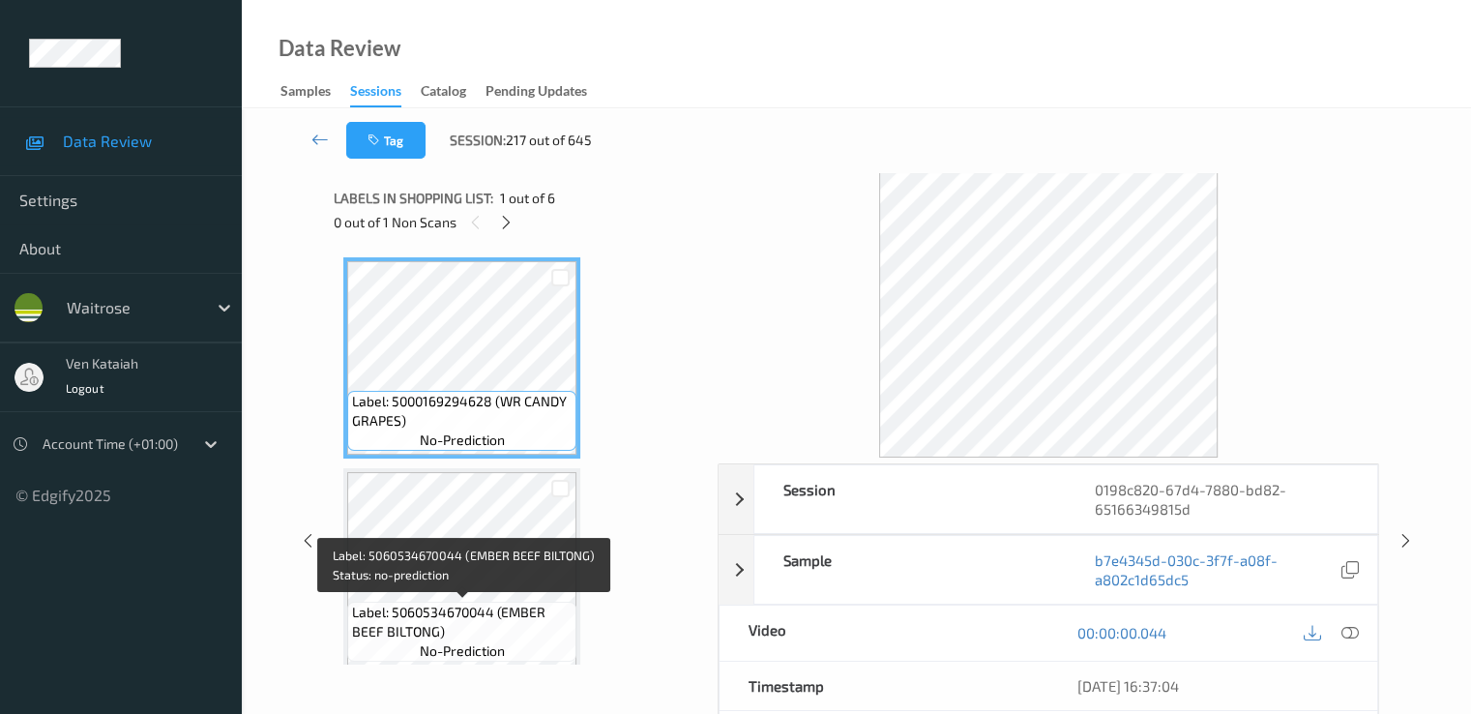
click at [471, 611] on span "Label: 5060534670044 (EMBER BEEF BILTONG)" at bounding box center [462, 622] width 220 height 39
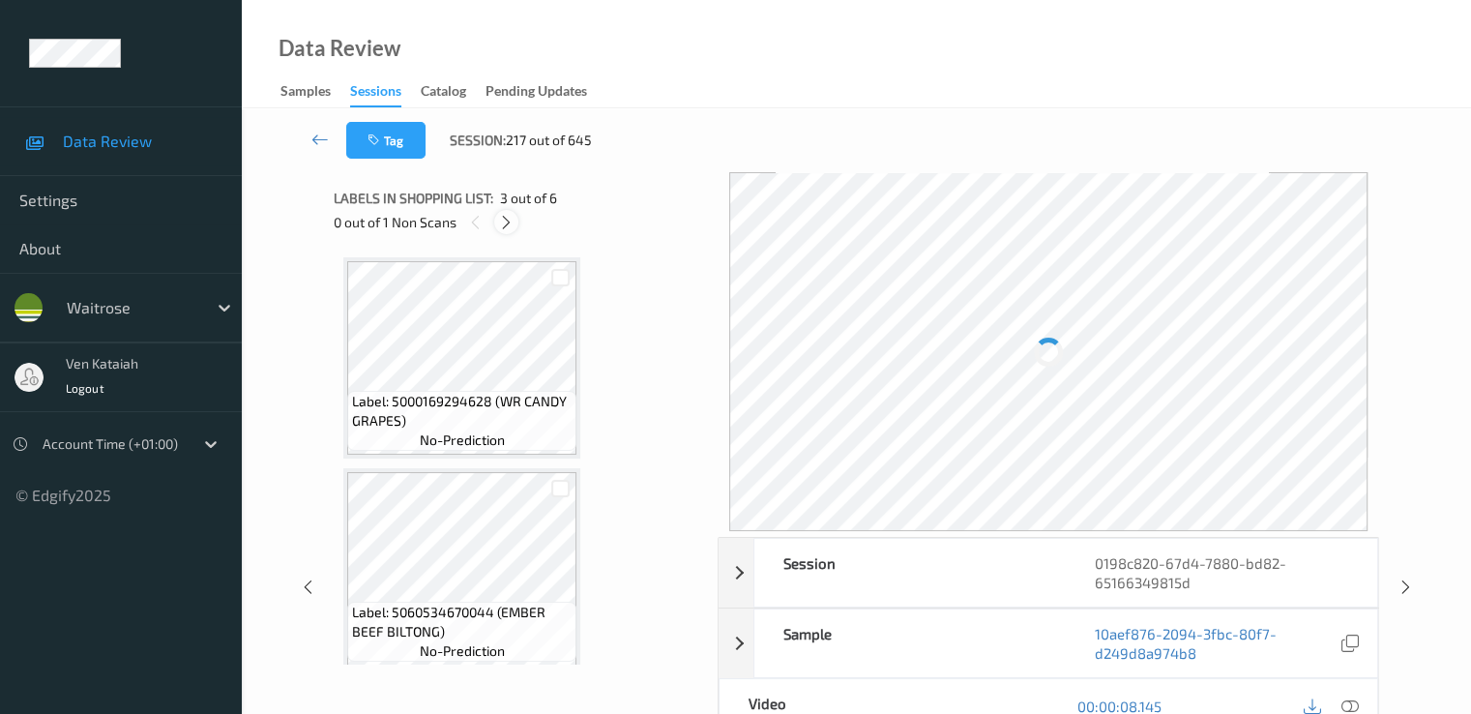
click at [512, 220] on icon at bounding box center [506, 222] width 16 height 17
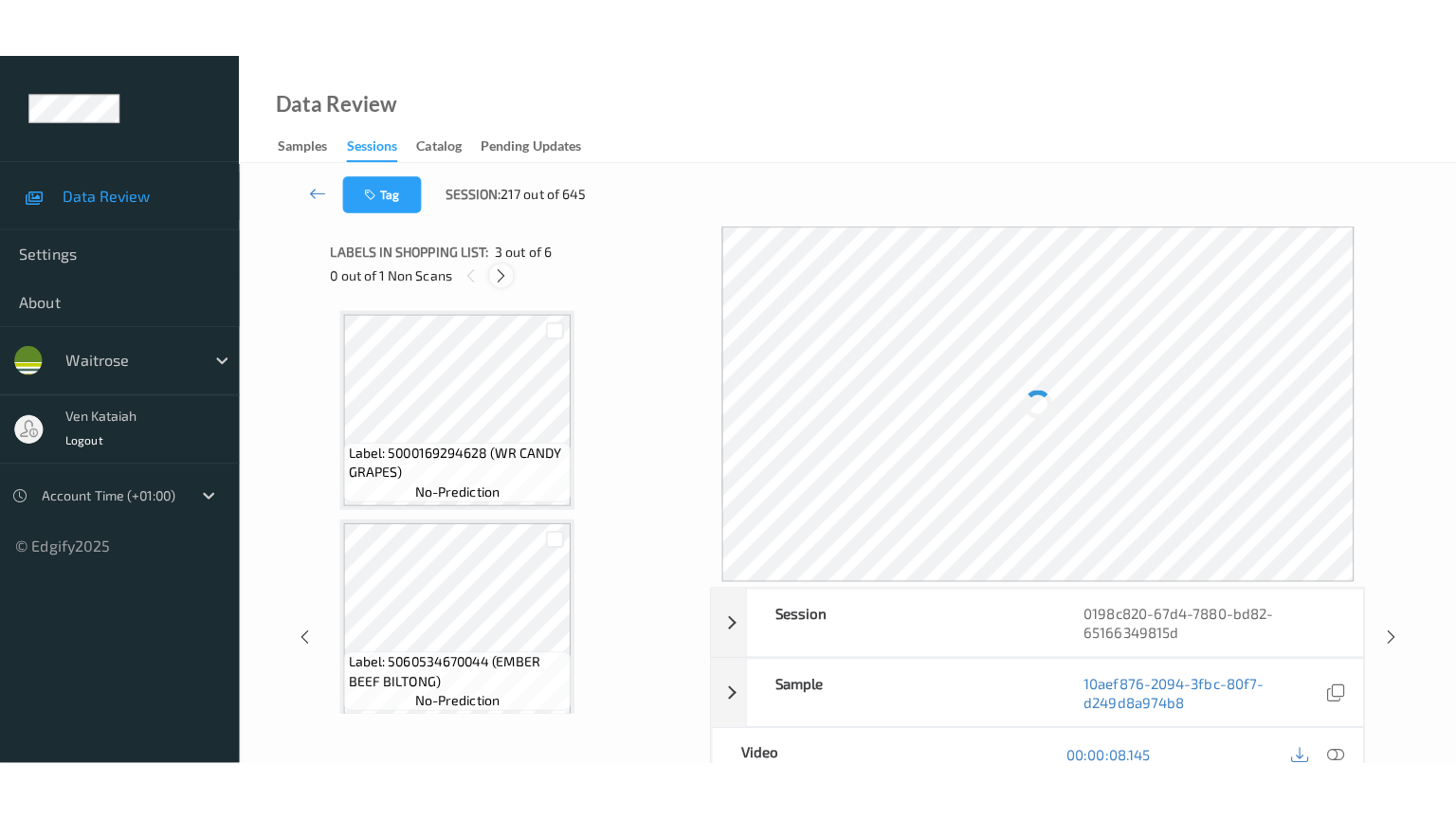
scroll to position [836, 0]
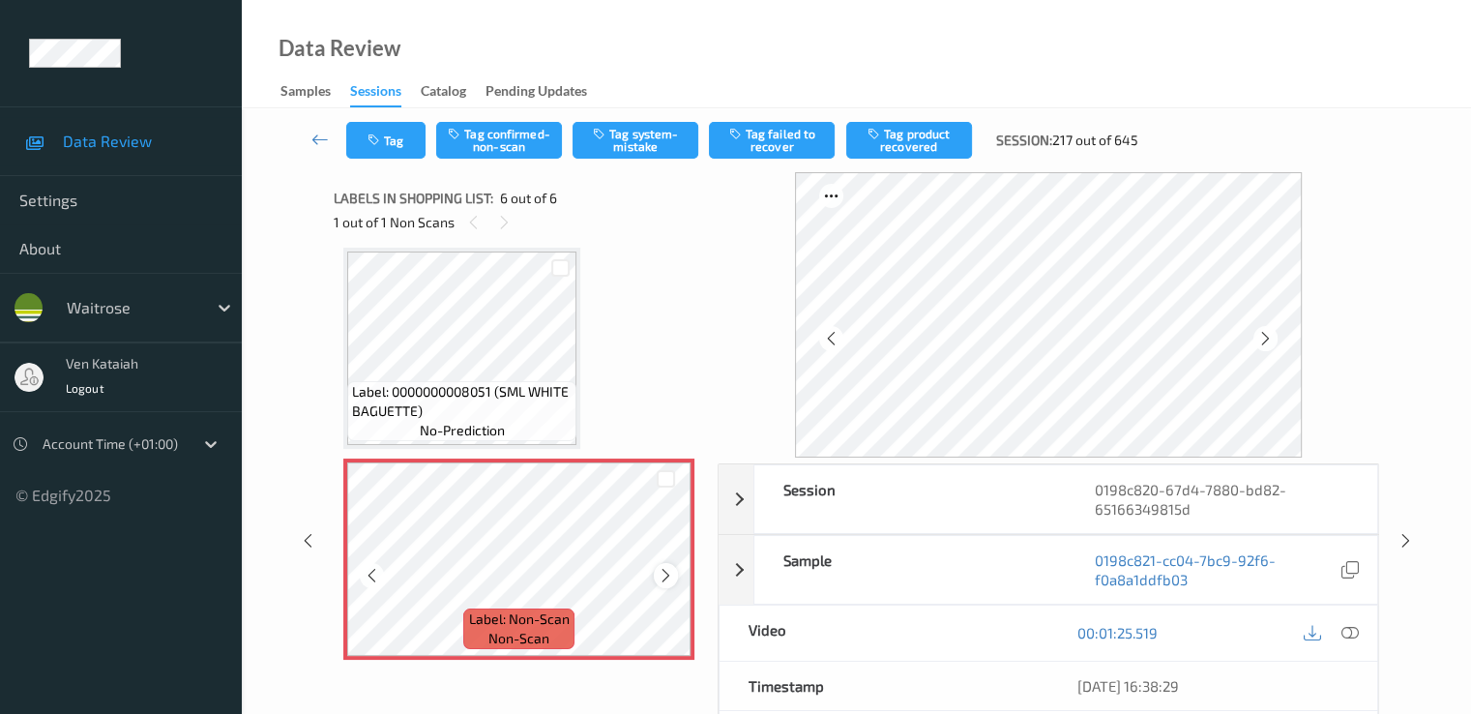
click at [669, 567] on icon at bounding box center [666, 575] width 16 height 17
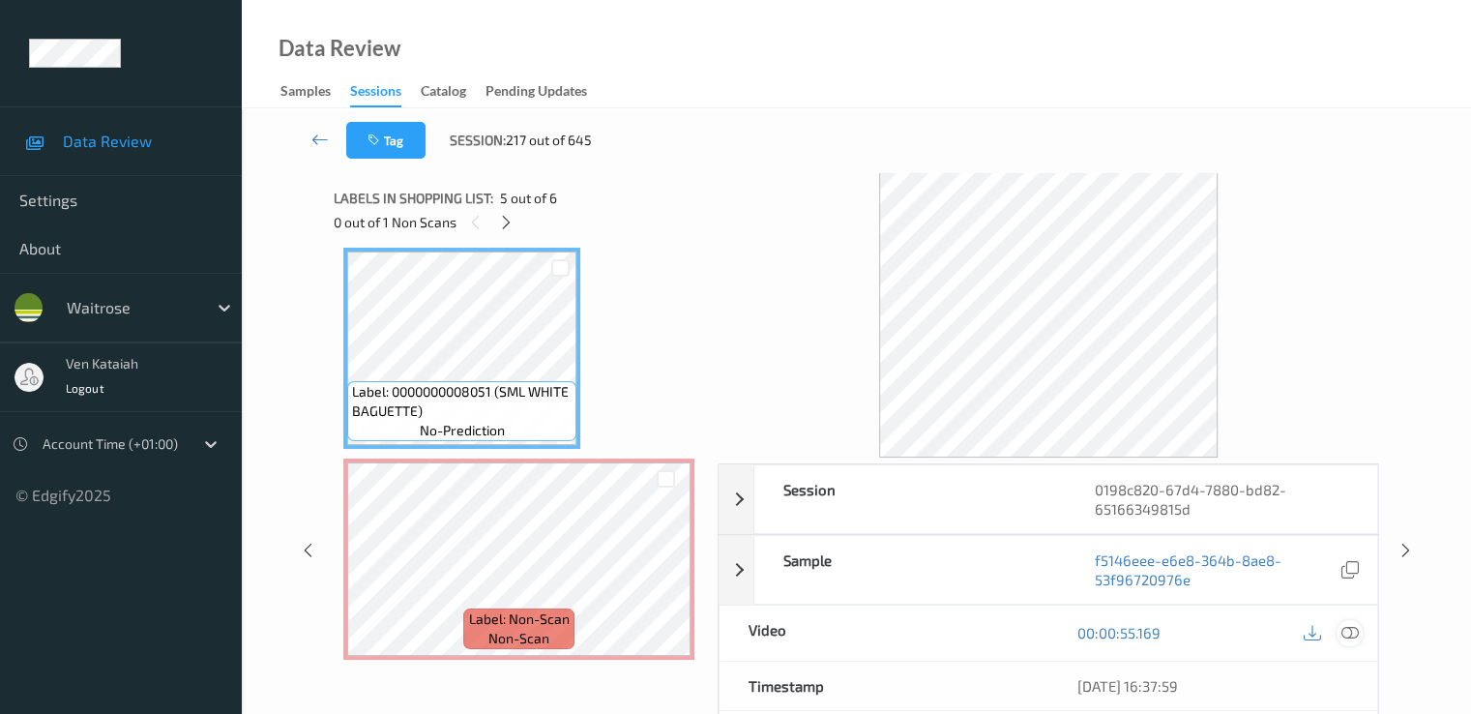
click at [1351, 636] on icon at bounding box center [1349, 632] width 17 height 17
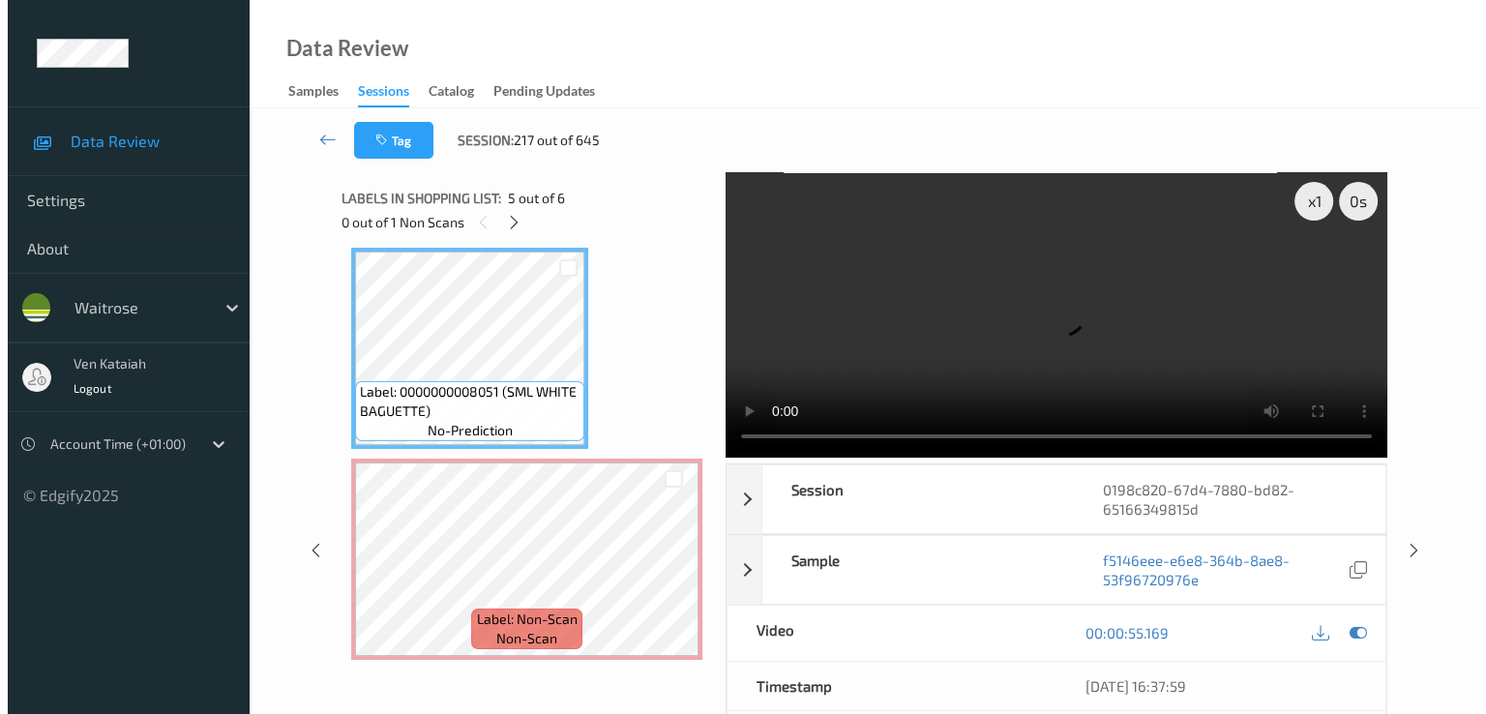
scroll to position [736, 0]
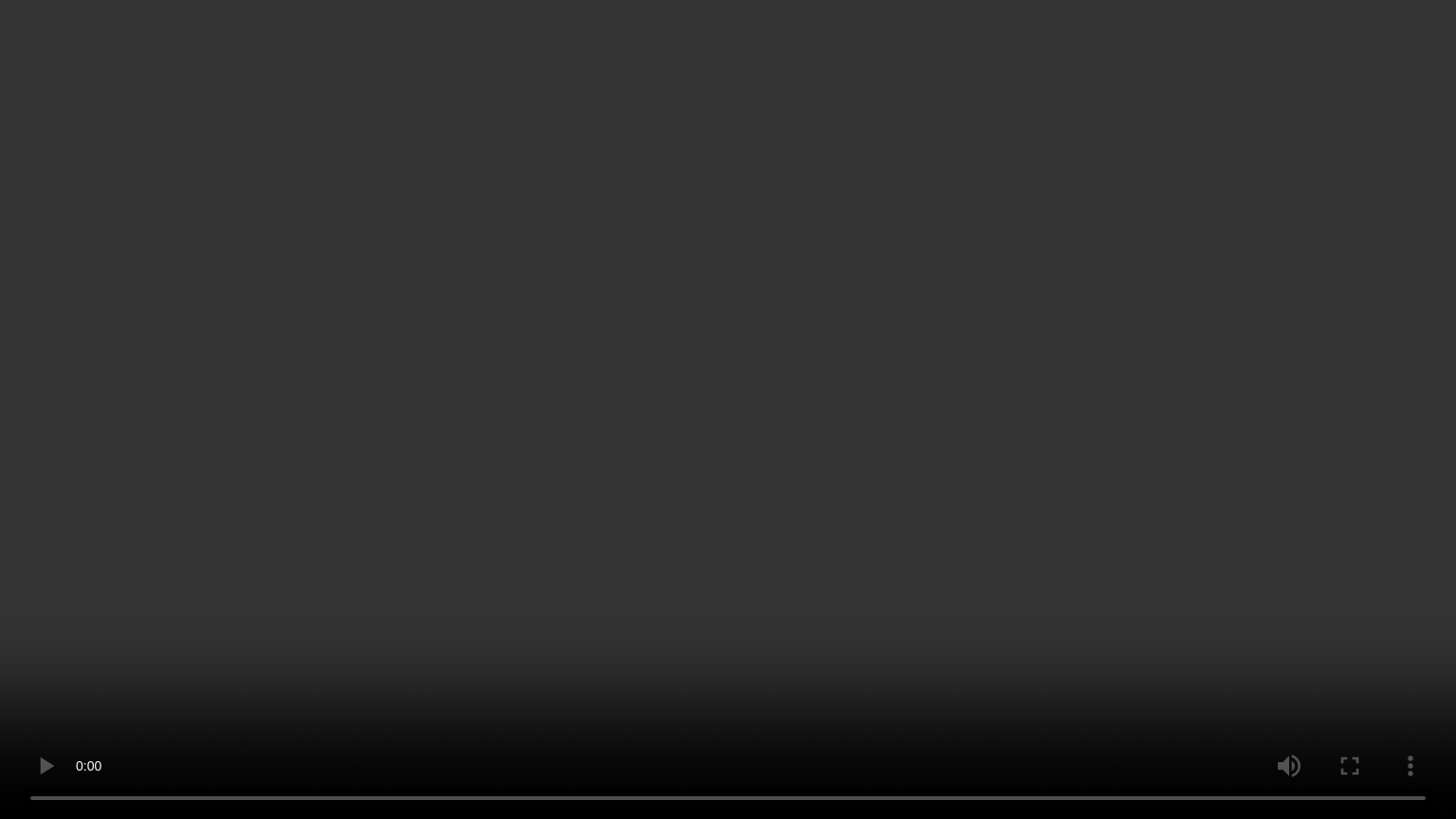
click at [732, 687] on video at bounding box center [728, 410] width 1456 height 819
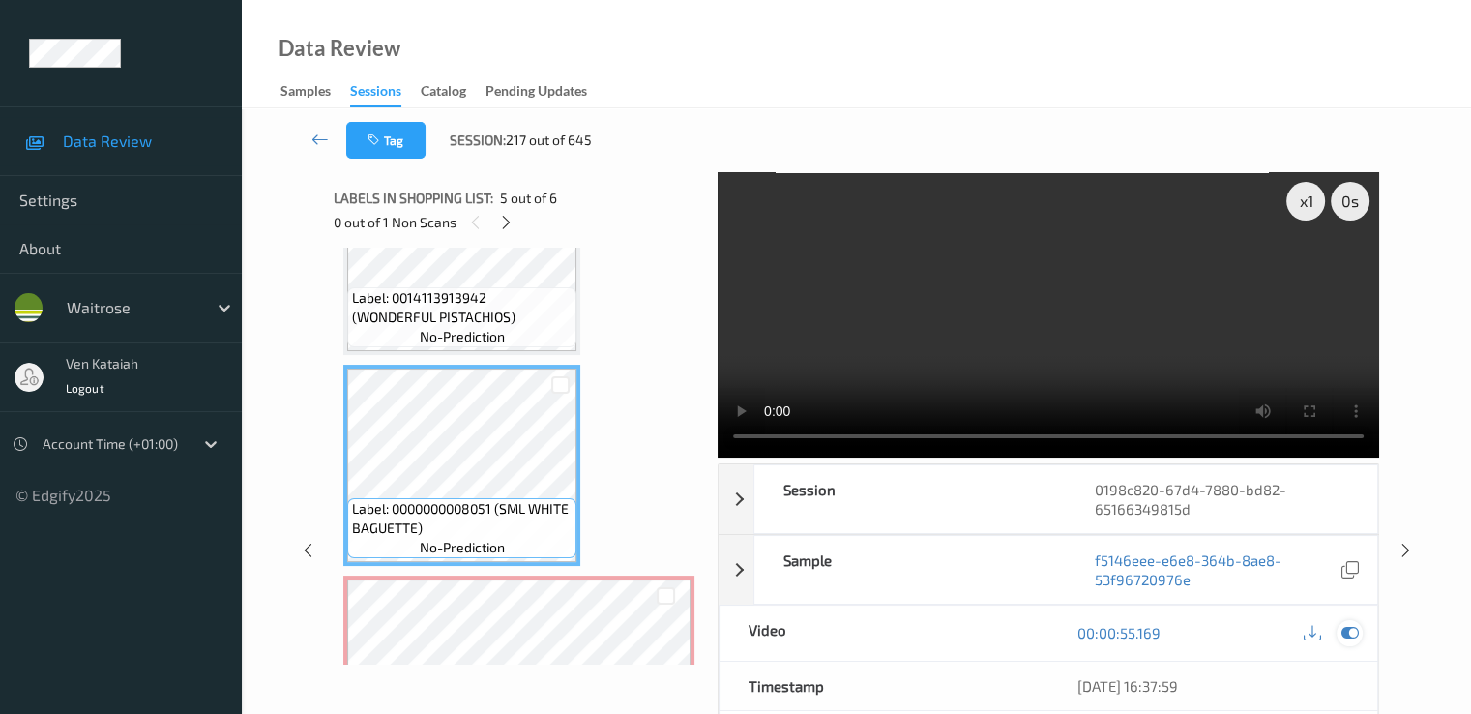
click at [1358, 629] on icon at bounding box center [1349, 632] width 17 height 17
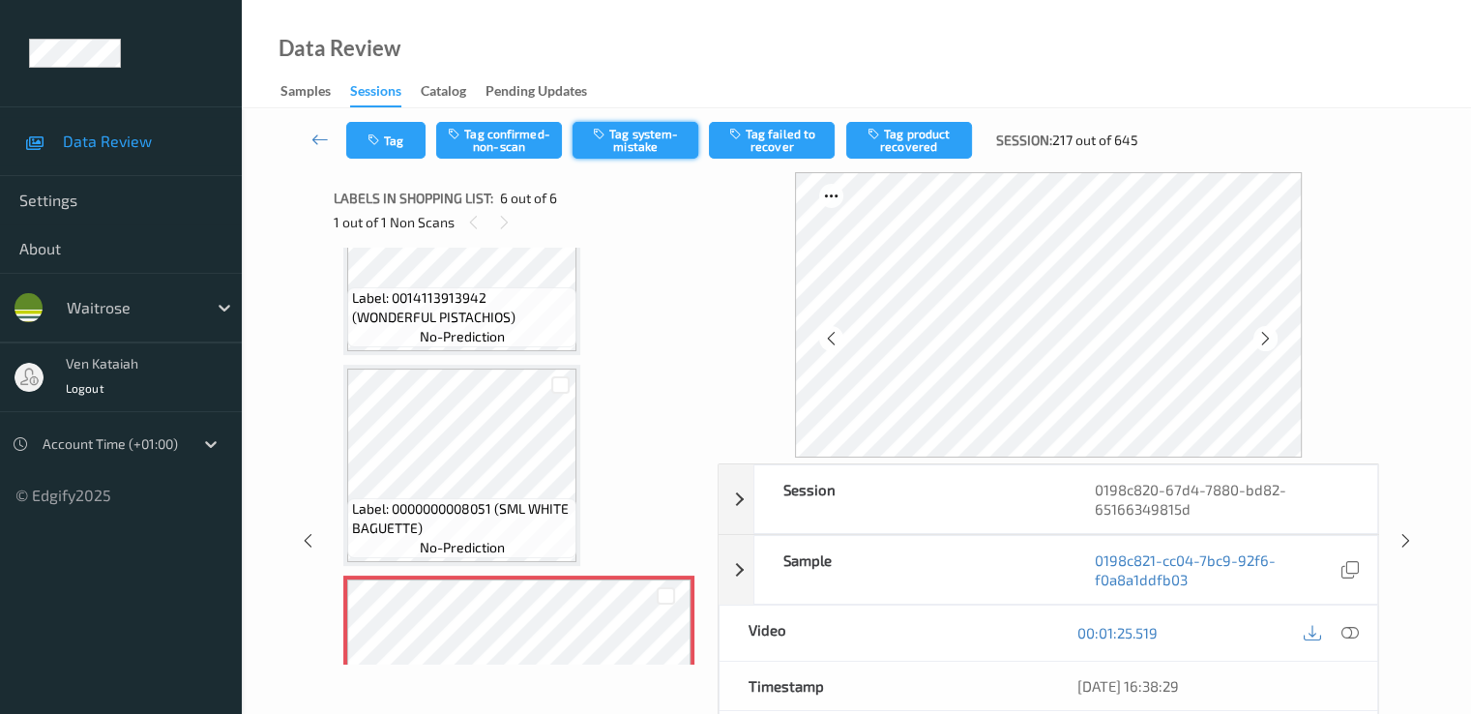
click at [623, 136] on button "Tag system-mistake" at bounding box center [636, 140] width 126 height 37
click at [379, 152] on button "Tag" at bounding box center [385, 140] width 79 height 37
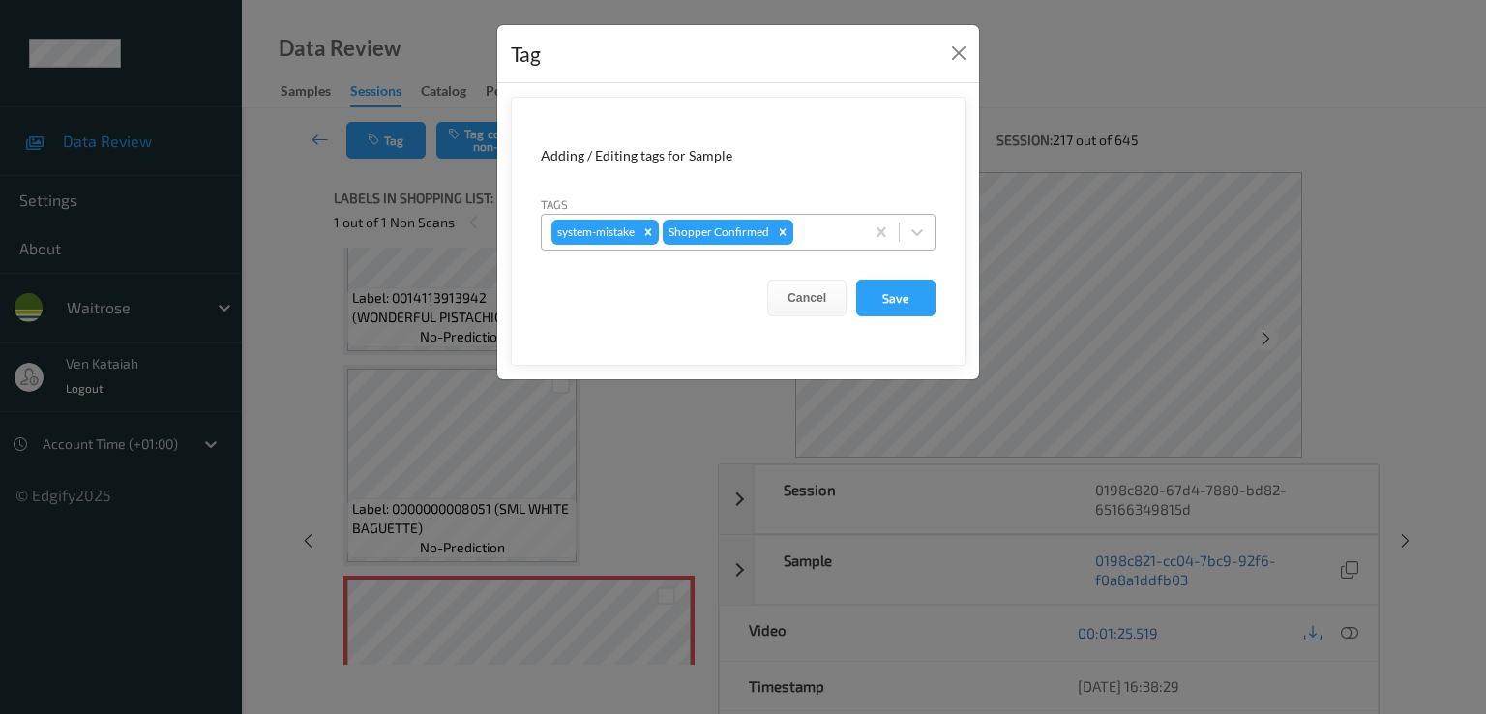
click at [806, 232] on div at bounding box center [825, 232] width 57 height 23
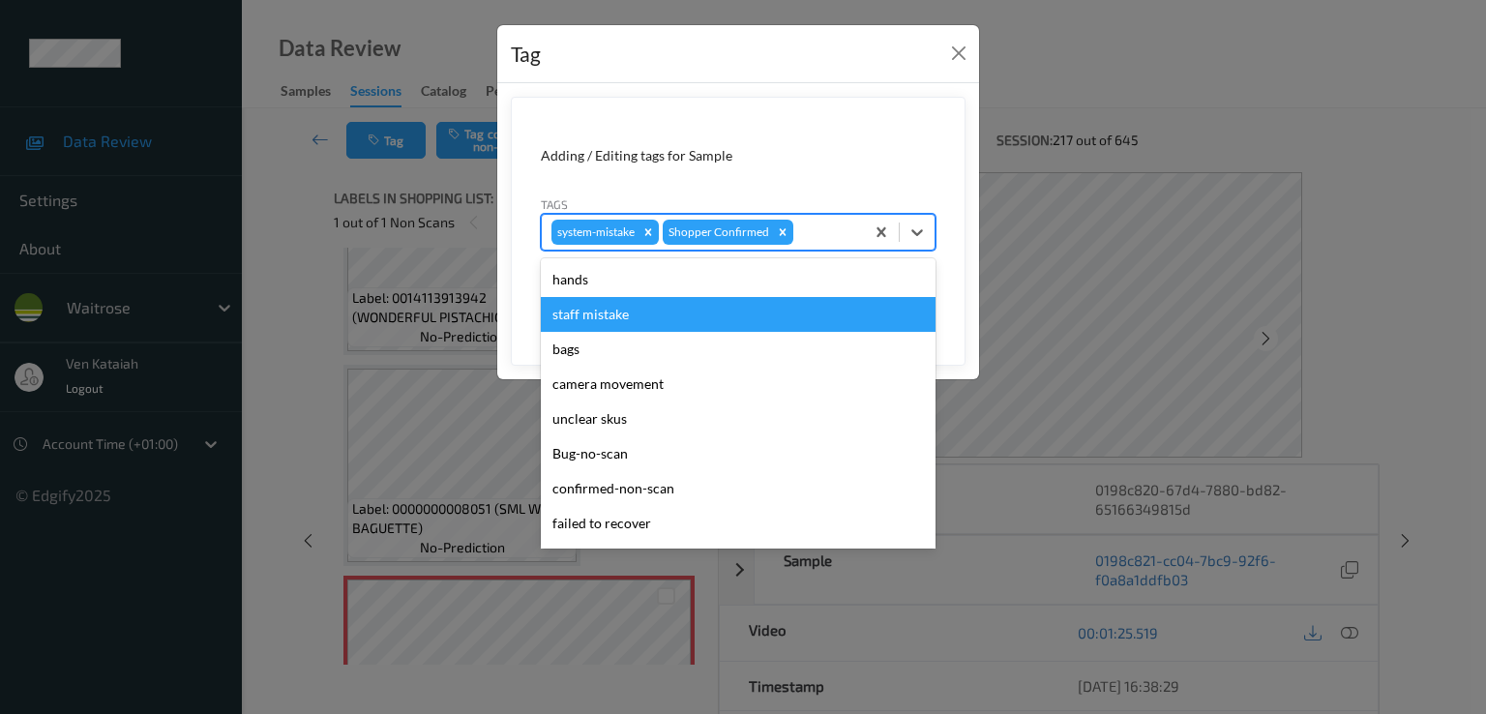
scroll to position [379, 0]
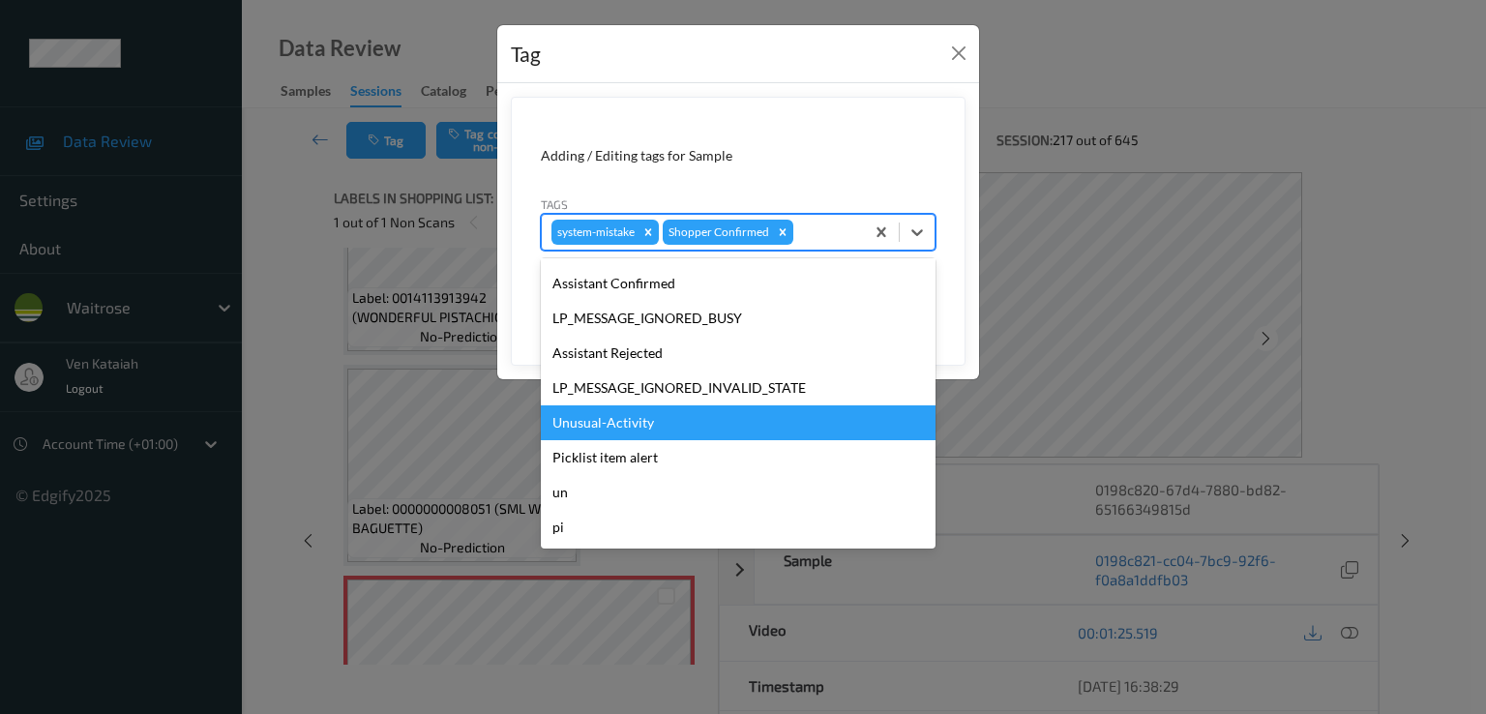
click at [628, 422] on div "Unusual-Activity" at bounding box center [738, 422] width 395 height 35
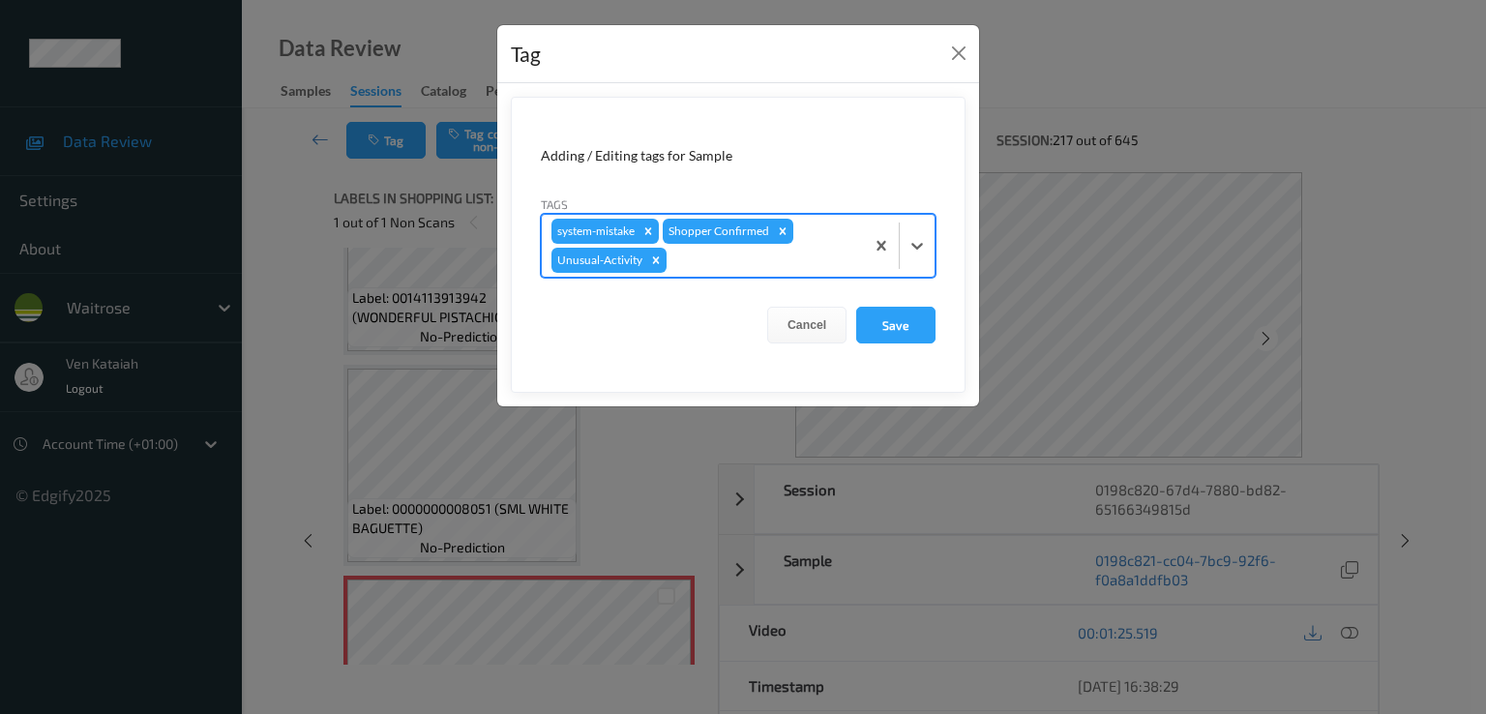
click at [798, 264] on div at bounding box center [762, 260] width 184 height 23
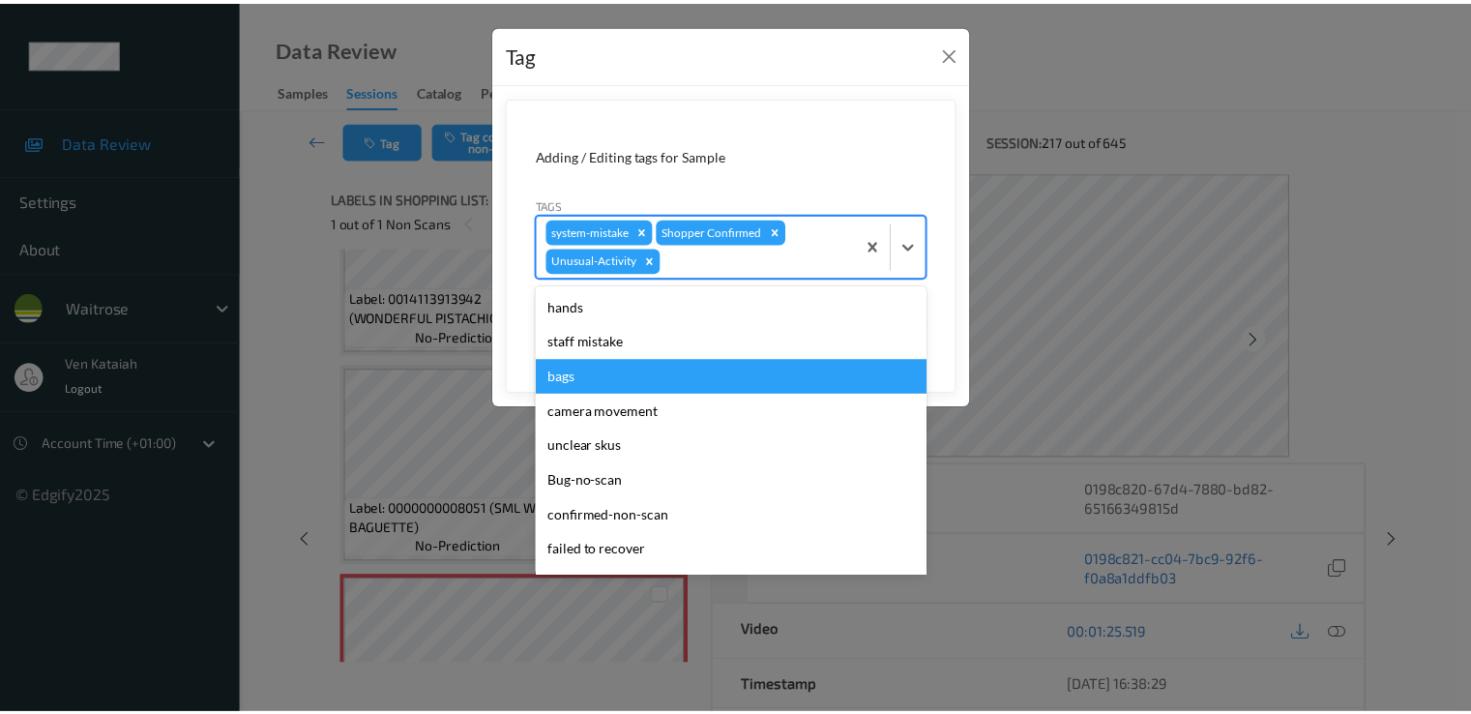
scroll to position [344, 0]
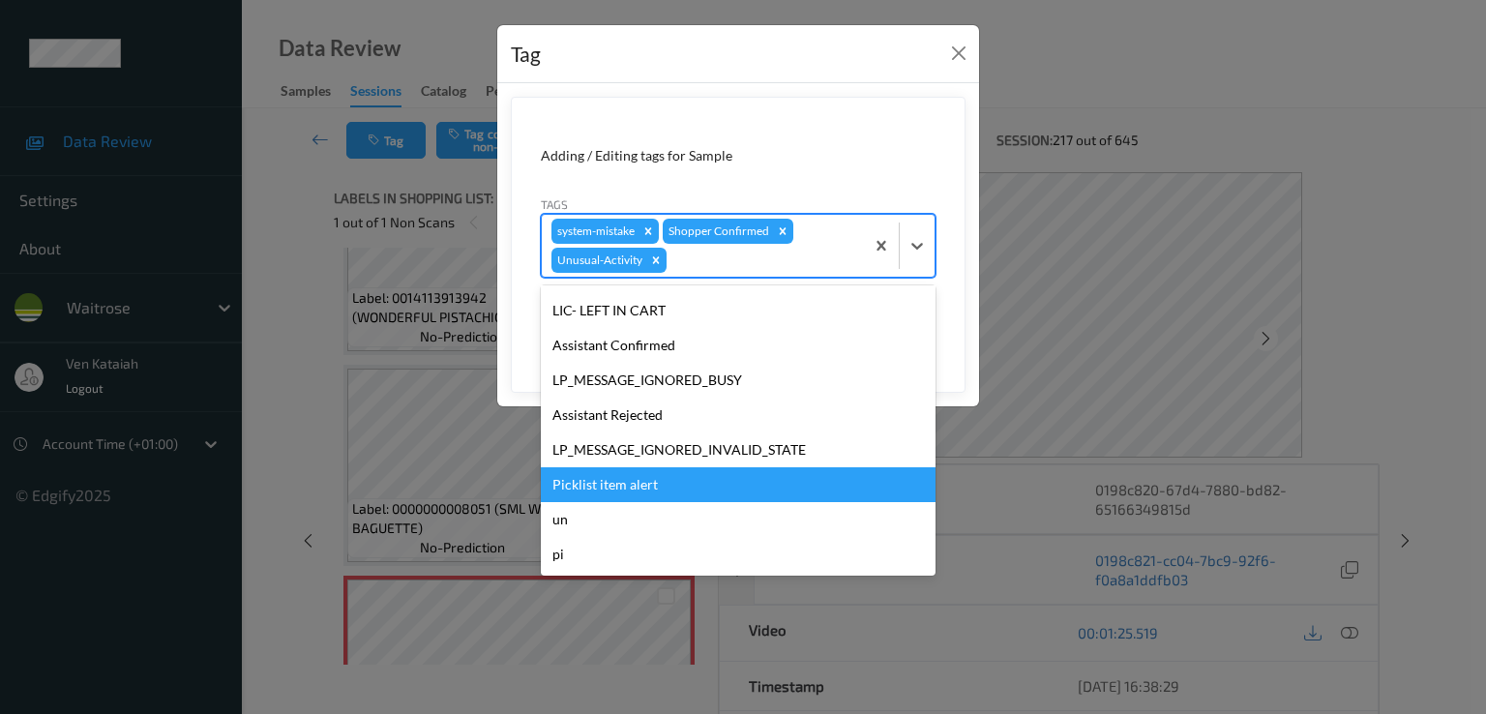
click at [630, 477] on div "Picklist item alert" at bounding box center [738, 484] width 395 height 35
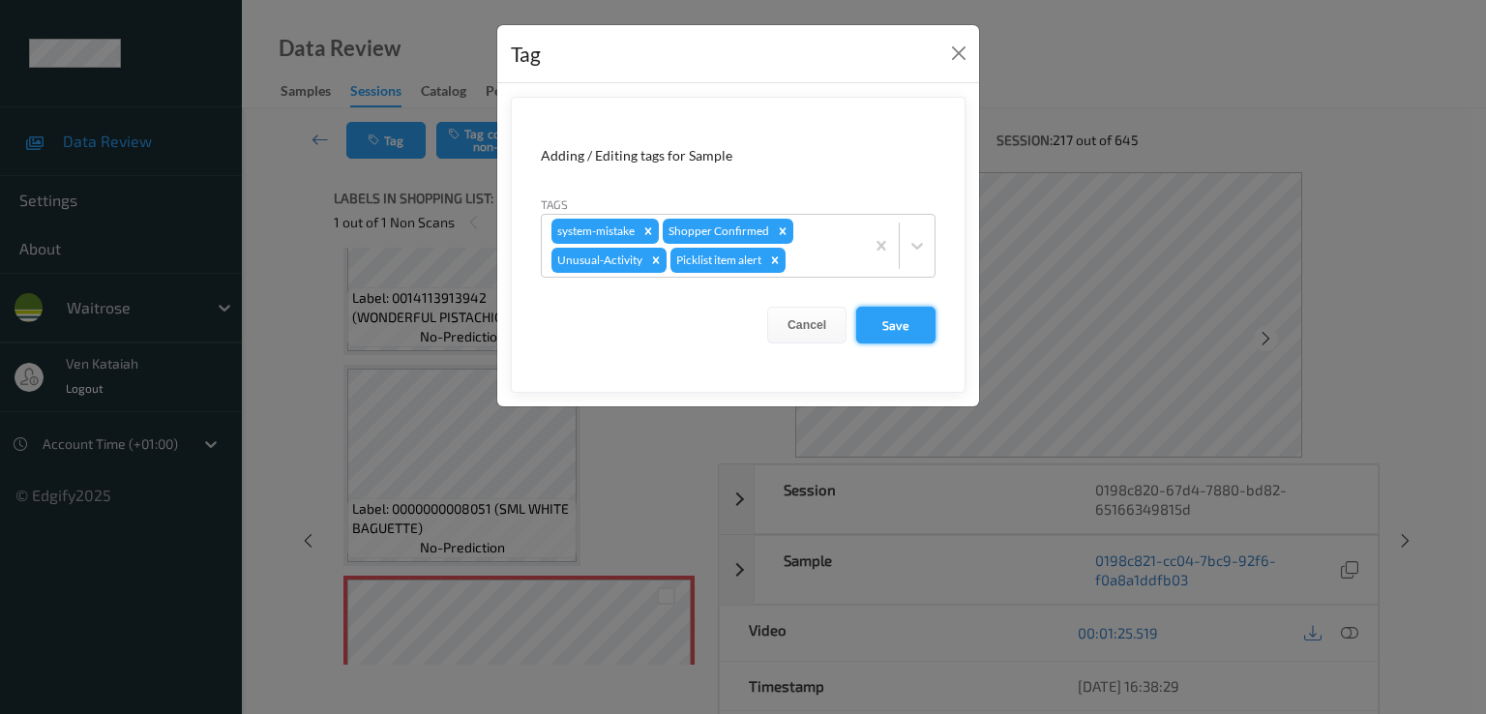
click at [895, 324] on button "Save" at bounding box center [895, 325] width 79 height 37
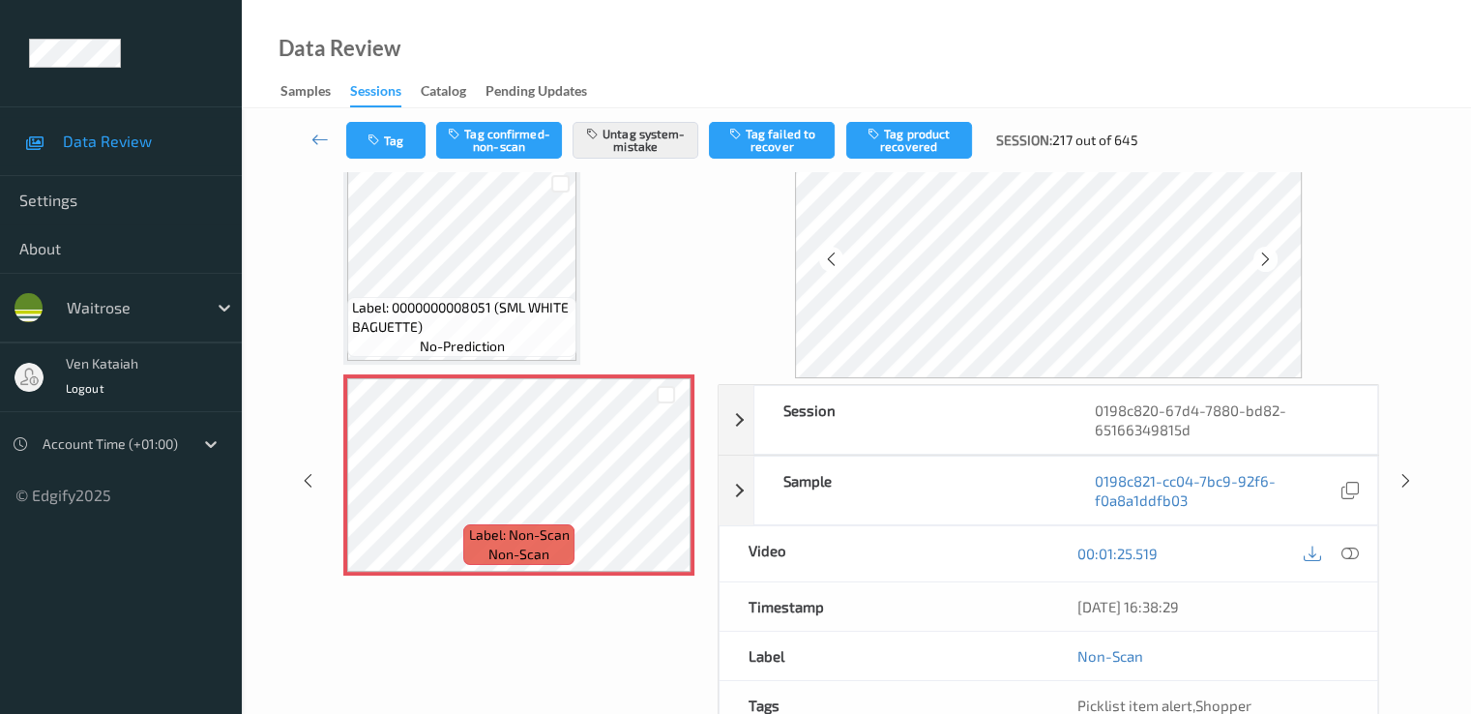
scroll to position [0, 0]
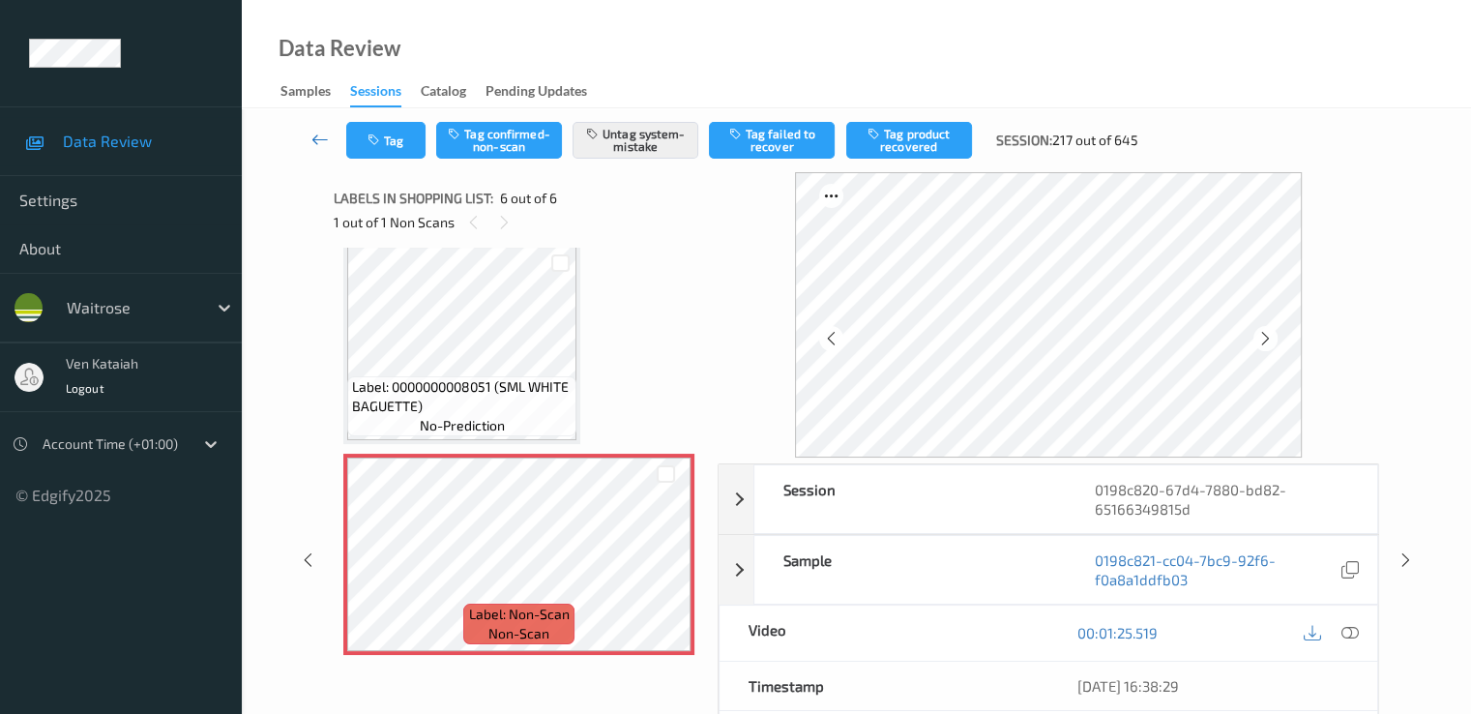
click at [313, 134] on icon at bounding box center [320, 139] width 17 height 19
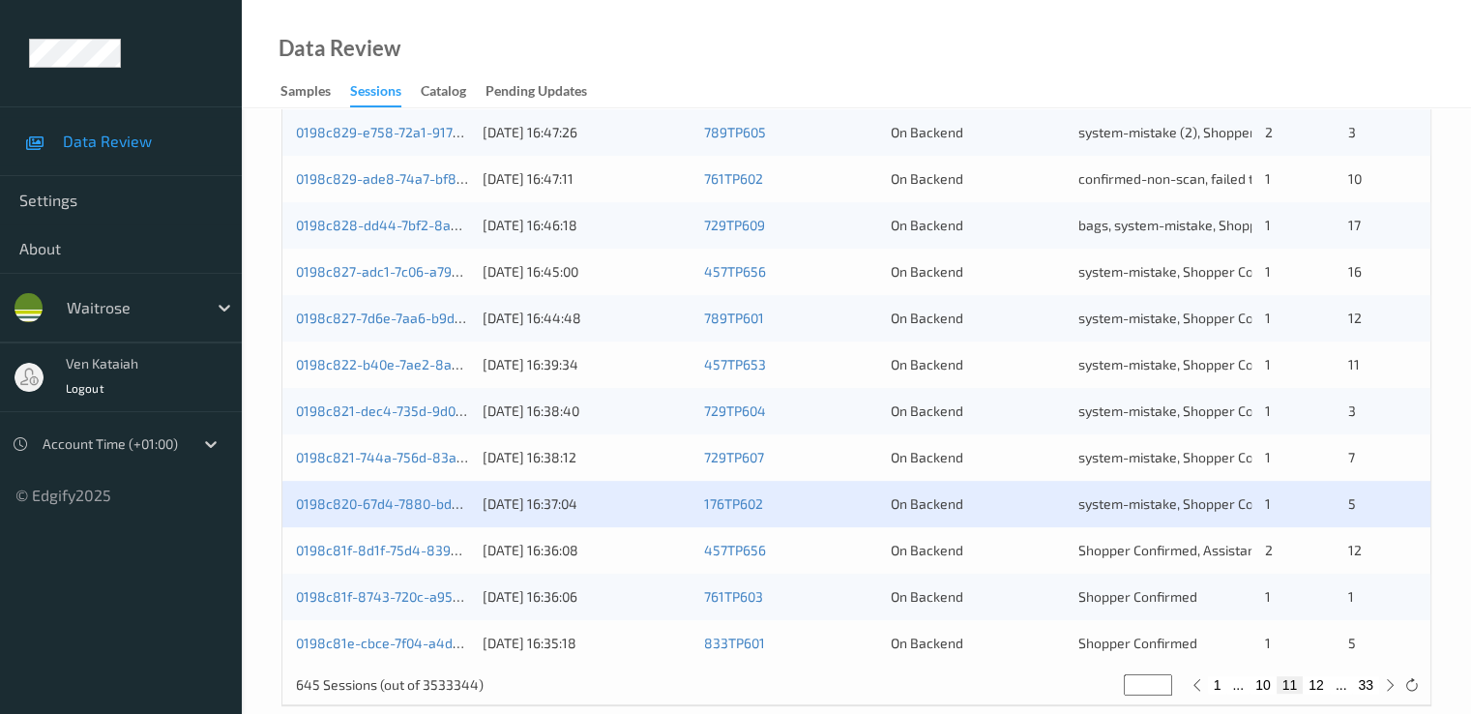
scroll to position [894, 0]
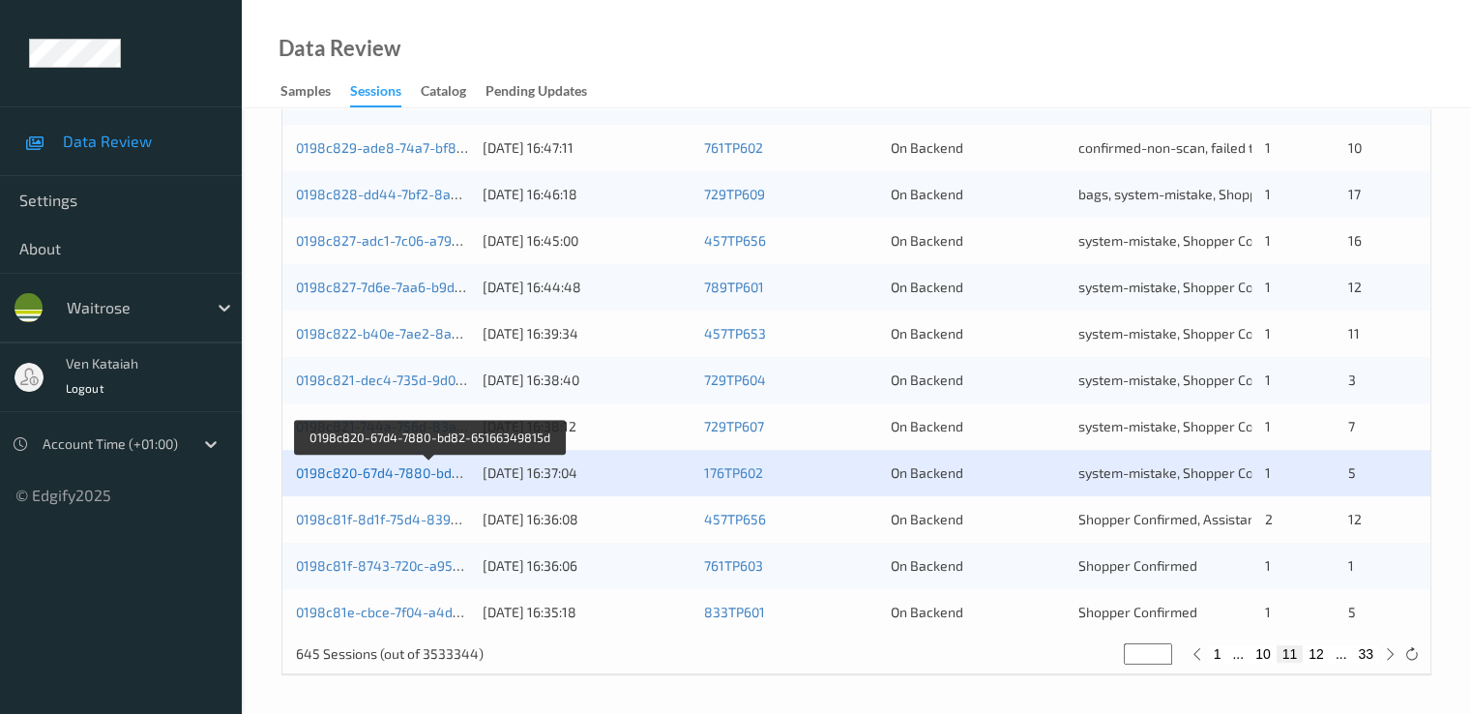
click at [376, 468] on link "0198c820-67d4-7880-bd82-65166349815d" at bounding box center [430, 472] width 269 height 16
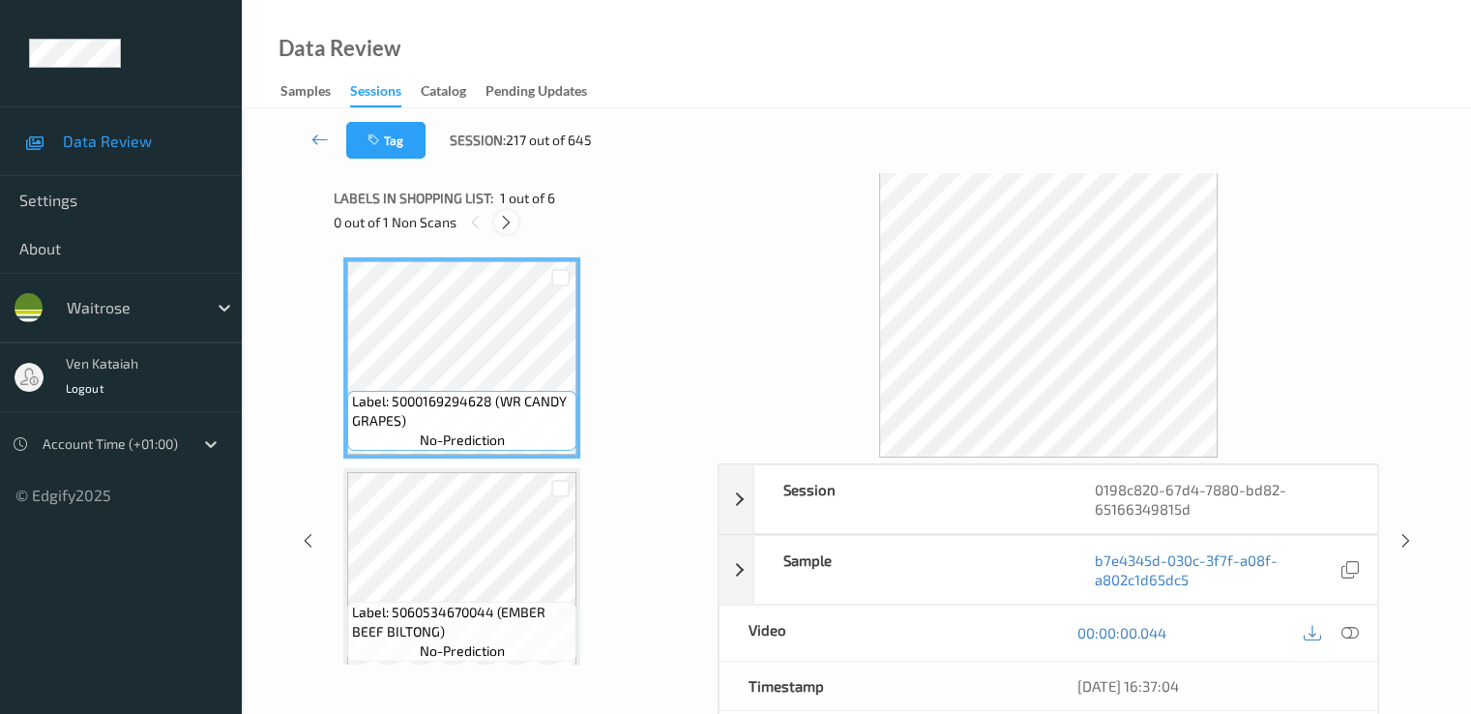
click at [501, 228] on icon at bounding box center [506, 222] width 16 height 17
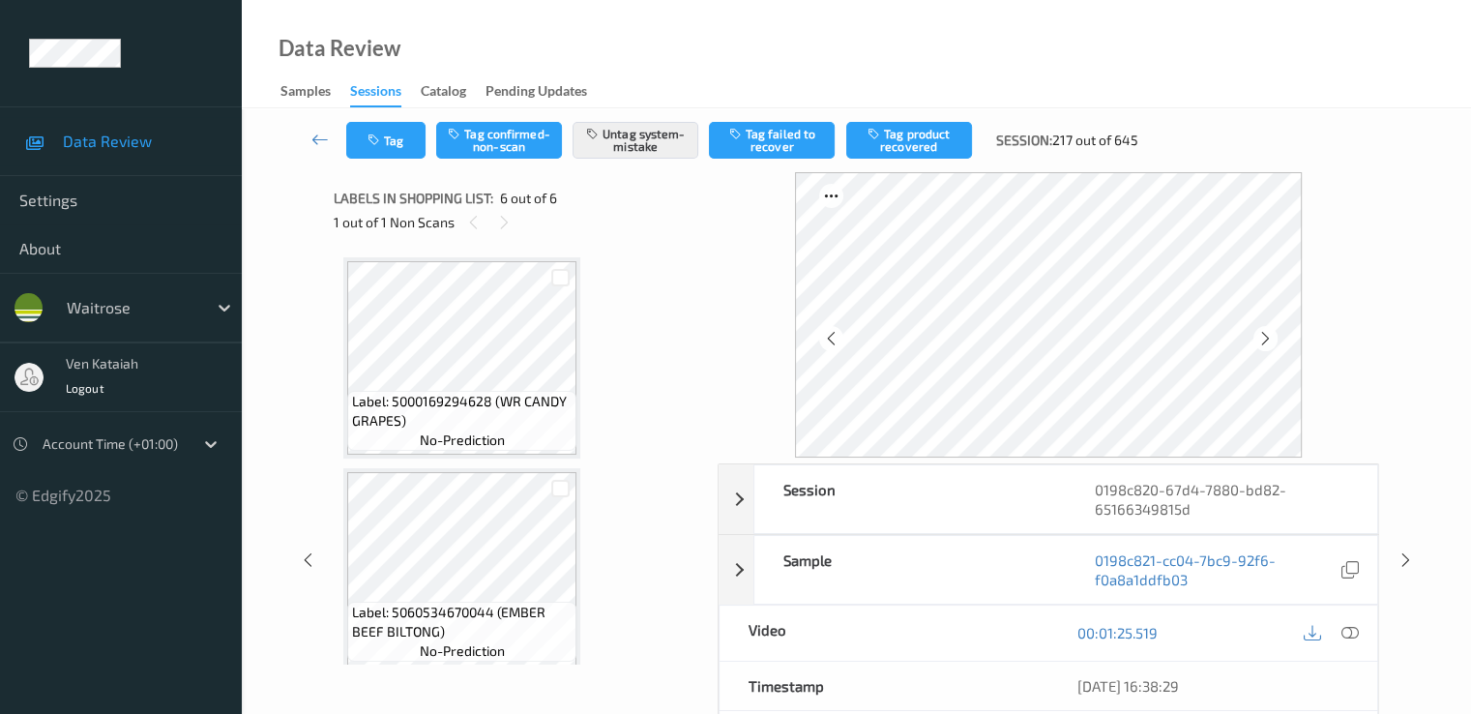
scroll to position [853, 0]
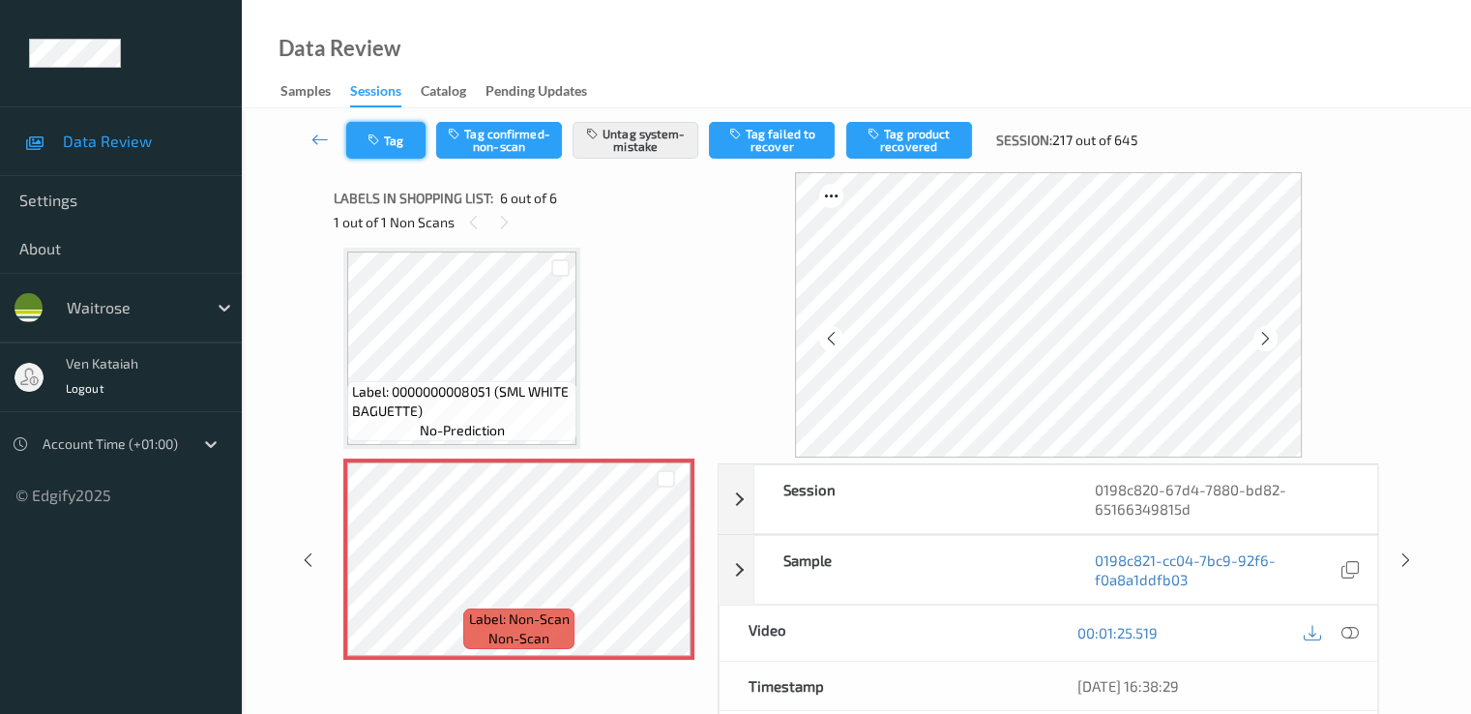
click at [408, 144] on button "Tag" at bounding box center [385, 140] width 79 height 37
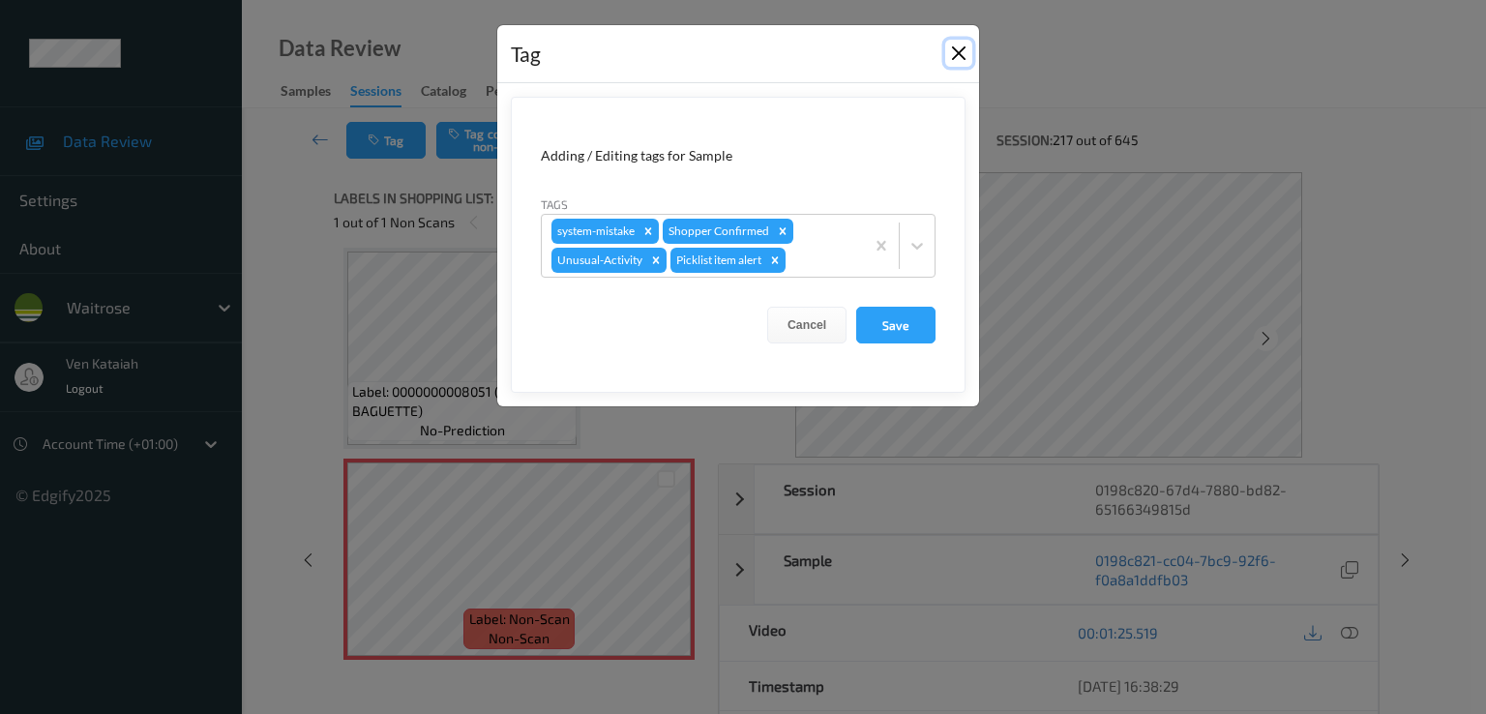
drag, startPoint x: 963, startPoint y: 47, endPoint x: 836, endPoint y: 82, distance: 131.4
click at [961, 47] on button "Close" at bounding box center [958, 53] width 27 height 27
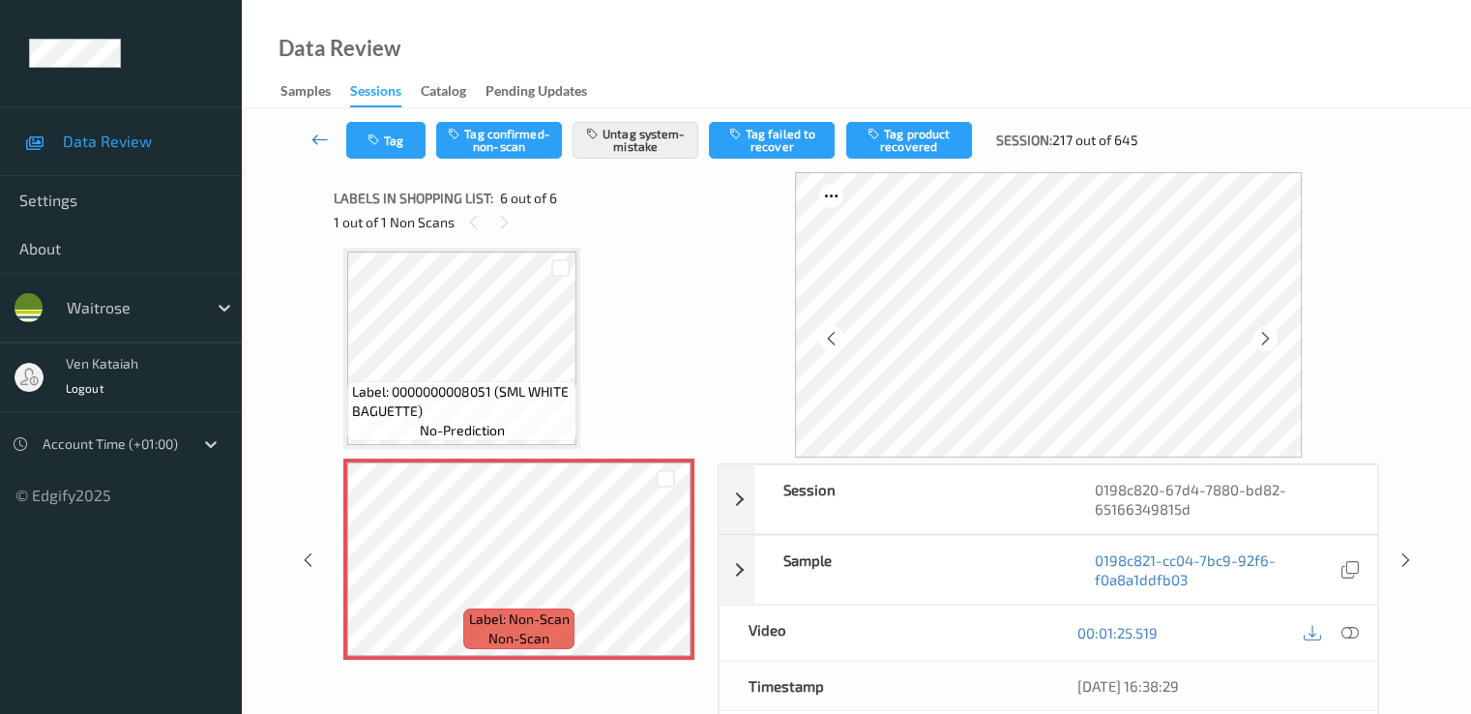
click at [309, 137] on link at bounding box center [320, 140] width 51 height 37
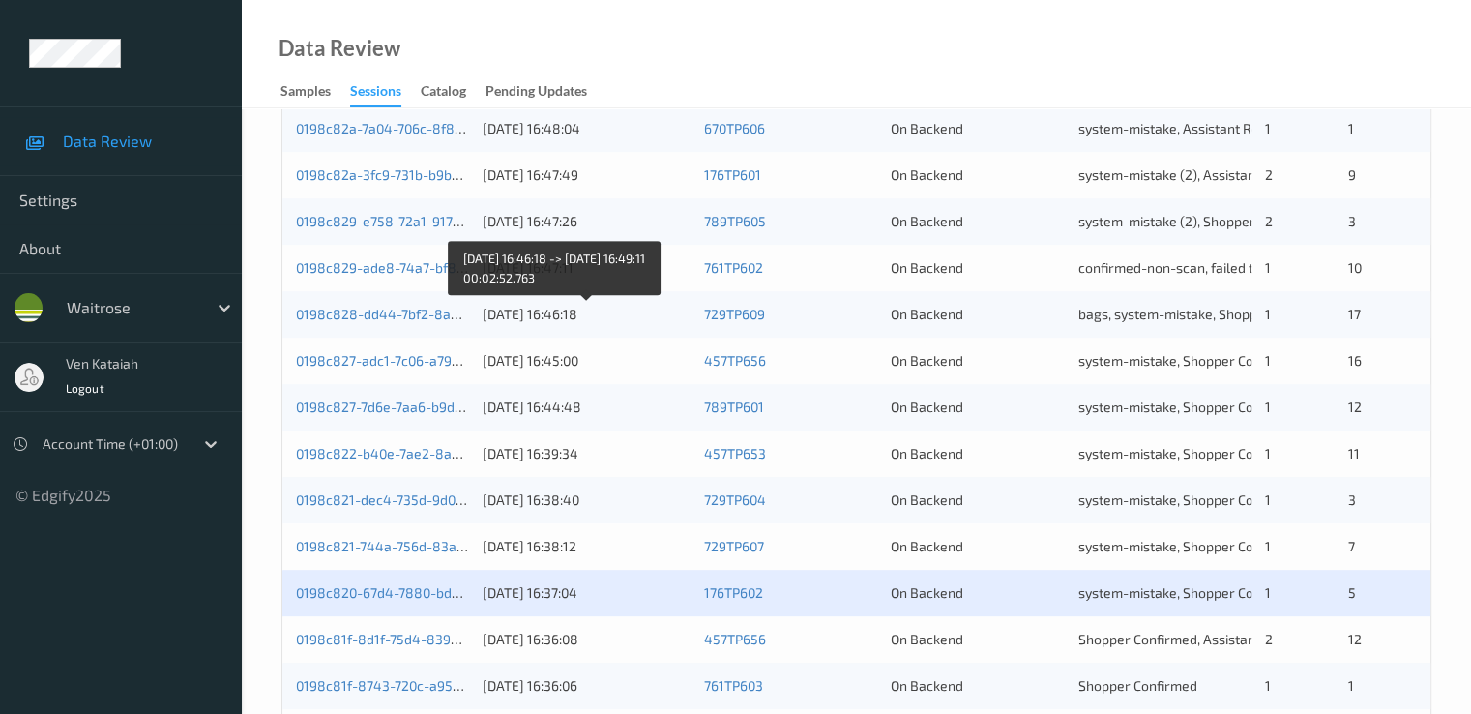
scroll to position [894, 0]
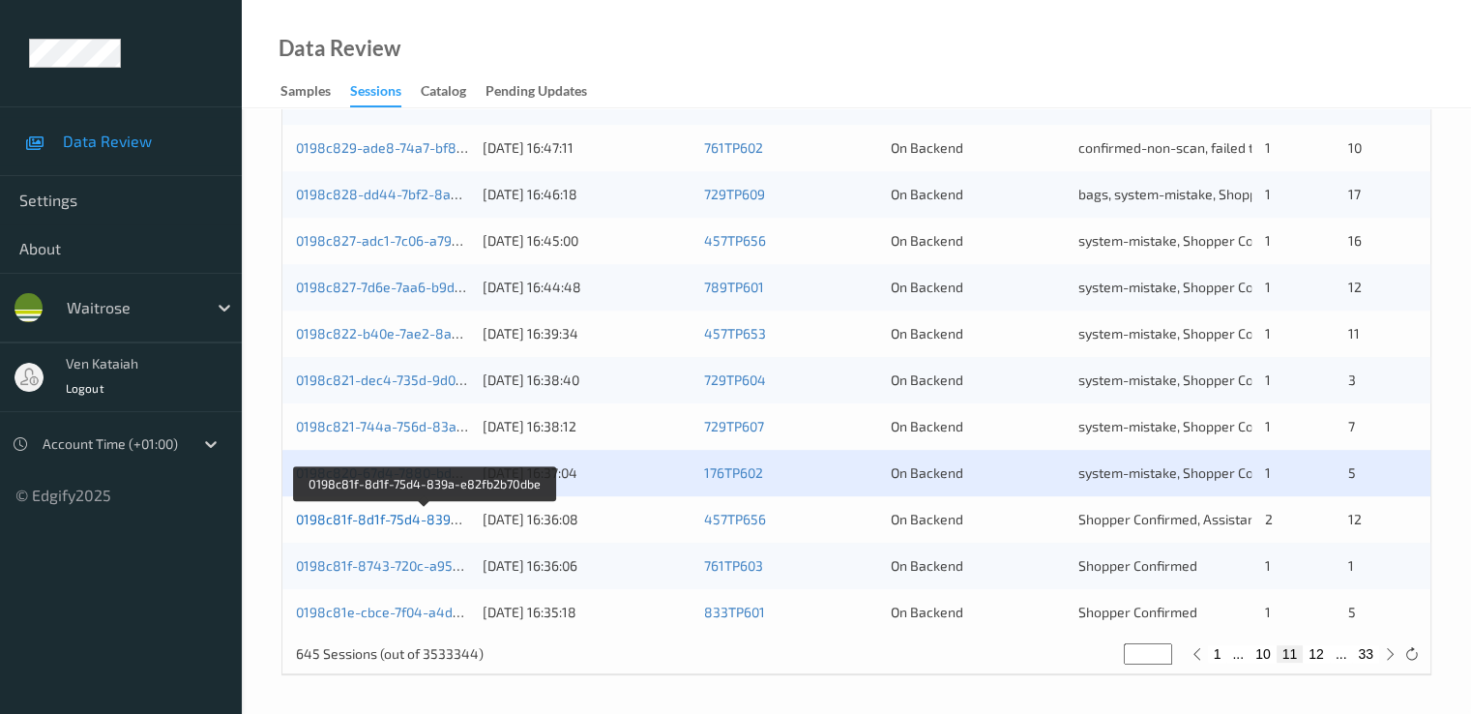
click at [427, 524] on link "0198c81f-8d1f-75d4-839a-e82fb2b70dbe" at bounding box center [425, 519] width 258 height 16
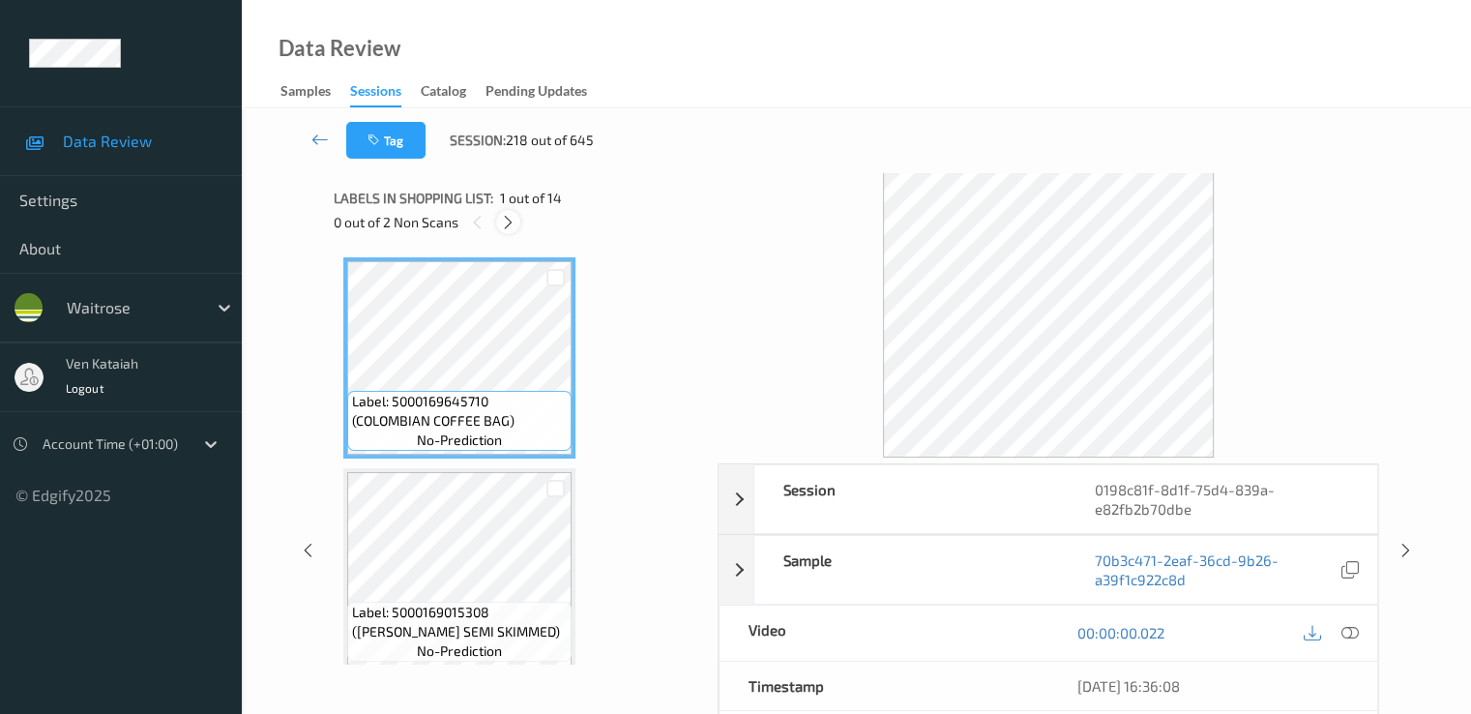
click at [507, 219] on icon at bounding box center [508, 222] width 16 height 17
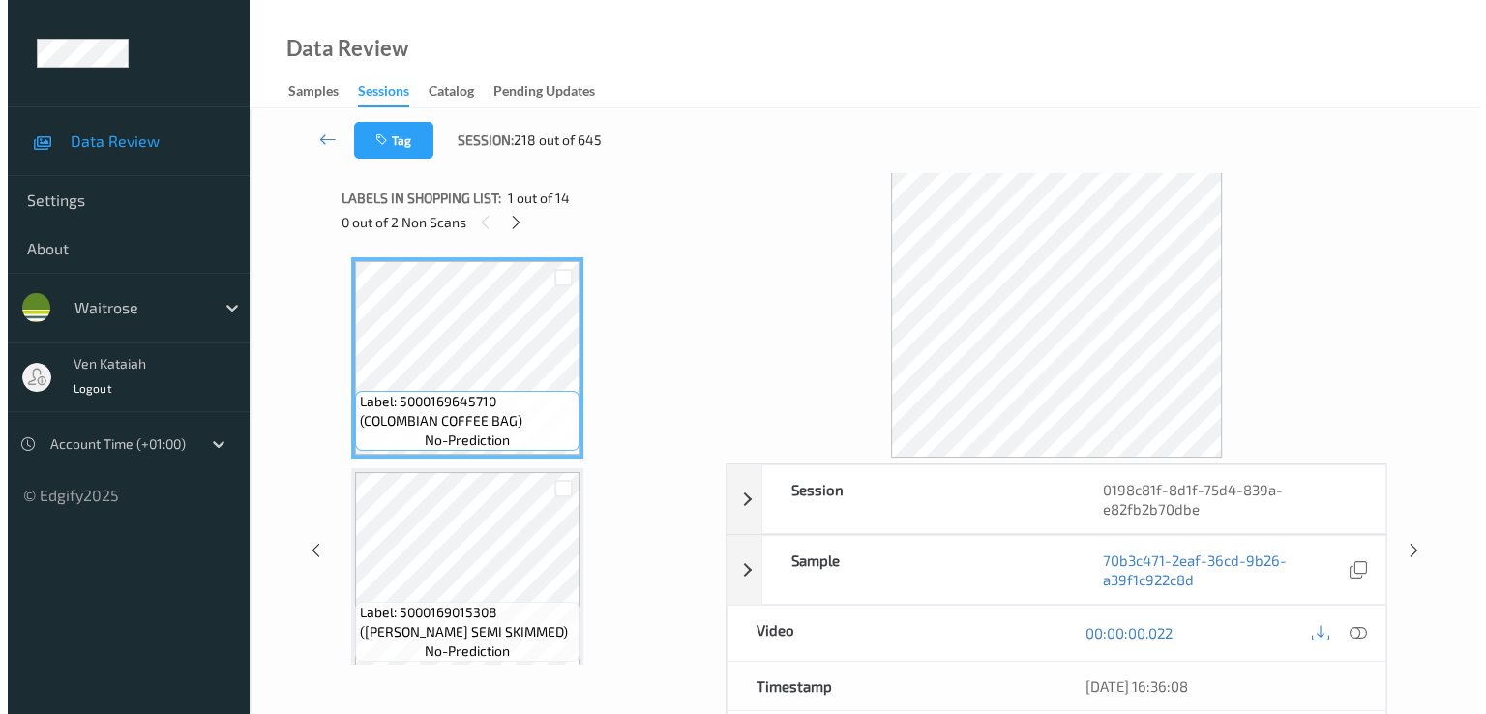
scroll to position [642, 0]
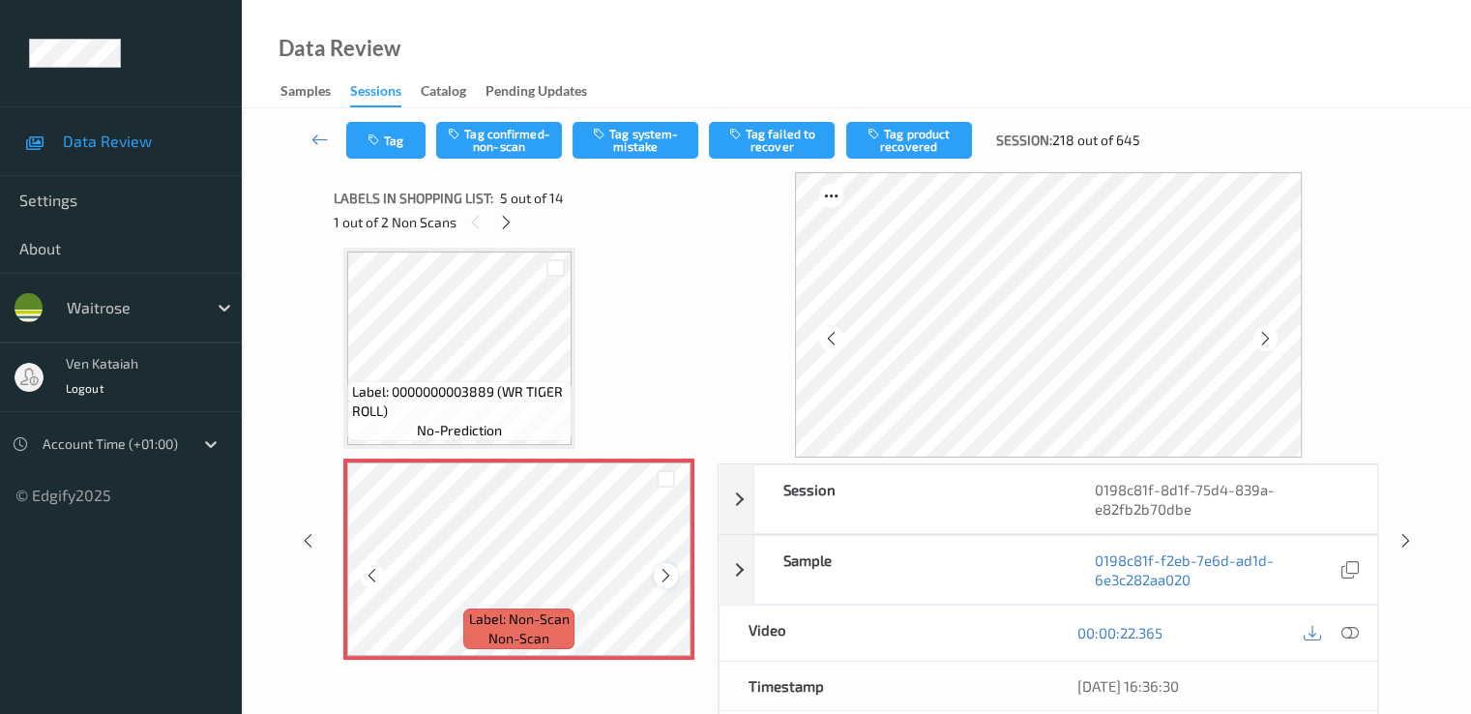
click at [670, 576] on icon at bounding box center [666, 575] width 16 height 17
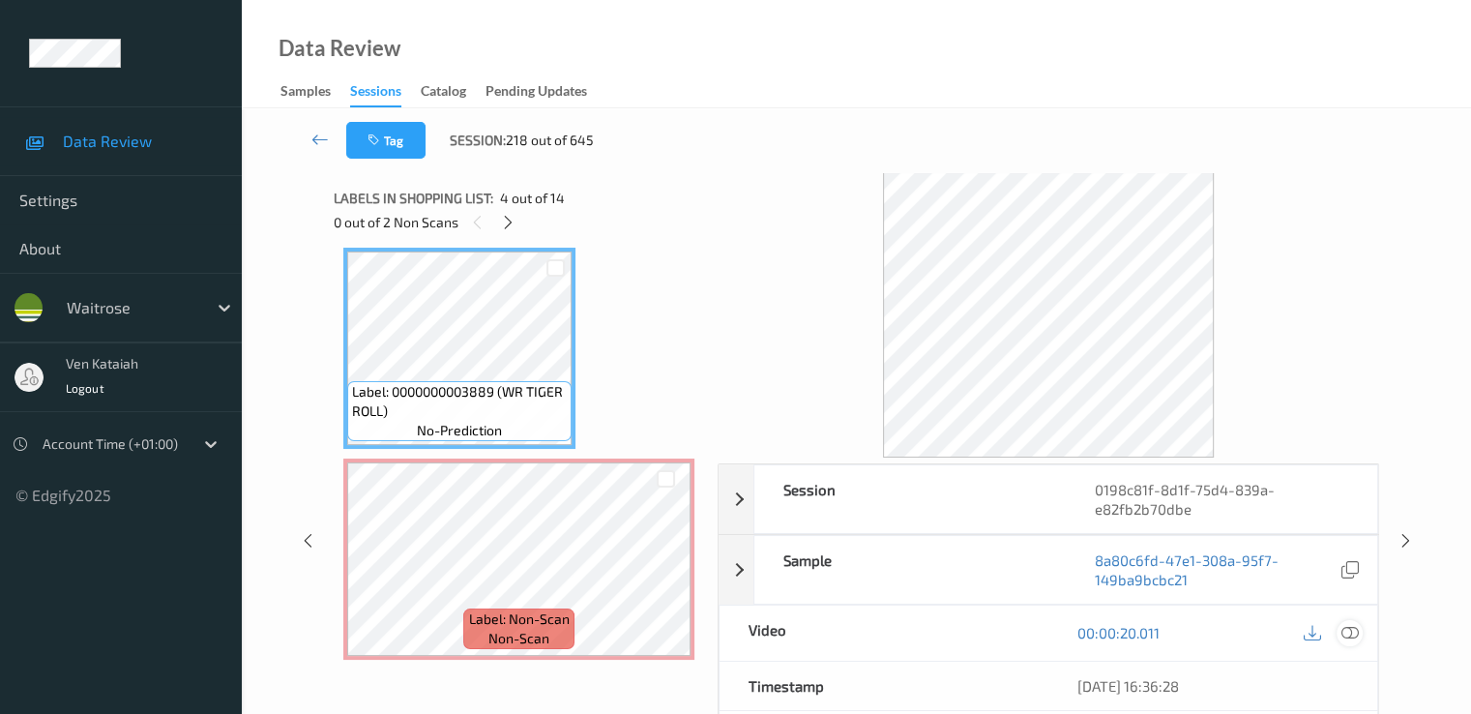
click at [1360, 631] on div at bounding box center [1350, 633] width 26 height 26
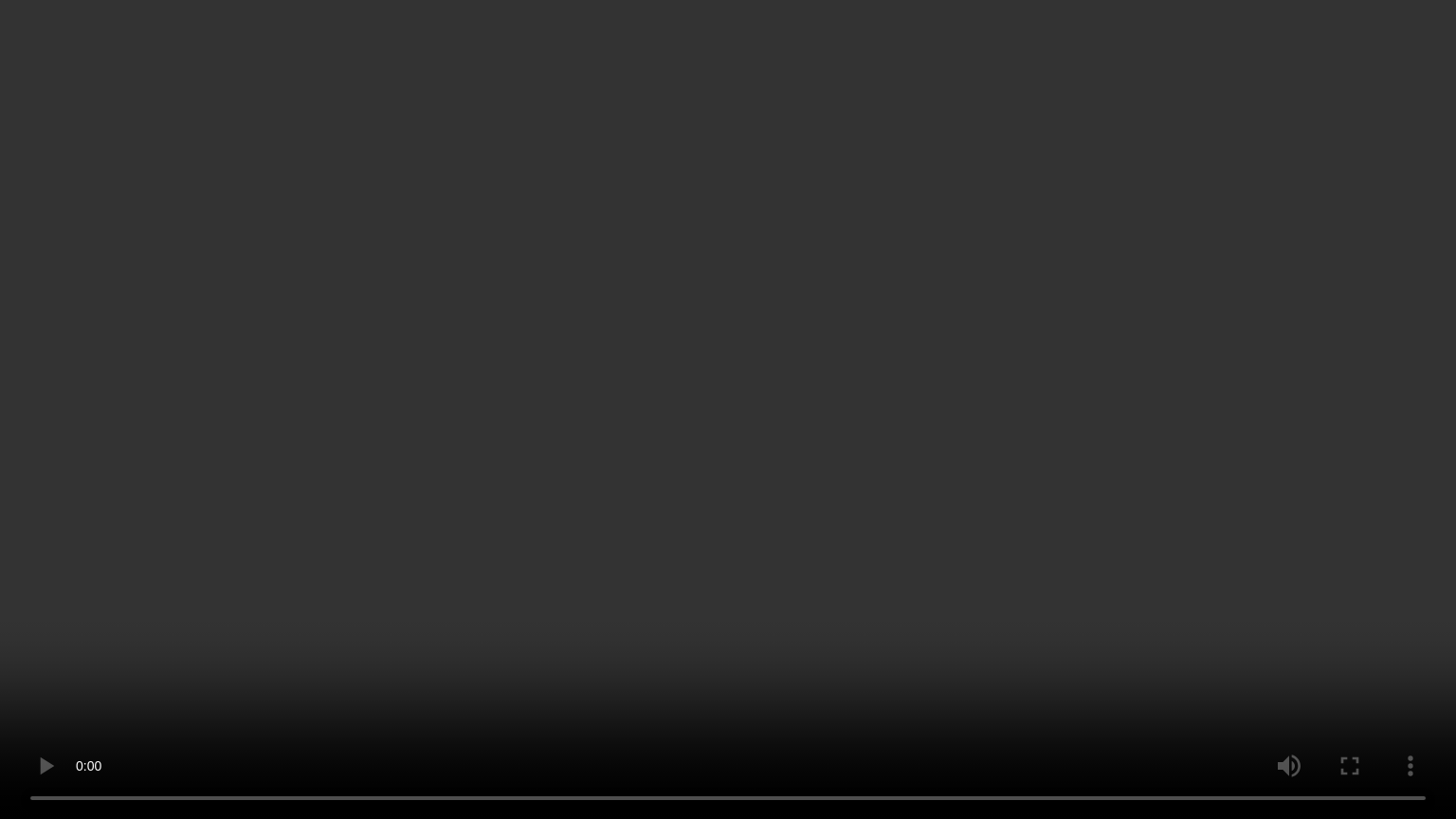
click at [475, 635] on video at bounding box center [728, 410] width 1456 height 819
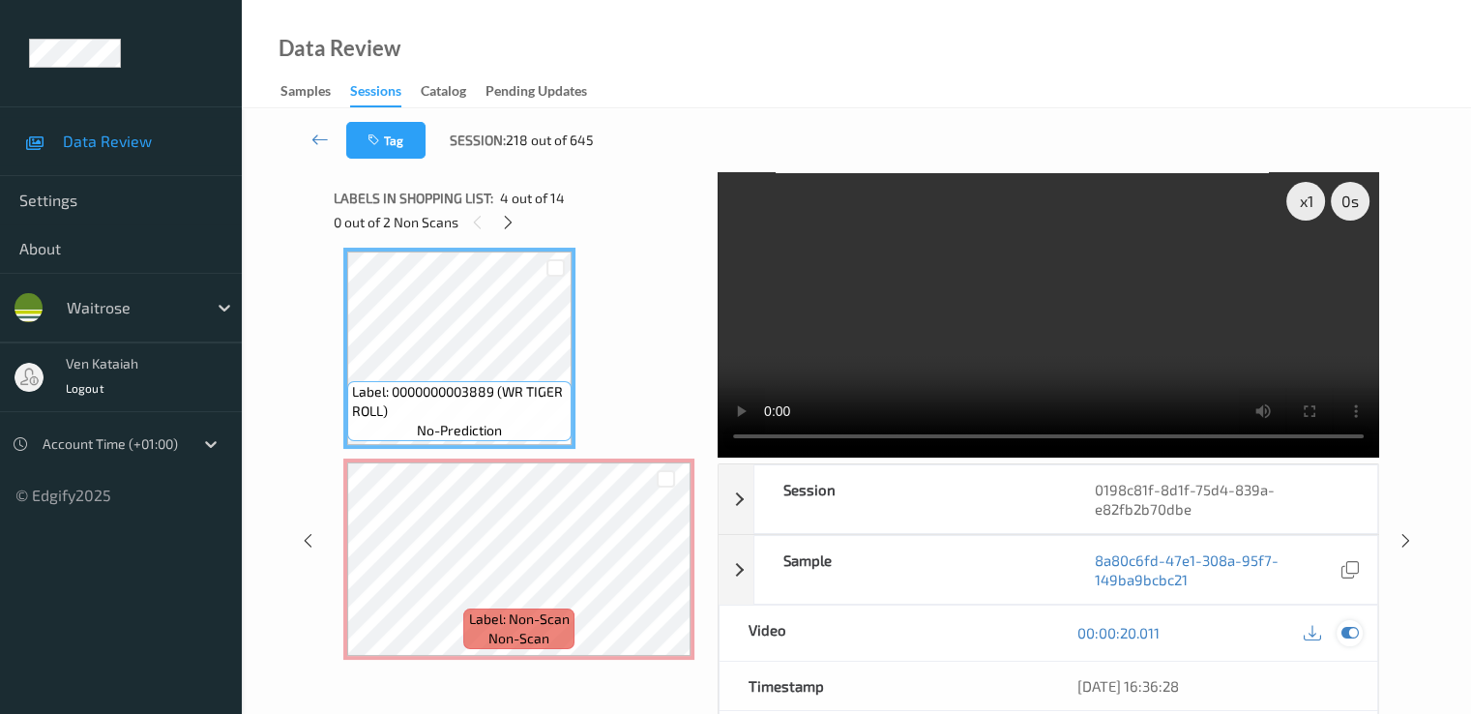
click at [1351, 624] on icon at bounding box center [1349, 632] width 17 height 17
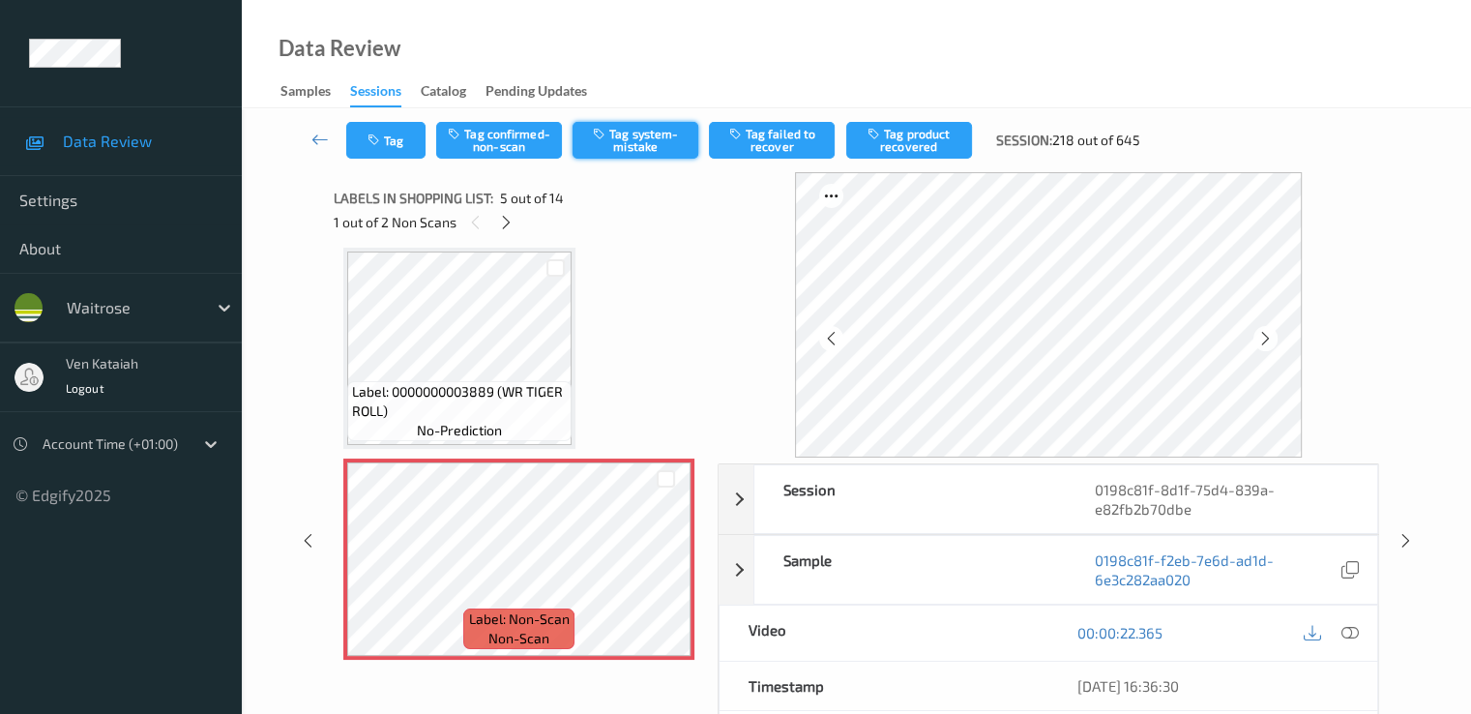
click at [649, 125] on button "Tag system-mistake" at bounding box center [636, 140] width 126 height 37
click at [521, 145] on button "Tag confirmed-non-scan" at bounding box center [499, 140] width 126 height 37
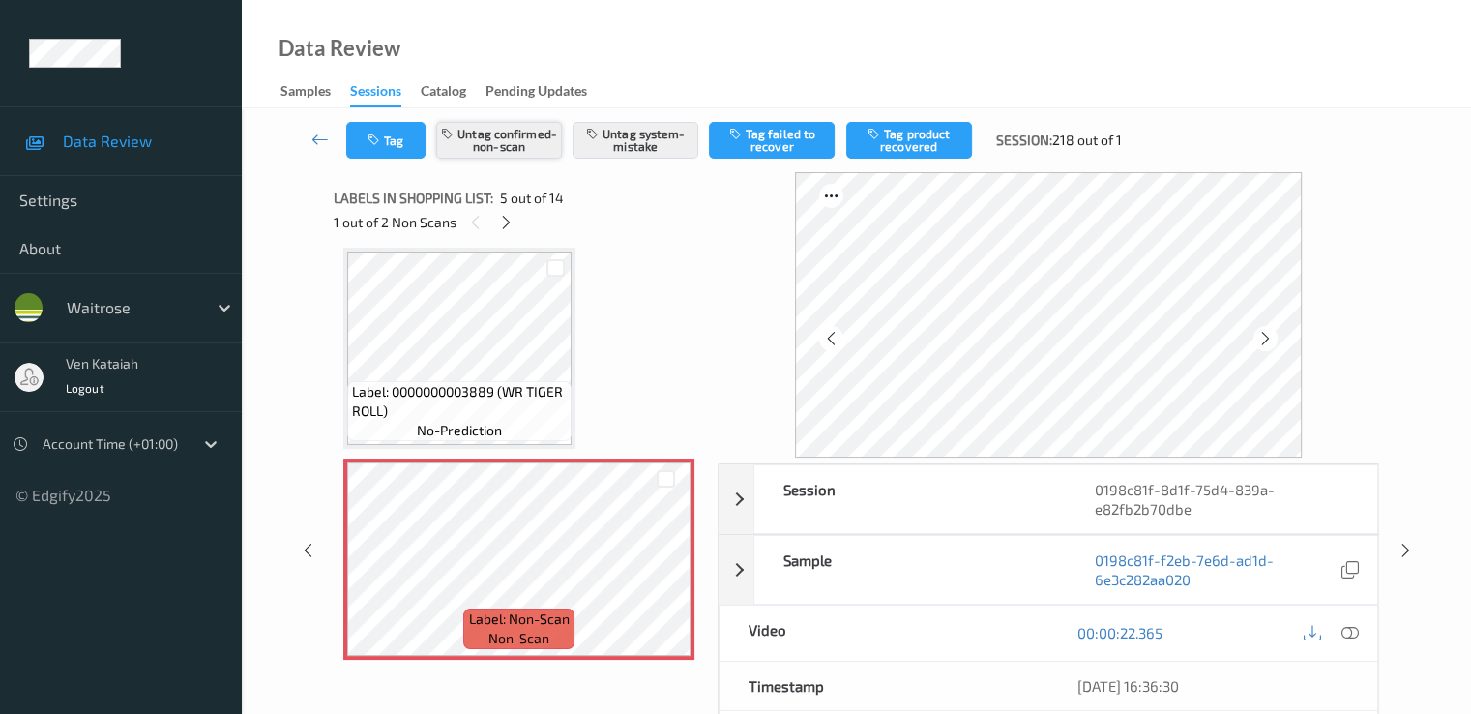
click at [465, 146] on button "Untag confirmed-non-scan" at bounding box center [499, 140] width 126 height 37
click at [388, 133] on button "Tag" at bounding box center [385, 140] width 79 height 37
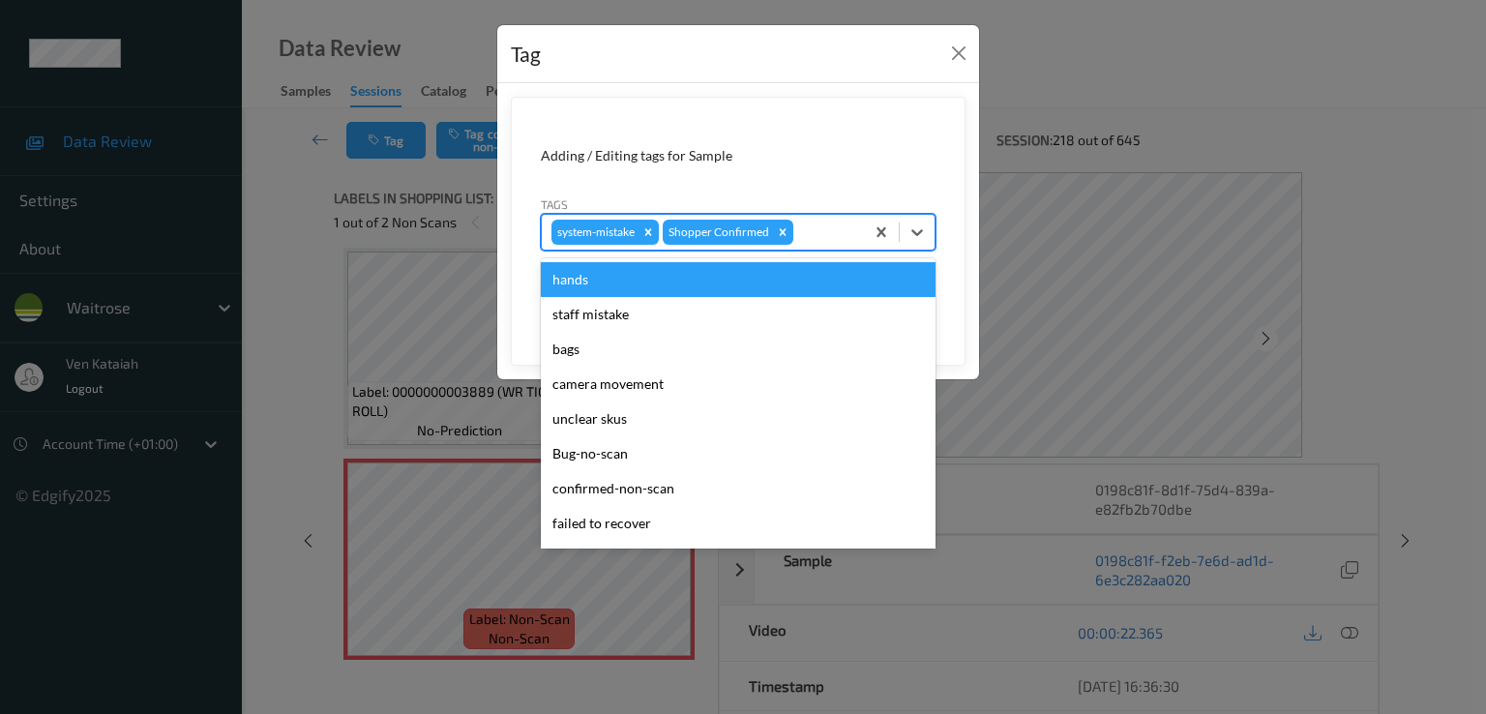
drag, startPoint x: 848, startPoint y: 225, endPoint x: 832, endPoint y: 247, distance: 26.9
click at [846, 225] on div at bounding box center [825, 232] width 57 height 23
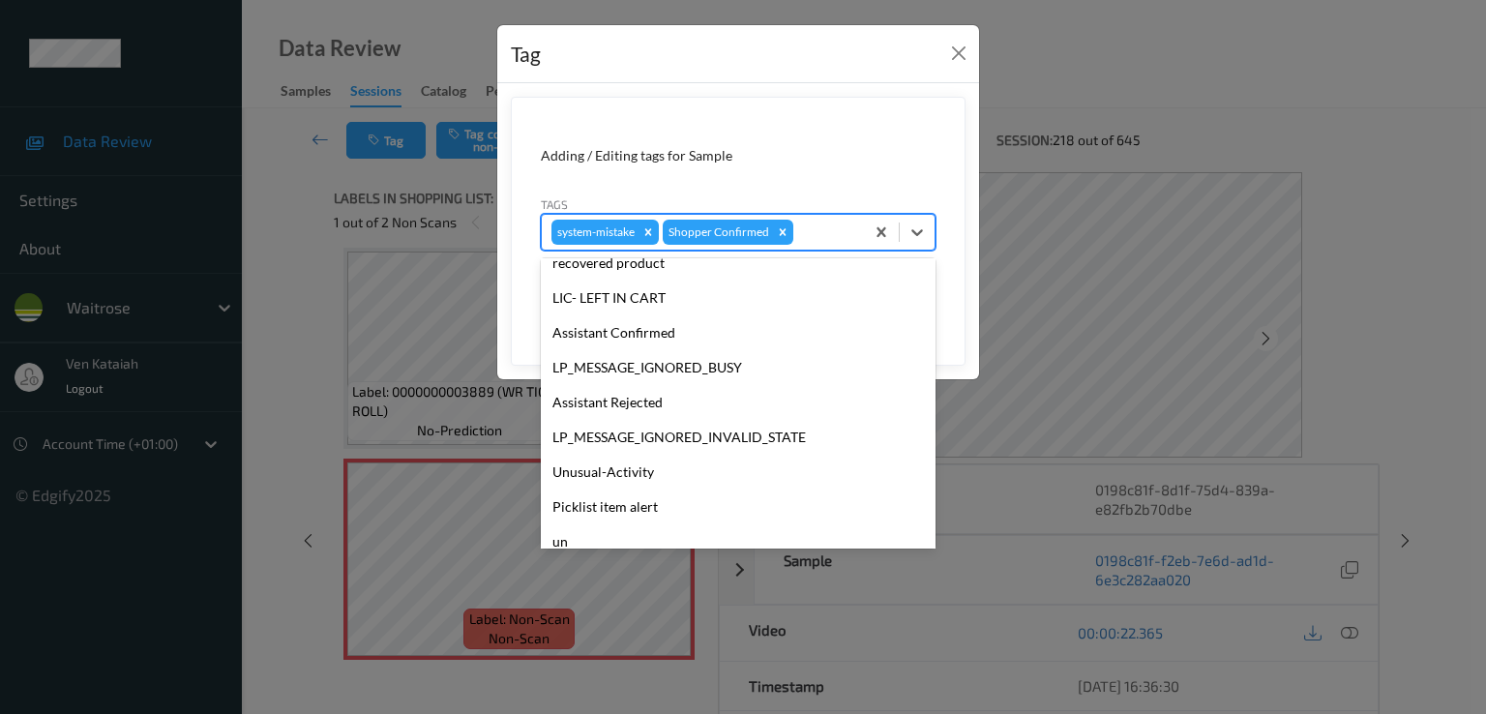
scroll to position [379, 0]
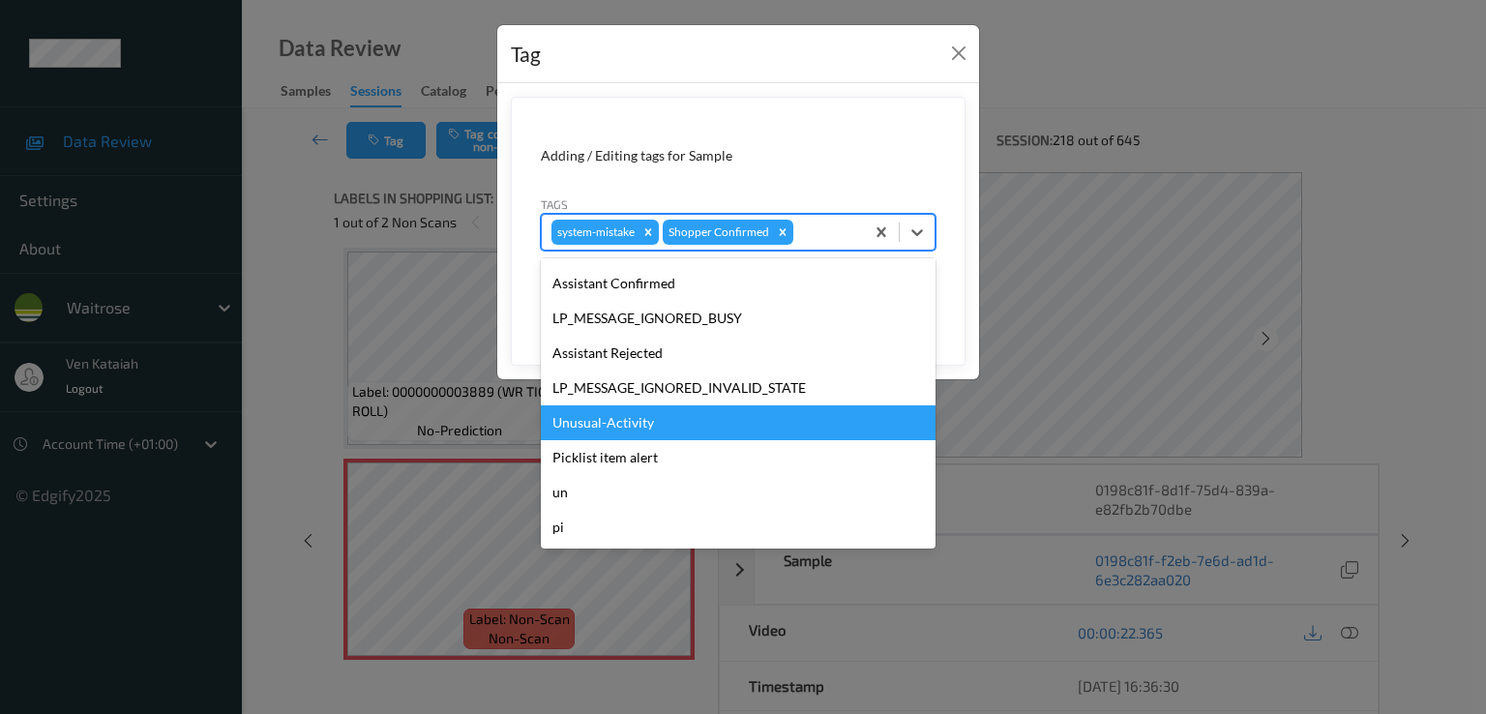
click at [658, 405] on div "Unusual-Activity" at bounding box center [738, 422] width 395 height 35
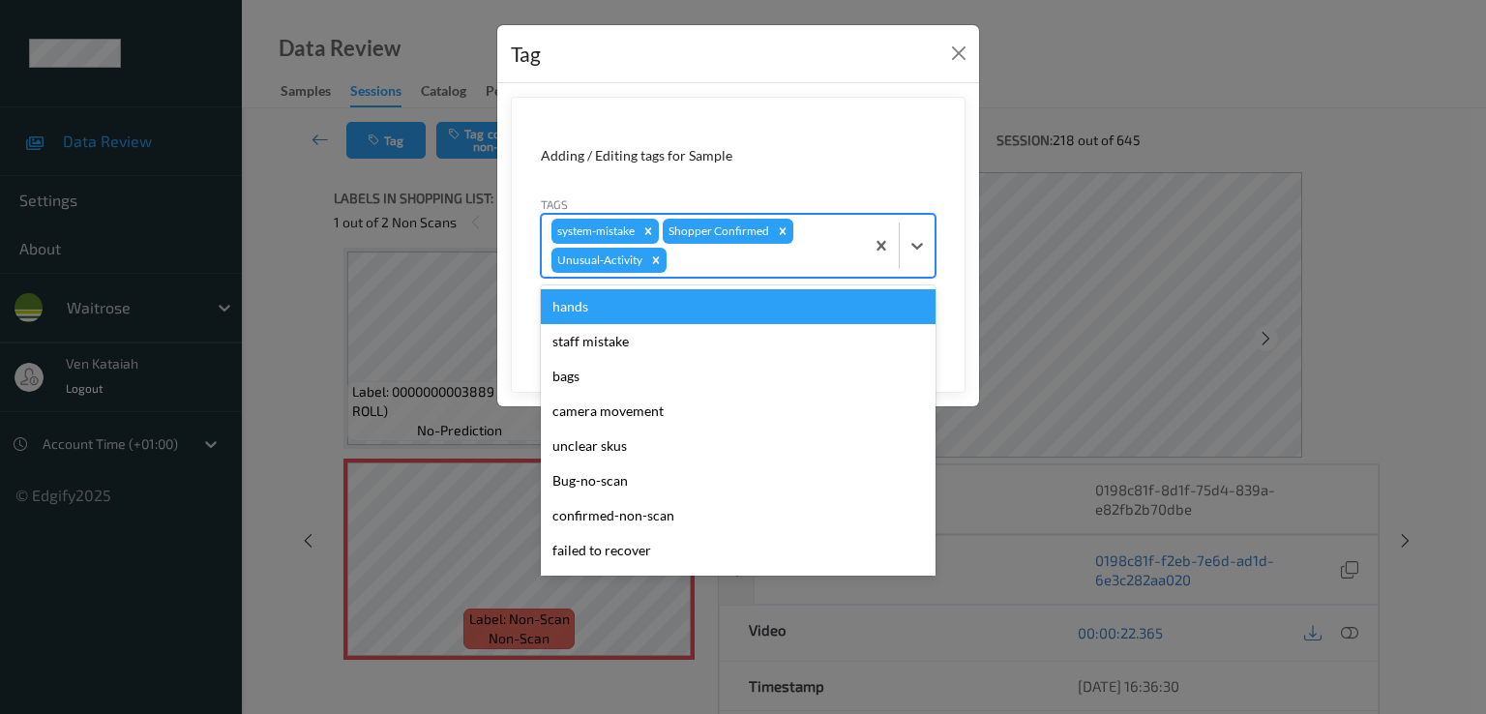
click at [783, 273] on div "system-mistake Shopper Confirmed Unusual-Activity" at bounding box center [703, 246] width 322 height 62
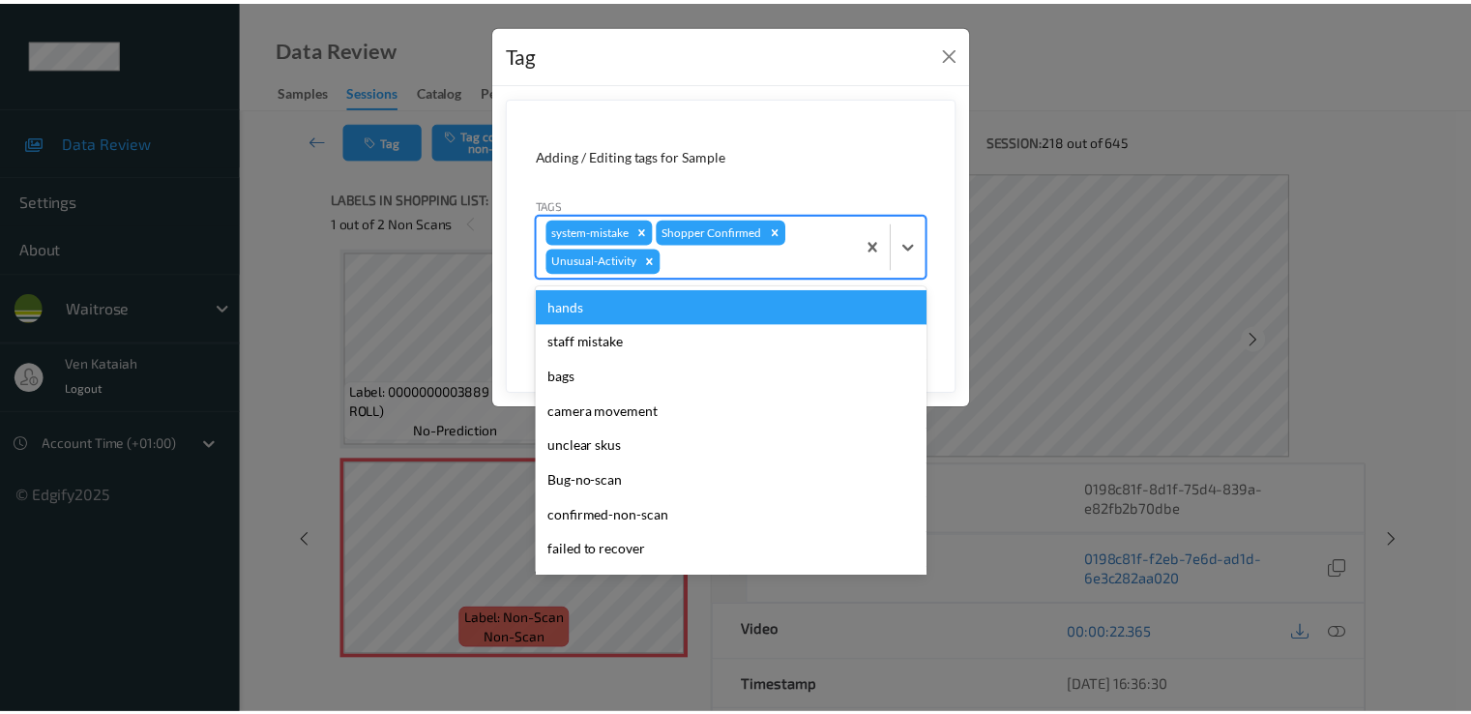
scroll to position [344, 0]
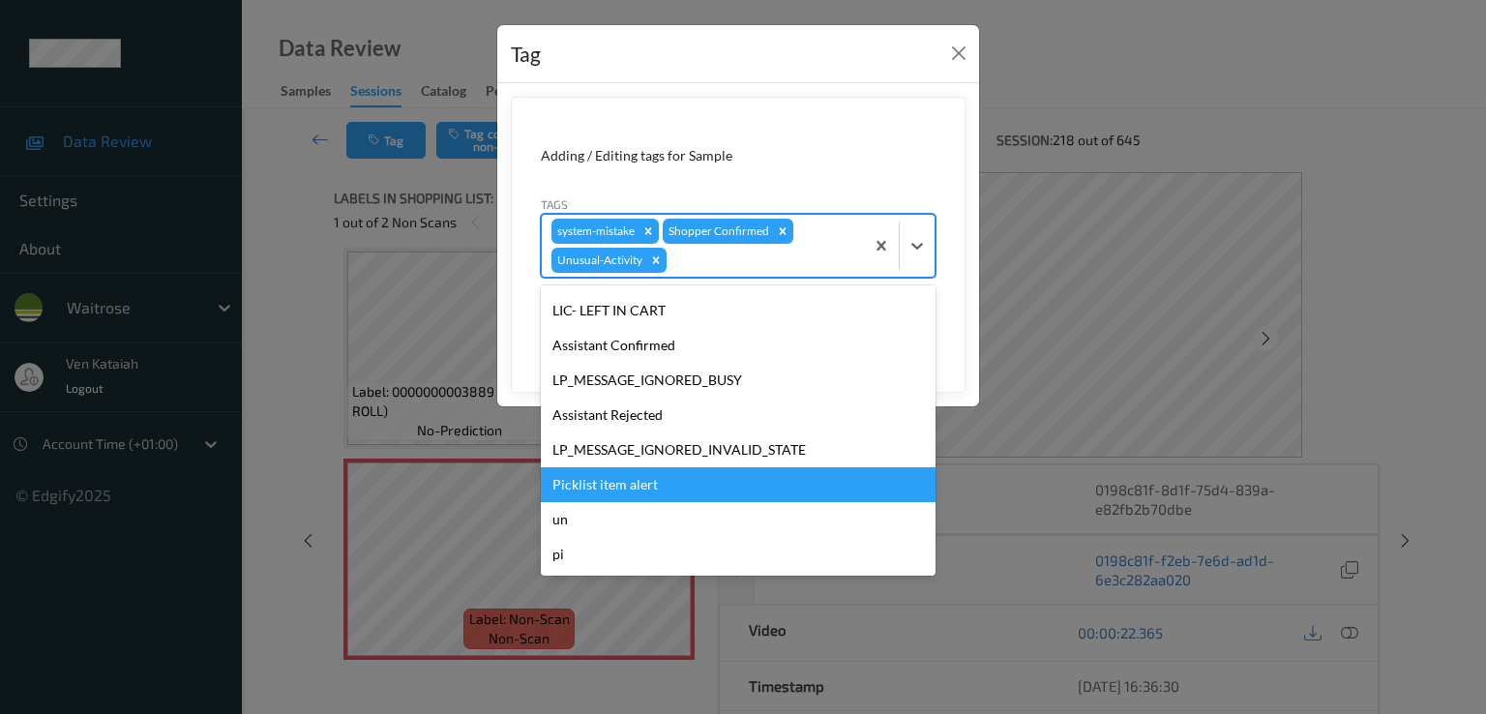
click at [629, 471] on div "Picklist item alert" at bounding box center [738, 484] width 395 height 35
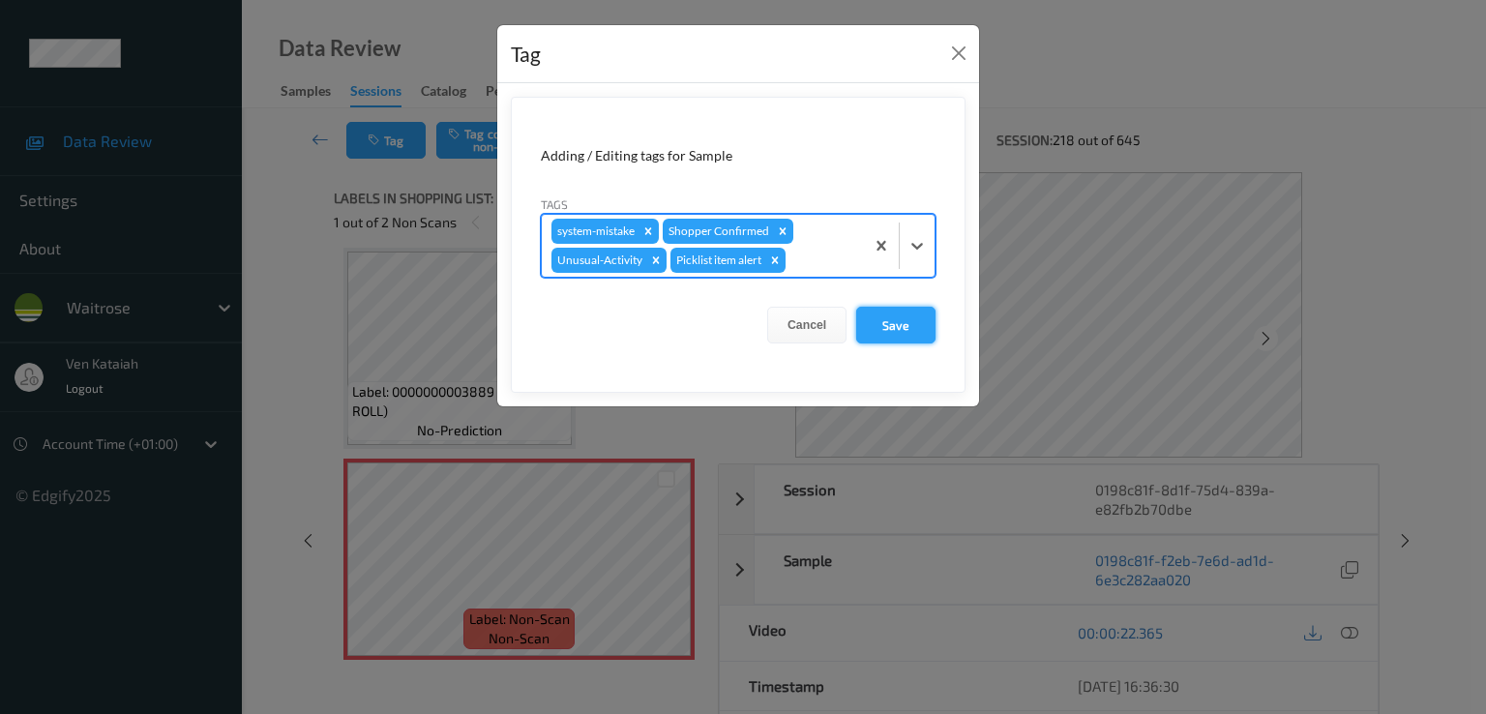
click at [904, 312] on button "Save" at bounding box center [895, 325] width 79 height 37
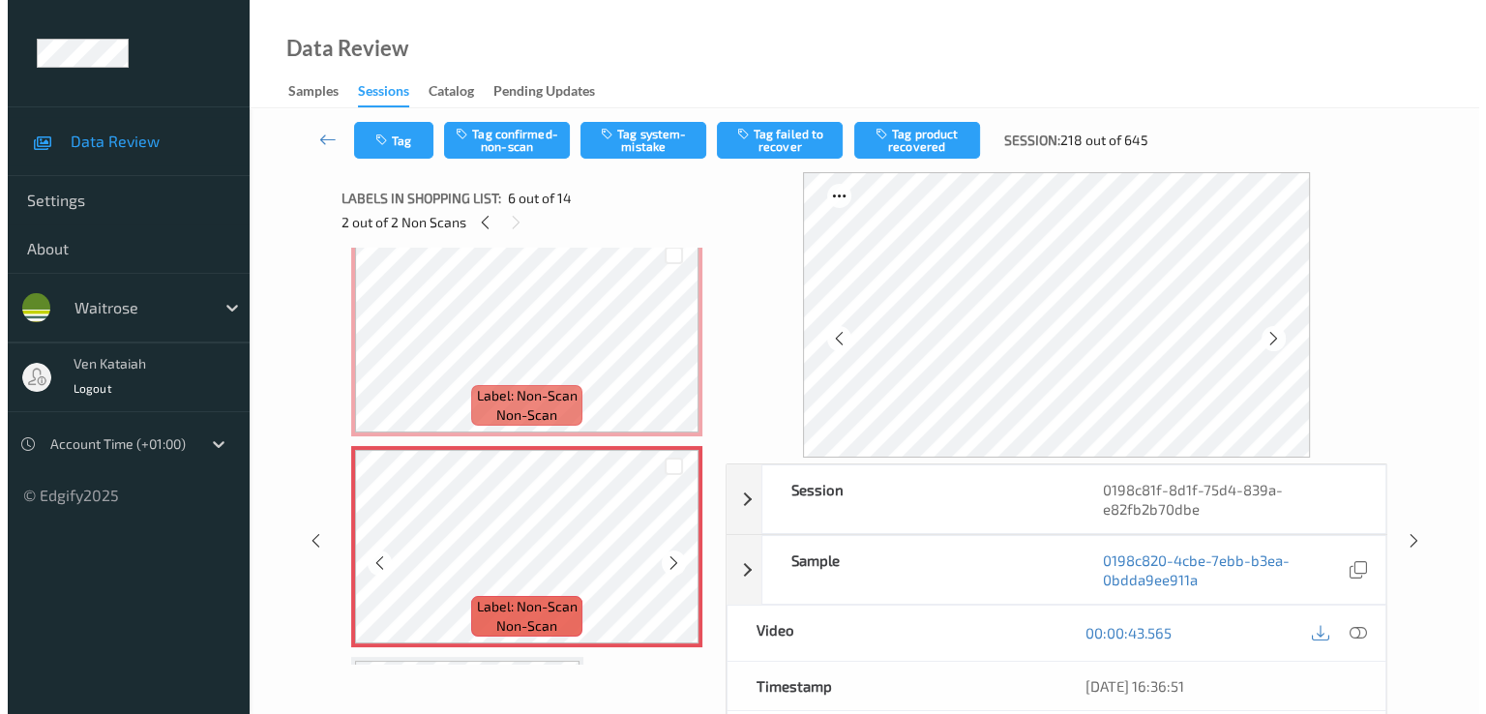
scroll to position [836, 0]
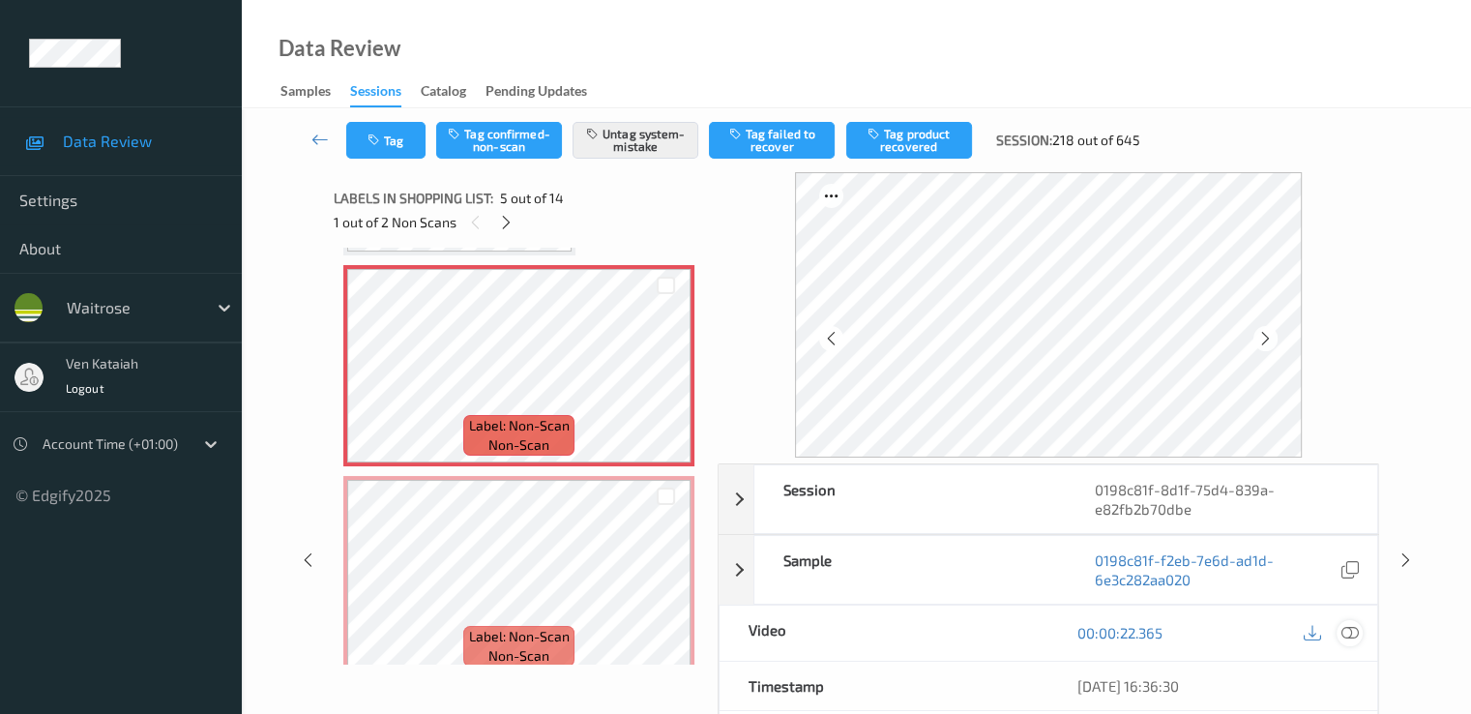
click at [1357, 627] on icon at bounding box center [1349, 632] width 17 height 17
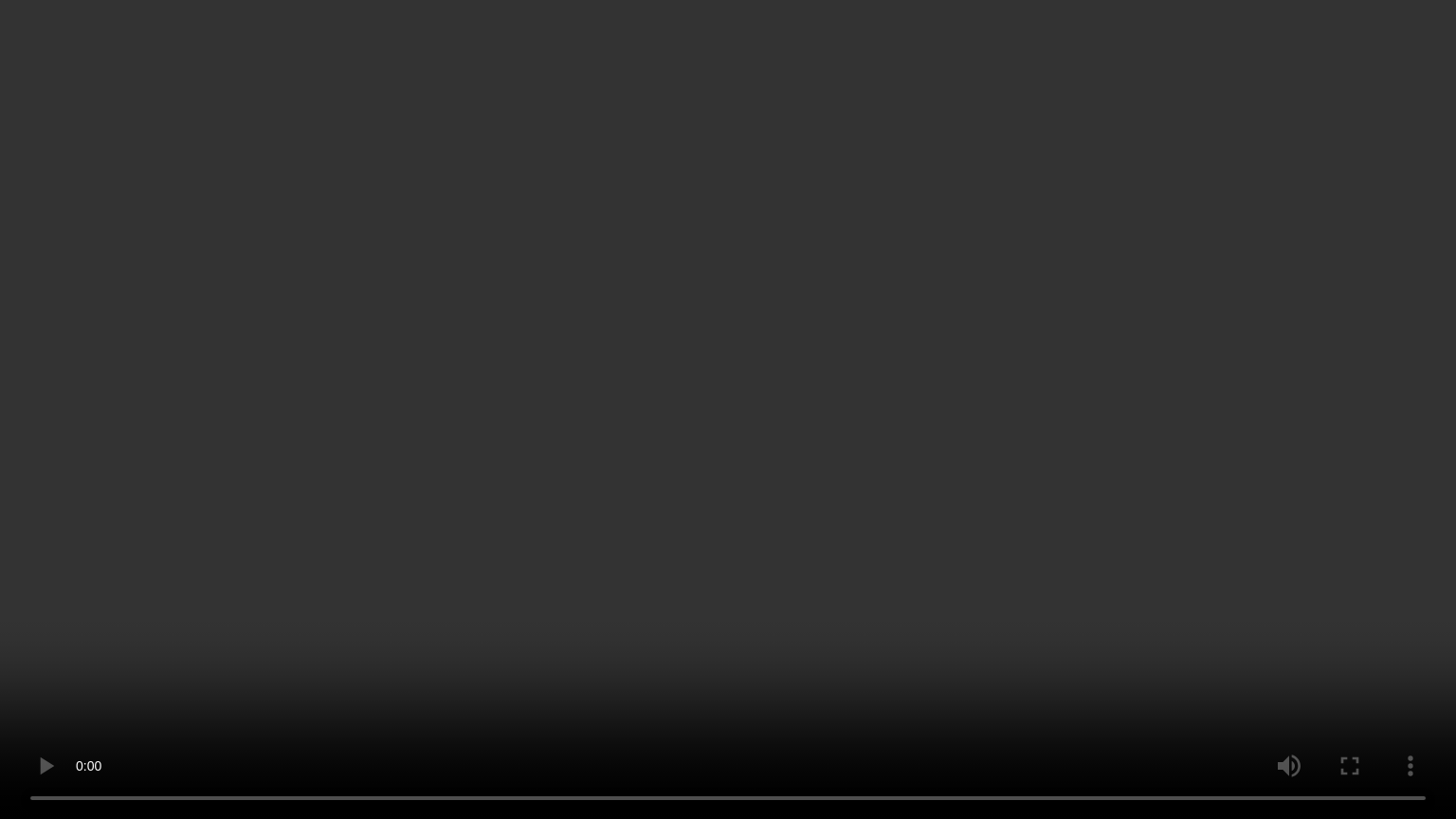
click at [627, 523] on video at bounding box center [728, 410] width 1456 height 819
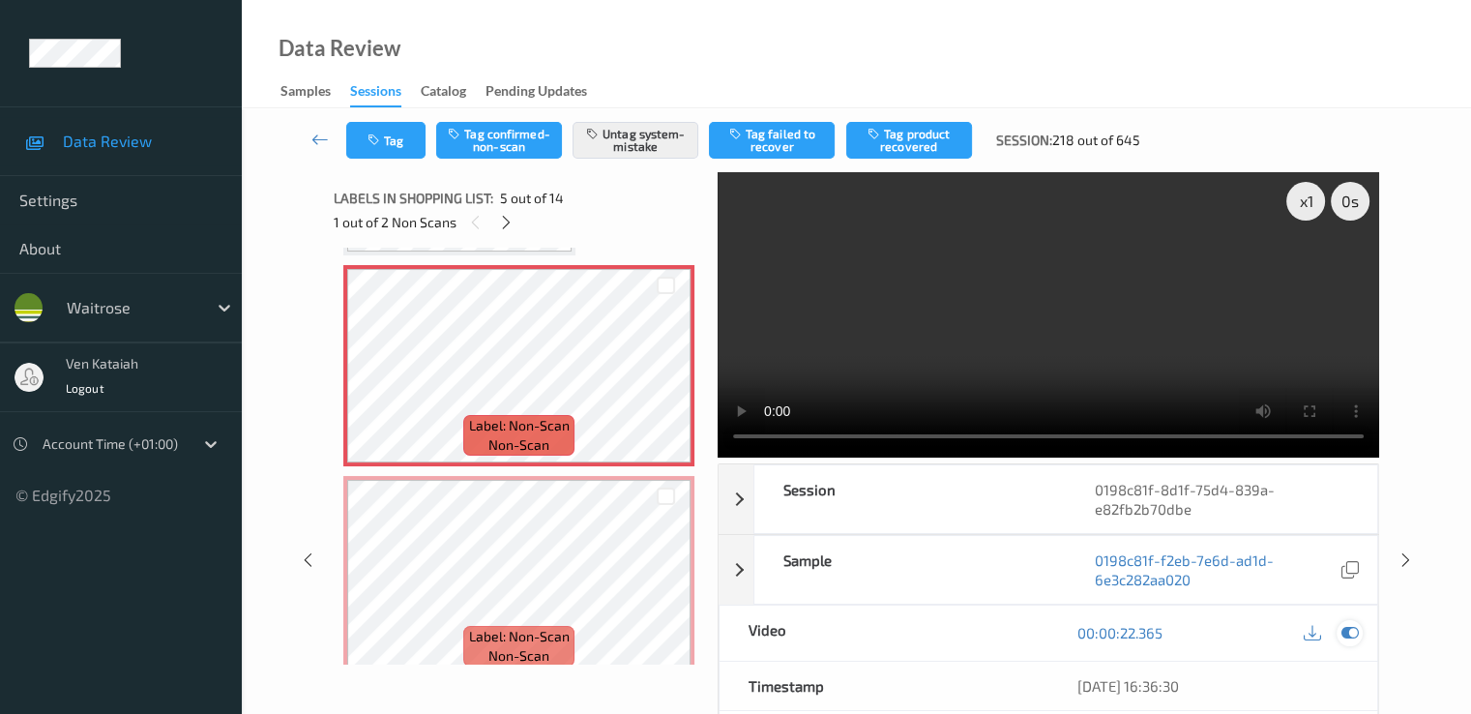
click at [1347, 639] on icon at bounding box center [1349, 632] width 17 height 17
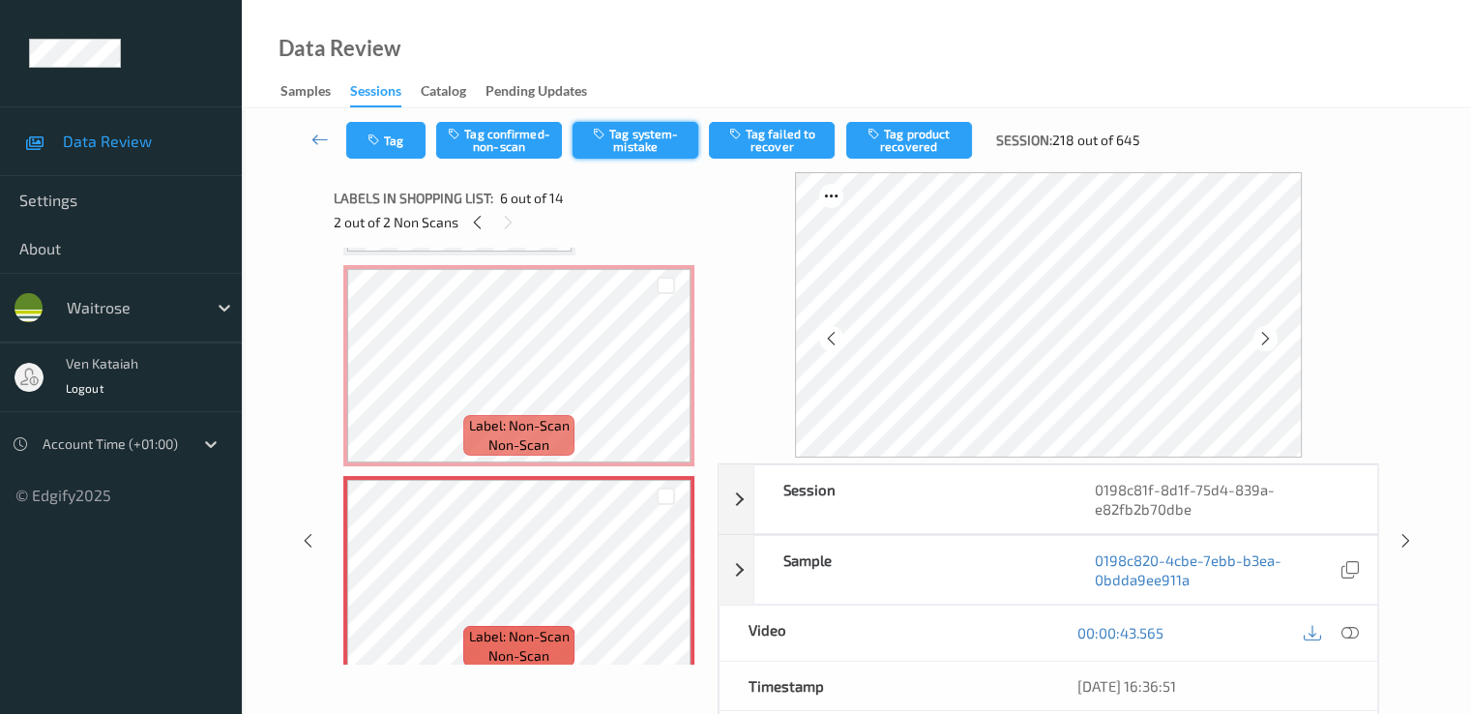
click at [639, 129] on button "Tag system-mistake" at bounding box center [636, 140] width 126 height 37
click at [374, 140] on icon "button" at bounding box center [376, 141] width 16 height 14
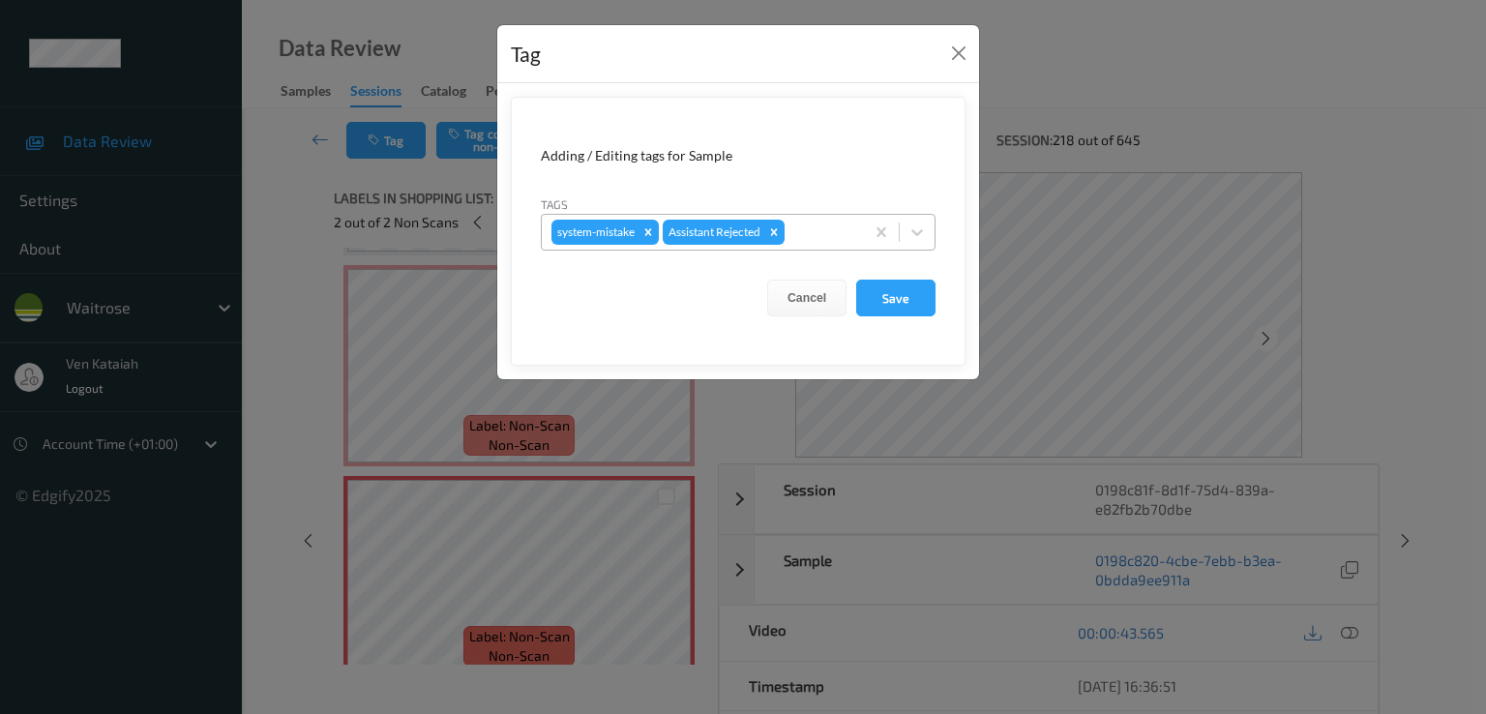
click at [828, 249] on div "system-mistake Assistant Rejected" at bounding box center [738, 232] width 395 height 37
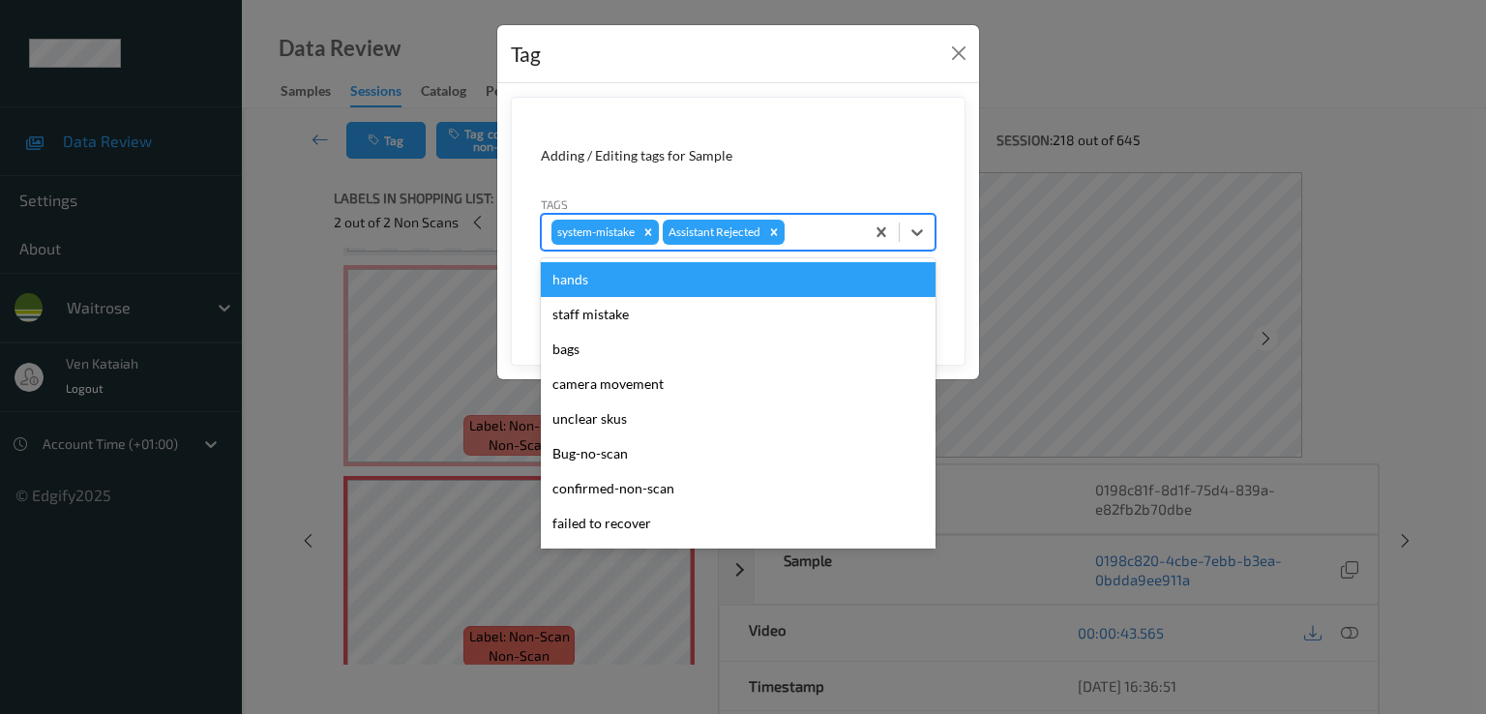
scroll to position [379, 0]
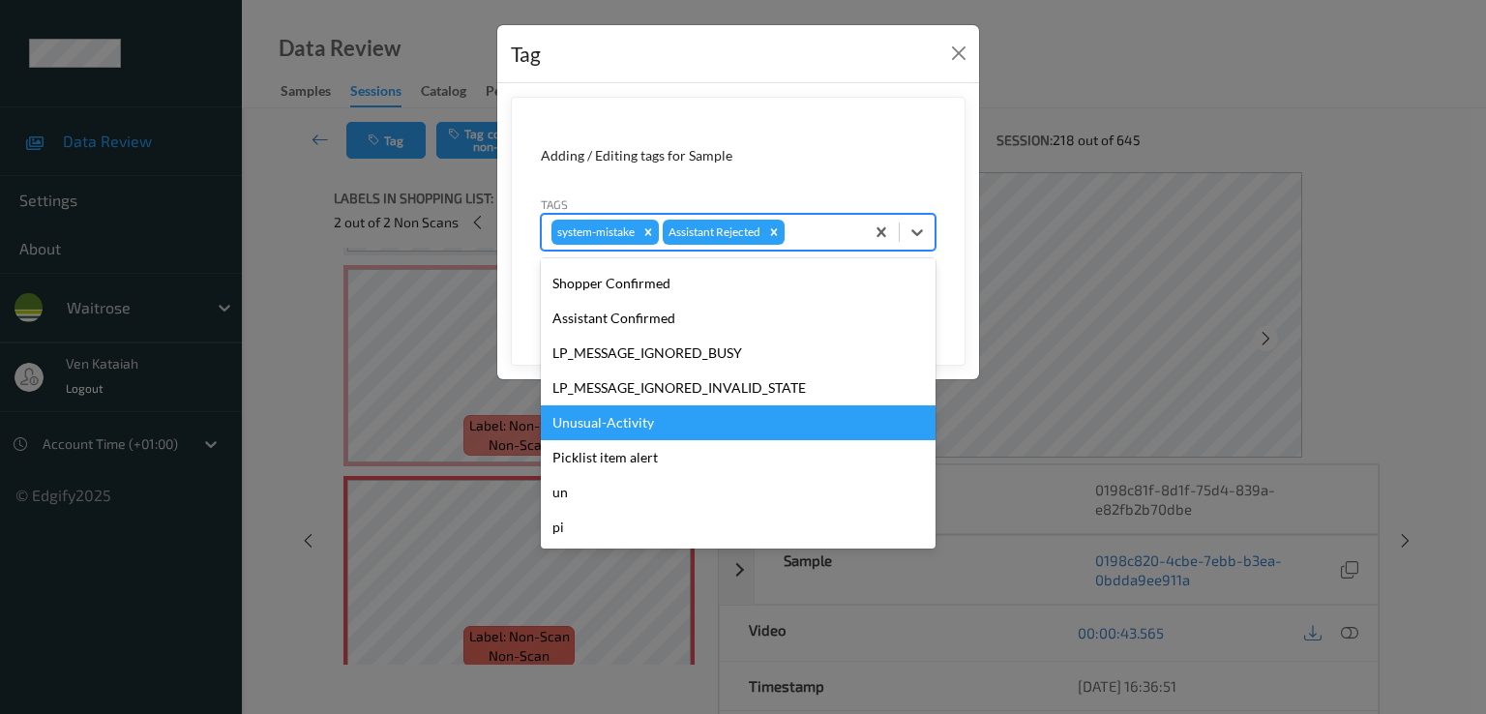
click at [615, 425] on div "Unusual-Activity" at bounding box center [738, 422] width 395 height 35
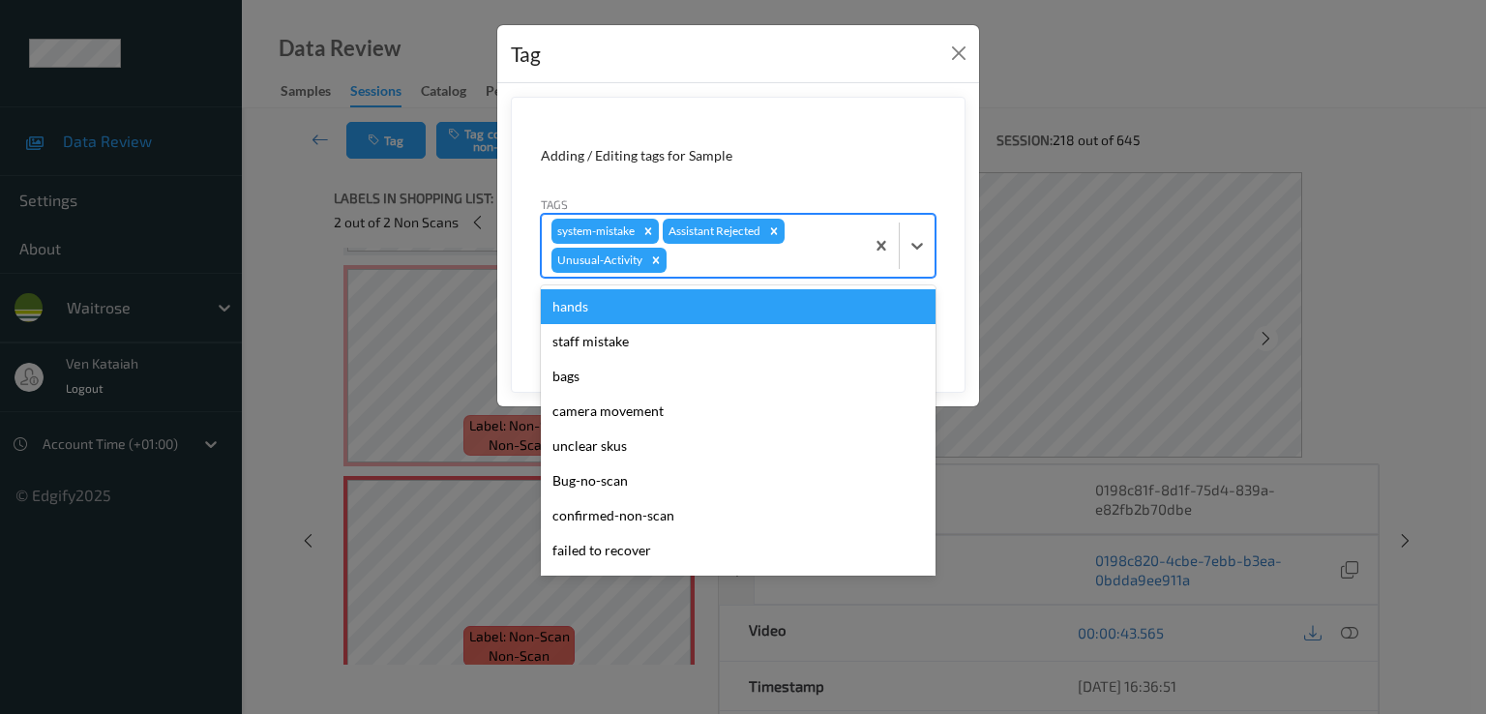
click at [793, 256] on div at bounding box center [762, 260] width 184 height 23
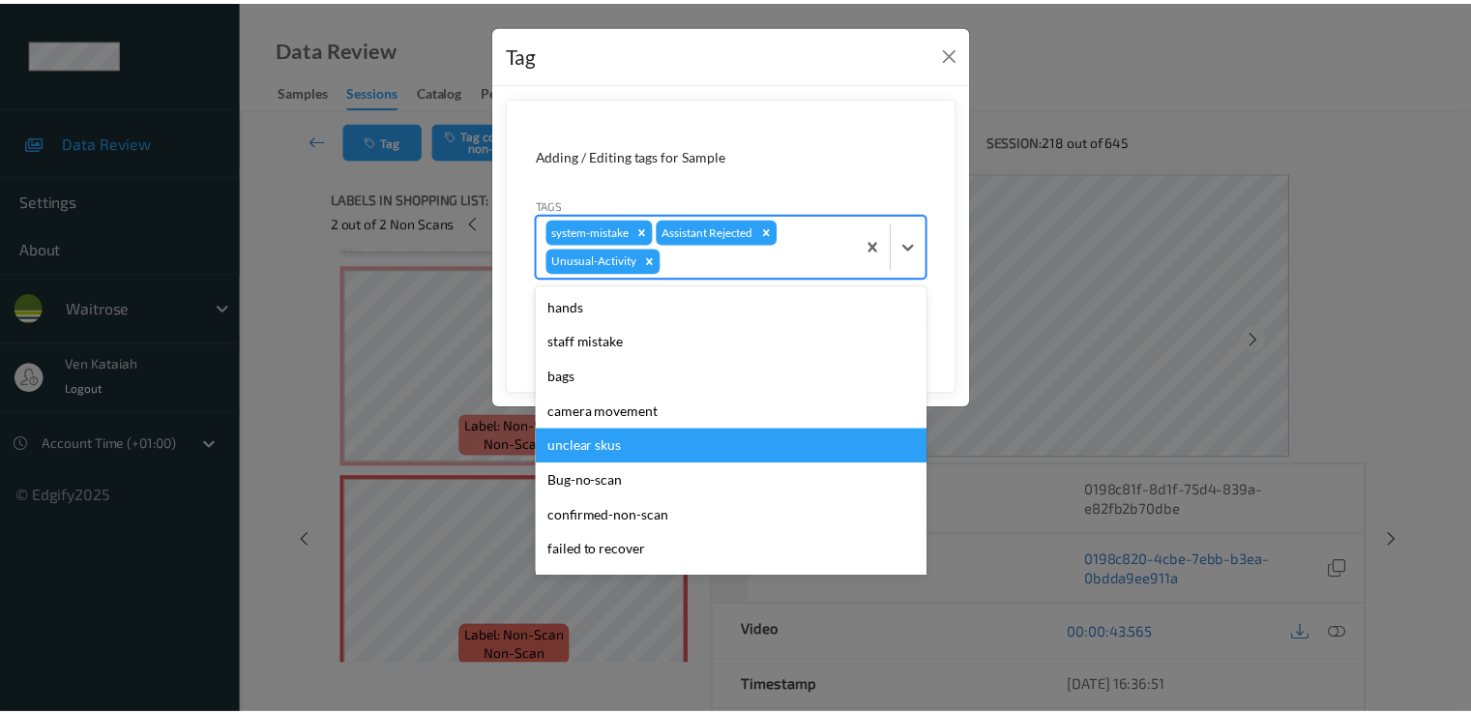
scroll to position [344, 0]
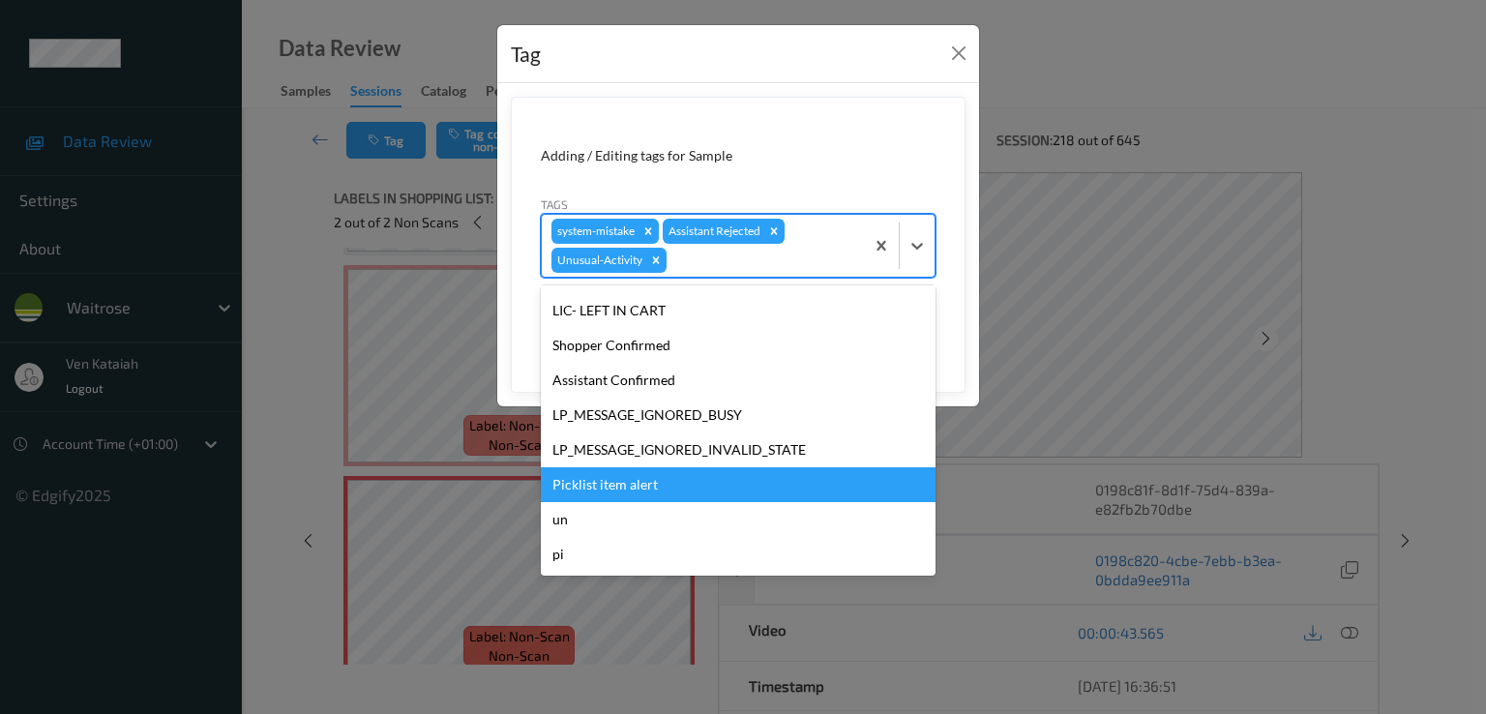
click at [614, 468] on div "Picklist item alert" at bounding box center [738, 484] width 395 height 35
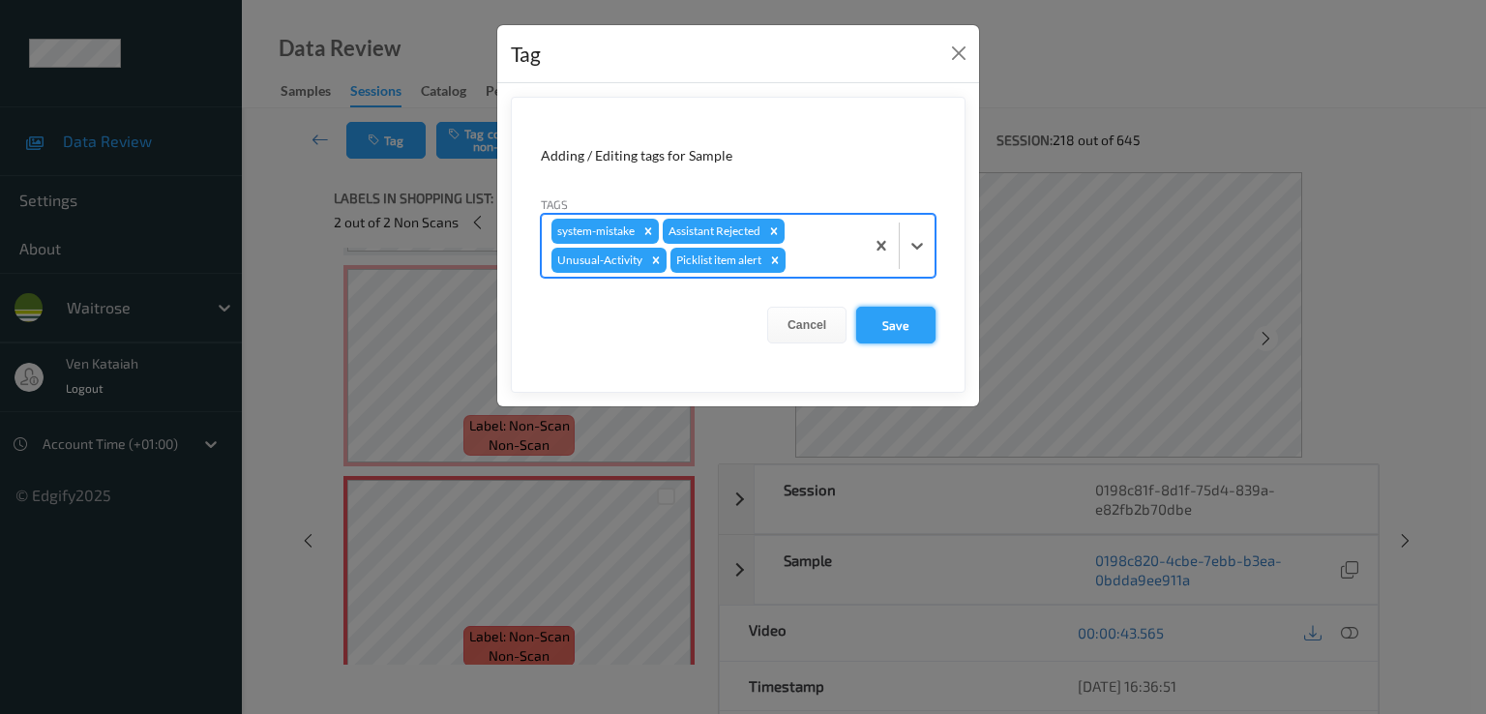
click at [889, 326] on button "Save" at bounding box center [895, 325] width 79 height 37
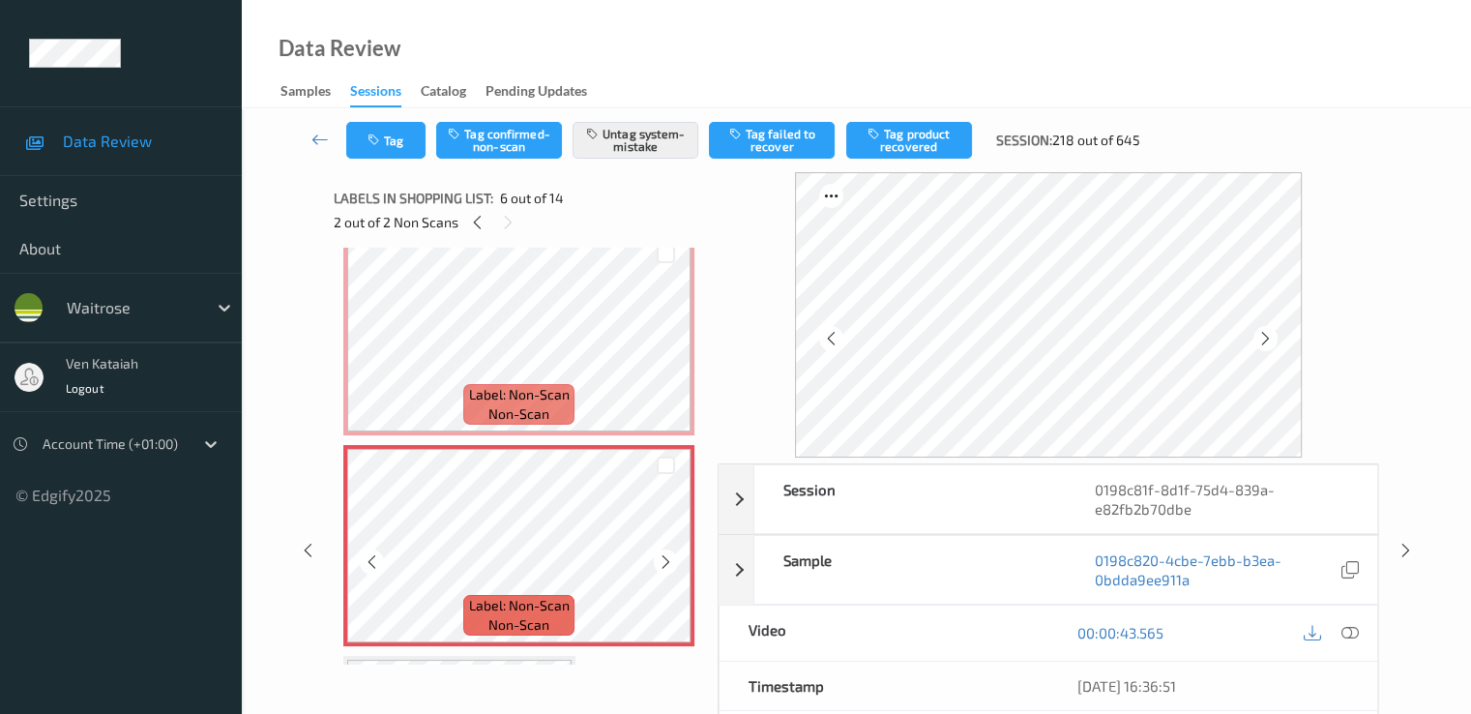
scroll to position [836, 0]
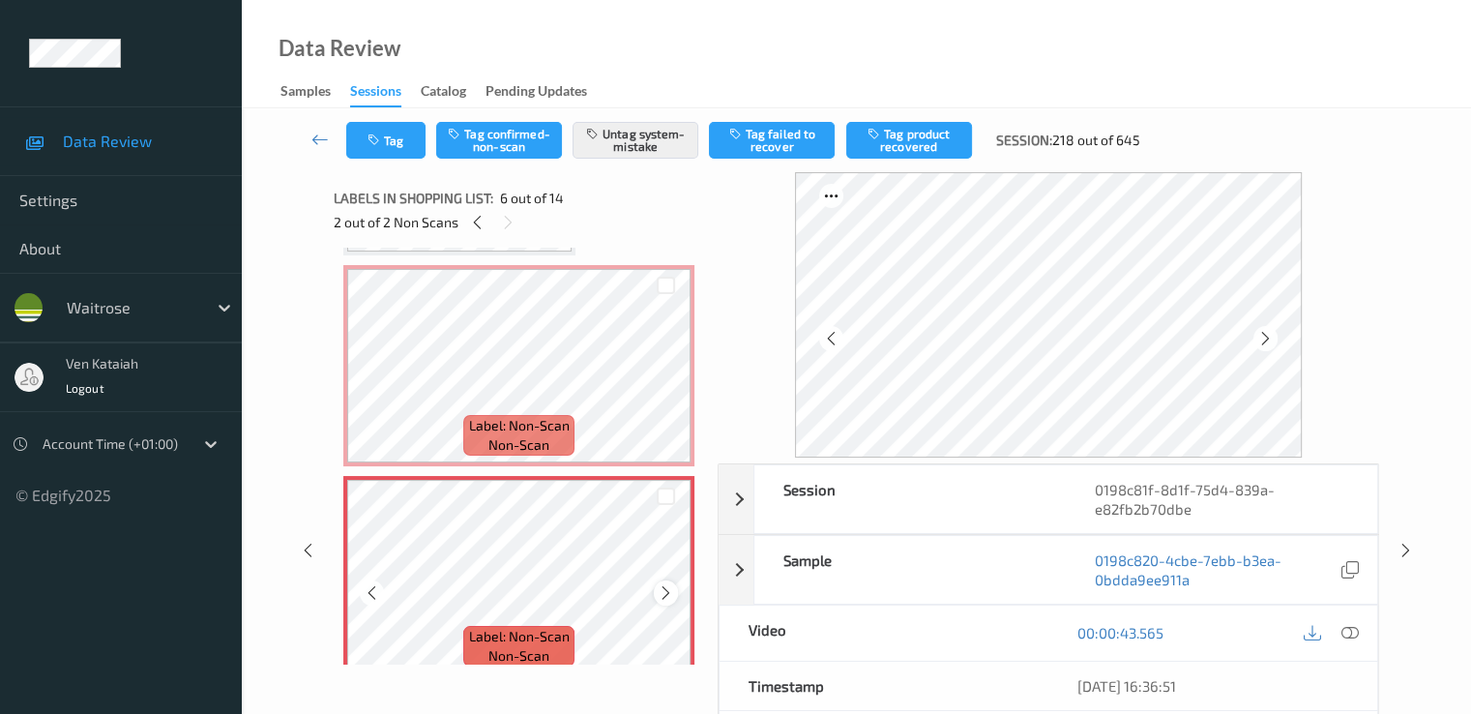
click at [672, 593] on icon at bounding box center [666, 592] width 16 height 17
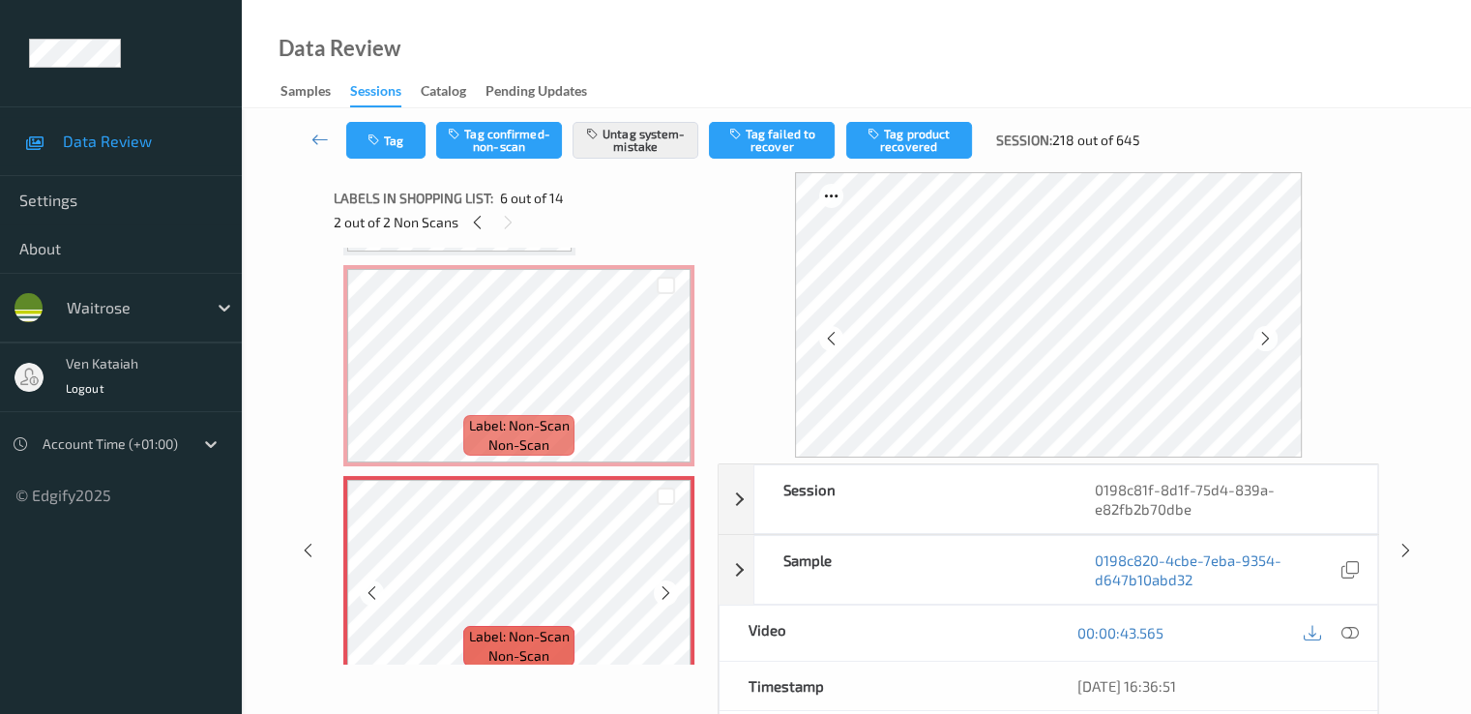
click at [672, 593] on icon at bounding box center [666, 592] width 16 height 17
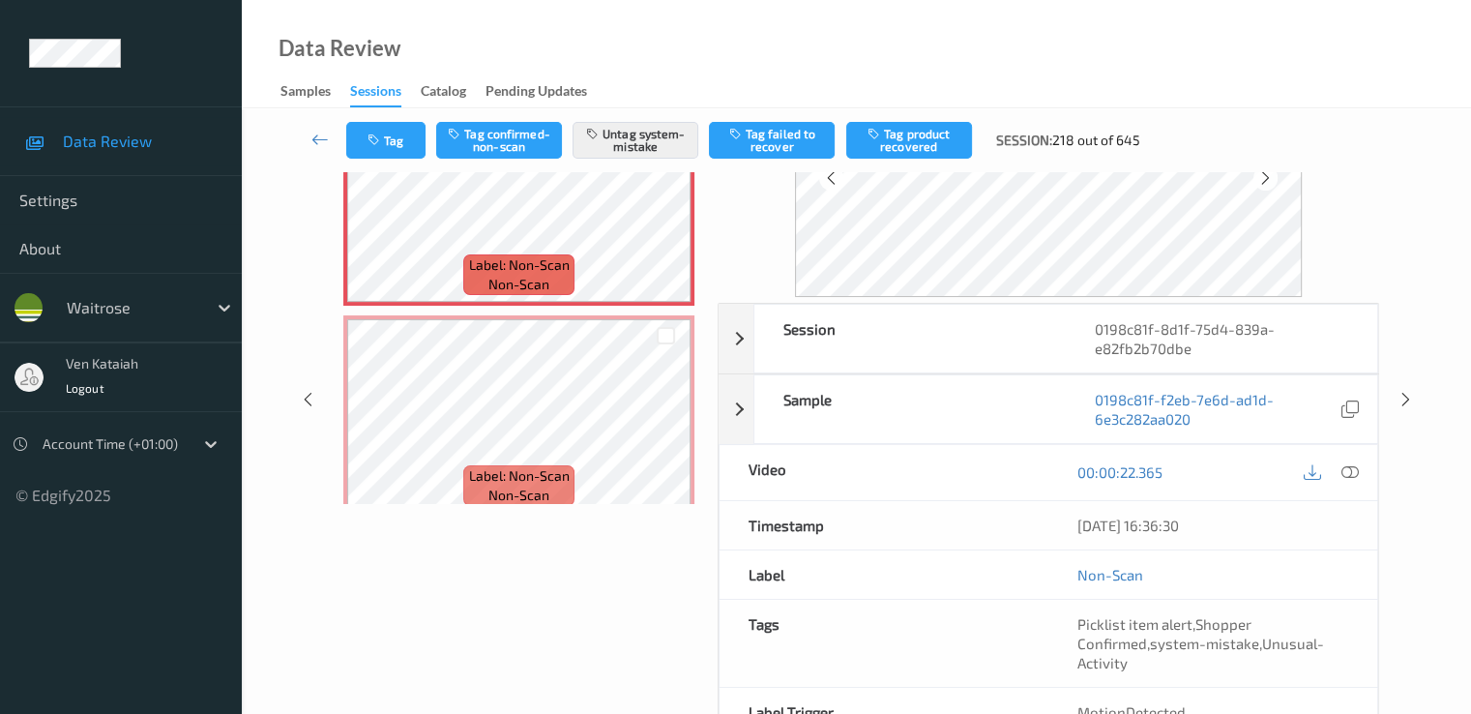
scroll to position [193, 0]
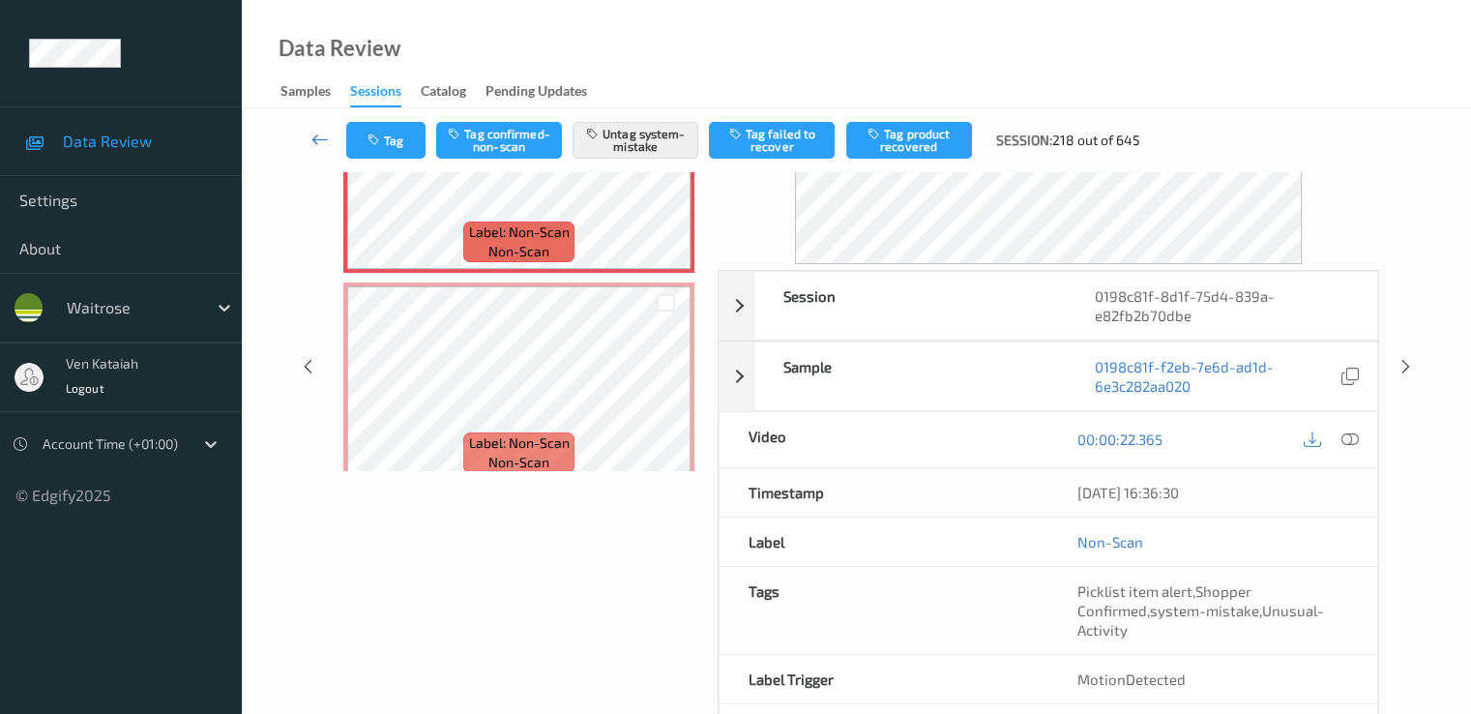
click at [322, 139] on icon at bounding box center [320, 139] width 17 height 19
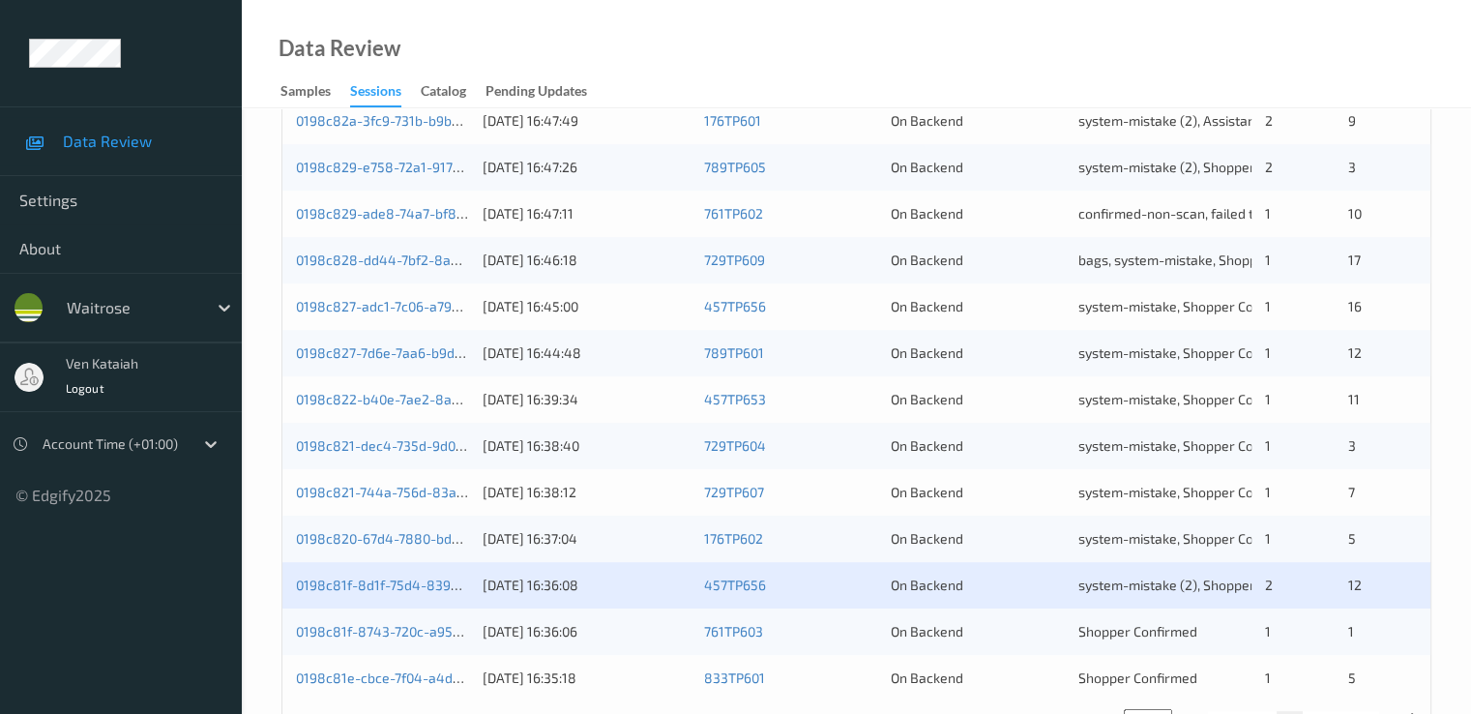
scroll to position [894, 0]
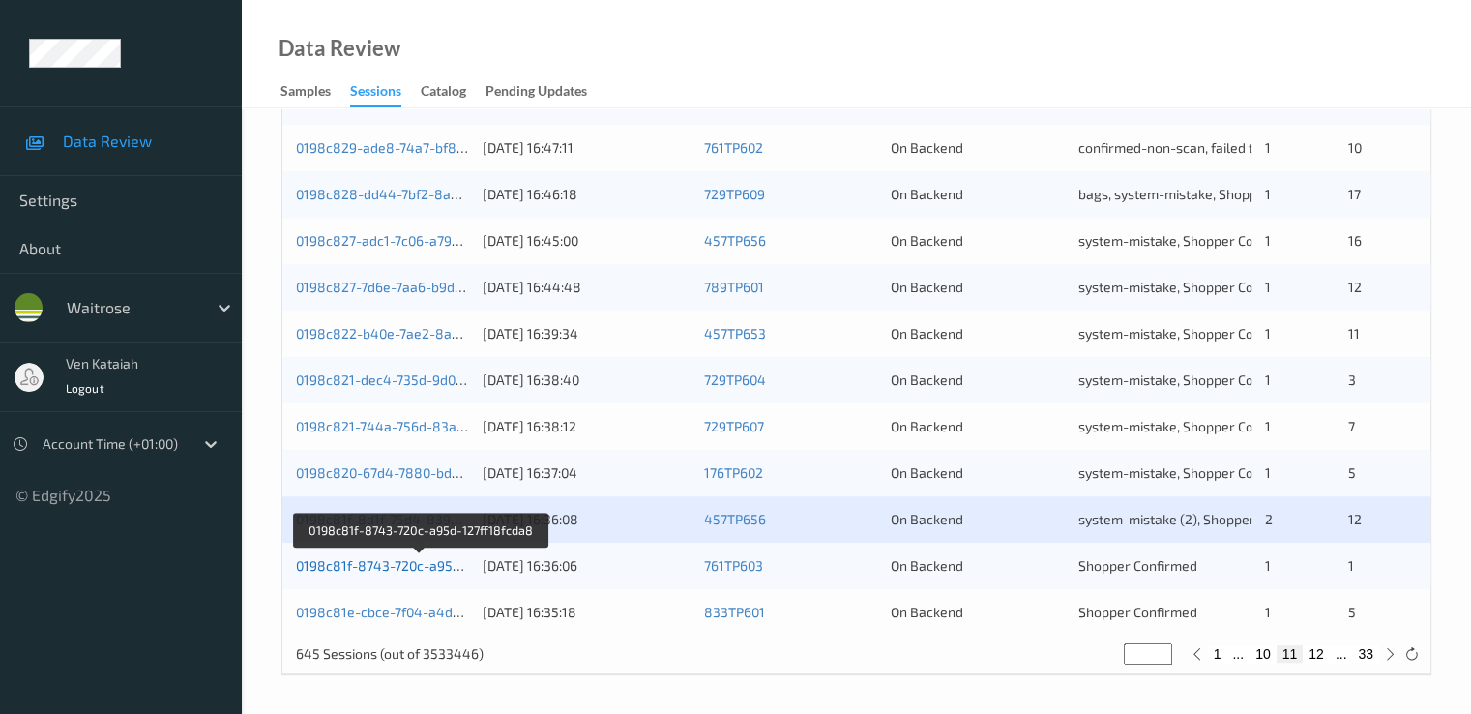
click at [398, 569] on link "0198c81f-8743-720c-a95d-127ff18fcda8" at bounding box center [421, 565] width 251 height 16
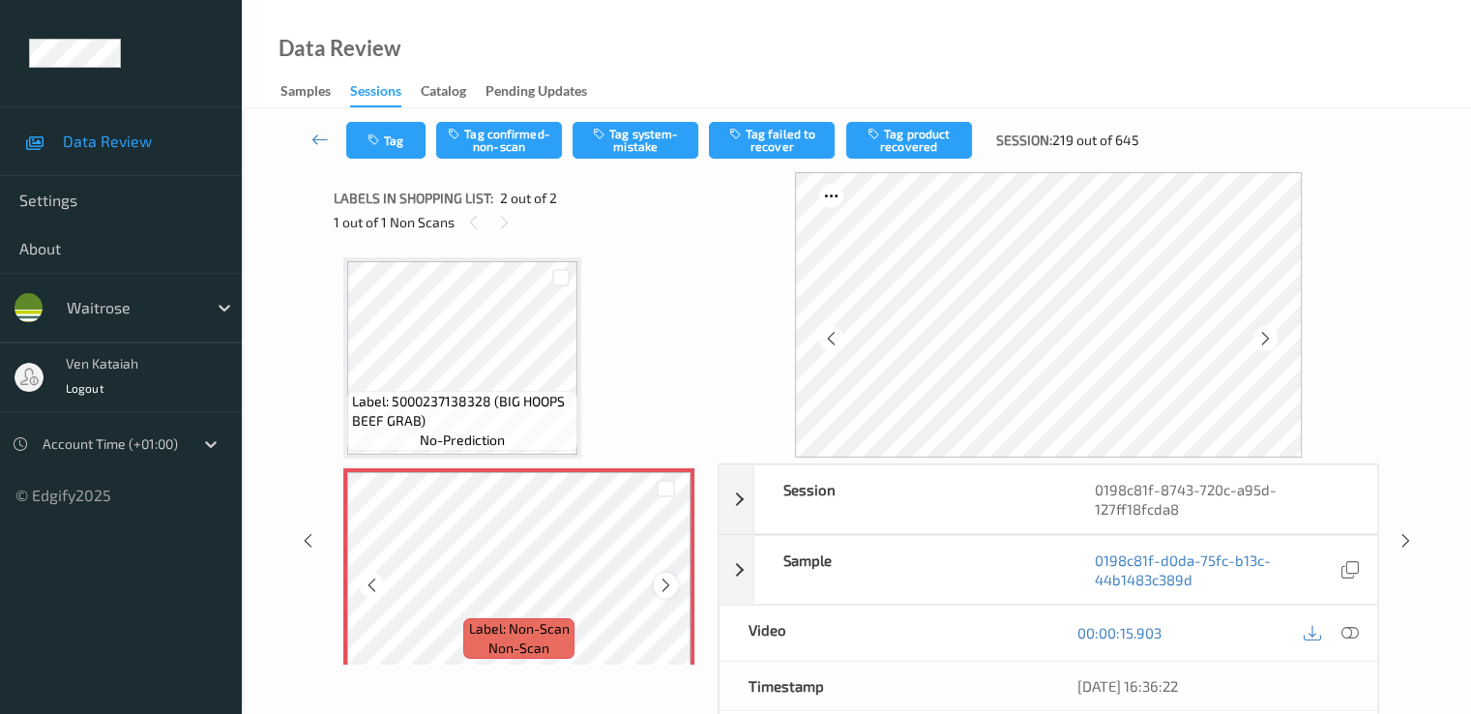
click at [663, 585] on icon at bounding box center [666, 585] width 16 height 17
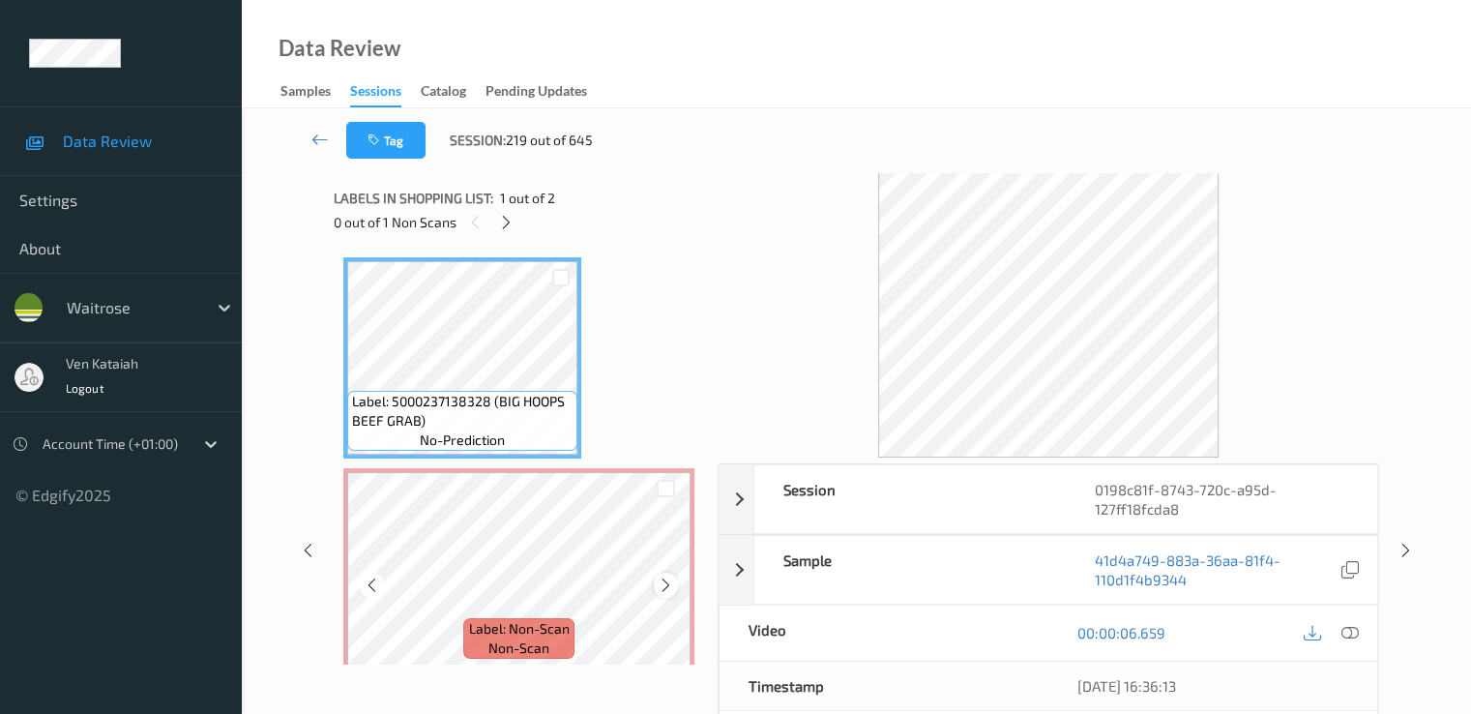
click at [660, 583] on icon at bounding box center [666, 585] width 16 height 17
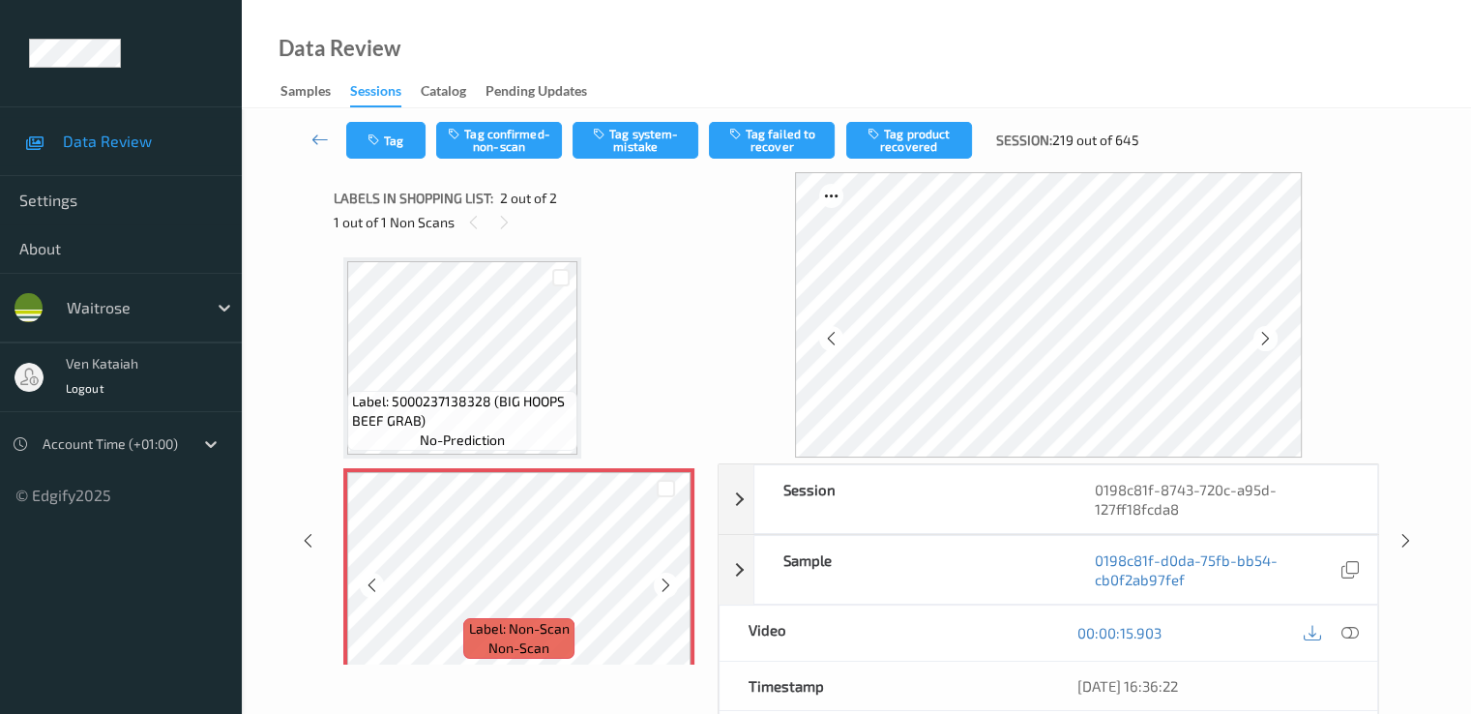
click at [660, 583] on icon at bounding box center [666, 585] width 16 height 17
click at [615, 150] on button "Tag system-mistake" at bounding box center [636, 140] width 126 height 37
click at [382, 148] on button "Tag" at bounding box center [385, 140] width 79 height 37
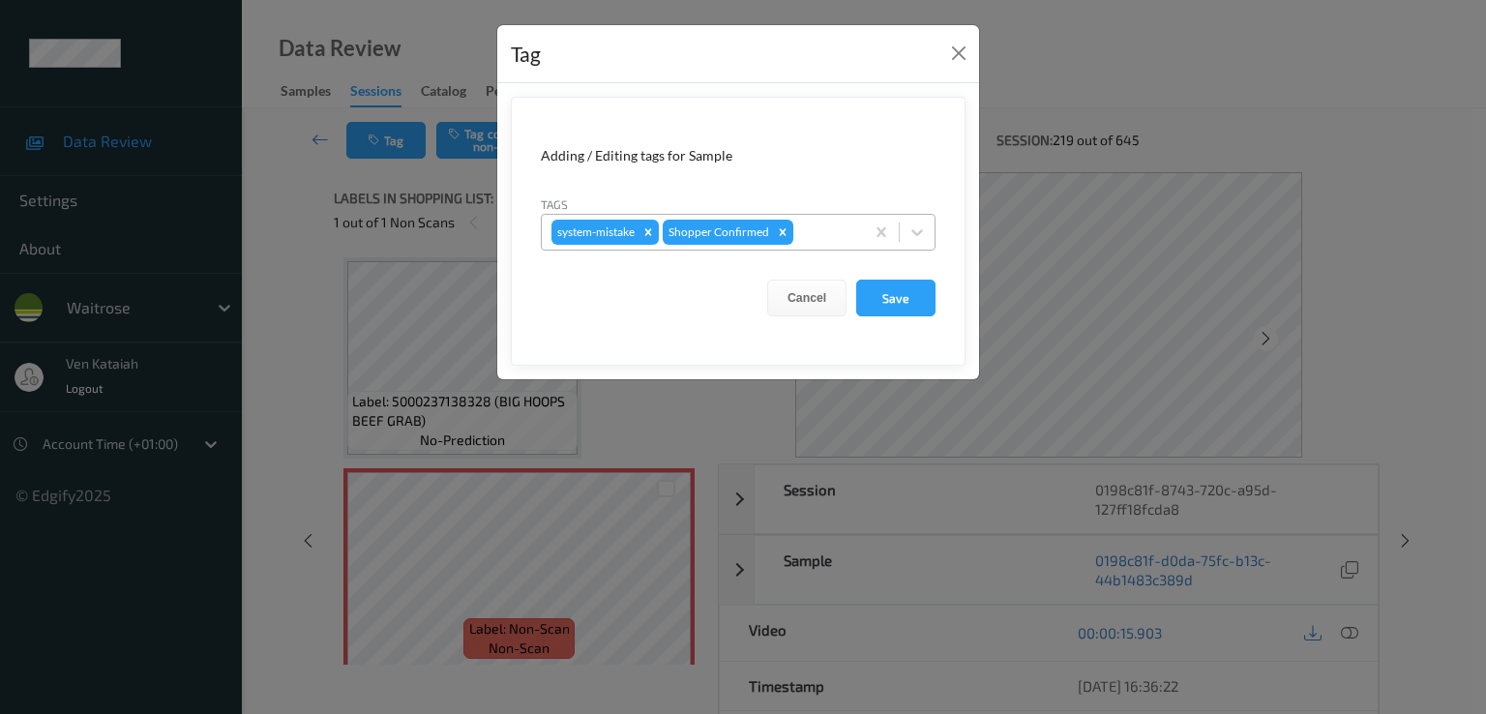
click at [820, 235] on div at bounding box center [825, 232] width 57 height 23
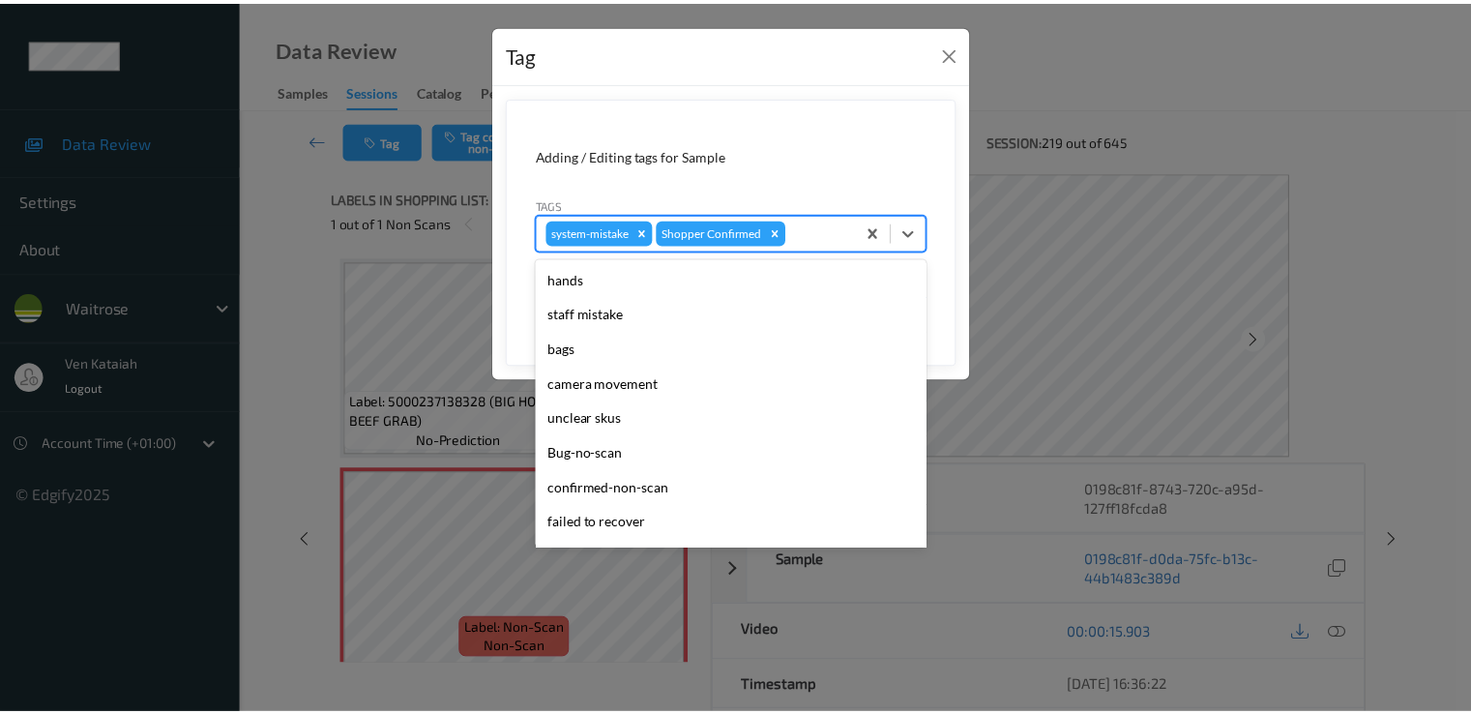
scroll to position [379, 0]
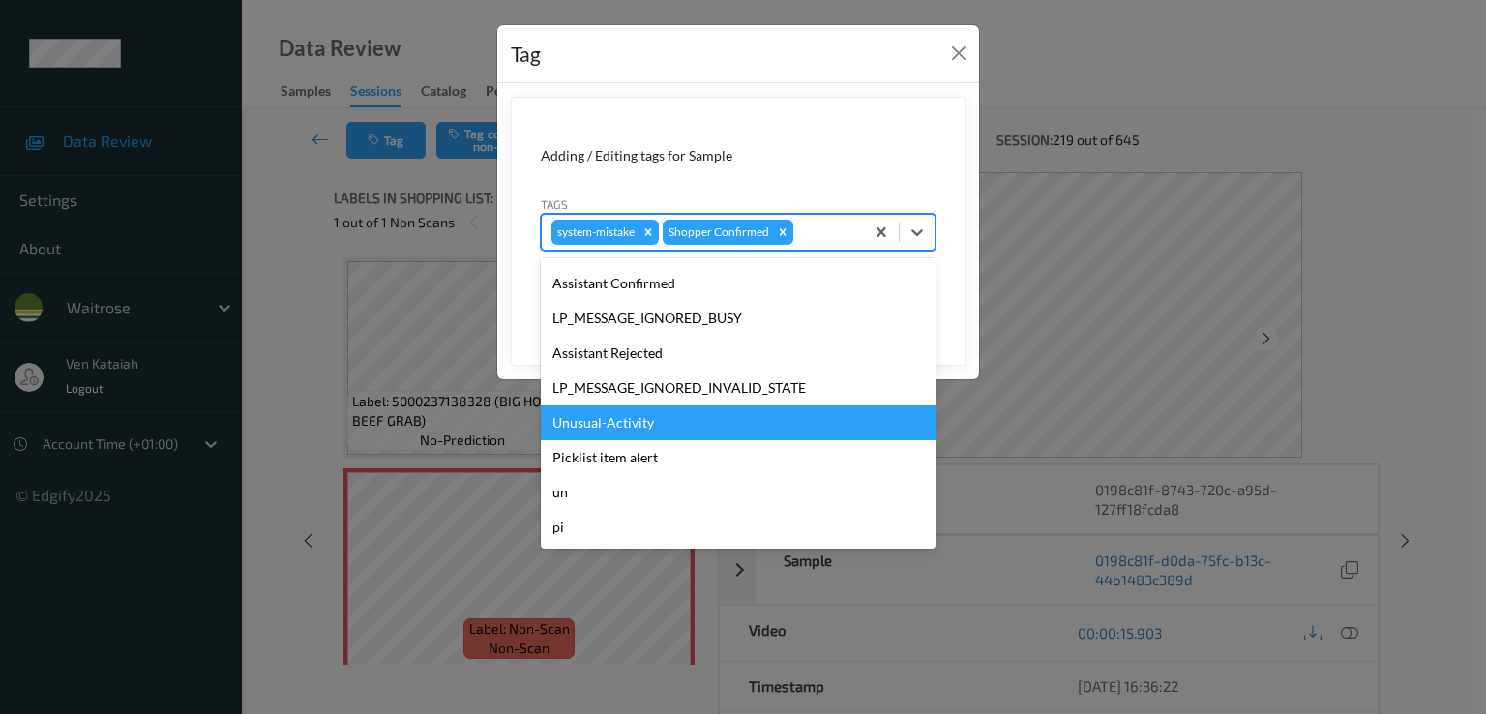
click at [623, 430] on div "Unusual-Activity" at bounding box center [738, 422] width 395 height 35
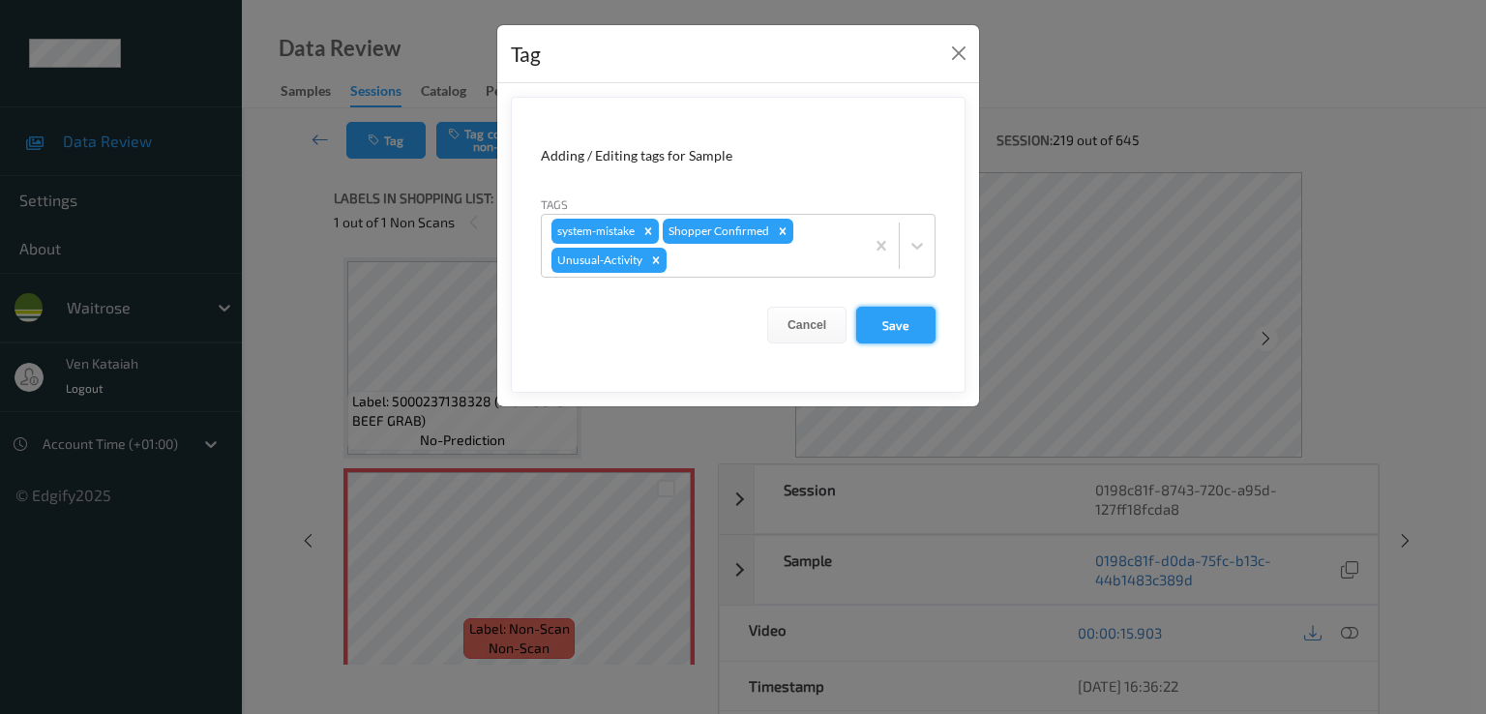
click at [908, 316] on button "Save" at bounding box center [895, 325] width 79 height 37
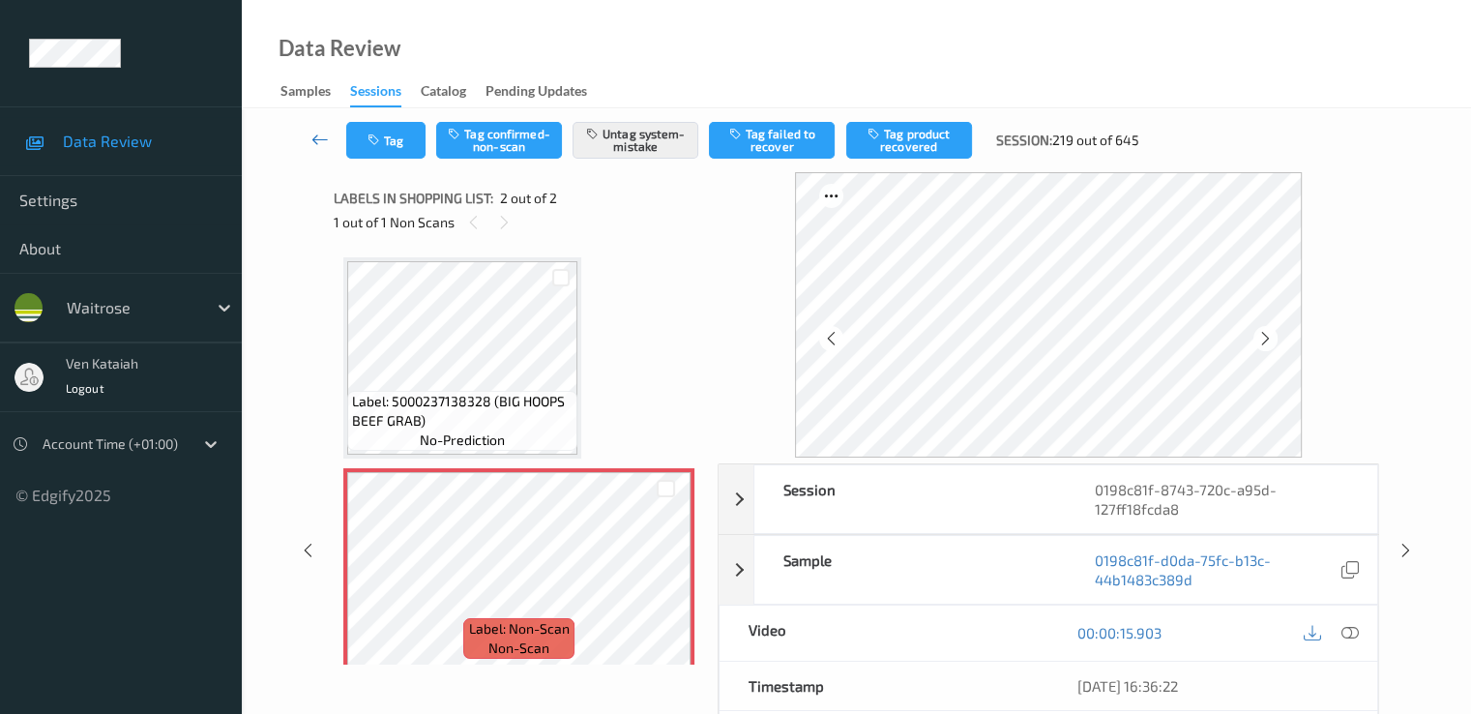
click at [327, 141] on icon at bounding box center [320, 139] width 17 height 19
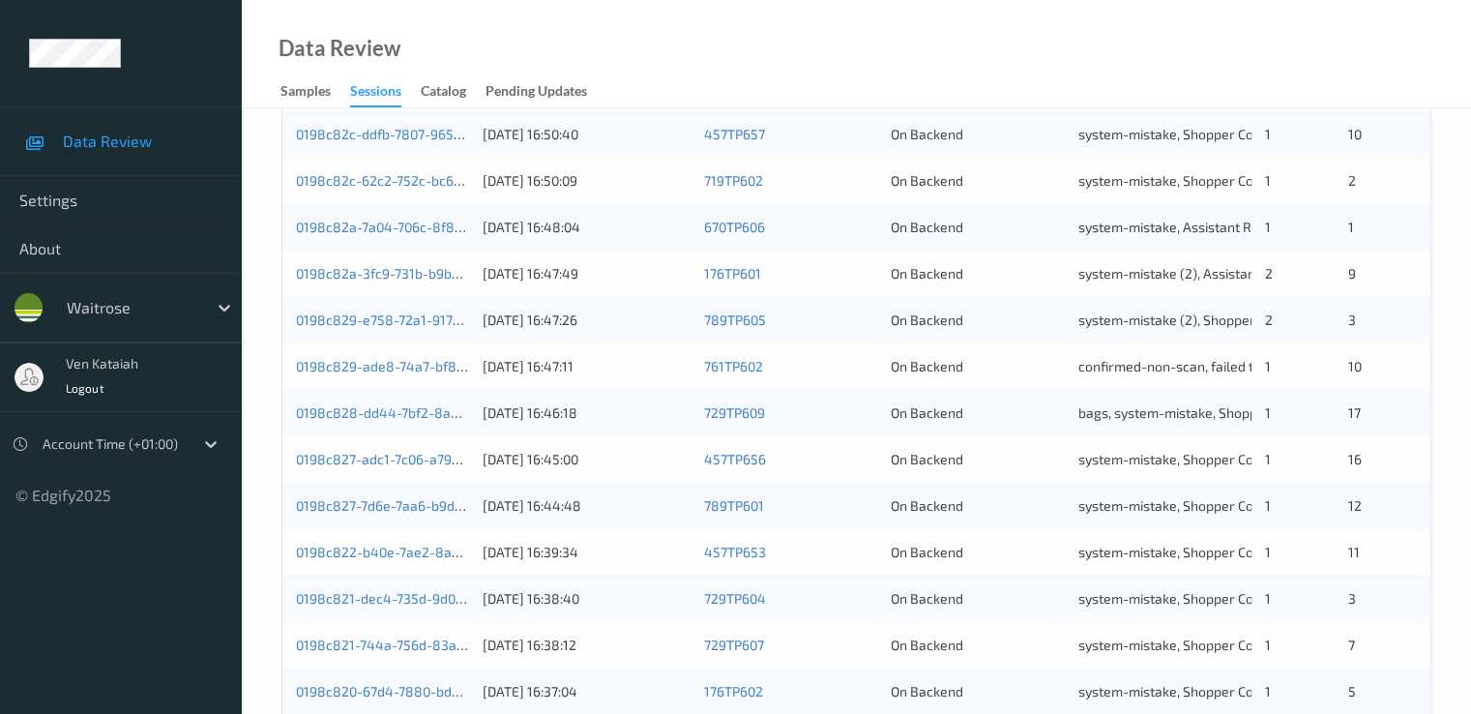
scroll to position [894, 0]
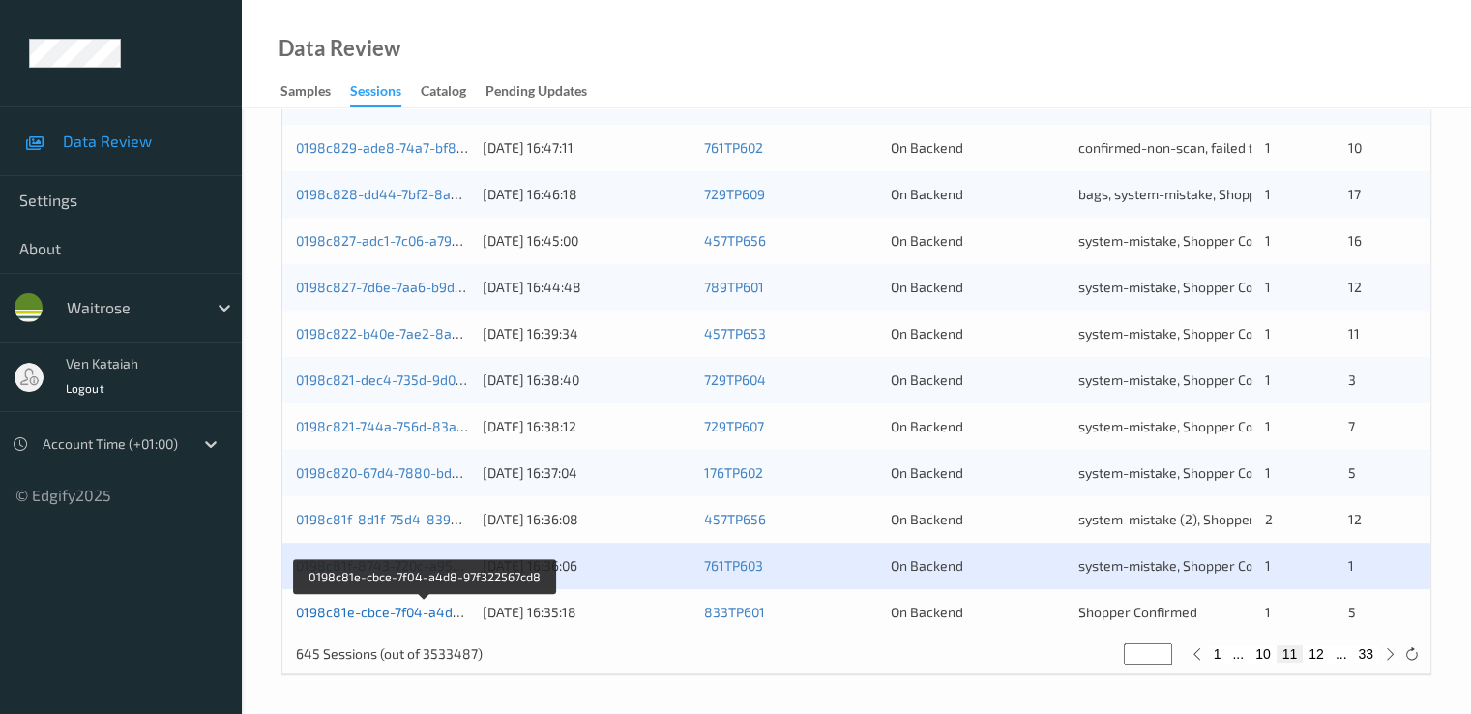
click at [433, 615] on link "0198c81e-cbce-7f04-a4d8-97f322567cd8" at bounding box center [425, 612] width 259 height 16
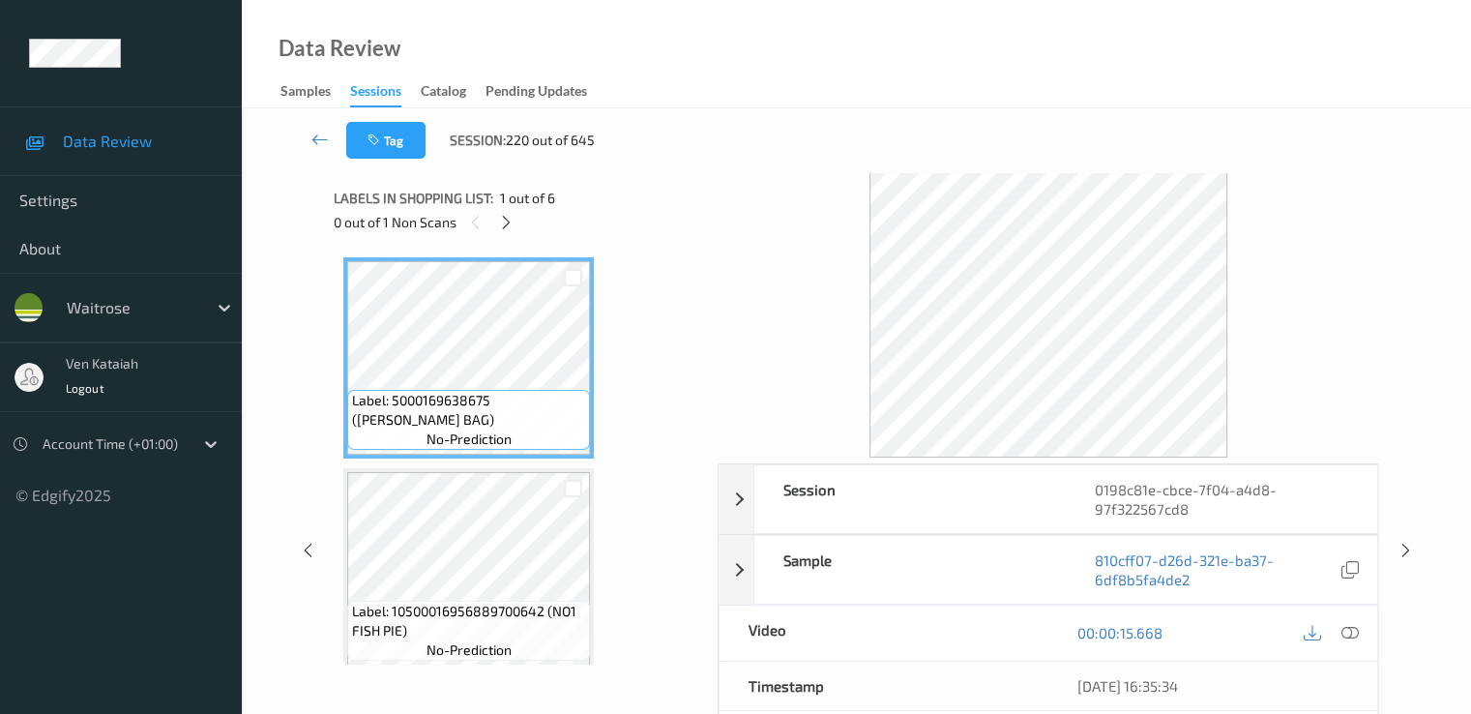
click at [519, 220] on div at bounding box center [506, 222] width 24 height 24
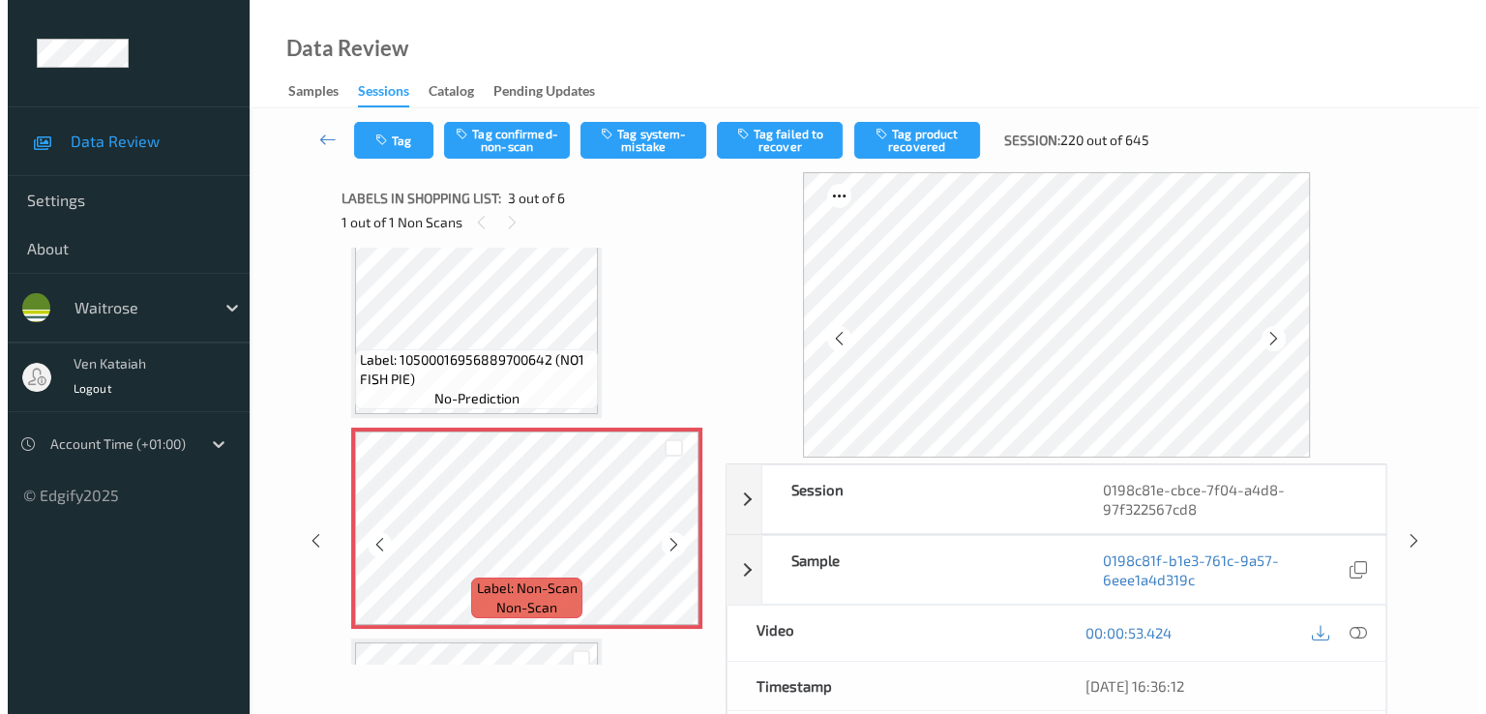
scroll to position [221, 0]
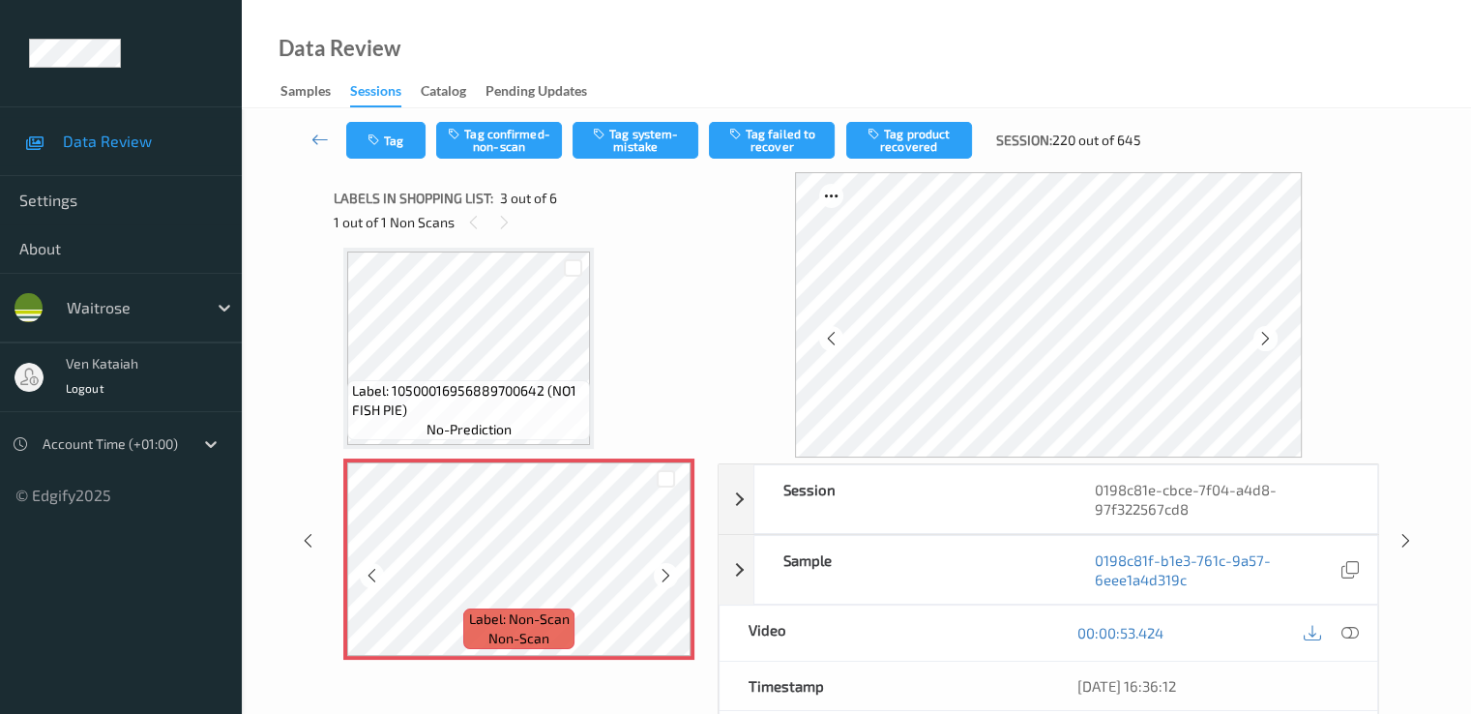
click at [669, 578] on icon at bounding box center [666, 575] width 16 height 17
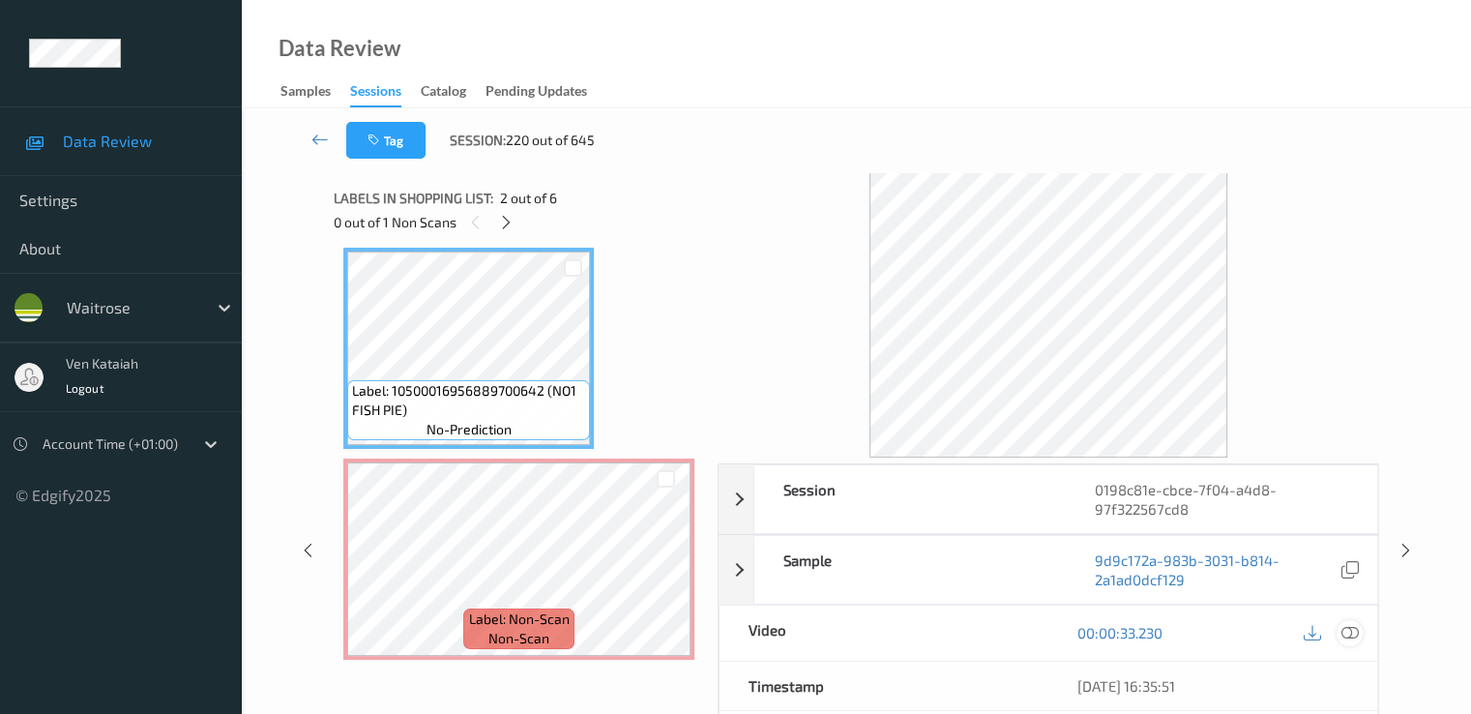
click at [1345, 637] on icon at bounding box center [1349, 632] width 17 height 17
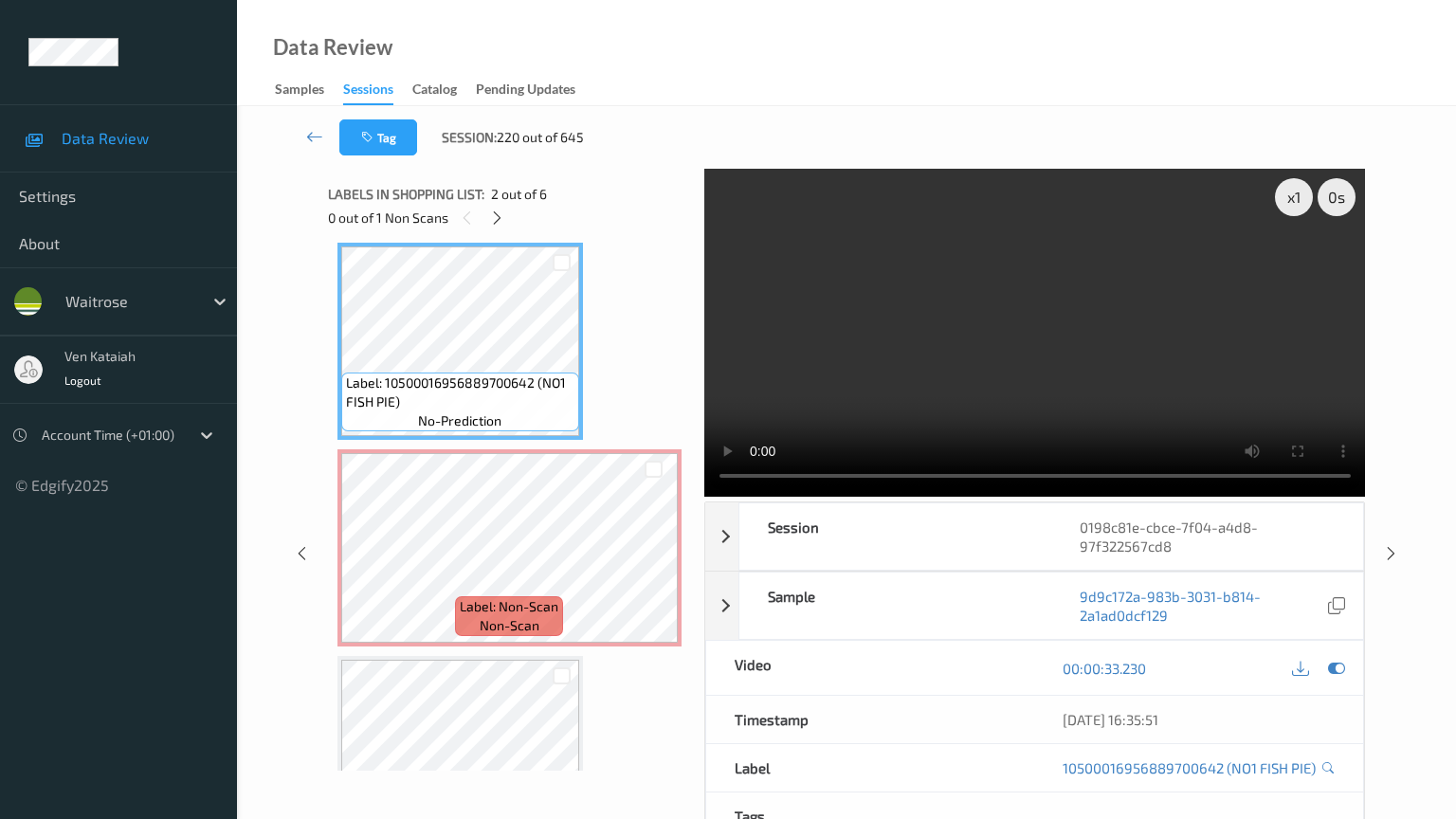
click at [704, 497] on video at bounding box center [1035, 332] width 661 height 328
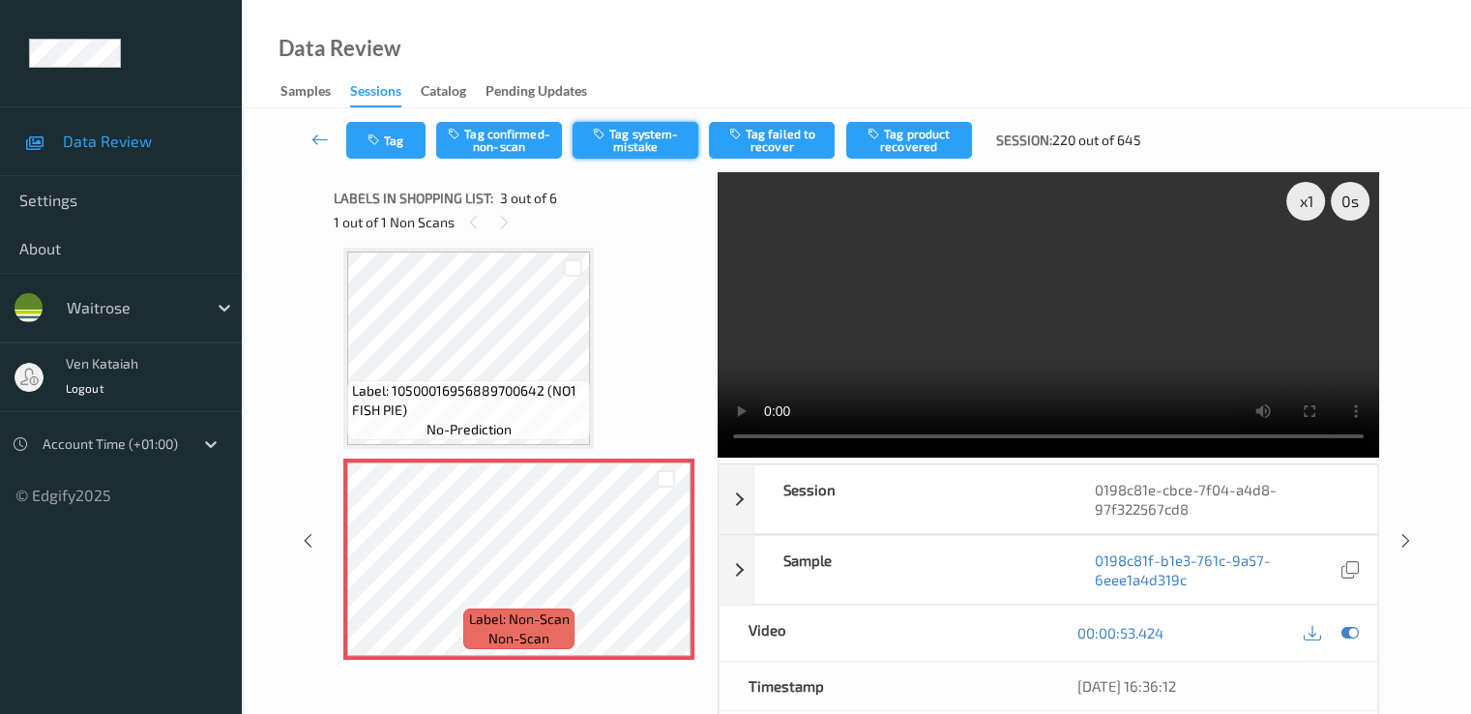
click at [654, 156] on button "Tag system-mistake" at bounding box center [636, 140] width 126 height 37
click at [388, 142] on button "Tag" at bounding box center [385, 140] width 79 height 37
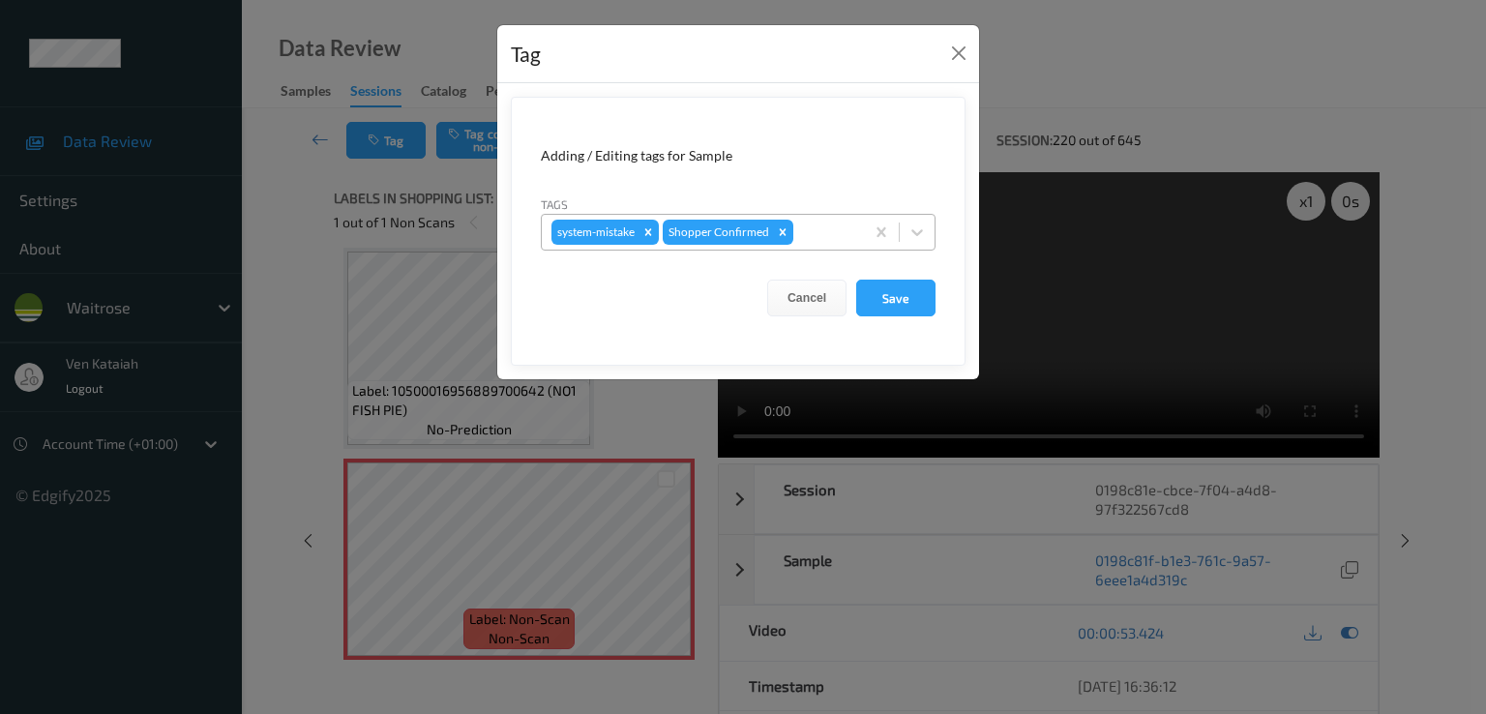
click at [812, 223] on div at bounding box center [825, 232] width 57 height 23
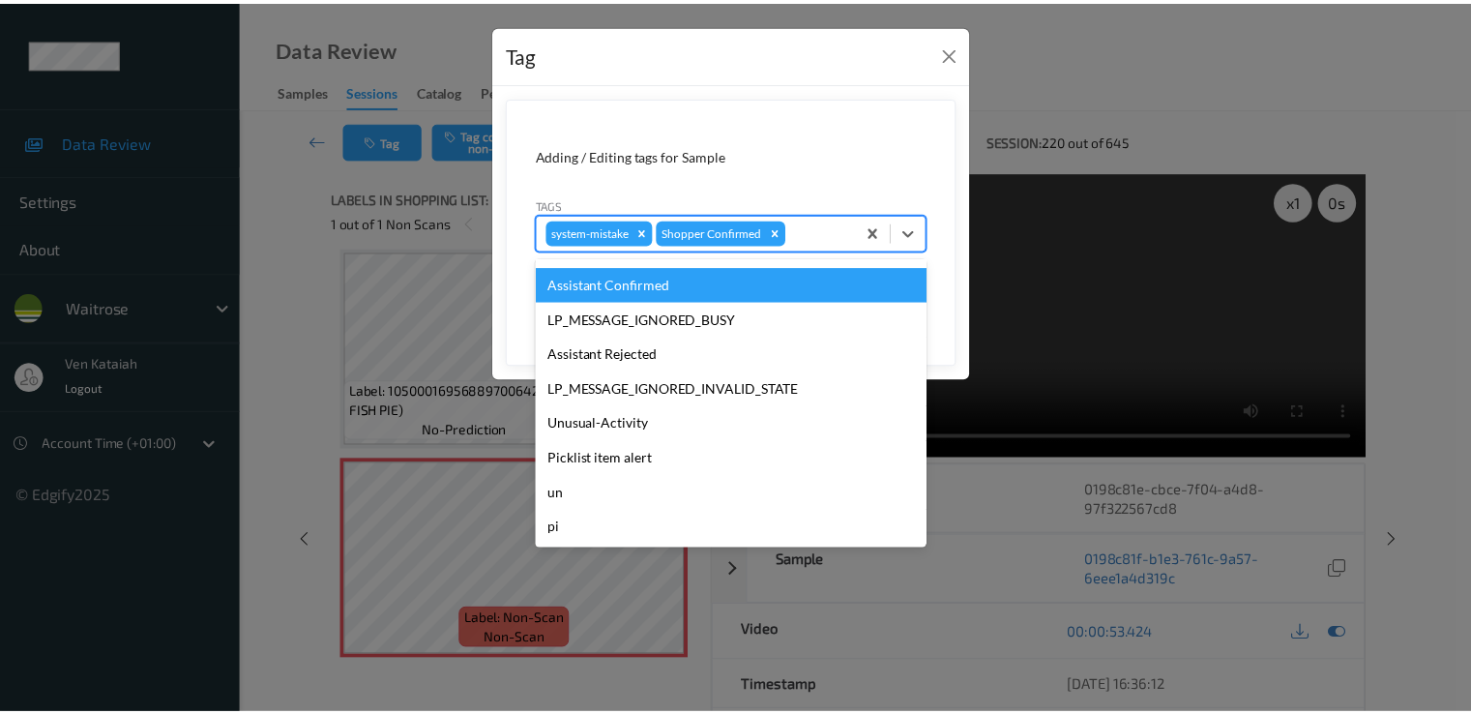
scroll to position [379, 0]
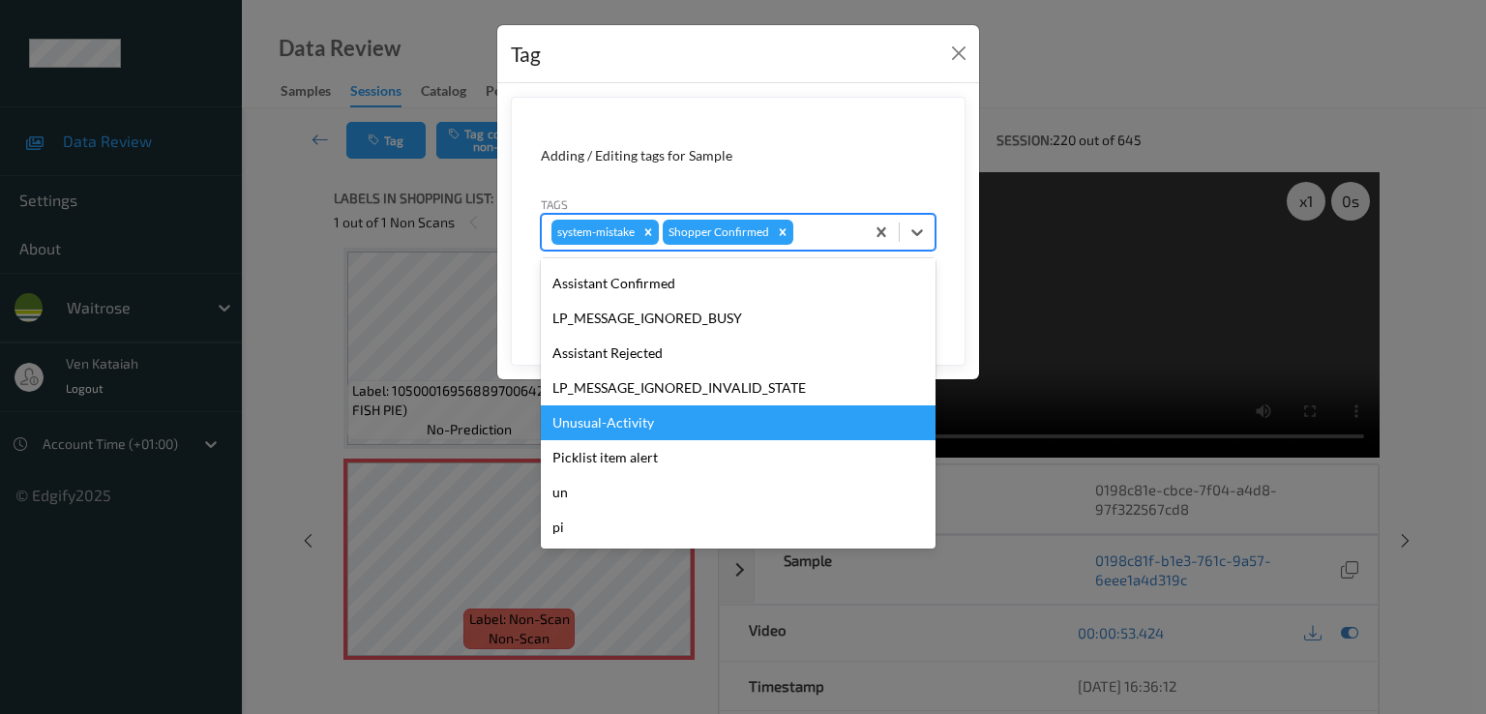
click at [630, 422] on div "Unusual-Activity" at bounding box center [738, 422] width 395 height 35
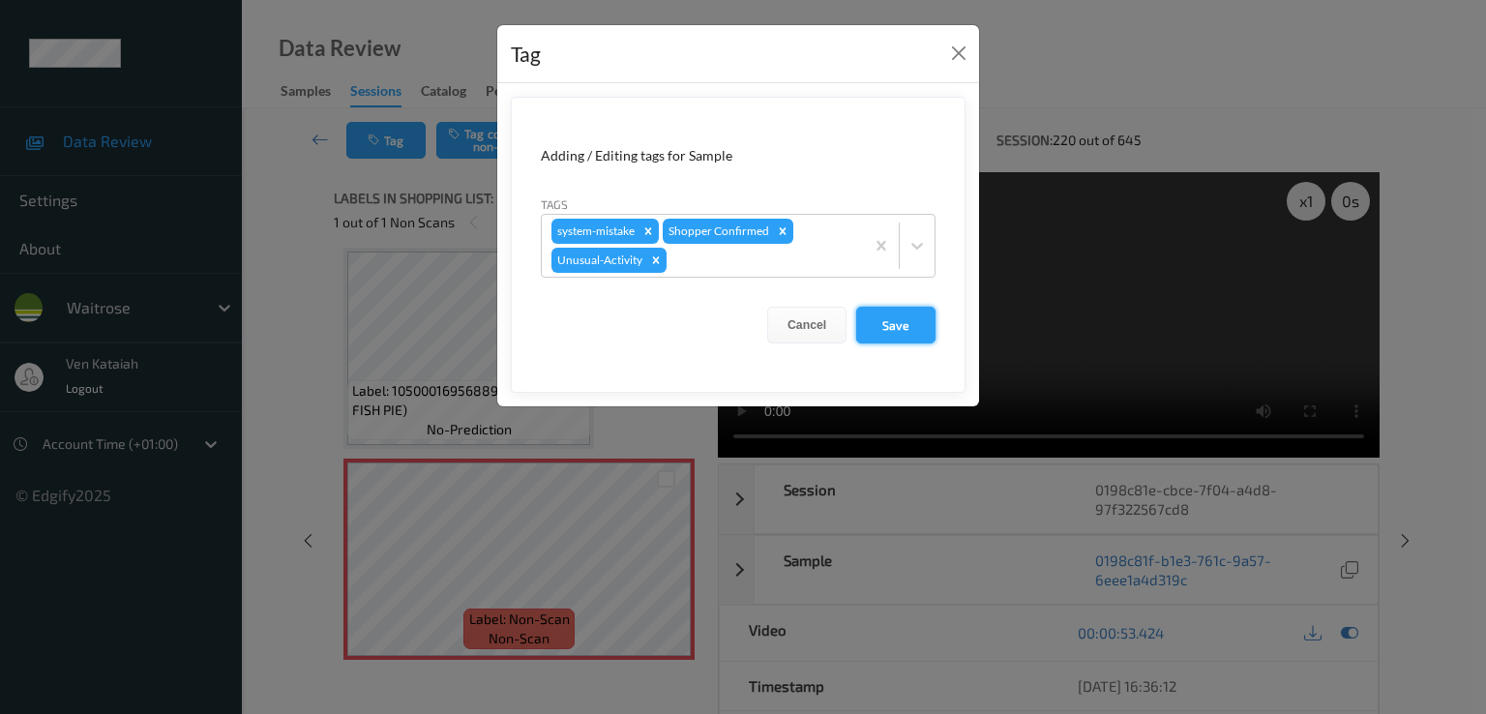
click at [875, 314] on button "Save" at bounding box center [895, 325] width 79 height 37
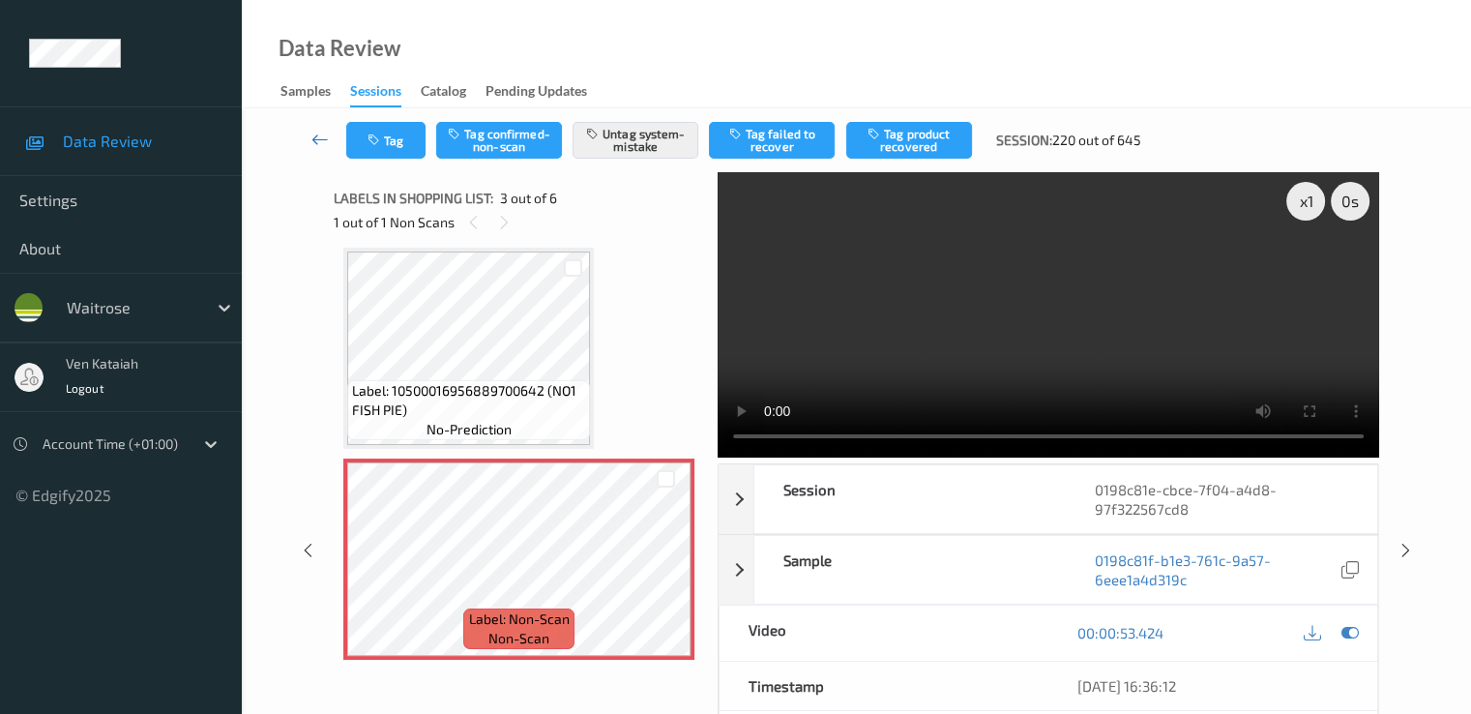
click at [321, 146] on icon at bounding box center [320, 139] width 17 height 19
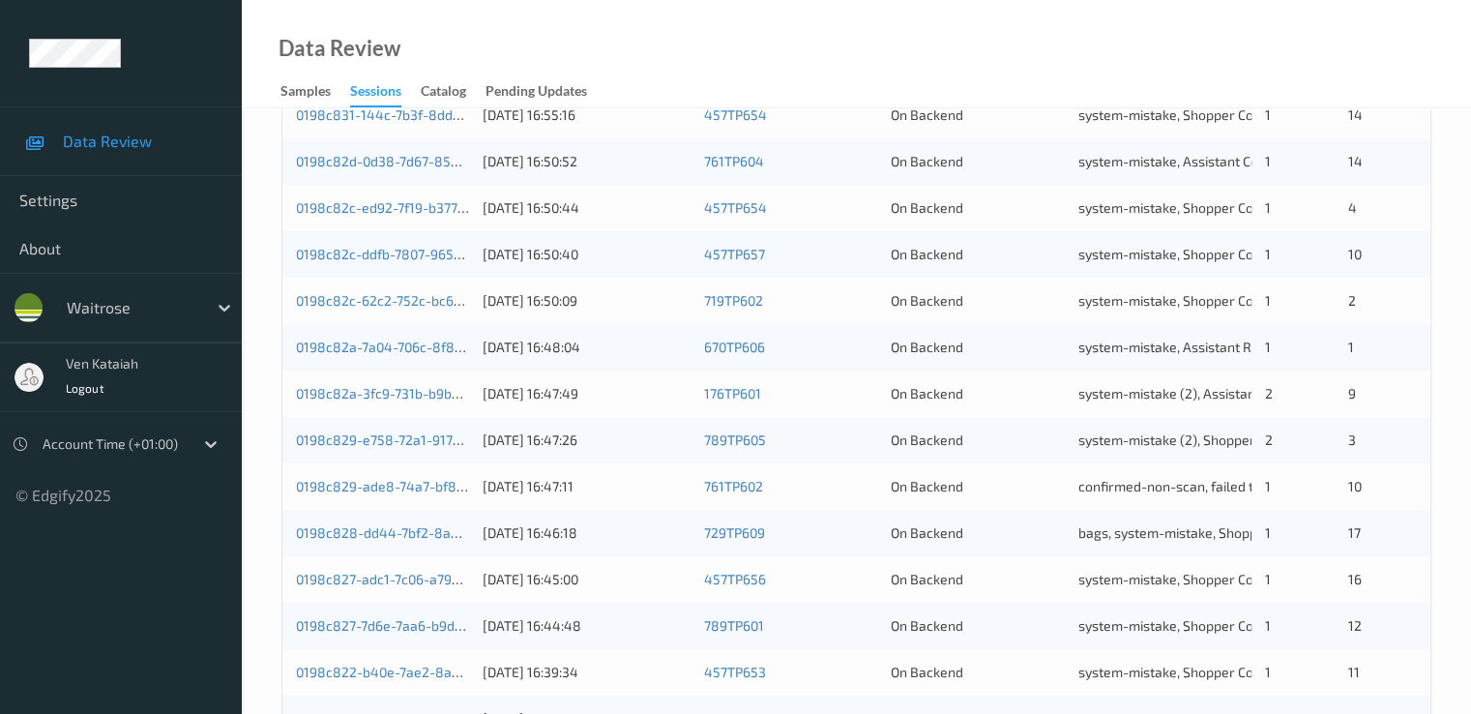
scroll to position [894, 0]
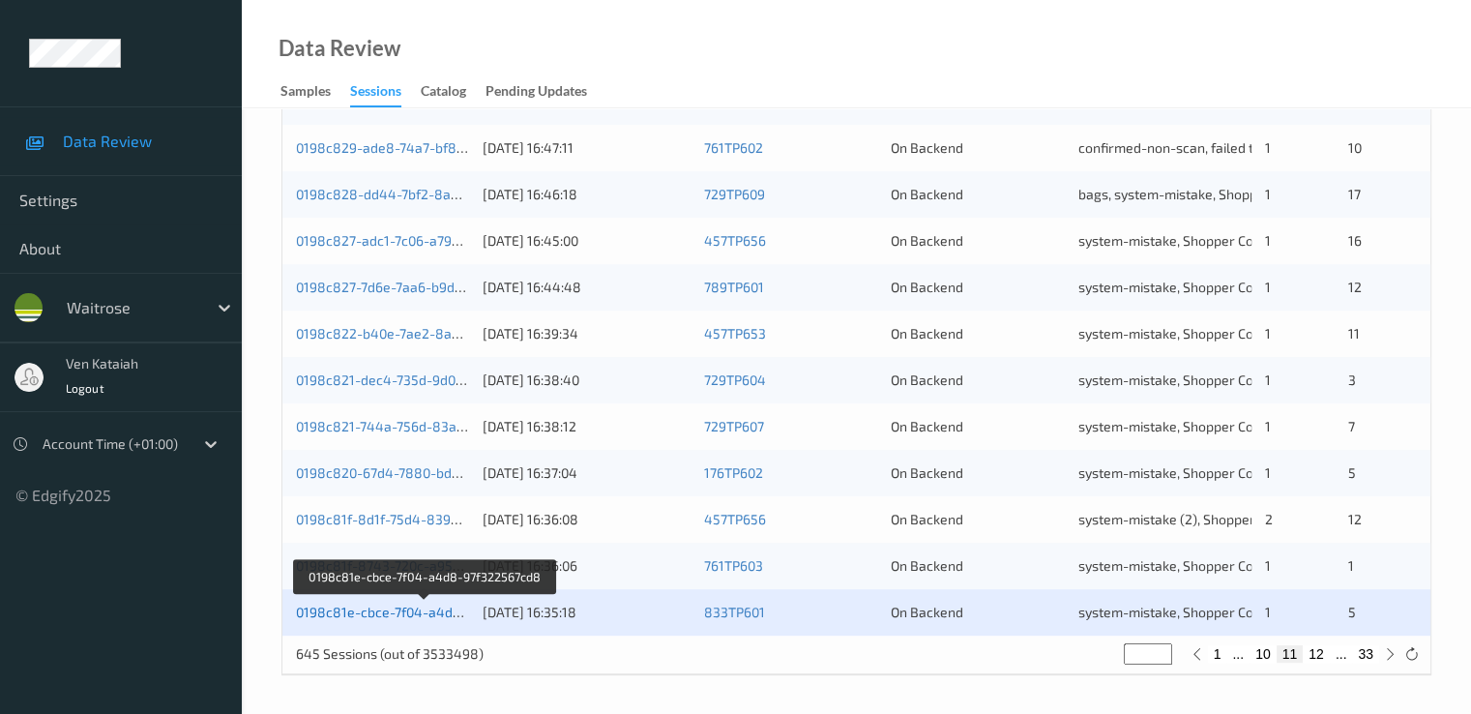
click at [397, 609] on link "0198c81e-cbce-7f04-a4d8-97f322567cd8" at bounding box center [425, 612] width 259 height 16
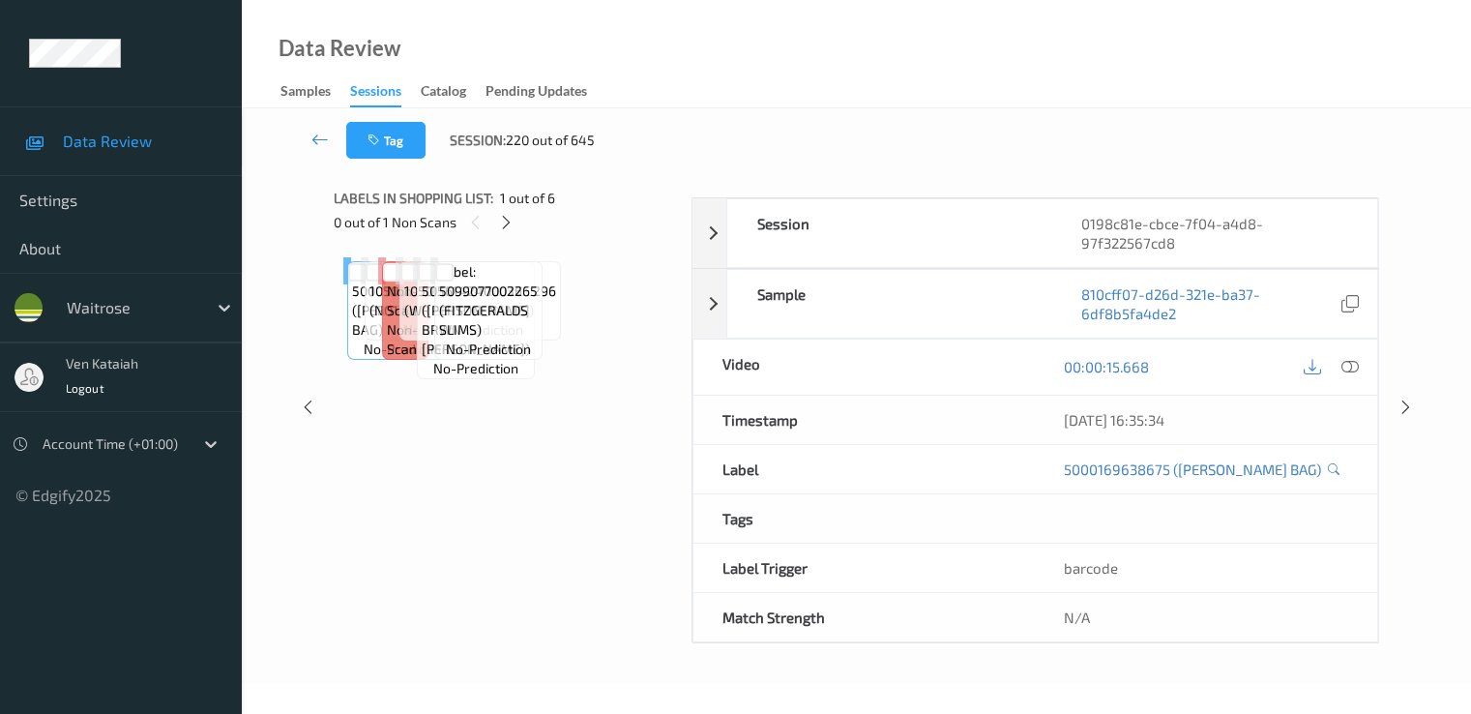
scroll to position [232, 0]
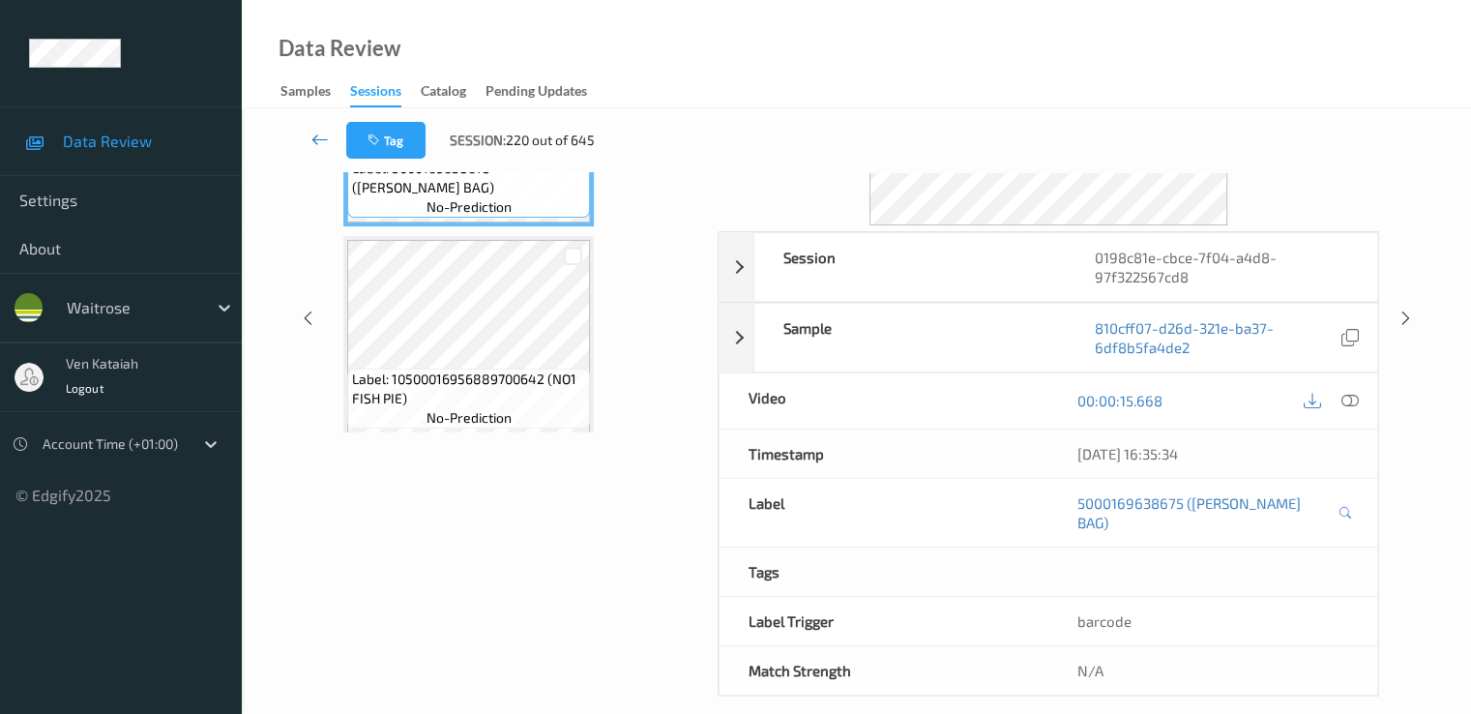
click at [315, 136] on icon at bounding box center [320, 139] width 17 height 19
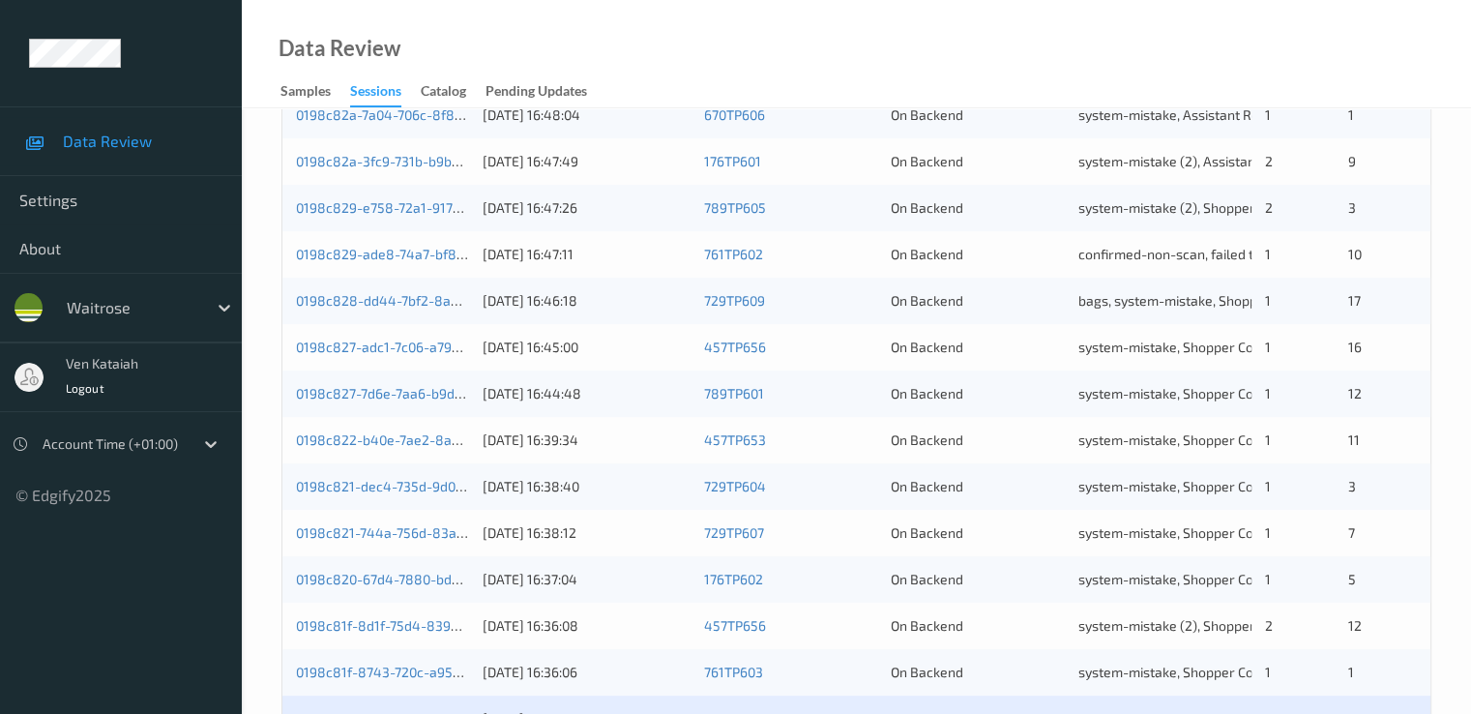
scroll to position [894, 0]
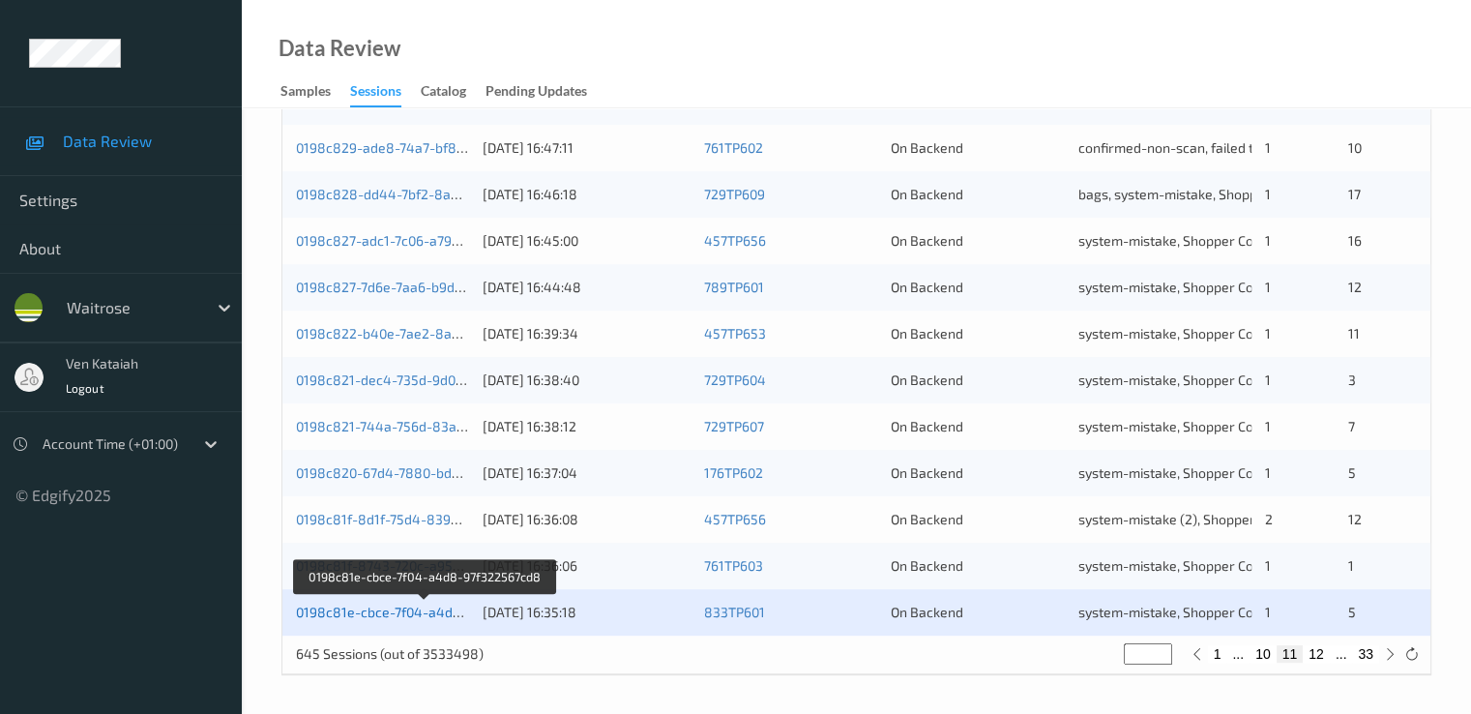
click at [384, 614] on link "0198c81e-cbce-7f04-a4d8-97f322567cd8" at bounding box center [425, 612] width 259 height 16
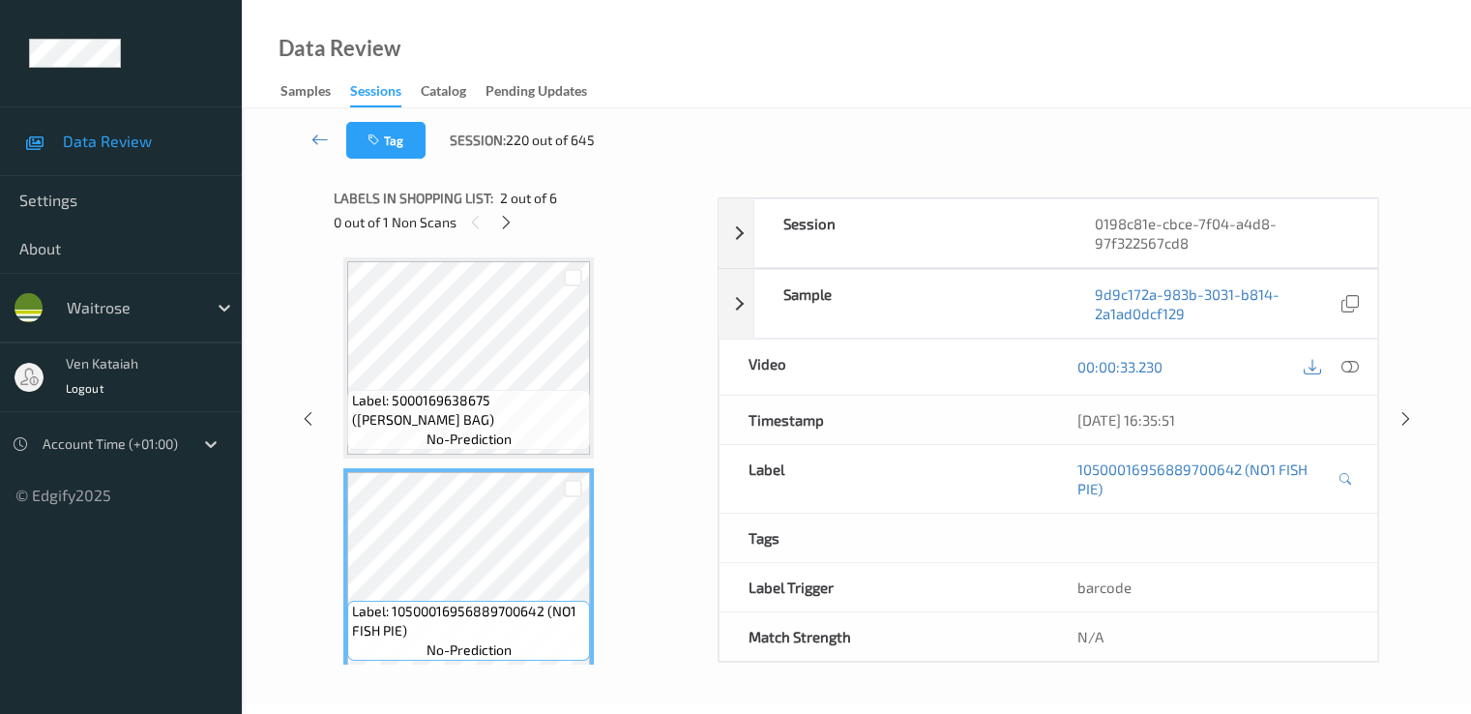
scroll to position [252, 0]
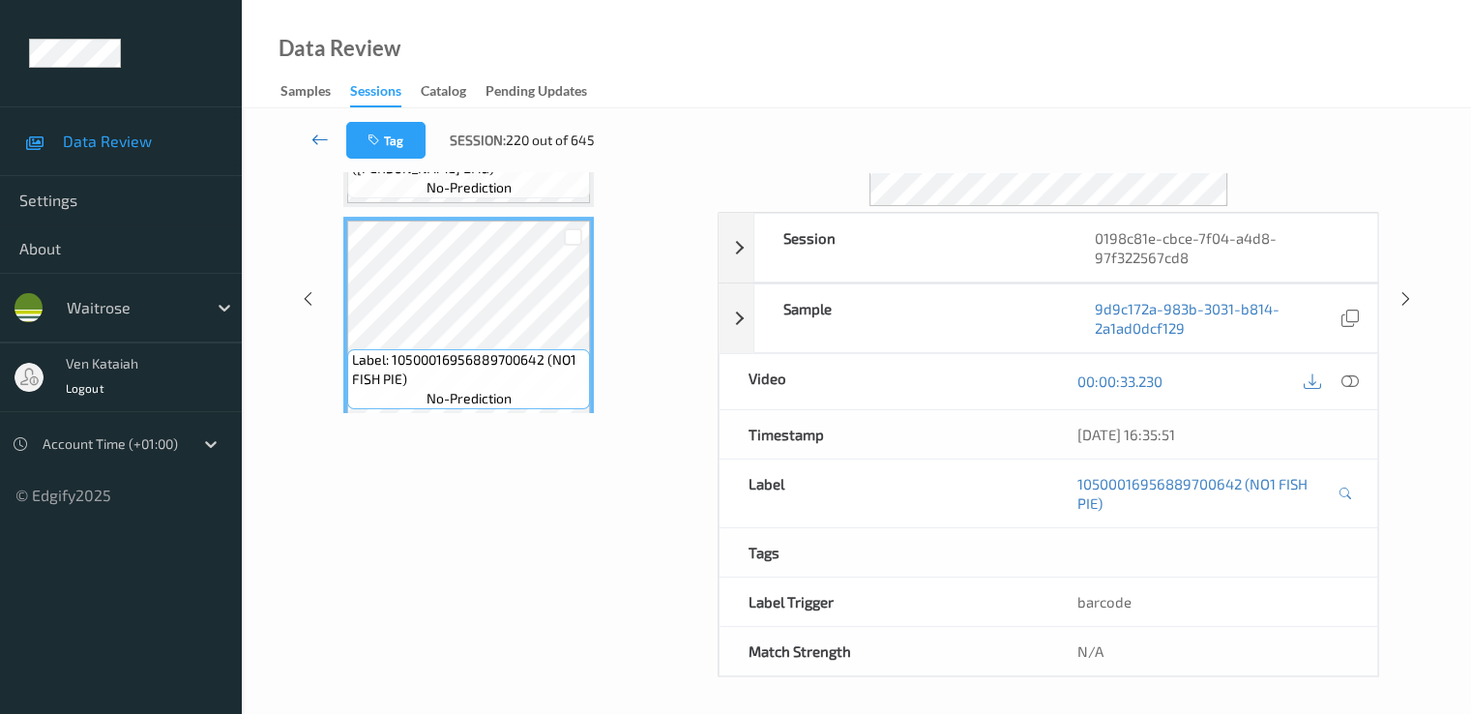
click at [324, 134] on icon at bounding box center [320, 139] width 17 height 19
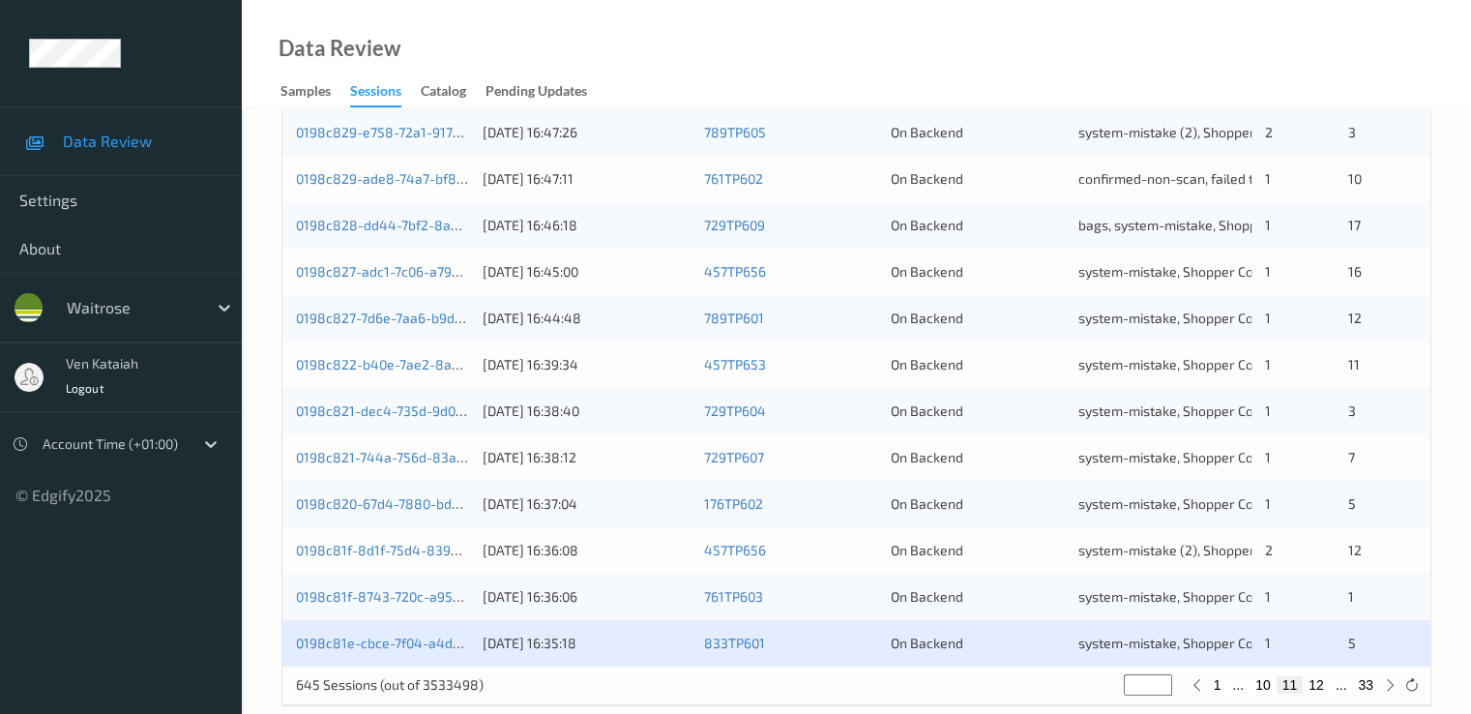
scroll to position [894, 0]
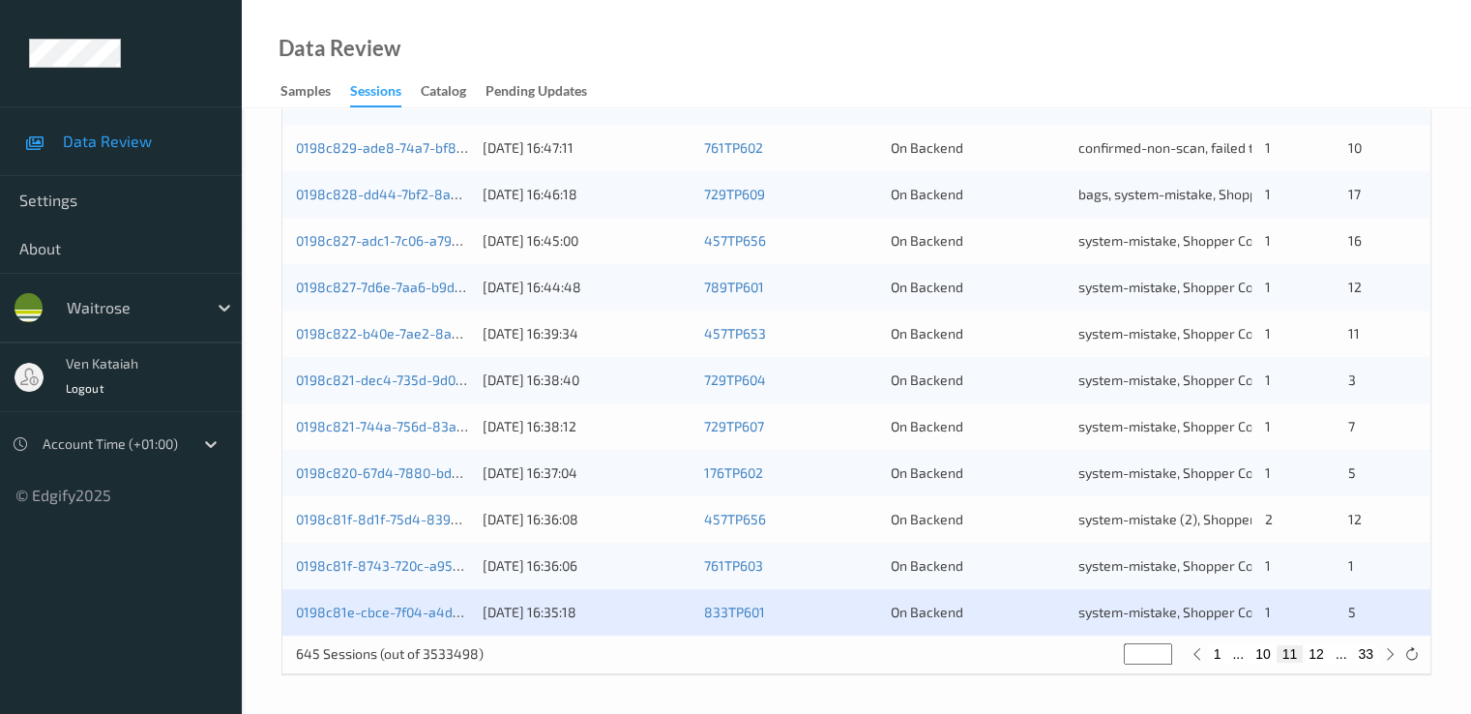
click at [1323, 657] on button "12" at bounding box center [1316, 653] width 27 height 17
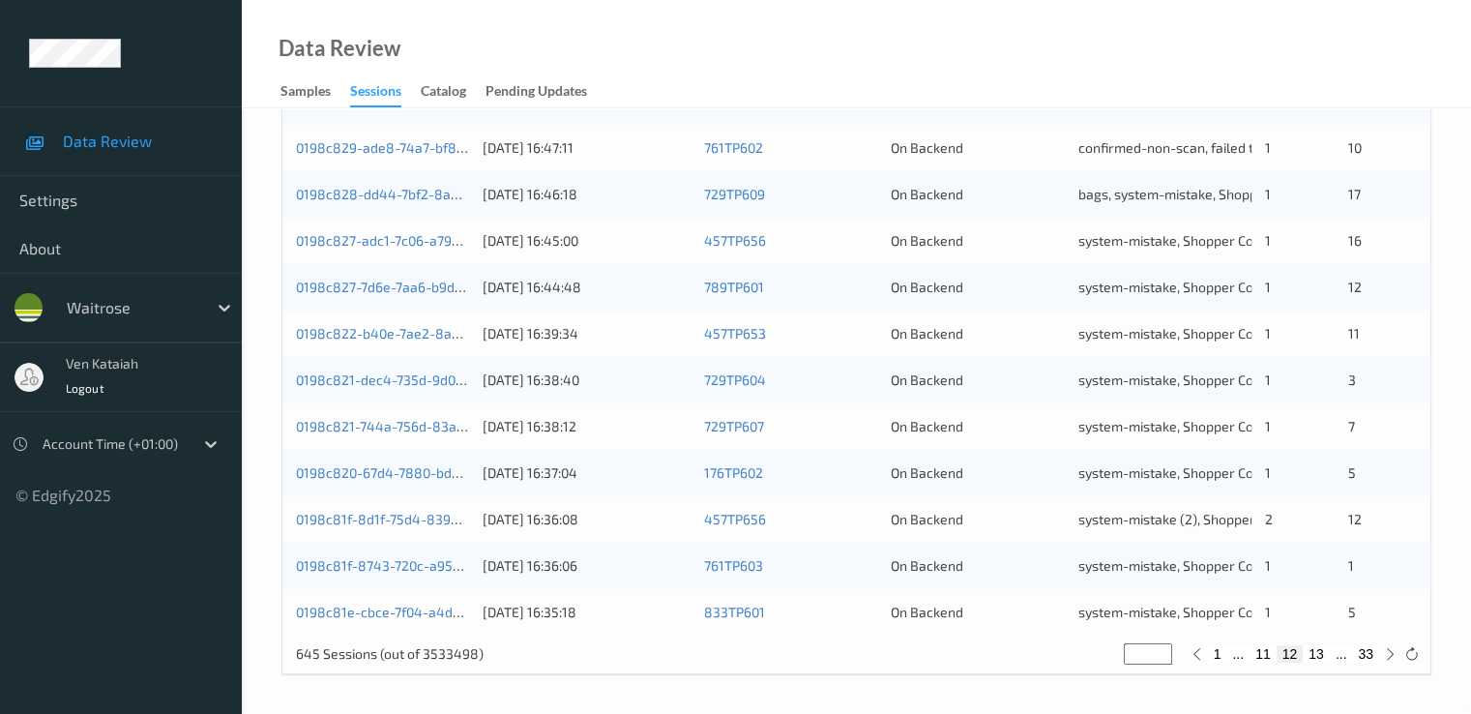
type input "**"
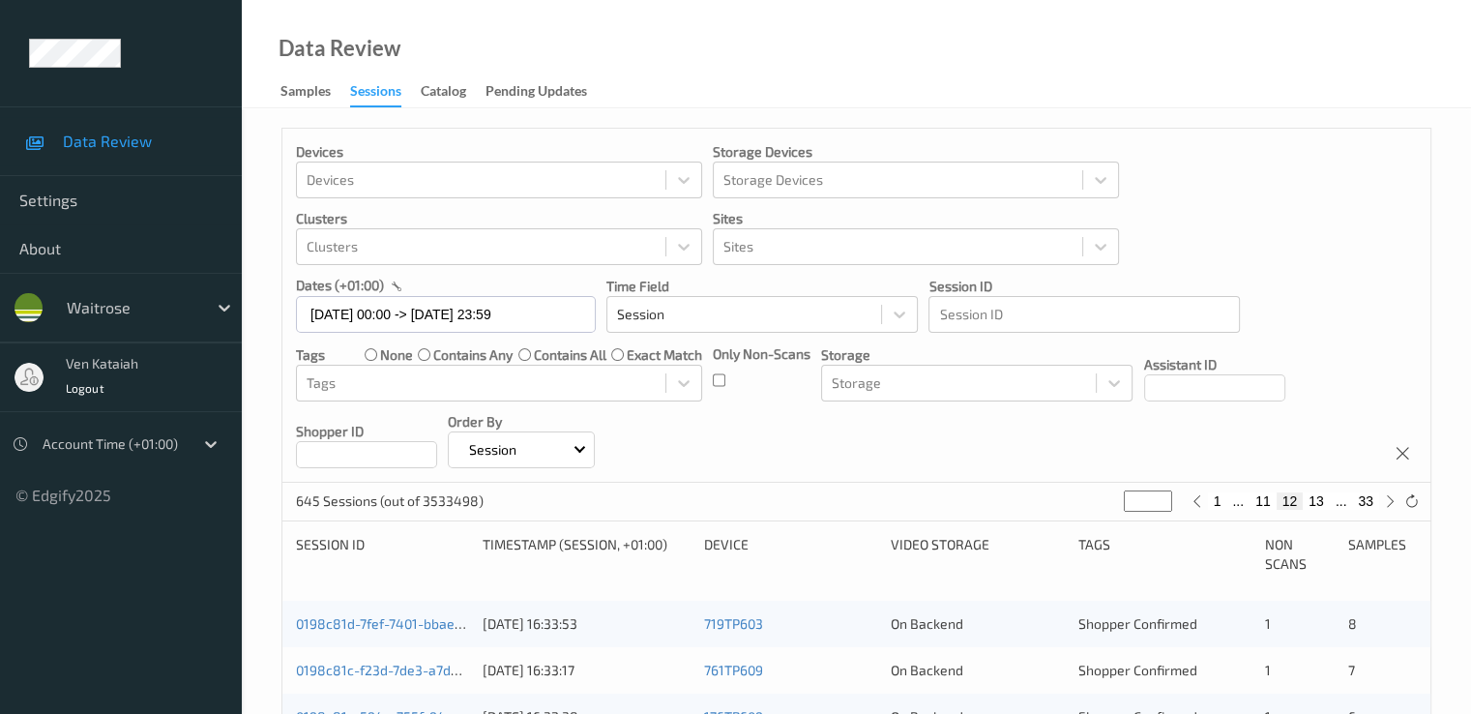
scroll to position [193, 0]
